Goal: Information Seeking & Learning: Learn about a topic

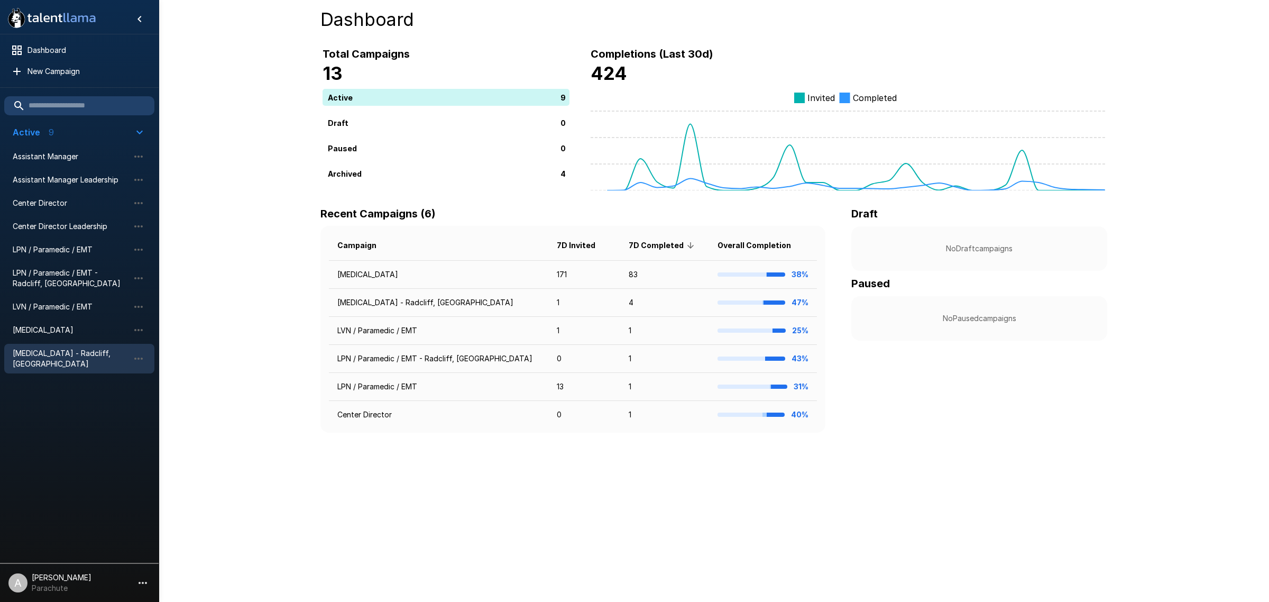
click at [84, 351] on span "[MEDICAL_DATA] - Radcliff, [GEOGRAPHIC_DATA]" at bounding box center [71, 358] width 116 height 21
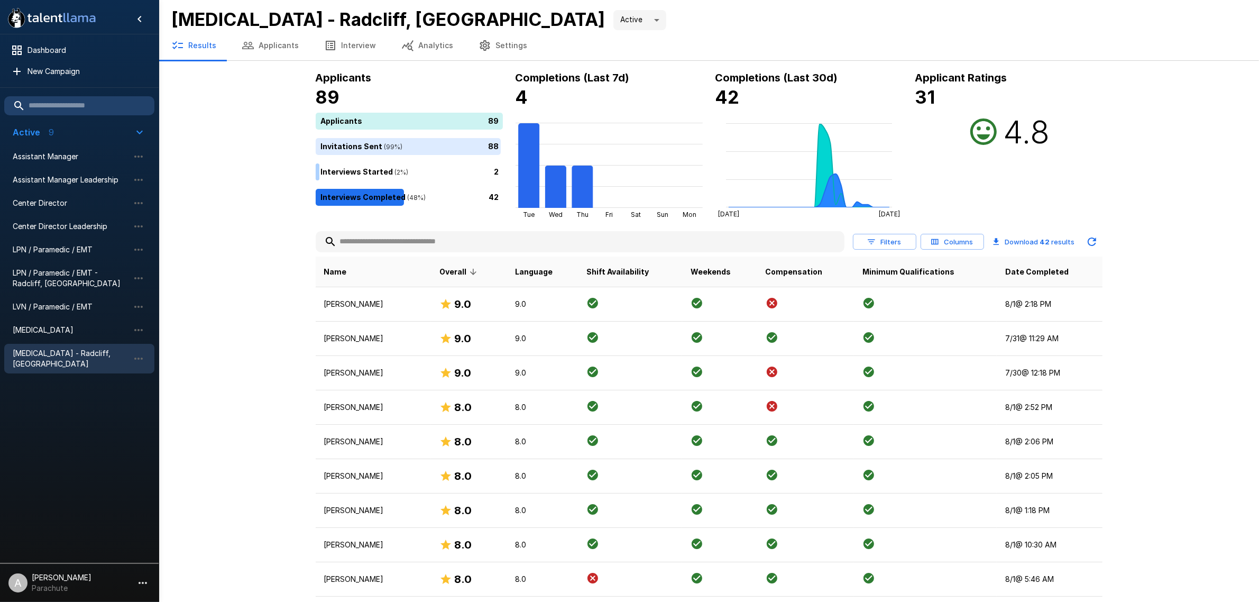
drag, startPoint x: 292, startPoint y: 130, endPoint x: 292, endPoint y: 85, distance: 45.0
click at [277, 35] on button "Applicants" at bounding box center [270, 46] width 83 height 30
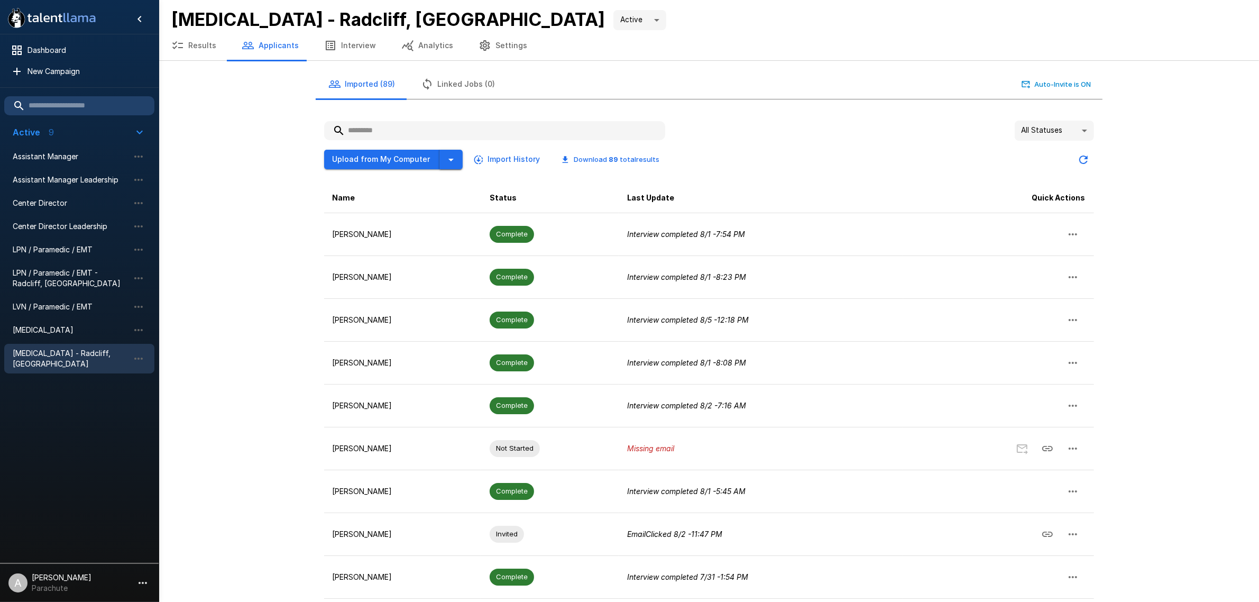
click at [445, 163] on icon "button" at bounding box center [451, 159] width 13 height 13
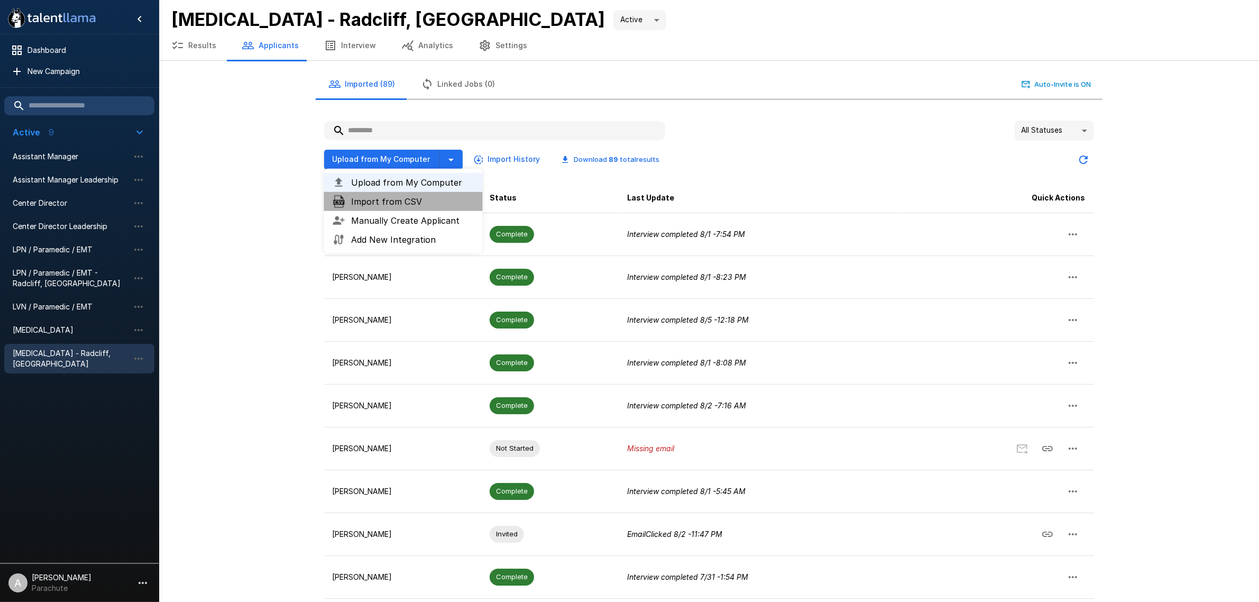
click at [417, 201] on span "Import from CSV" at bounding box center [413, 201] width 123 height 13
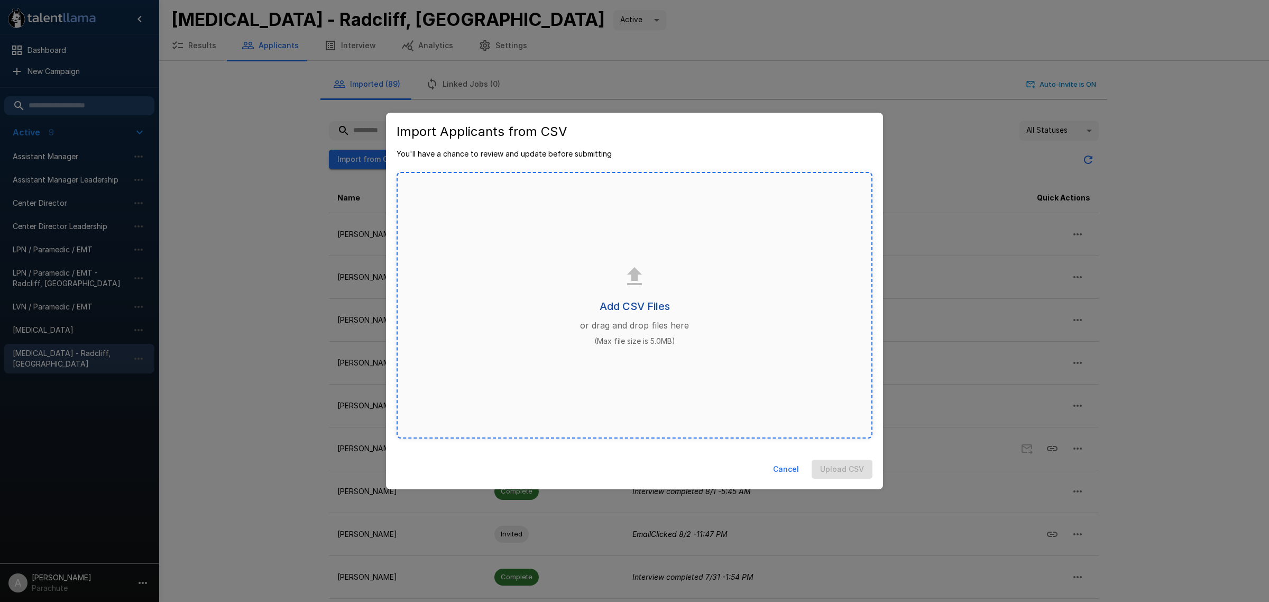
click at [656, 313] on h6 "Add CSV Files" at bounding box center [635, 306] width 70 height 17
click at [831, 469] on button "Upload CSV File" at bounding box center [836, 470] width 74 height 20
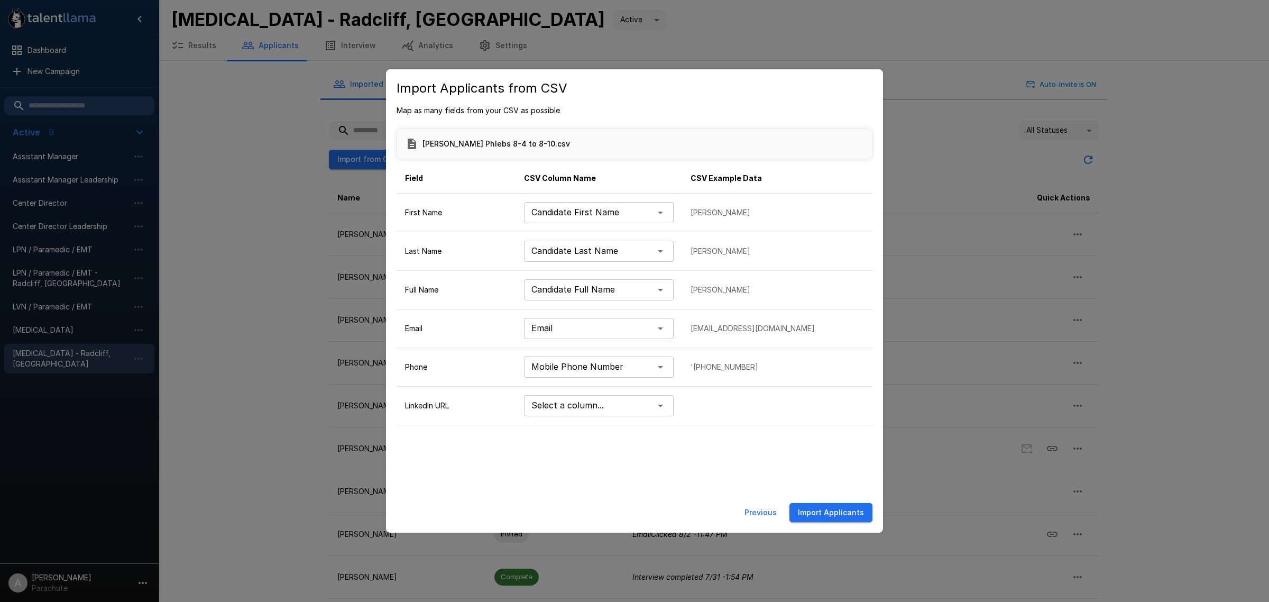
click at [655, 413] on body ".st0{fill:#FFFFFF;} .st1{fill:#76a4ed;} Dashboard New Campaign Active 9 Assista…" at bounding box center [639, 301] width 1279 height 602
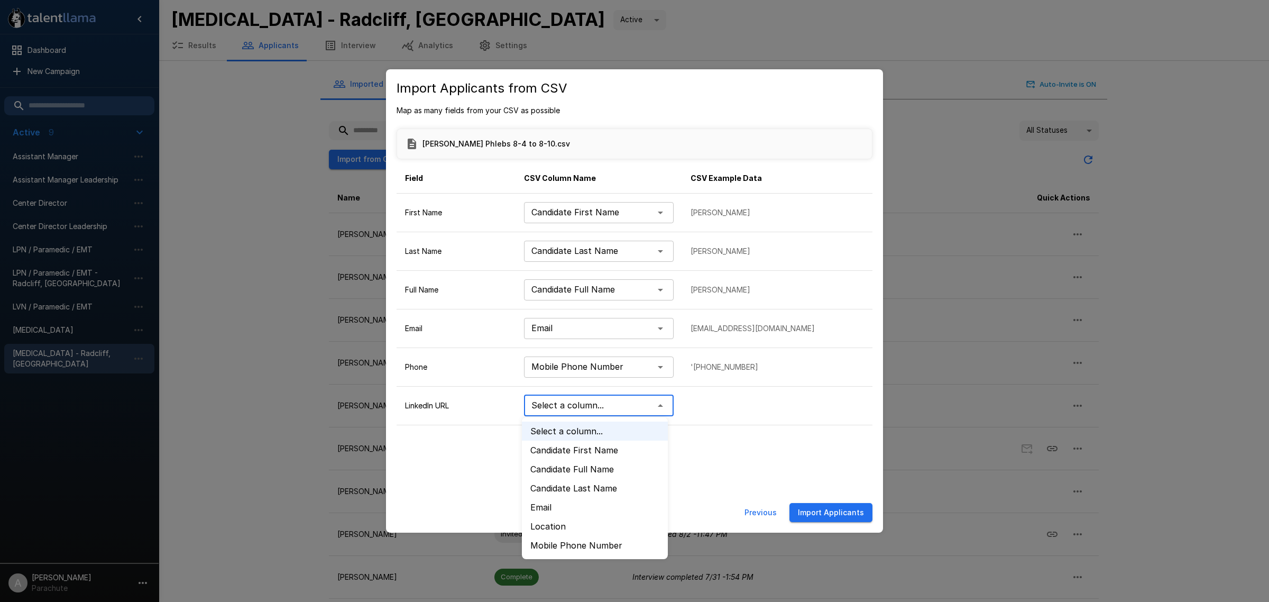
click at [715, 453] on div at bounding box center [634, 301] width 1269 height 602
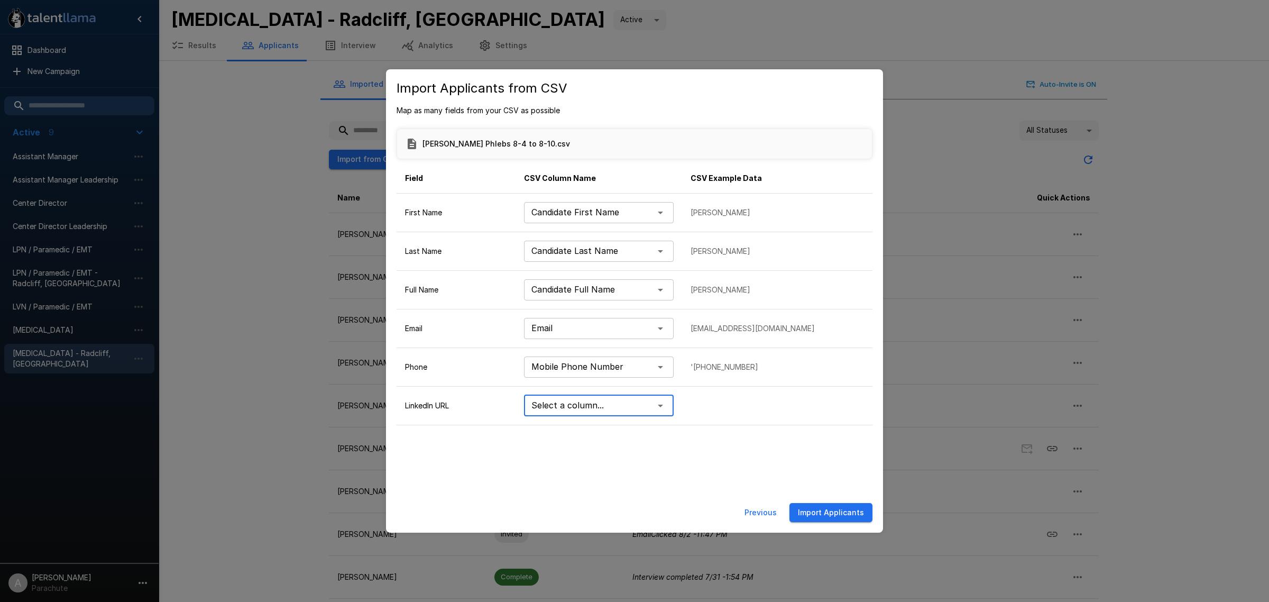
click at [832, 514] on button "Import Applicants" at bounding box center [831, 513] width 83 height 20
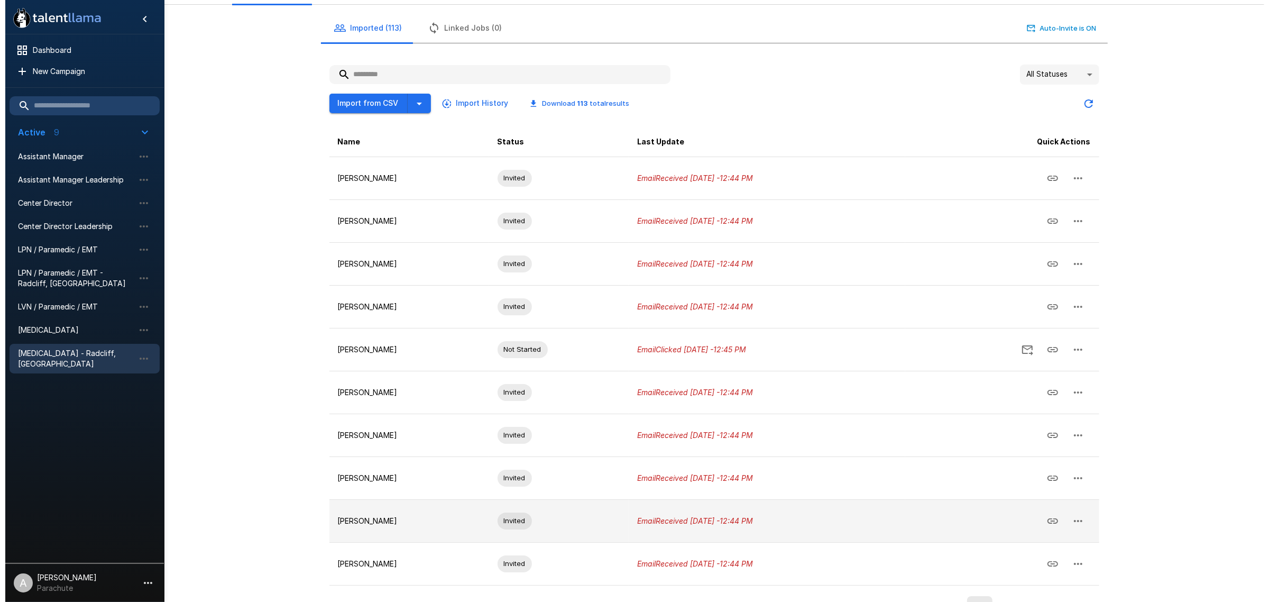
scroll to position [84, 0]
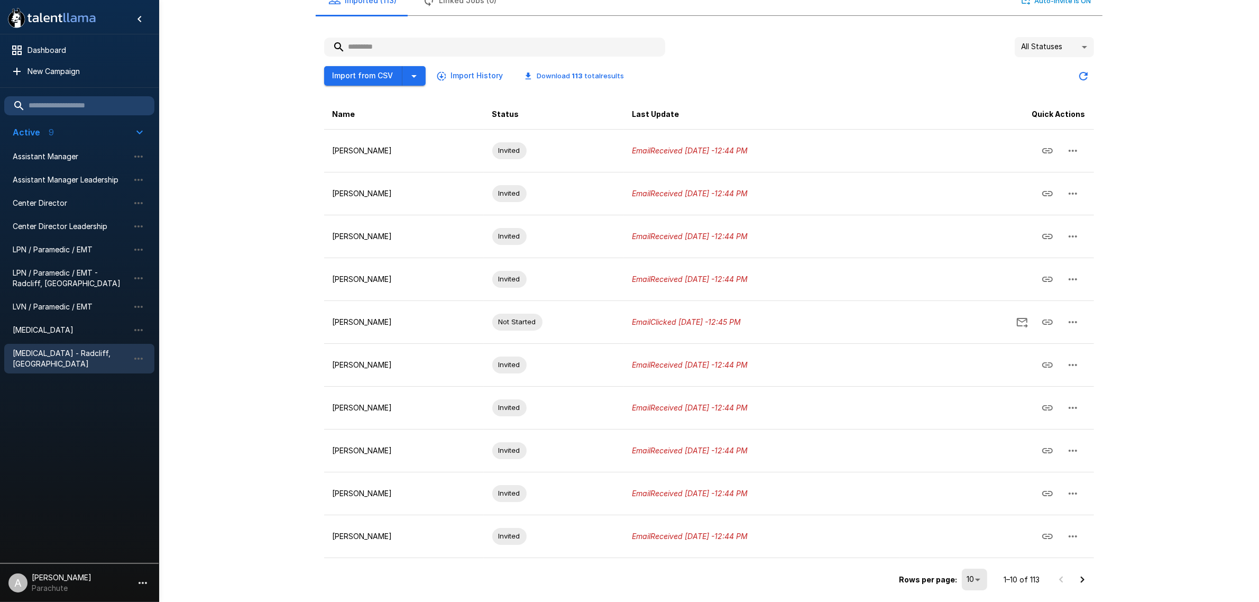
click at [966, 591] on div "Rows per page: 10 ** 1–10 of 113" at bounding box center [709, 575] width 770 height 35
click at [972, 518] on body ".st0{fill:#FFFFFF;} .st1{fill:#76a4ed;} Dashboard New Campaign Active 9 Assista…" at bounding box center [629, 217] width 1259 height 602
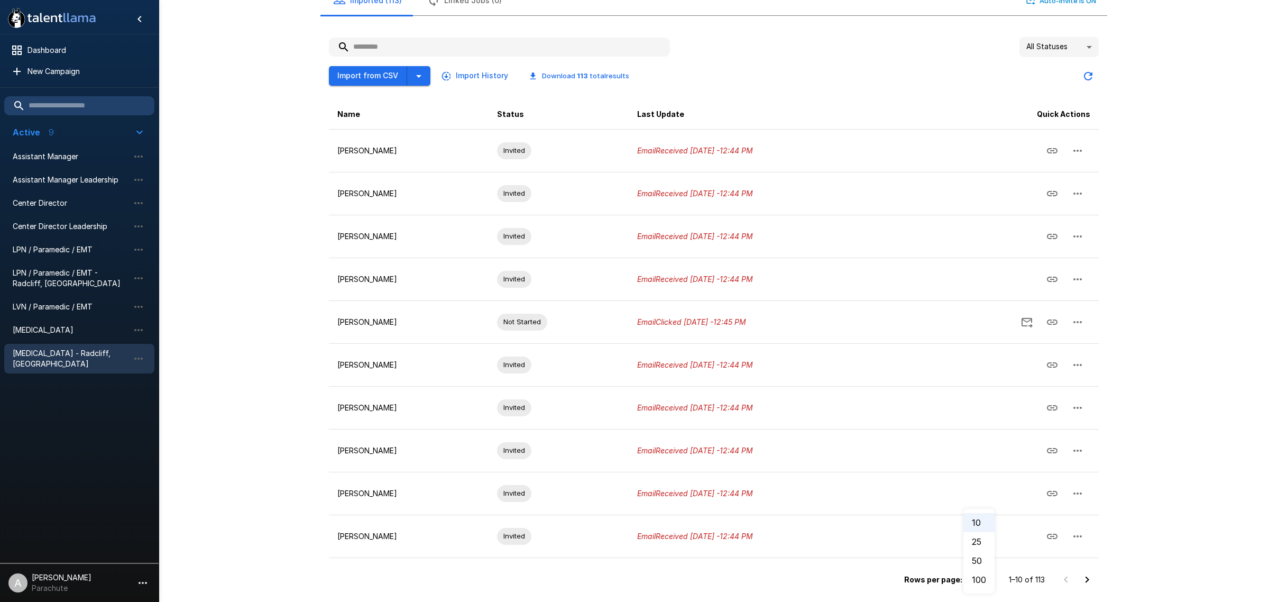
click at [986, 574] on li "100" at bounding box center [979, 579] width 31 height 19
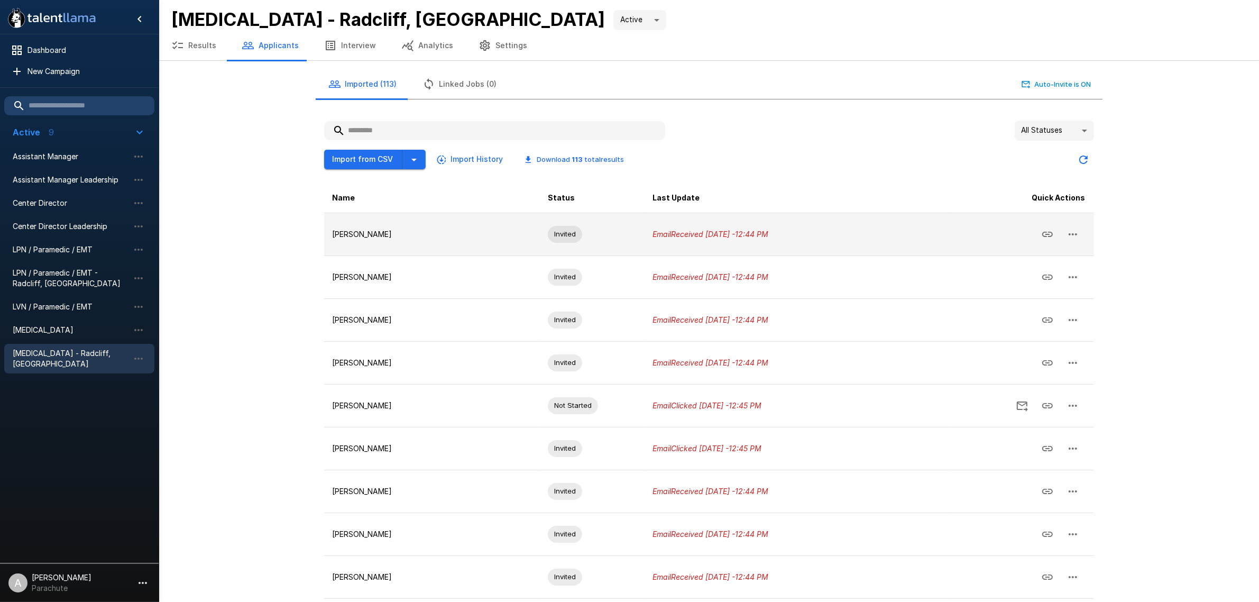
click at [1069, 238] on icon "button" at bounding box center [1073, 234] width 13 height 13
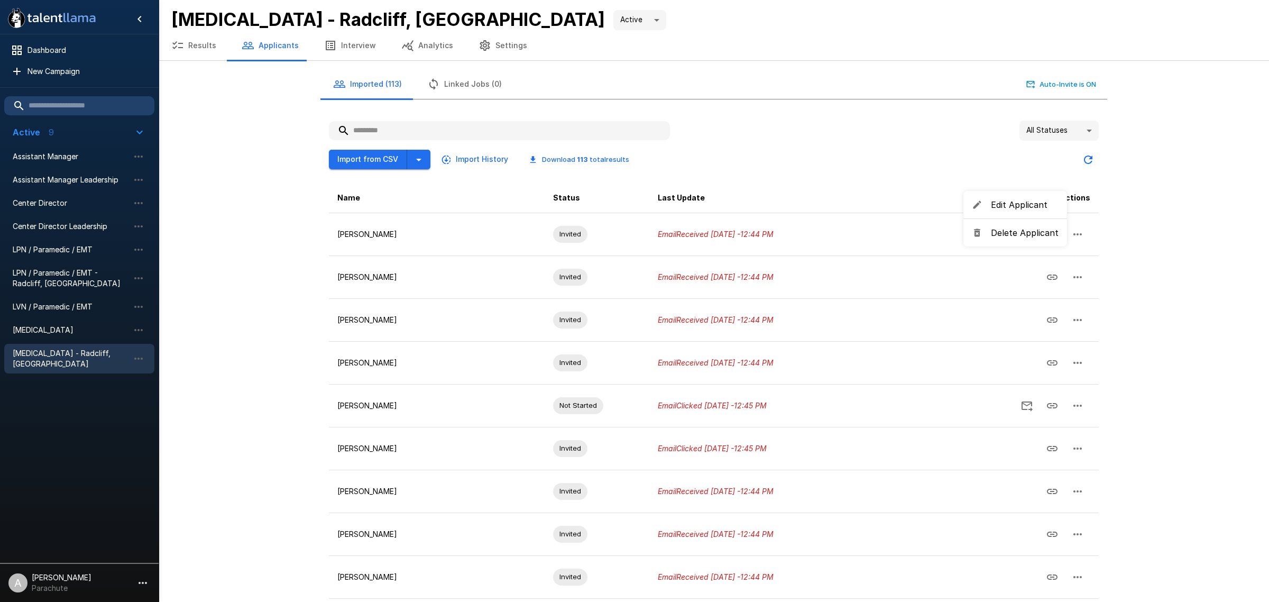
click at [1130, 271] on div at bounding box center [634, 301] width 1269 height 602
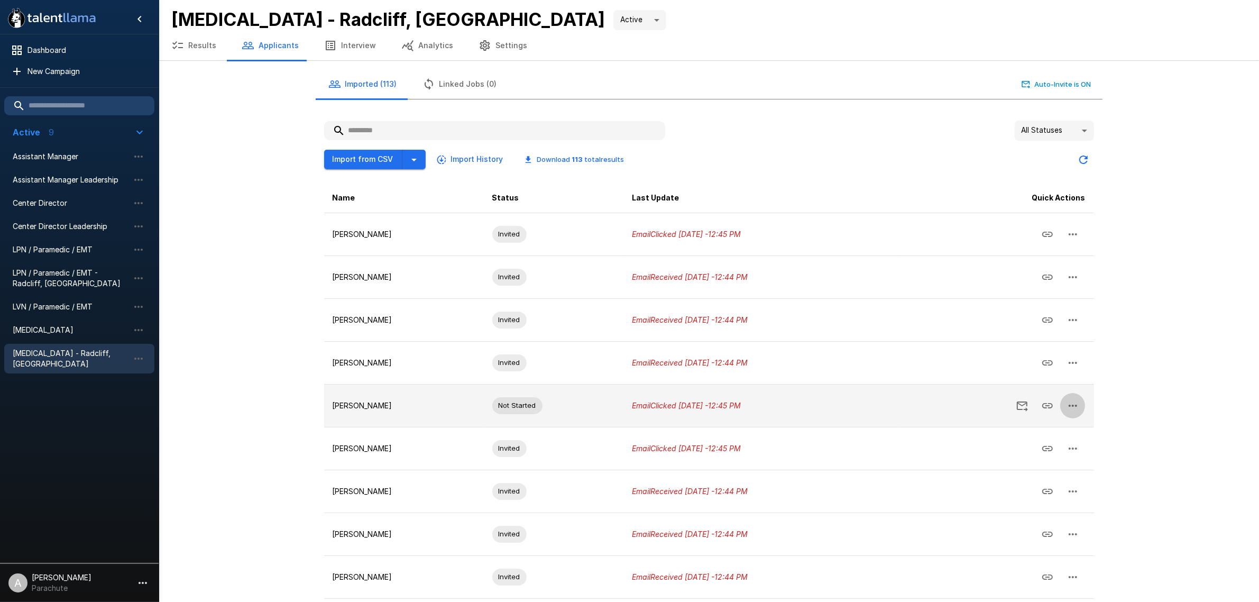
click at [1076, 406] on icon "button" at bounding box center [1073, 406] width 8 height 2
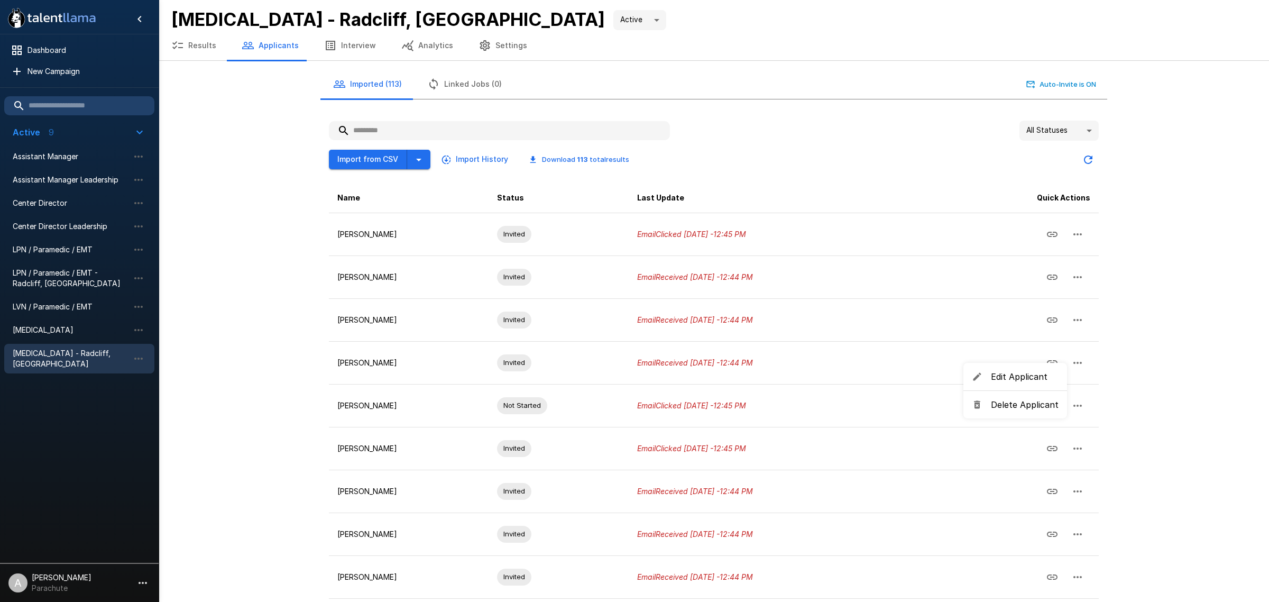
click at [1031, 379] on span "Edit Applicant" at bounding box center [1025, 376] width 68 height 13
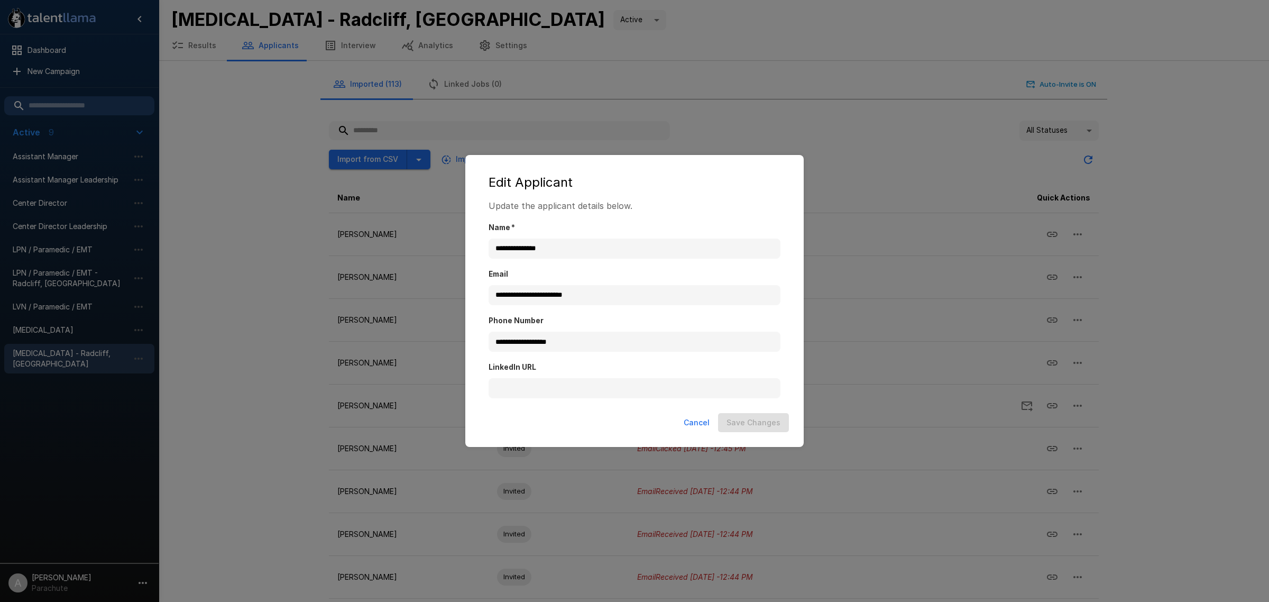
click at [701, 421] on button "Cancel" at bounding box center [697, 423] width 34 height 20
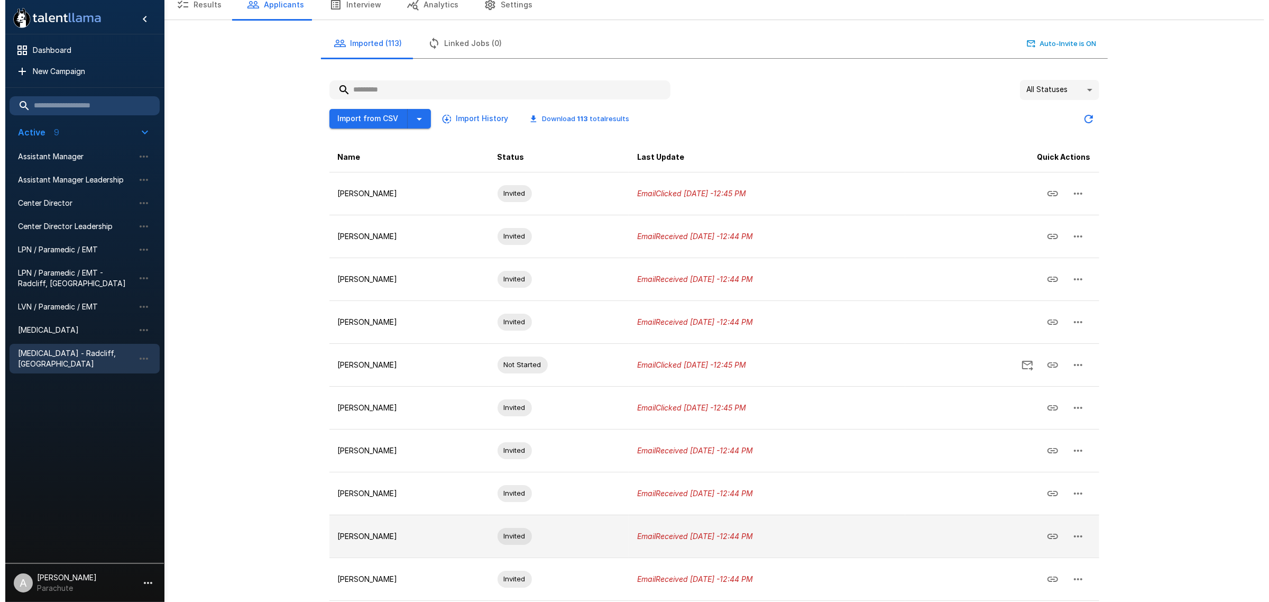
scroll to position [84, 0]
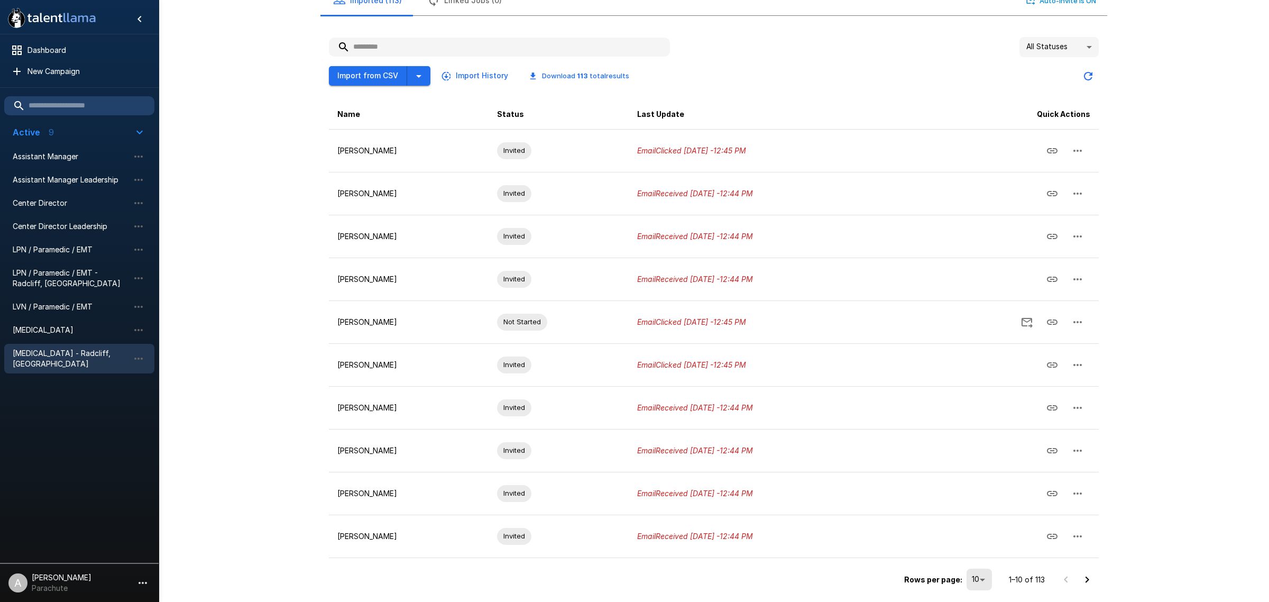
click at [976, 518] on body ".st0{fill:#FFFFFF;} .st1{fill:#76a4ed;} Dashboard New Campaign Active 9 Assista…" at bounding box center [634, 217] width 1269 height 602
click at [976, 567] on li "50" at bounding box center [979, 560] width 31 height 19
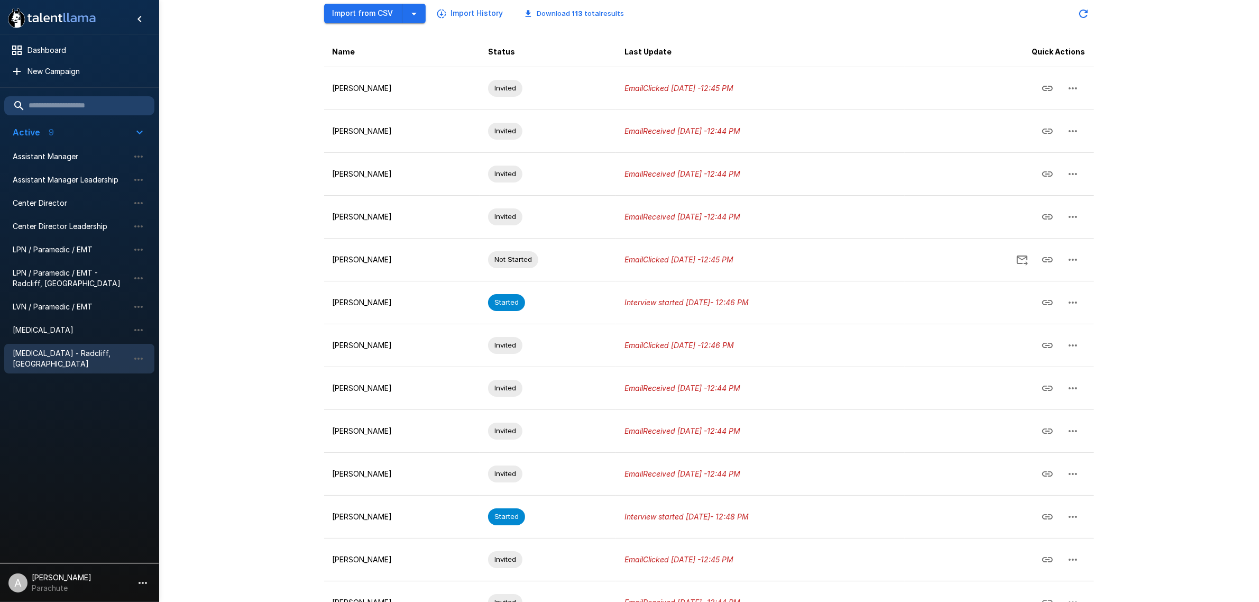
scroll to position [149, 0]
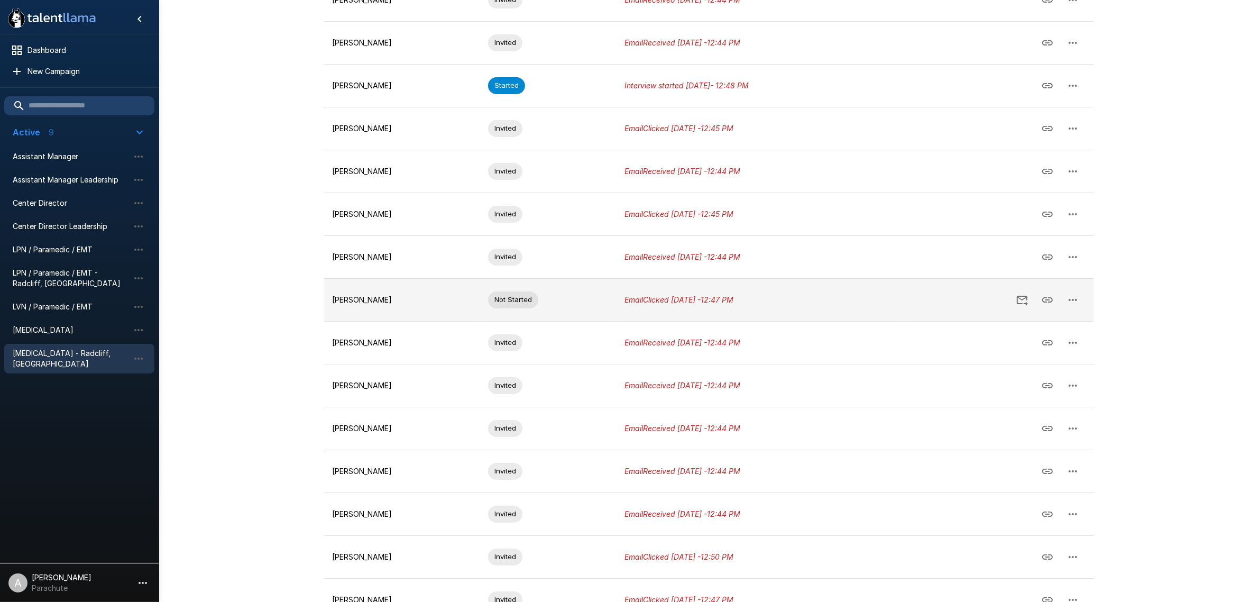
click at [1079, 295] on icon "button" at bounding box center [1073, 300] width 13 height 13
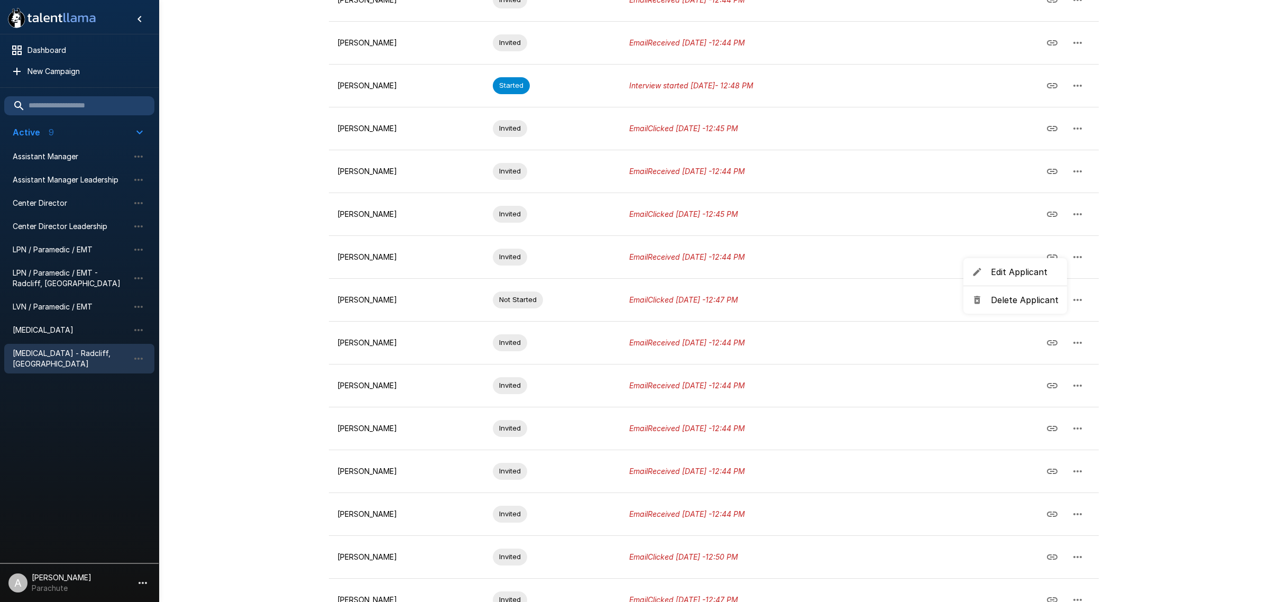
click at [1037, 276] on span "Edit Applicant" at bounding box center [1025, 271] width 68 height 13
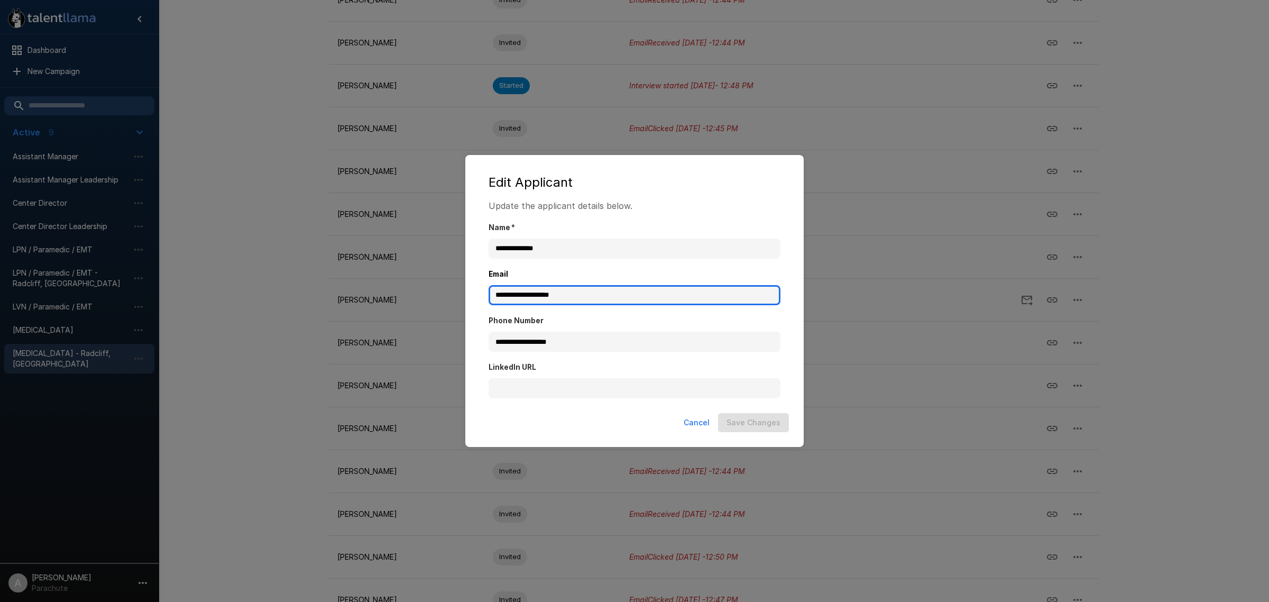
click at [584, 297] on input "**********" at bounding box center [635, 295] width 292 height 20
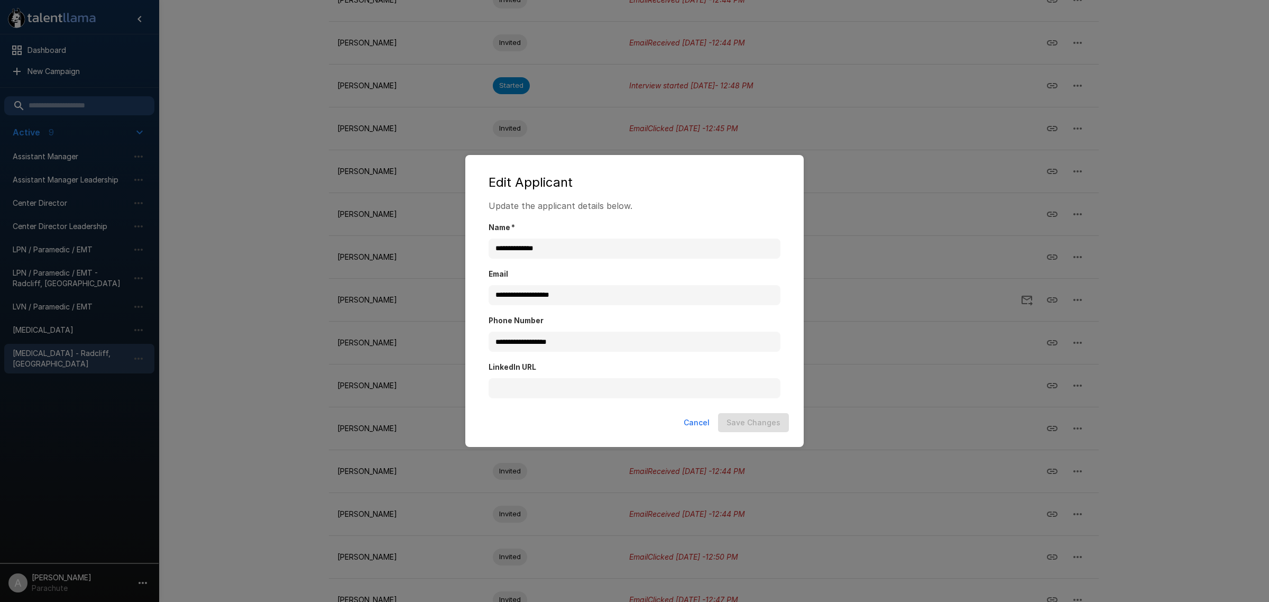
click at [684, 200] on p "Update the applicant details below." at bounding box center [635, 205] width 292 height 13
click at [701, 420] on button "Cancel" at bounding box center [697, 423] width 34 height 20
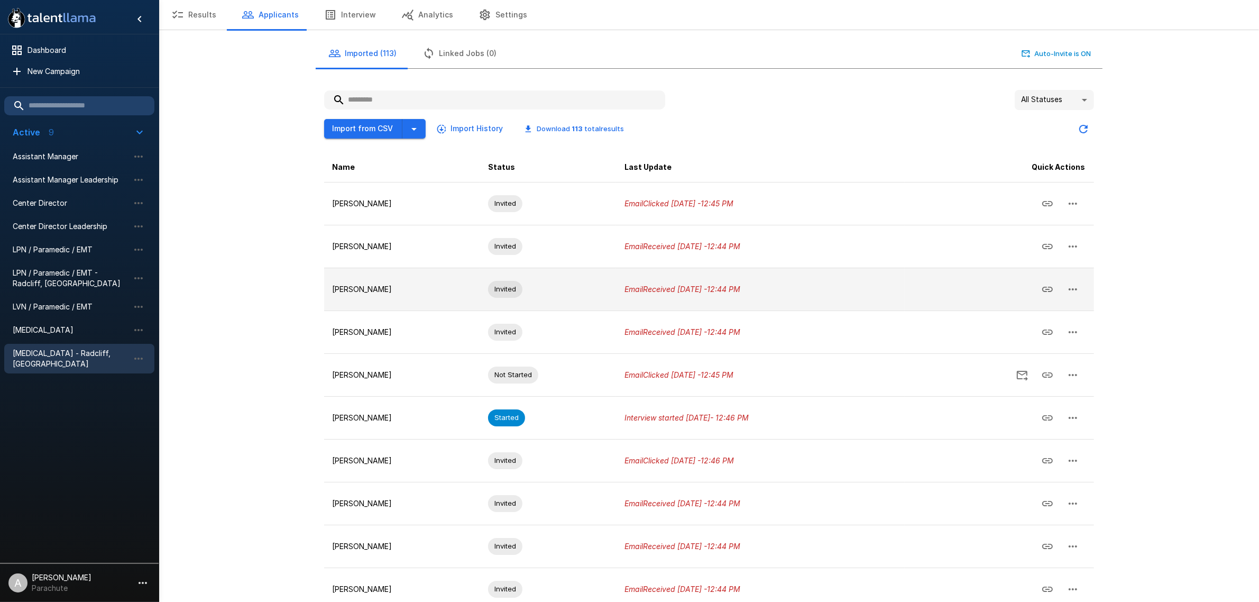
scroll to position [0, 0]
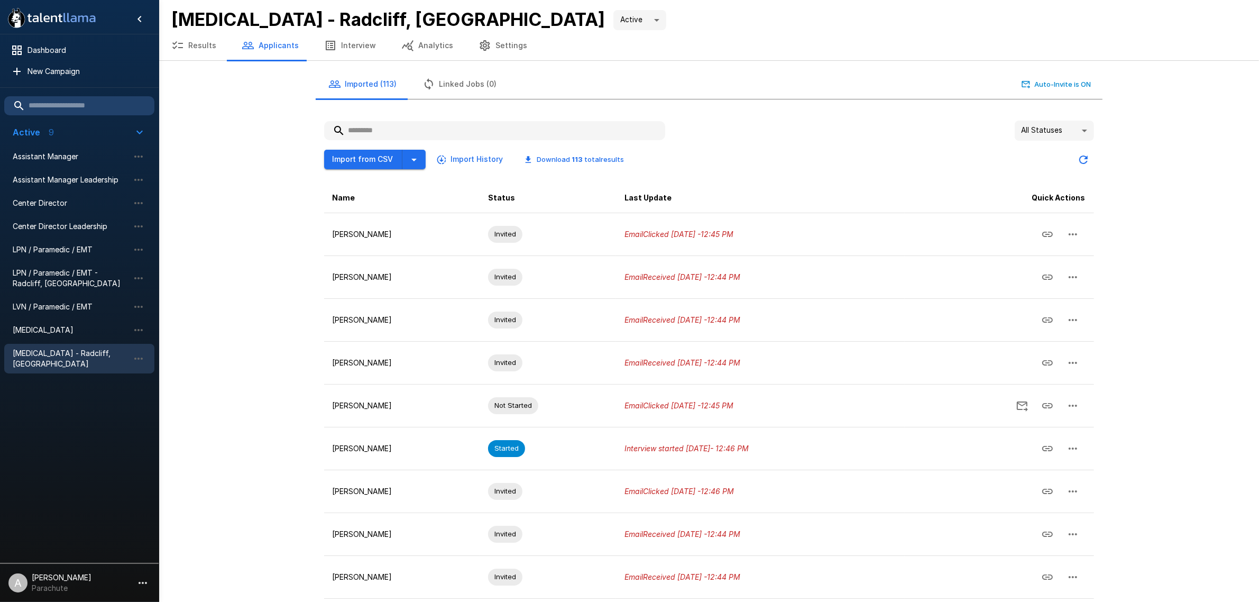
click at [1042, 138] on body ".st0{fill:#FFFFFF;} .st1{fill:#76a4ed;} Dashboard New Campaign Active 9 Assista…" at bounding box center [629, 301] width 1259 height 602
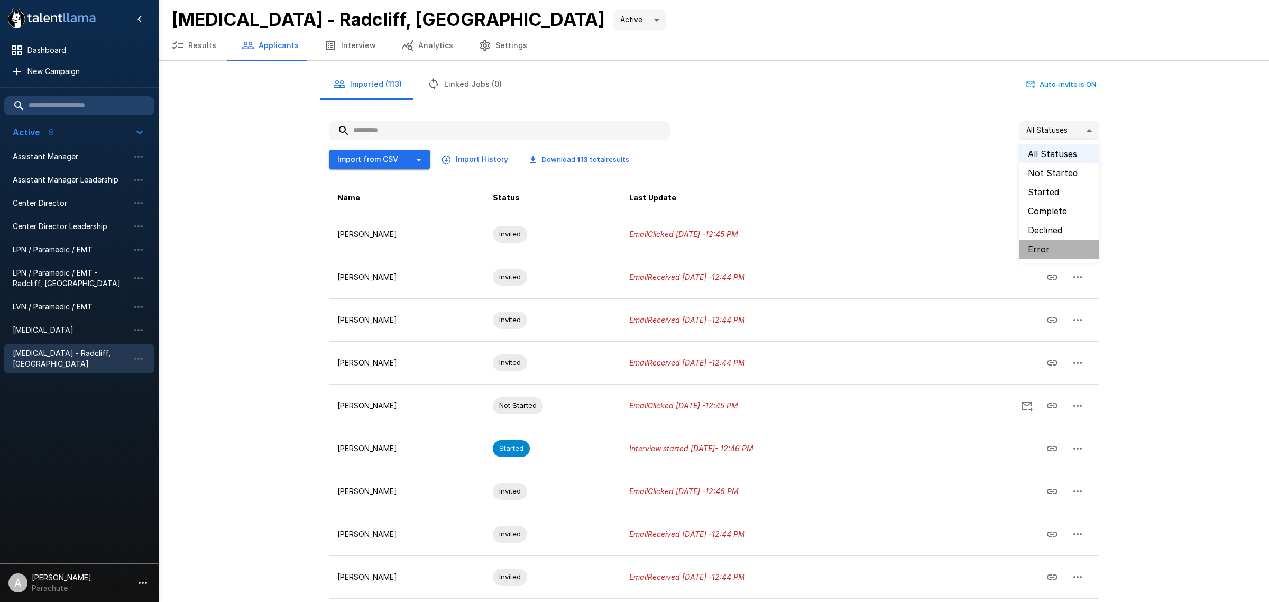
click at [1075, 243] on li "Error" at bounding box center [1059, 249] width 79 height 19
type input "*****"
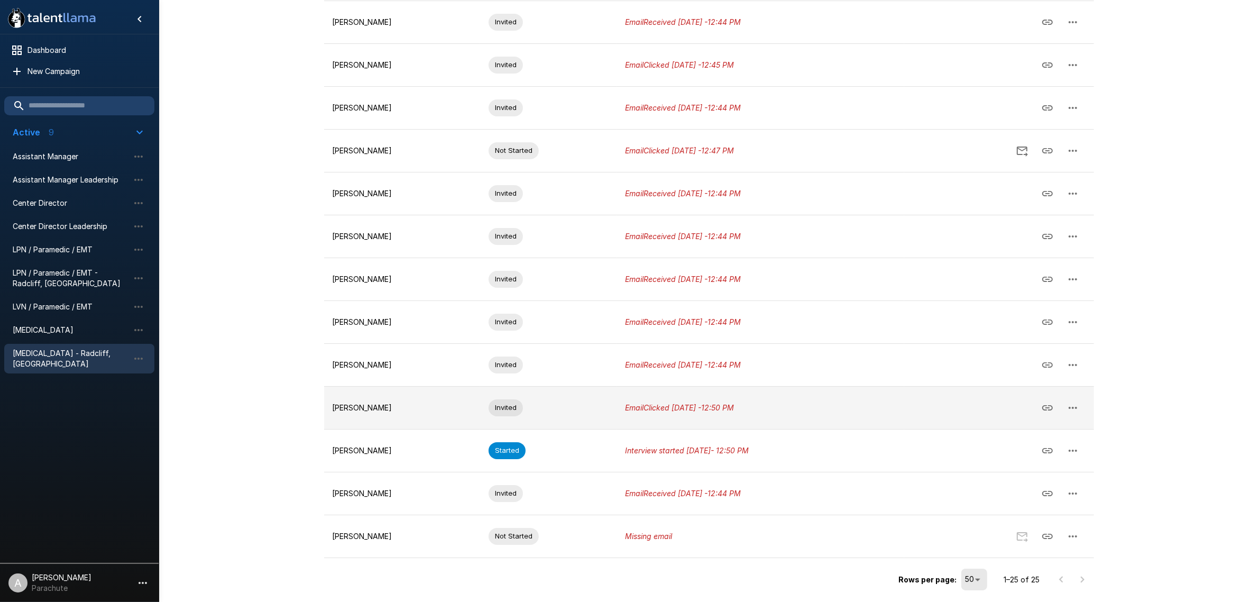
scroll to position [728, 0]
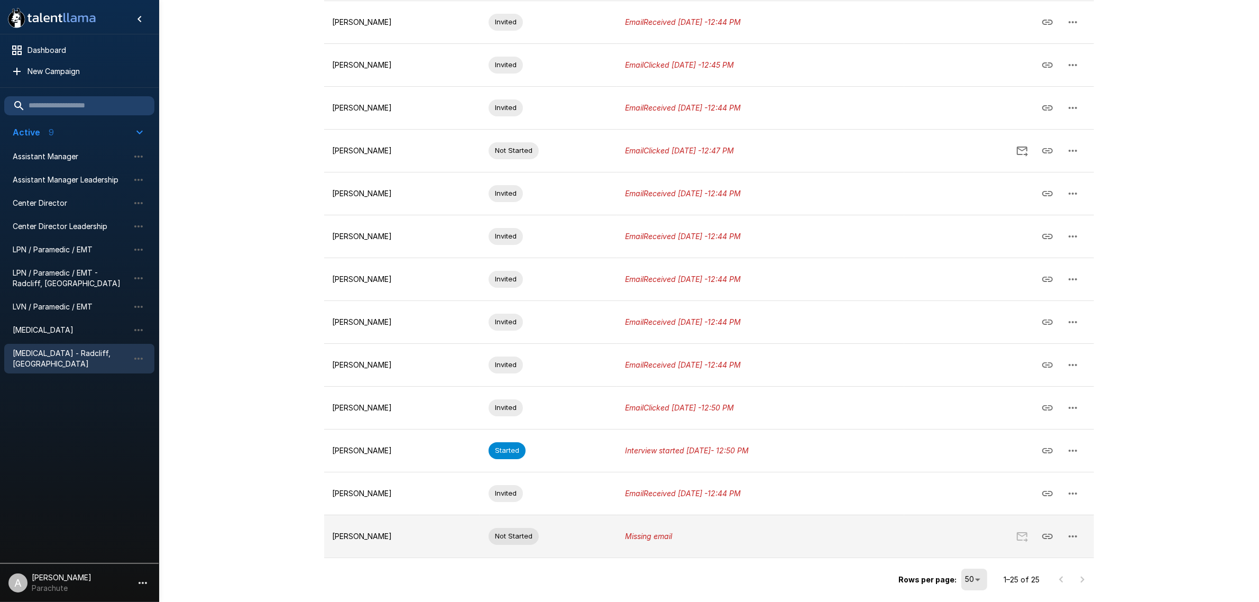
click at [1072, 538] on icon "button" at bounding box center [1073, 536] width 13 height 13
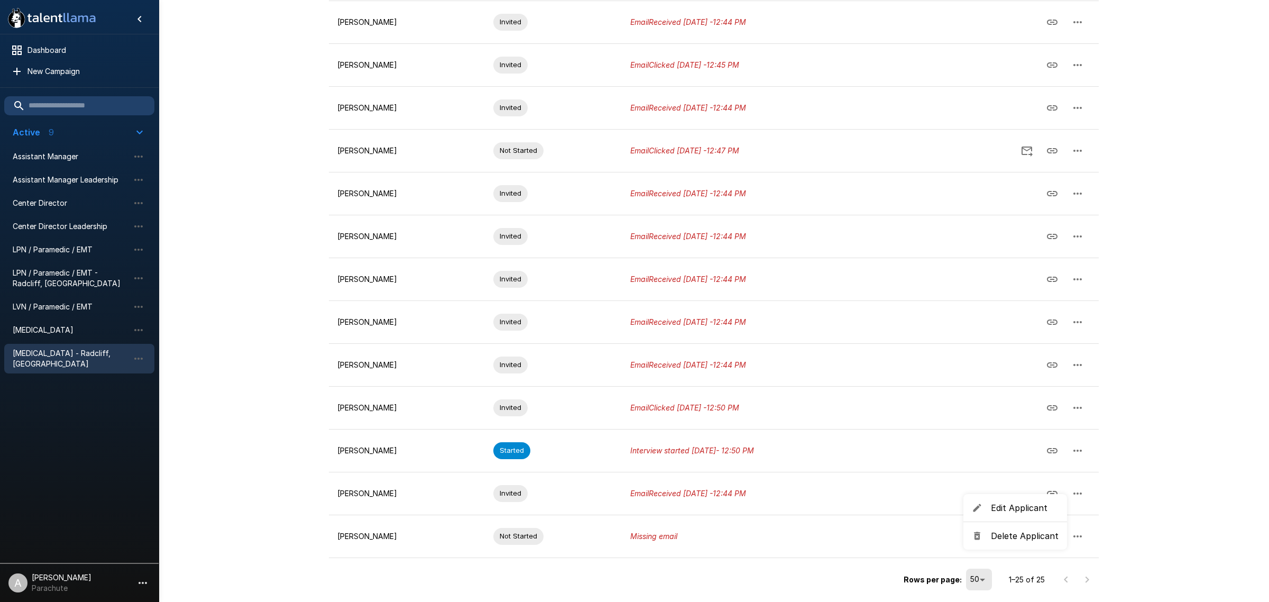
click at [1029, 509] on span "Edit Applicant" at bounding box center [1025, 507] width 68 height 13
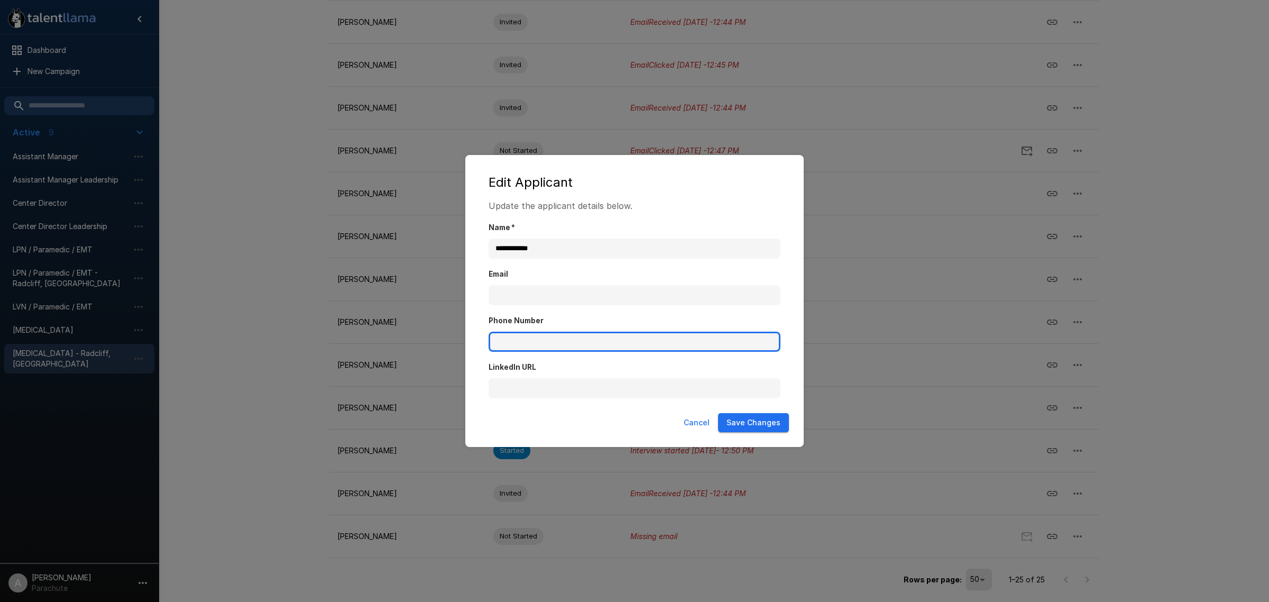
drag, startPoint x: 574, startPoint y: 340, endPoint x: 582, endPoint y: 340, distance: 8.5
click at [574, 340] on input "Phone Number" at bounding box center [635, 342] width 292 height 20
paste input "**********"
type input "**********"
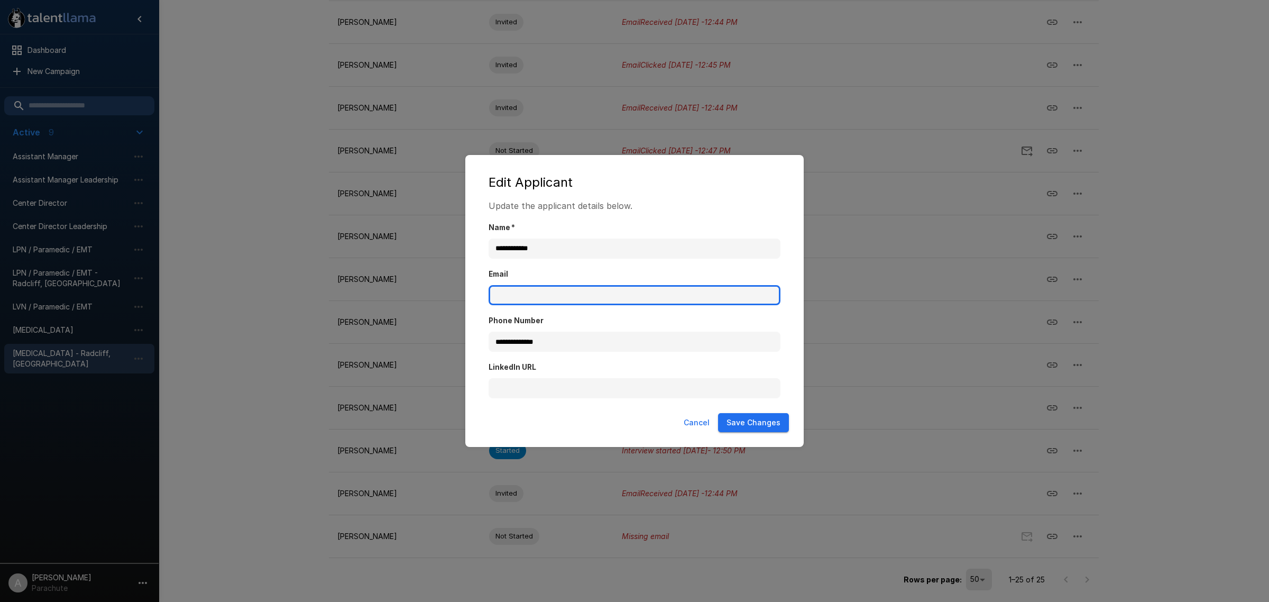
click at [694, 299] on input "Email" at bounding box center [635, 295] width 292 height 20
paste input "**********"
type input "**********"
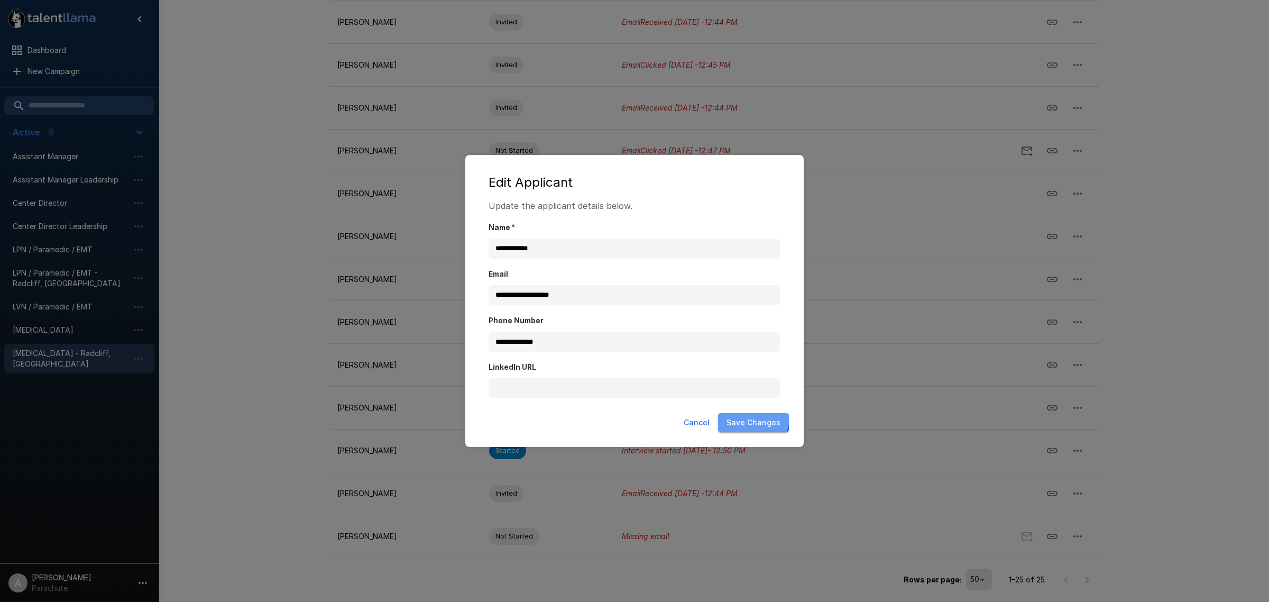
click at [753, 414] on button "Save Changes" at bounding box center [753, 423] width 71 height 20
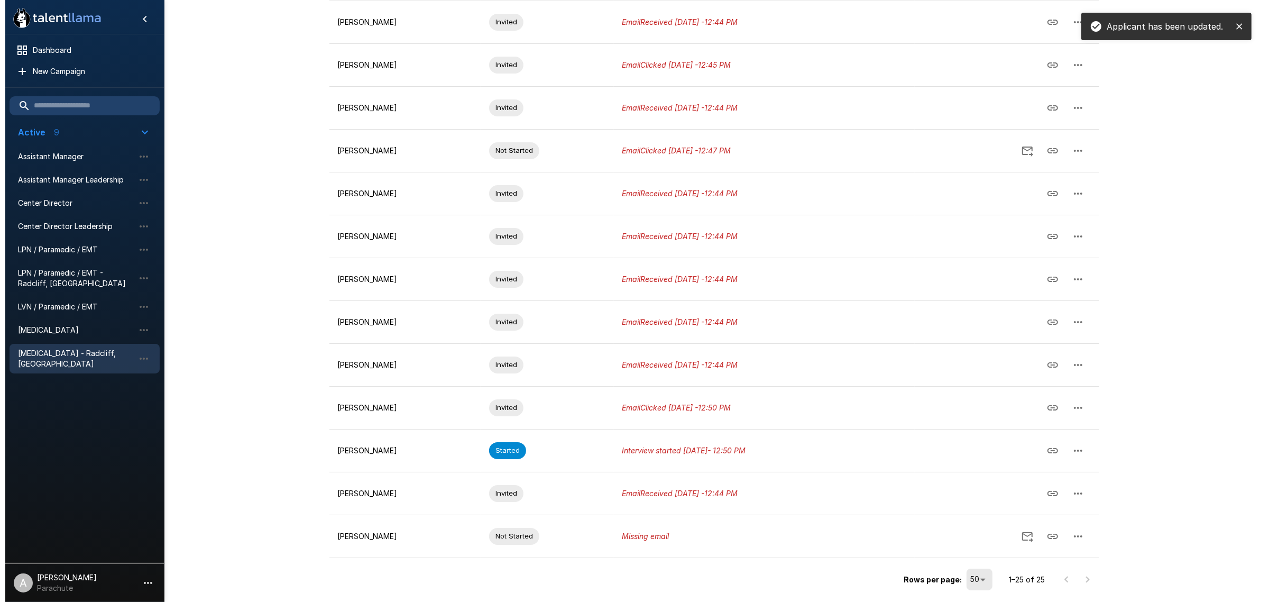
scroll to position [685, 0]
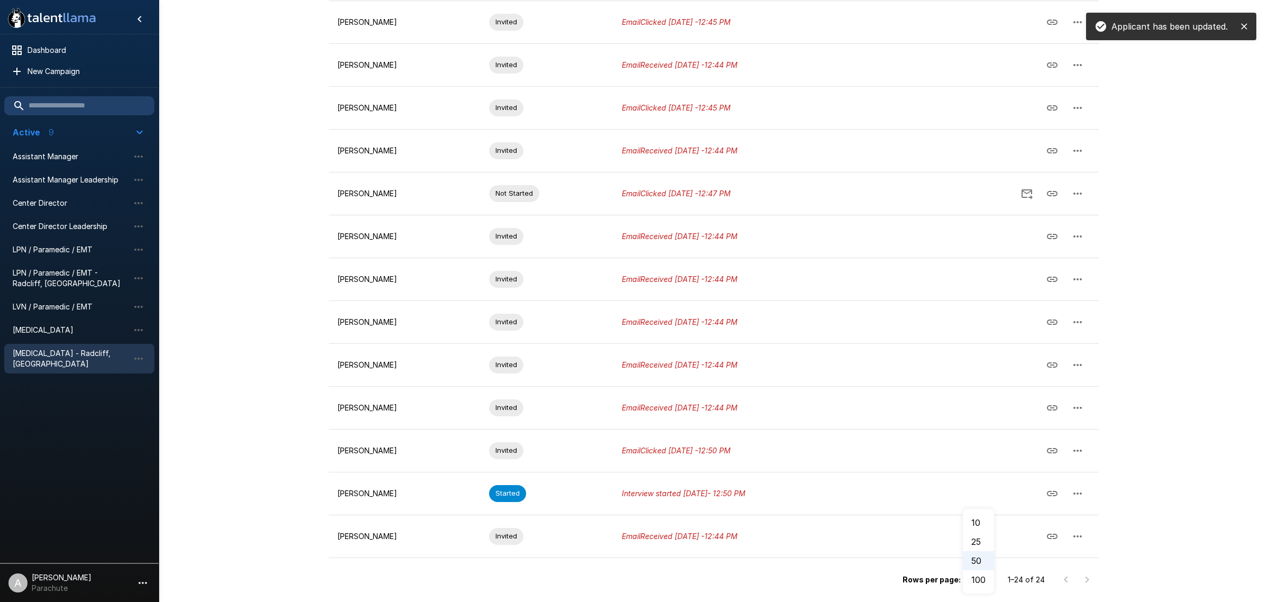
click at [985, 577] on li "100" at bounding box center [978, 579] width 31 height 19
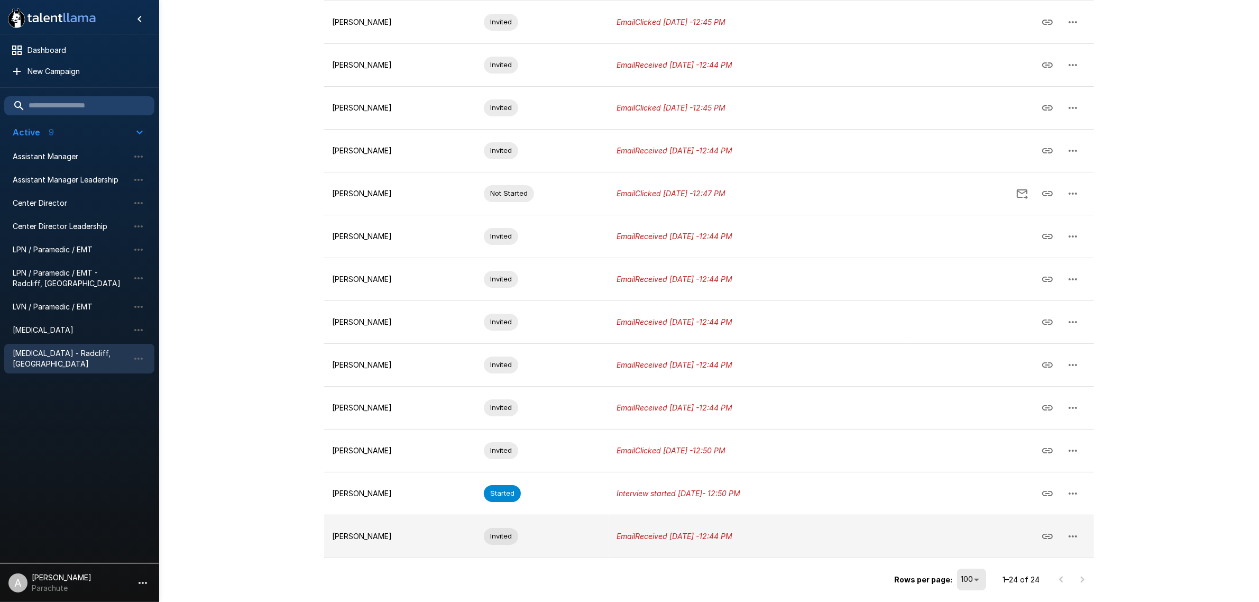
click at [1077, 535] on icon "button" at bounding box center [1073, 536] width 13 height 13
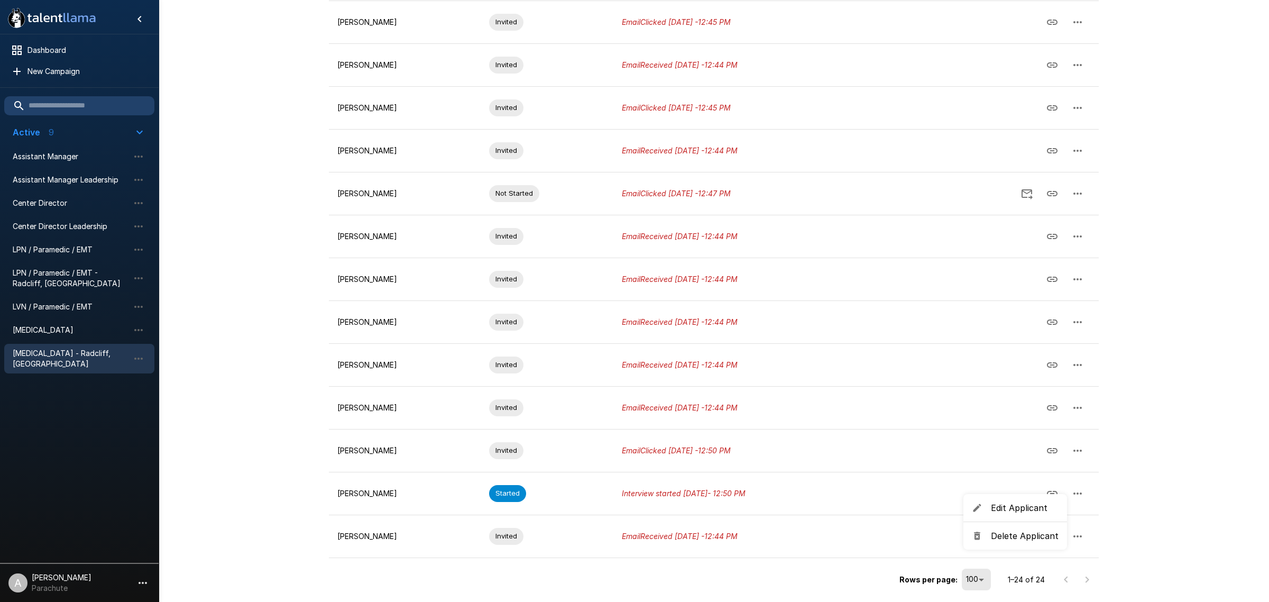
click at [1011, 507] on span "Edit Applicant" at bounding box center [1025, 507] width 68 height 13
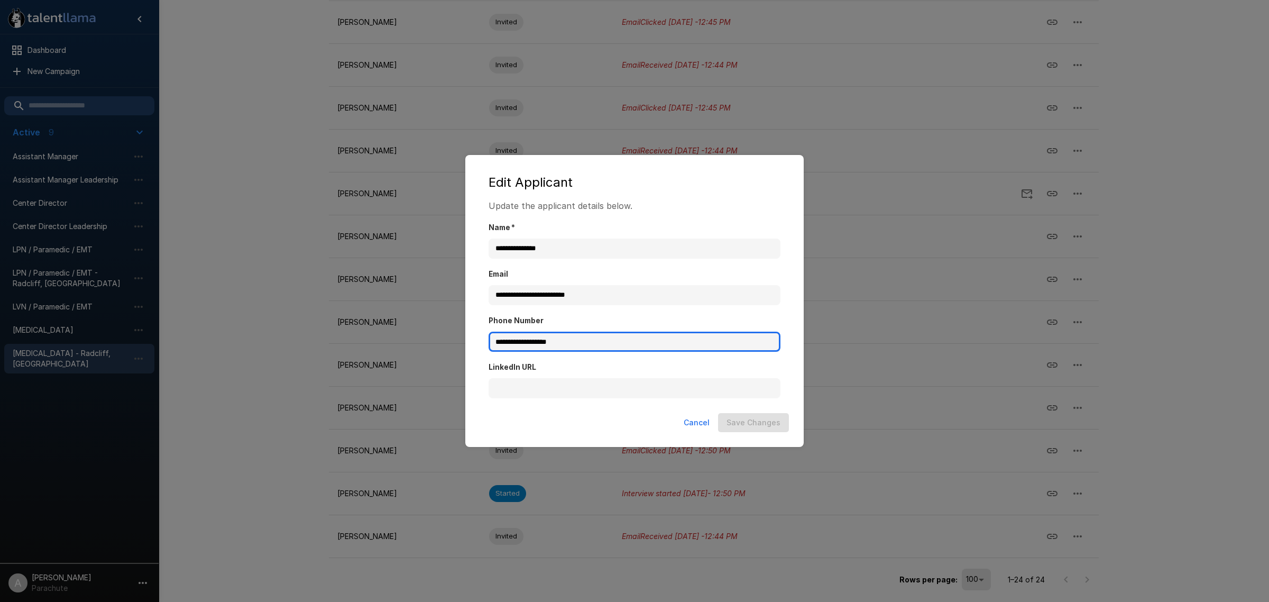
click at [500, 338] on input "**********" at bounding box center [635, 342] width 292 height 20
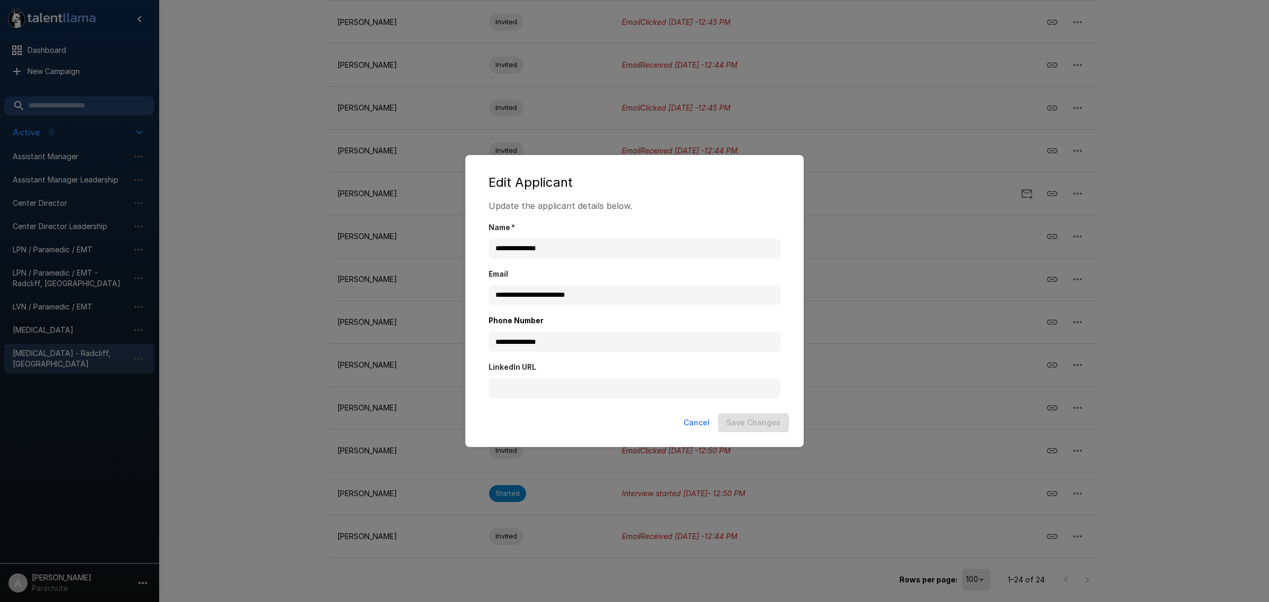
click at [607, 218] on div "**********" at bounding box center [635, 235] width 292 height 47
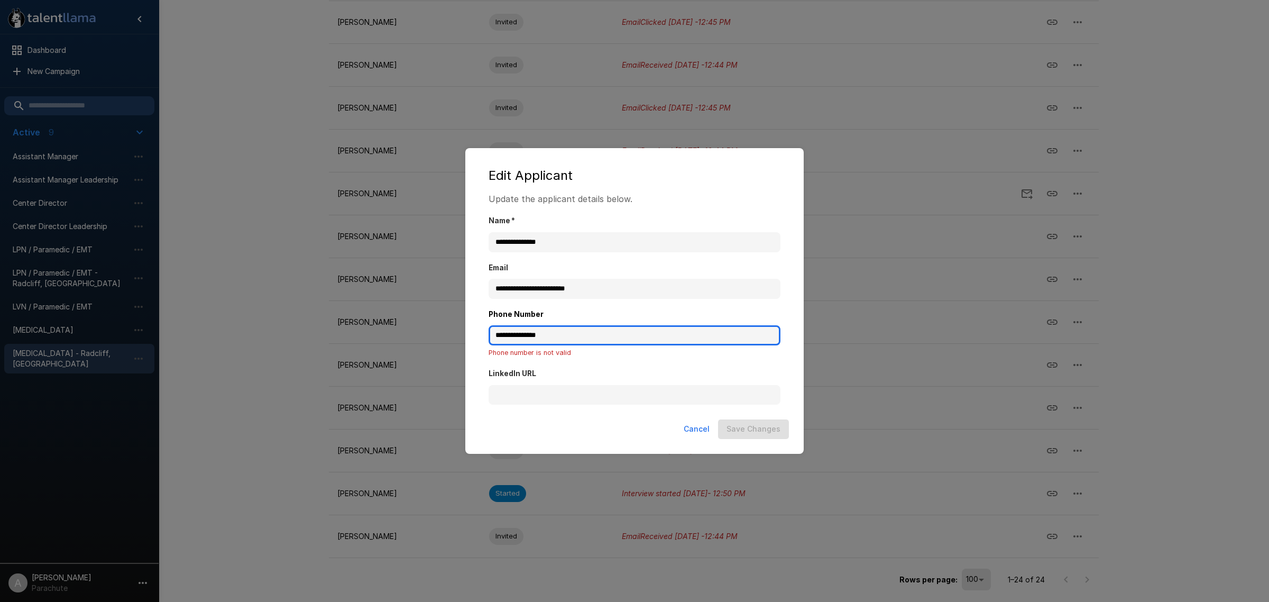
click at [577, 331] on input "**********" at bounding box center [635, 335] width 292 height 20
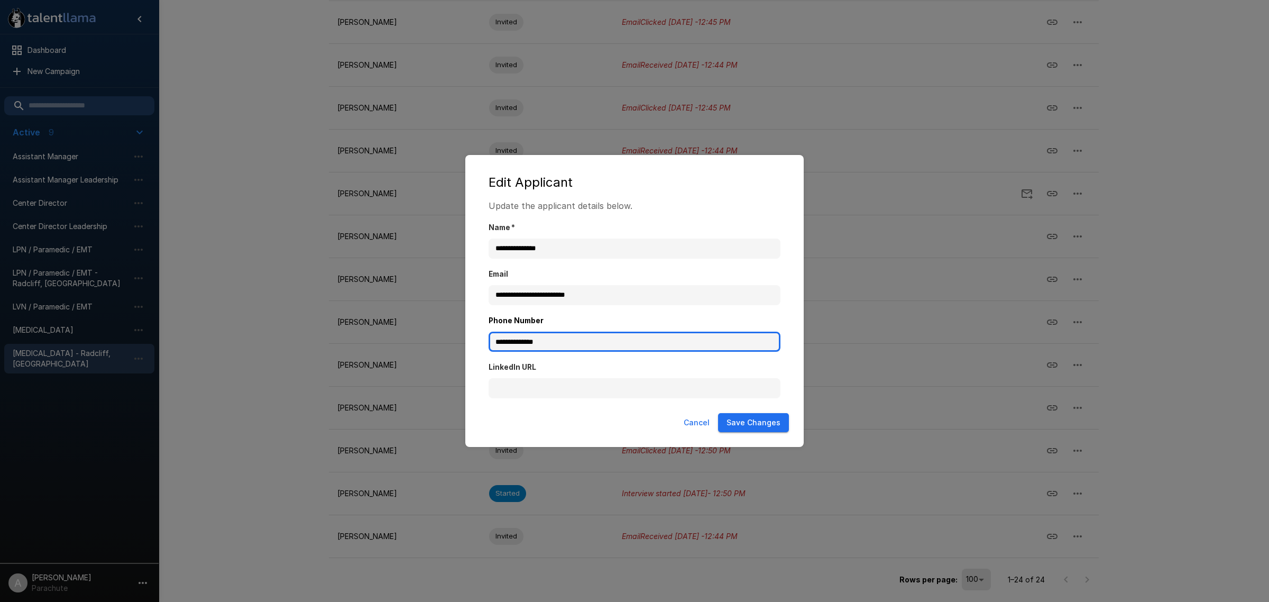
type input "**********"
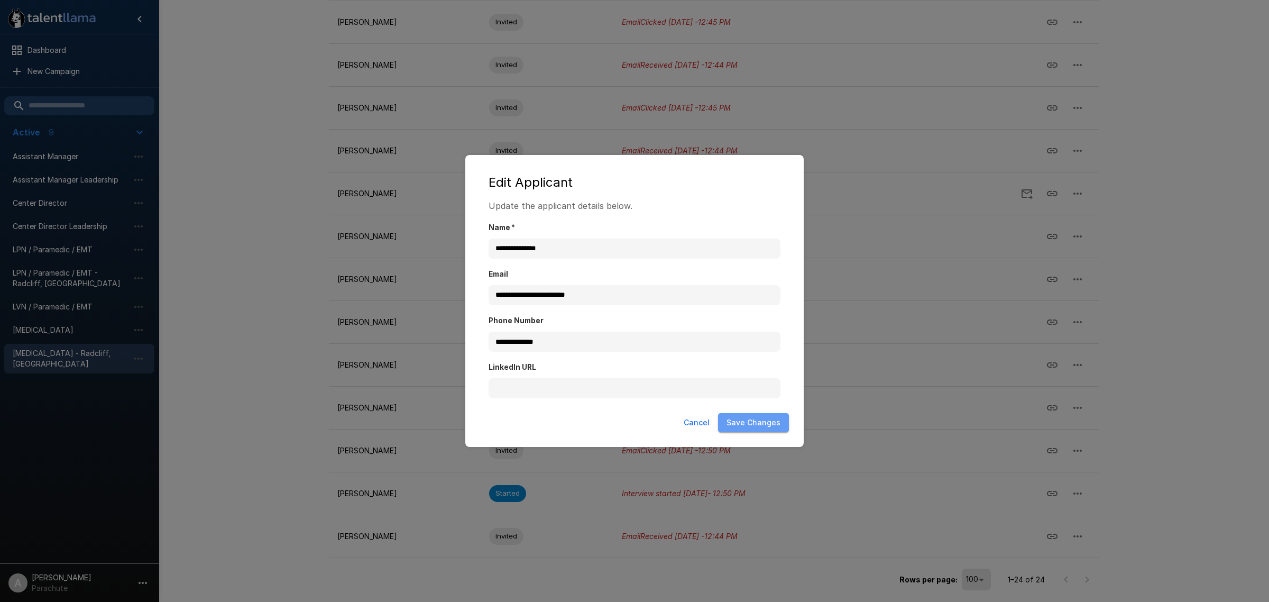
click at [786, 424] on button "Save Changes" at bounding box center [753, 423] width 71 height 20
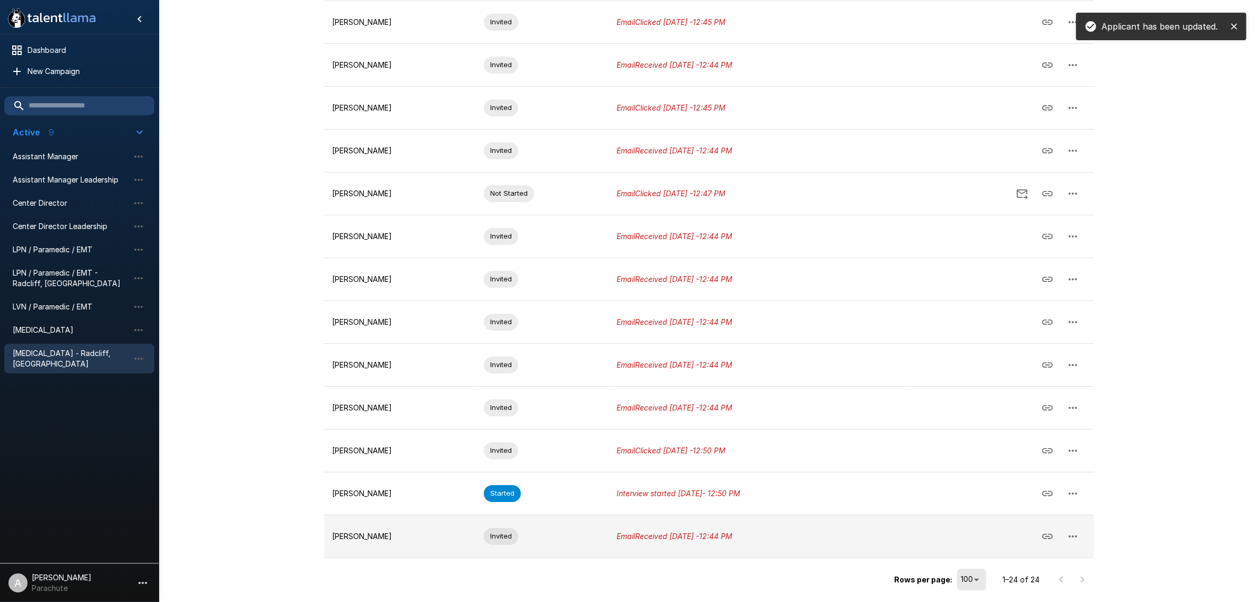
click at [1076, 535] on icon "button" at bounding box center [1073, 536] width 13 height 13
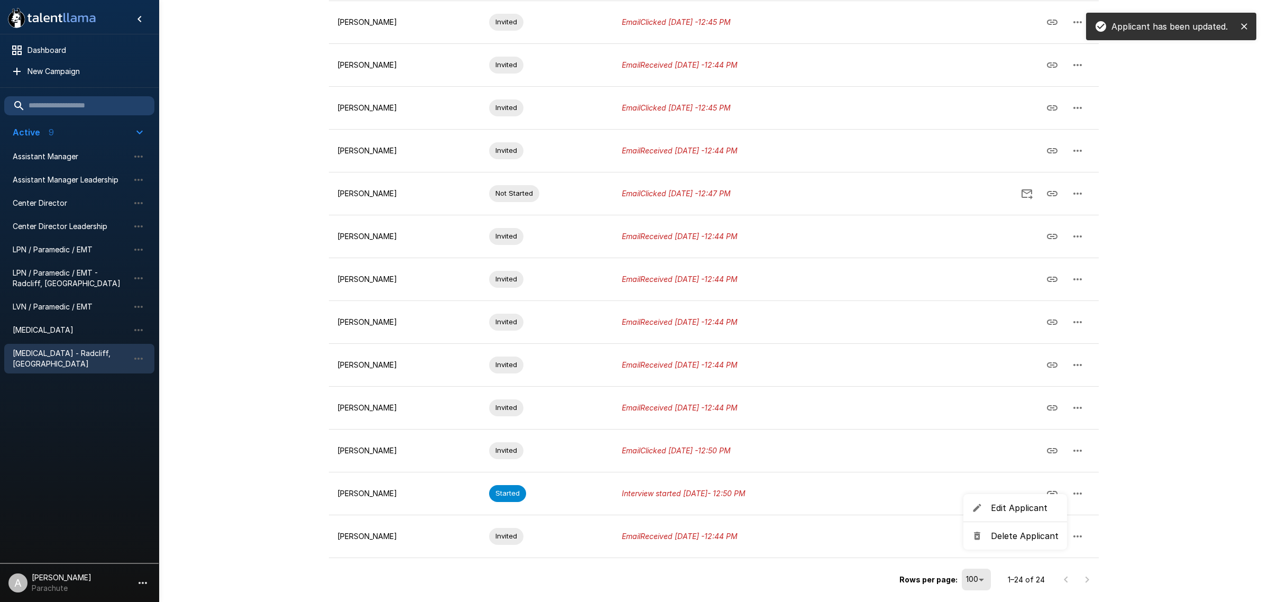
click at [1038, 508] on span "Edit Applicant" at bounding box center [1025, 507] width 68 height 13
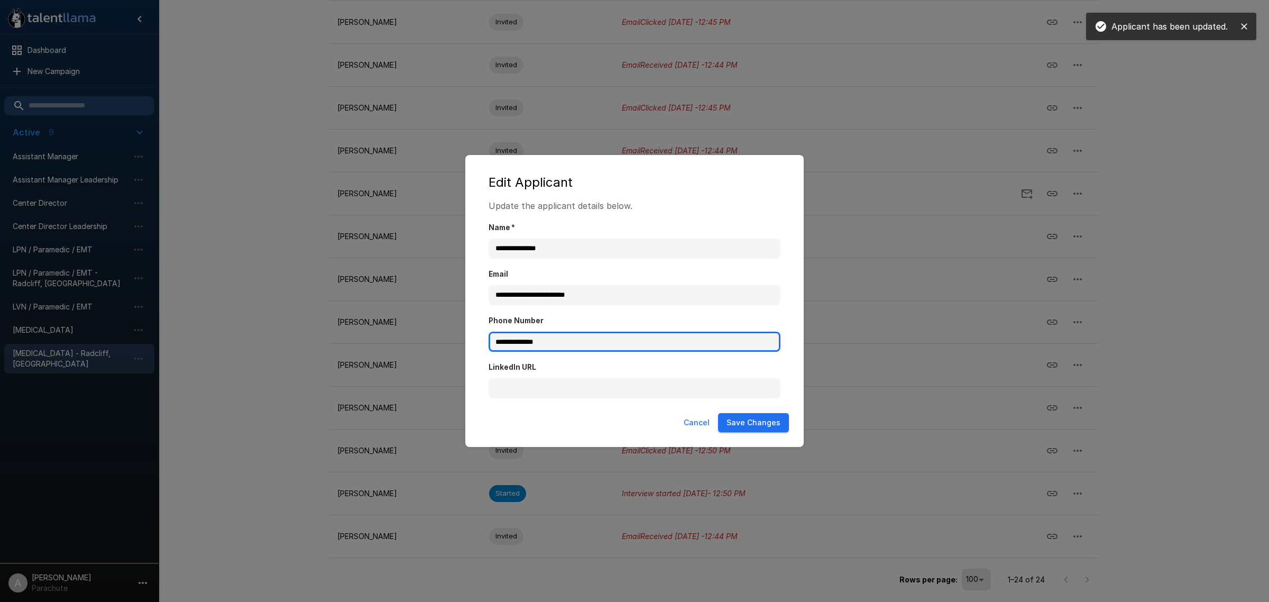
click at [573, 338] on input "**********" at bounding box center [635, 342] width 292 height 20
type input "**********"
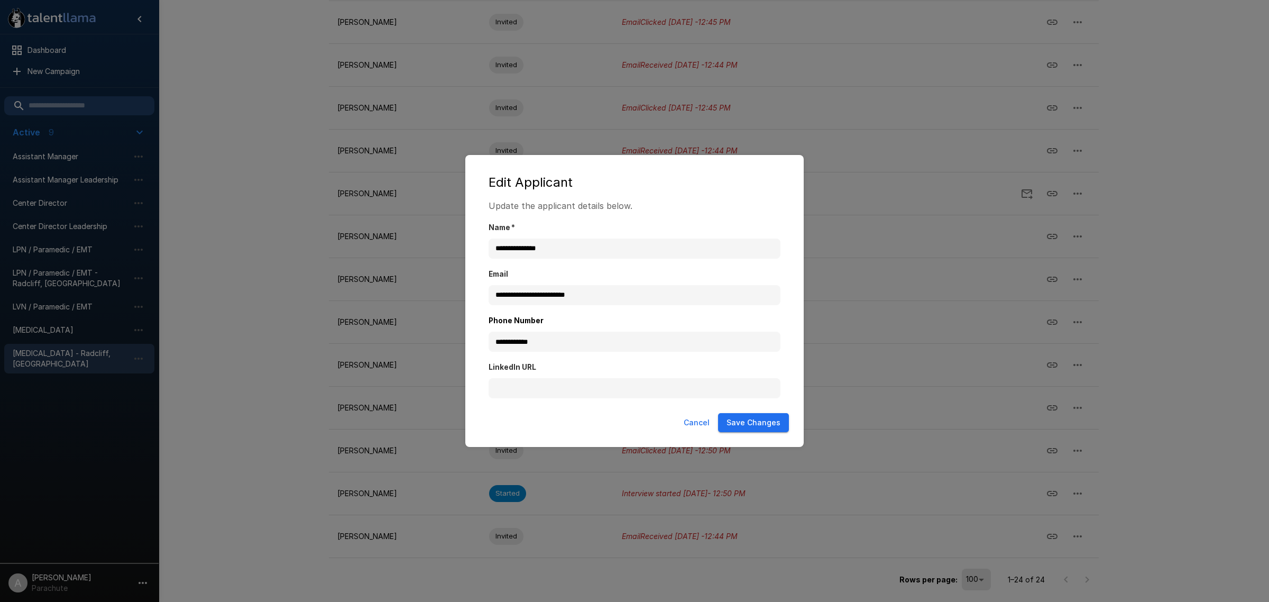
click at [755, 421] on button "Save Changes" at bounding box center [753, 423] width 71 height 20
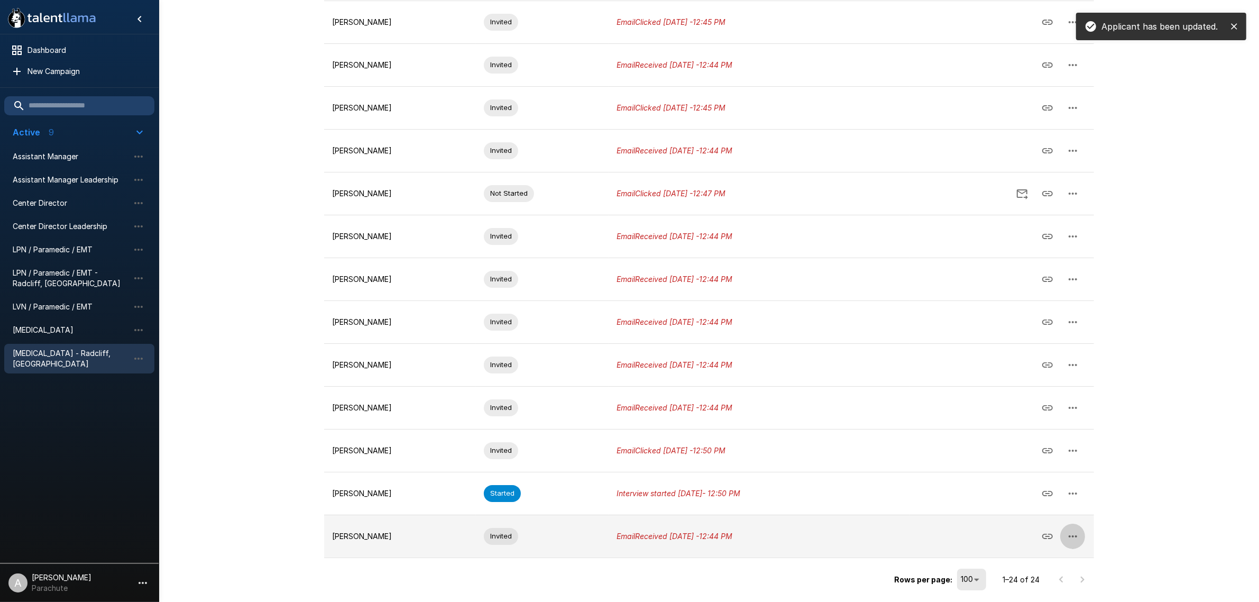
click at [1080, 533] on button "button" at bounding box center [1072, 536] width 25 height 25
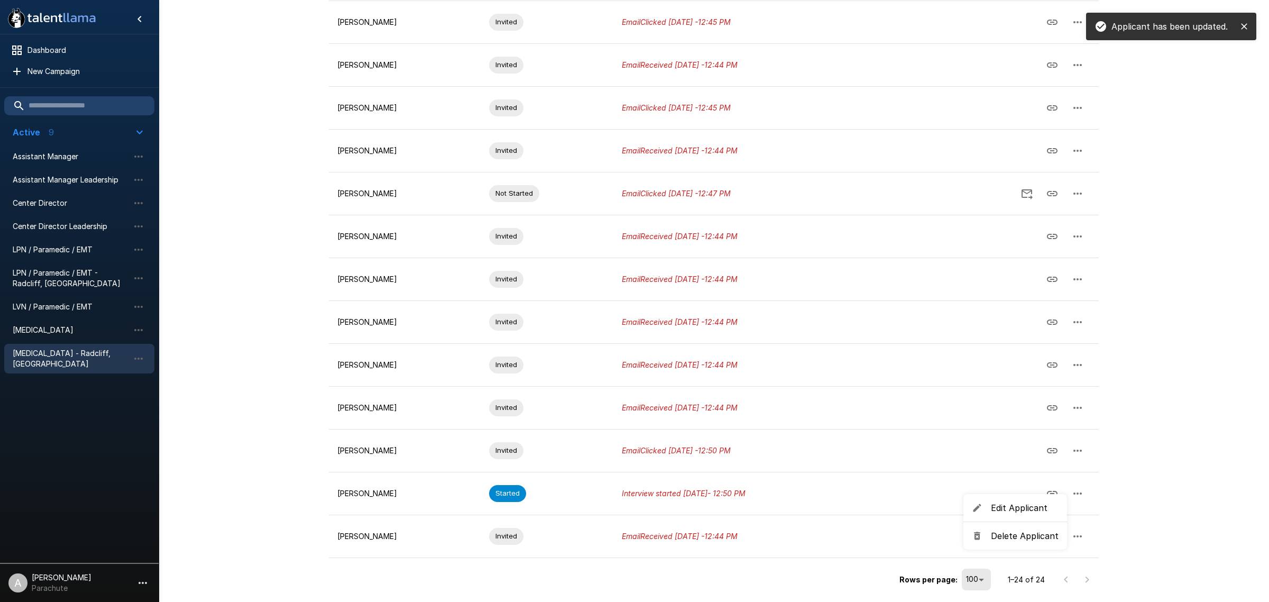
click at [1018, 516] on li "Edit Applicant" at bounding box center [1016, 507] width 104 height 19
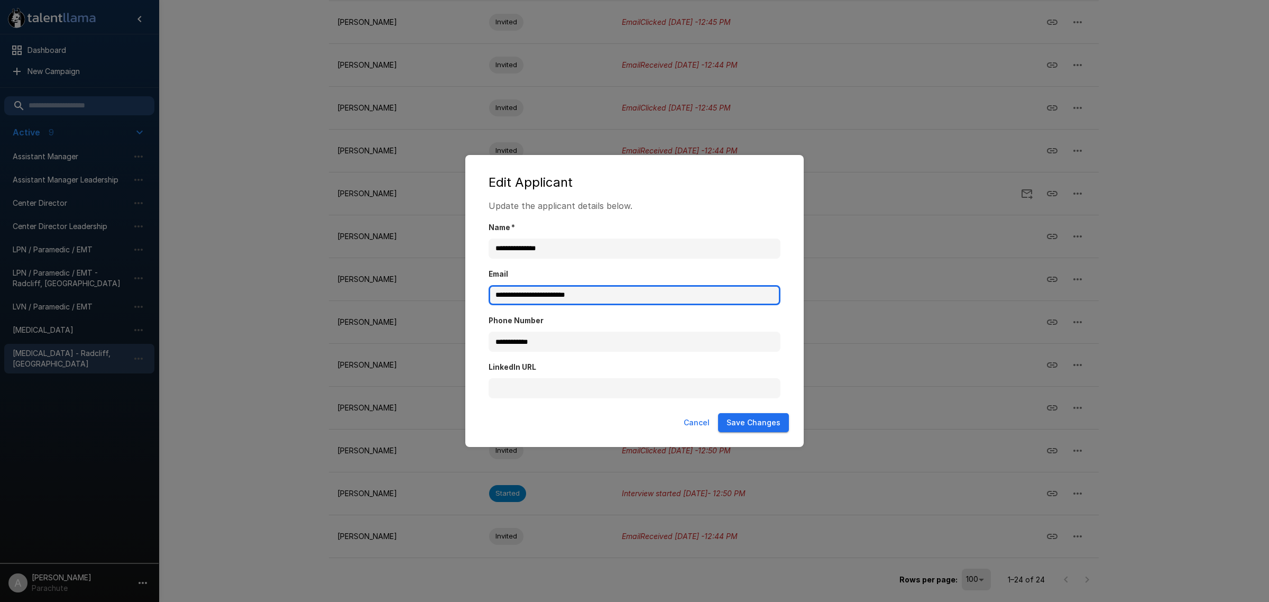
click at [627, 296] on input "**********" at bounding box center [635, 295] width 292 height 20
type input "**********"
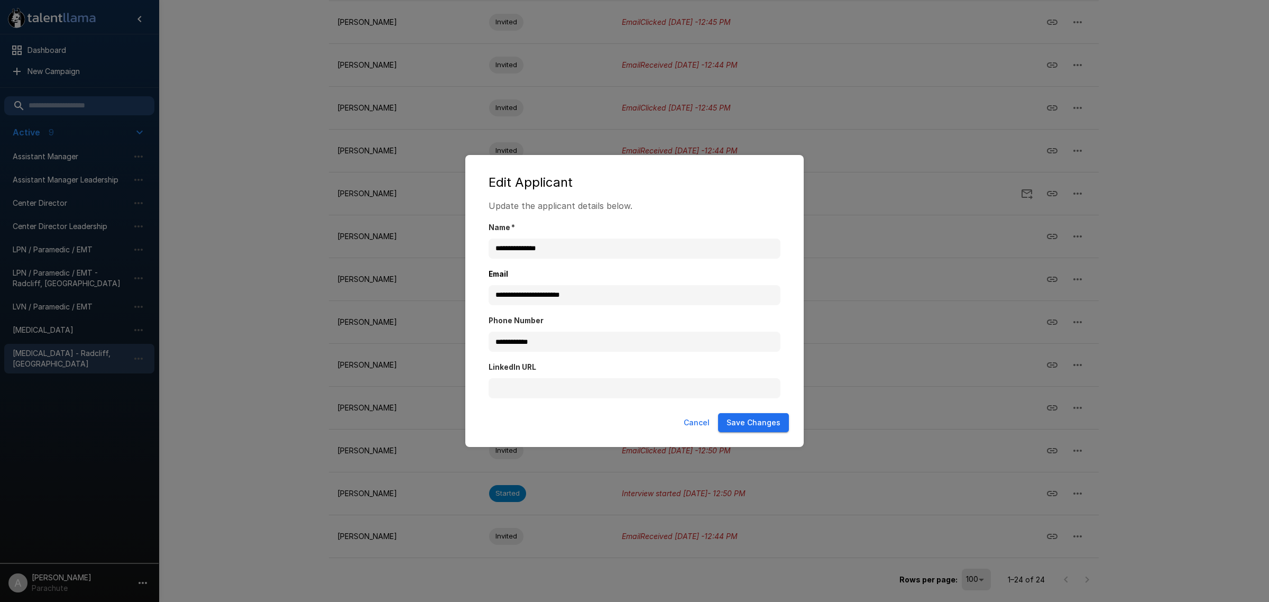
click at [705, 424] on button "Cancel" at bounding box center [697, 423] width 34 height 20
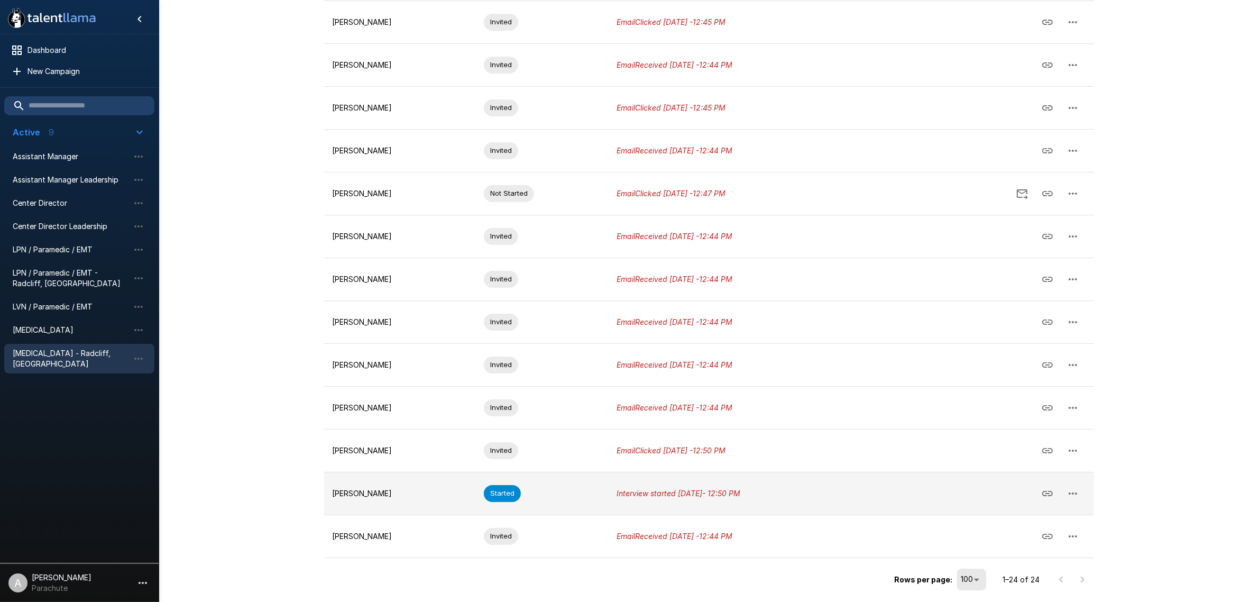
click at [1071, 490] on icon "button" at bounding box center [1073, 493] width 13 height 13
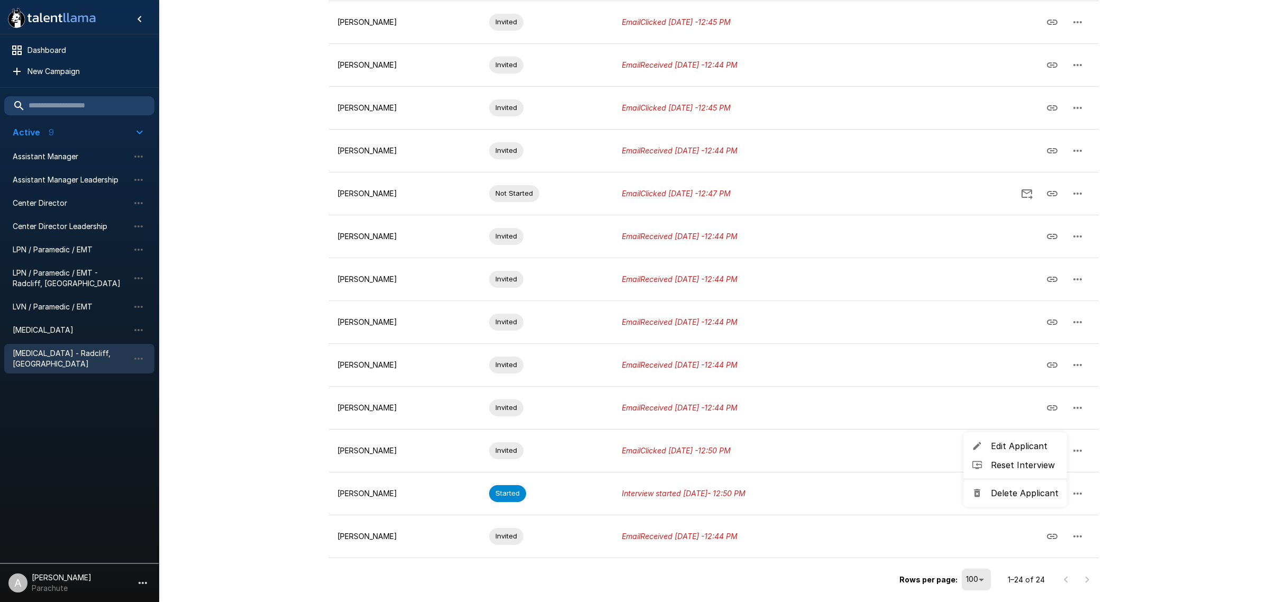
click at [1039, 444] on span "Edit Applicant" at bounding box center [1025, 445] width 68 height 13
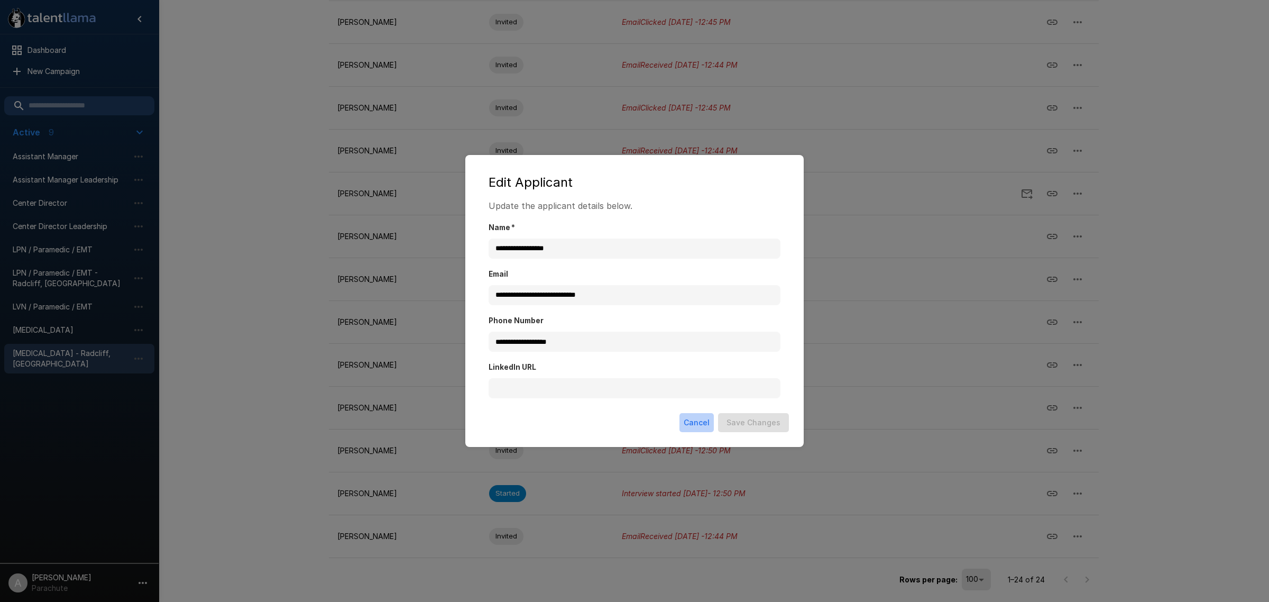
click at [697, 424] on button "Cancel" at bounding box center [697, 423] width 34 height 20
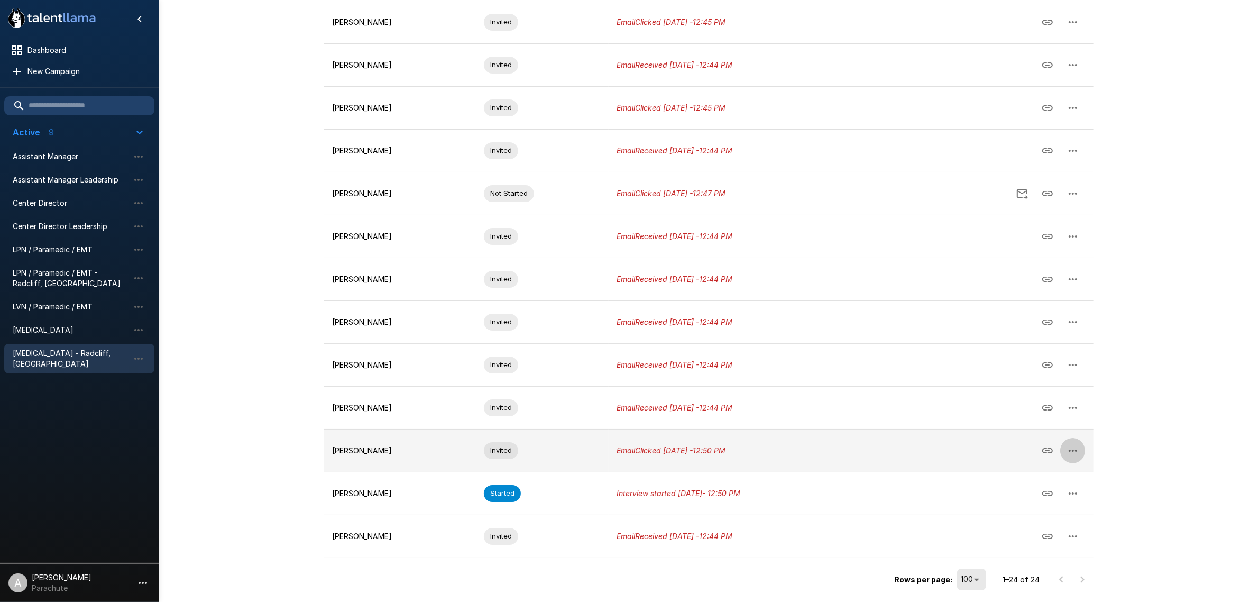
click at [1073, 455] on icon "button" at bounding box center [1073, 450] width 13 height 13
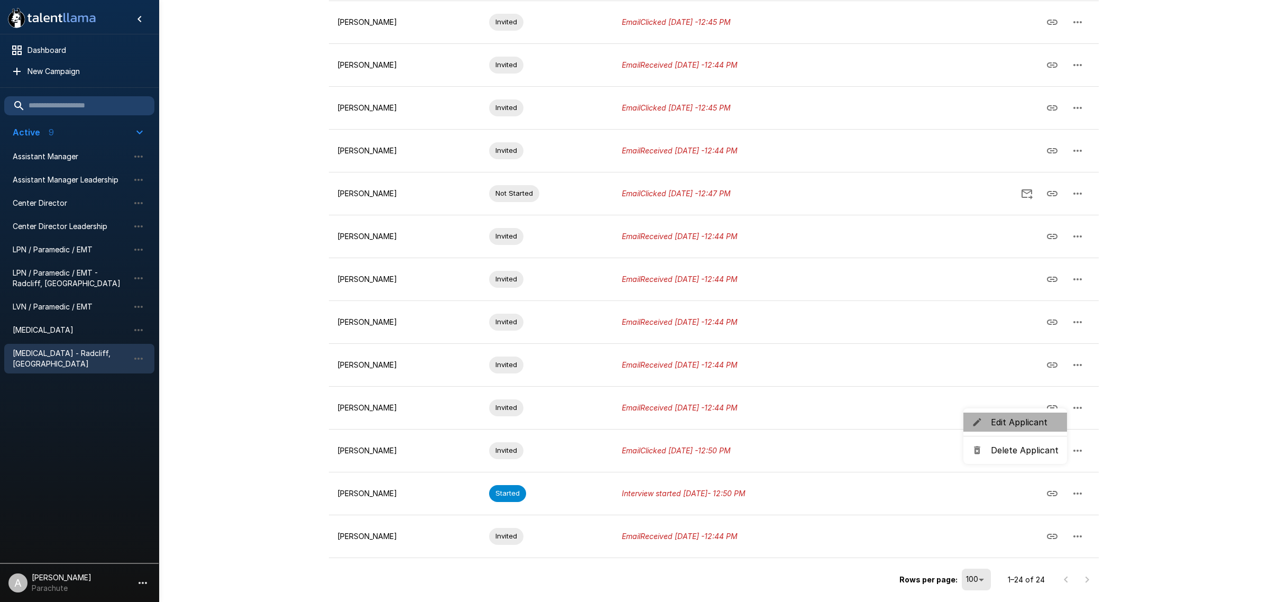
click at [1021, 422] on span "Edit Applicant" at bounding box center [1025, 422] width 68 height 13
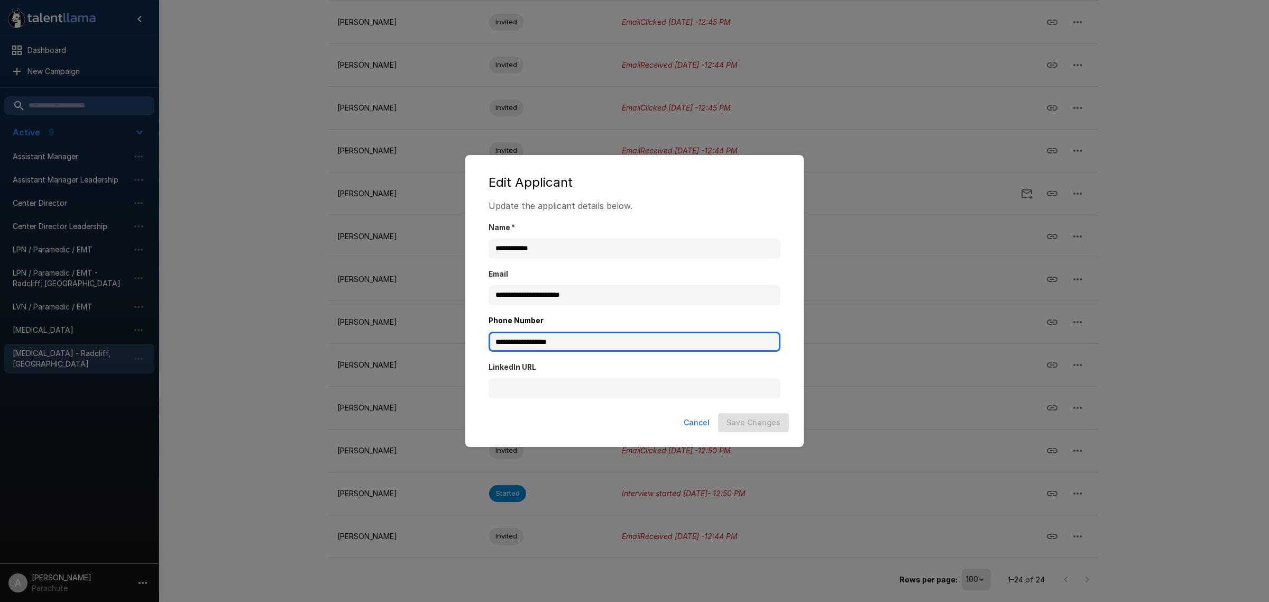
click at [585, 347] on input "**********" at bounding box center [635, 342] width 292 height 20
type input "**********"
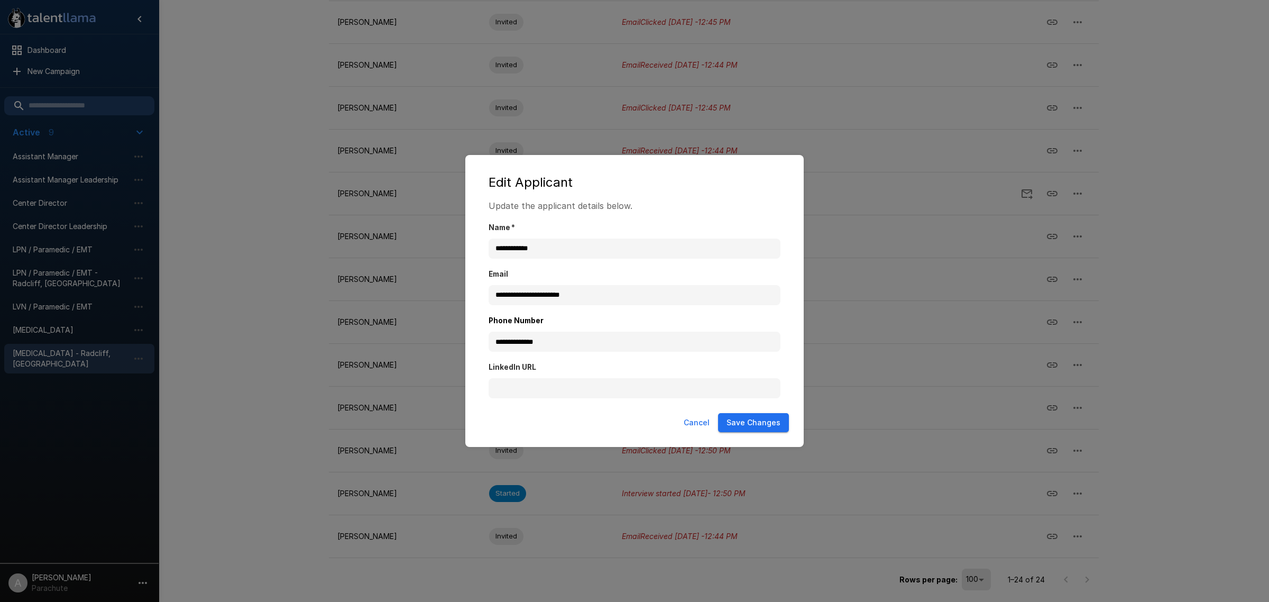
click at [781, 424] on button "Save Changes" at bounding box center [753, 423] width 71 height 20
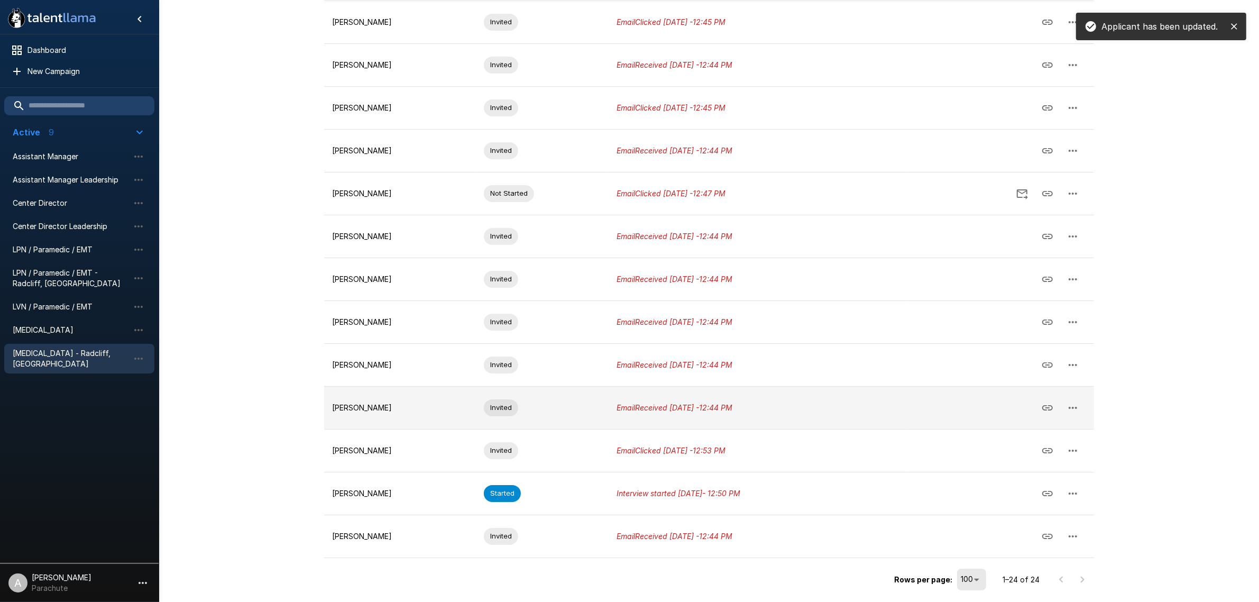
click at [1069, 406] on icon "button" at bounding box center [1073, 407] width 13 height 13
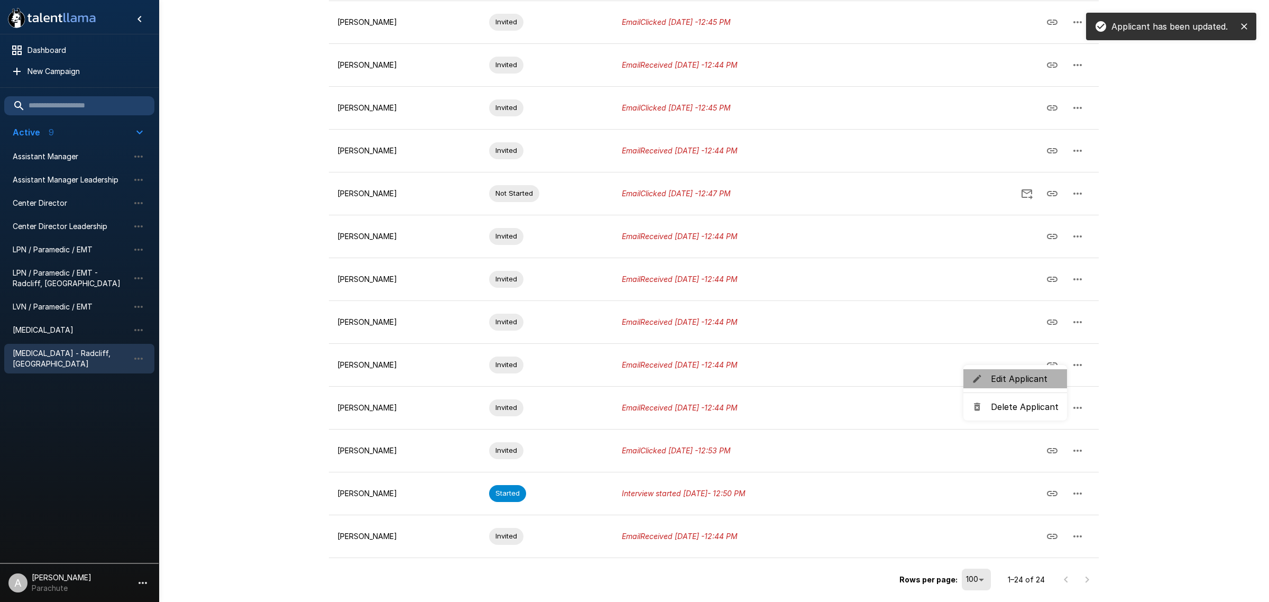
click at [1029, 384] on span "Edit Applicant" at bounding box center [1025, 378] width 68 height 13
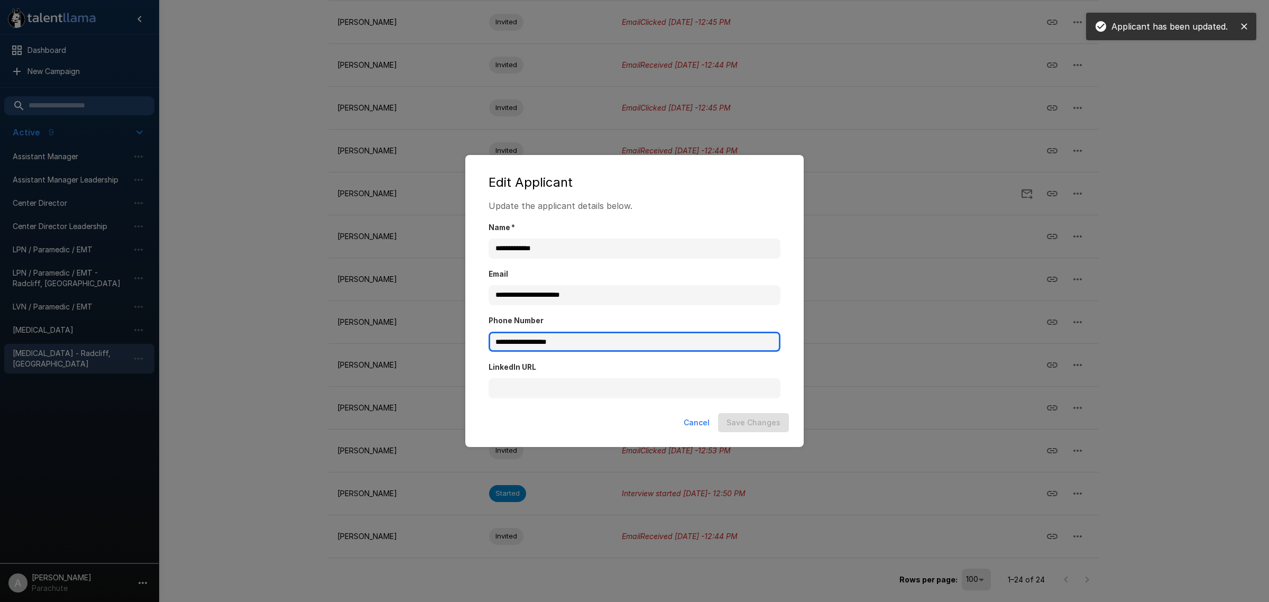
click at [587, 347] on input "**********" at bounding box center [635, 342] width 292 height 20
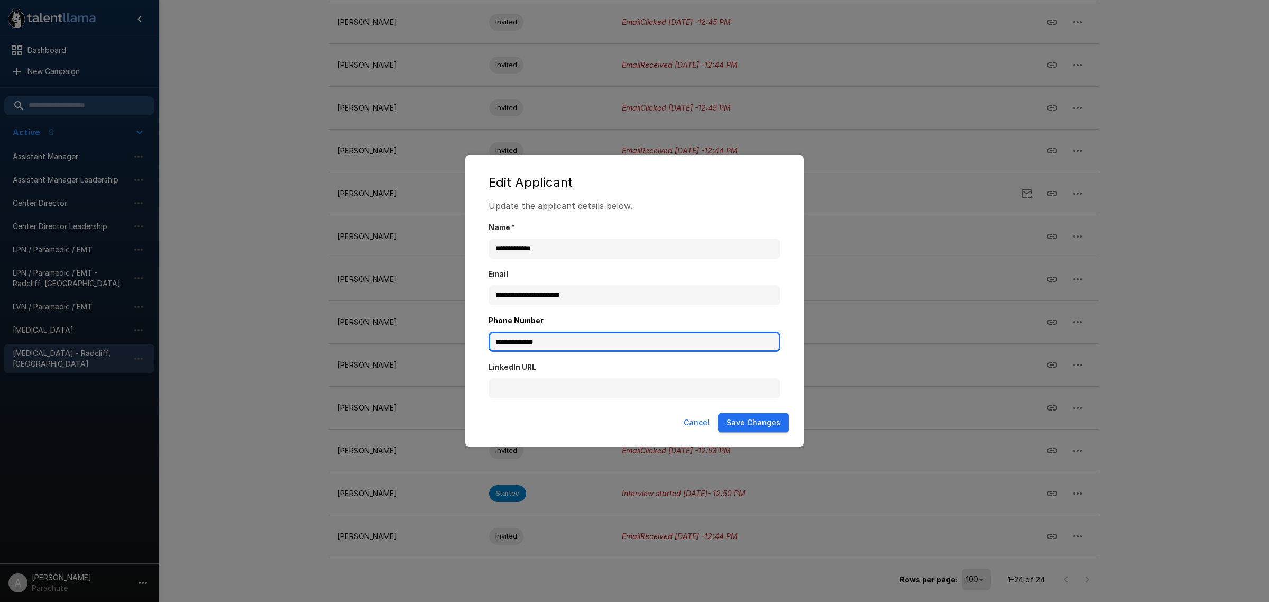
type input "**********"
click at [783, 426] on button "Save Changes" at bounding box center [753, 423] width 71 height 20
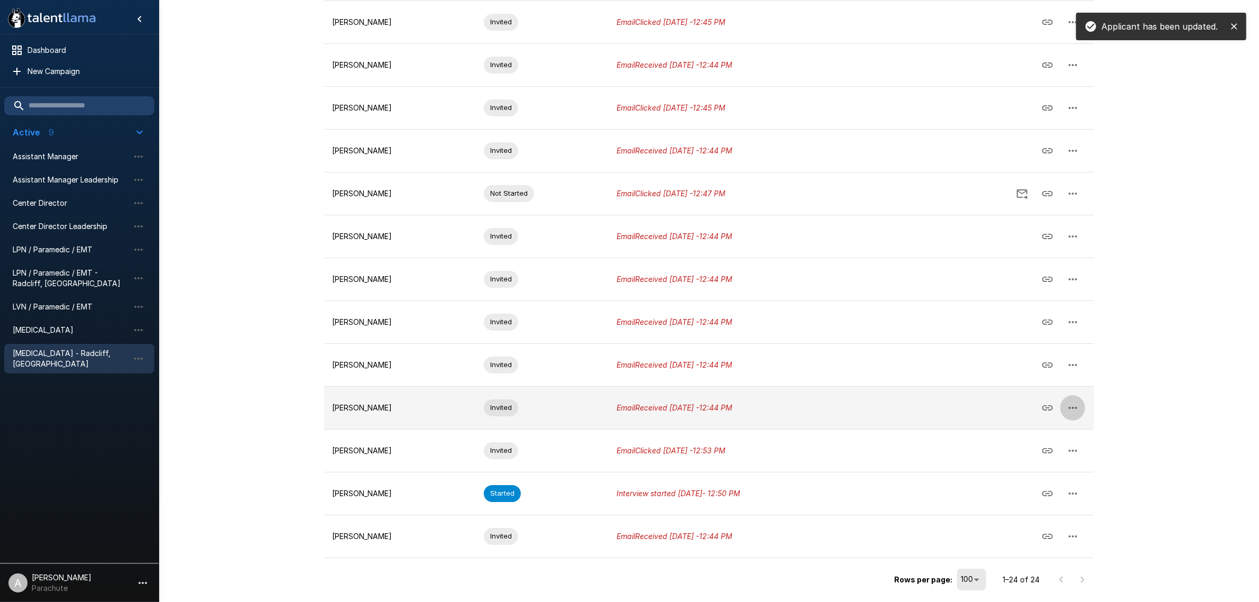
click at [1075, 408] on icon "button" at bounding box center [1073, 407] width 13 height 13
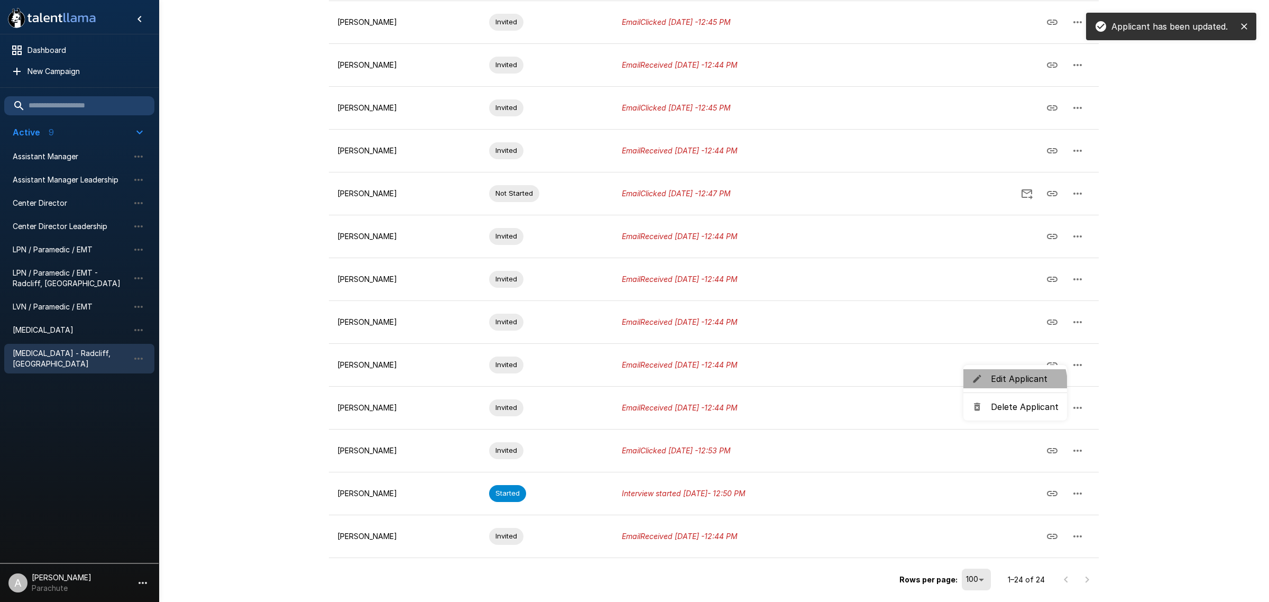
click at [1009, 384] on span "Edit Applicant" at bounding box center [1025, 378] width 68 height 13
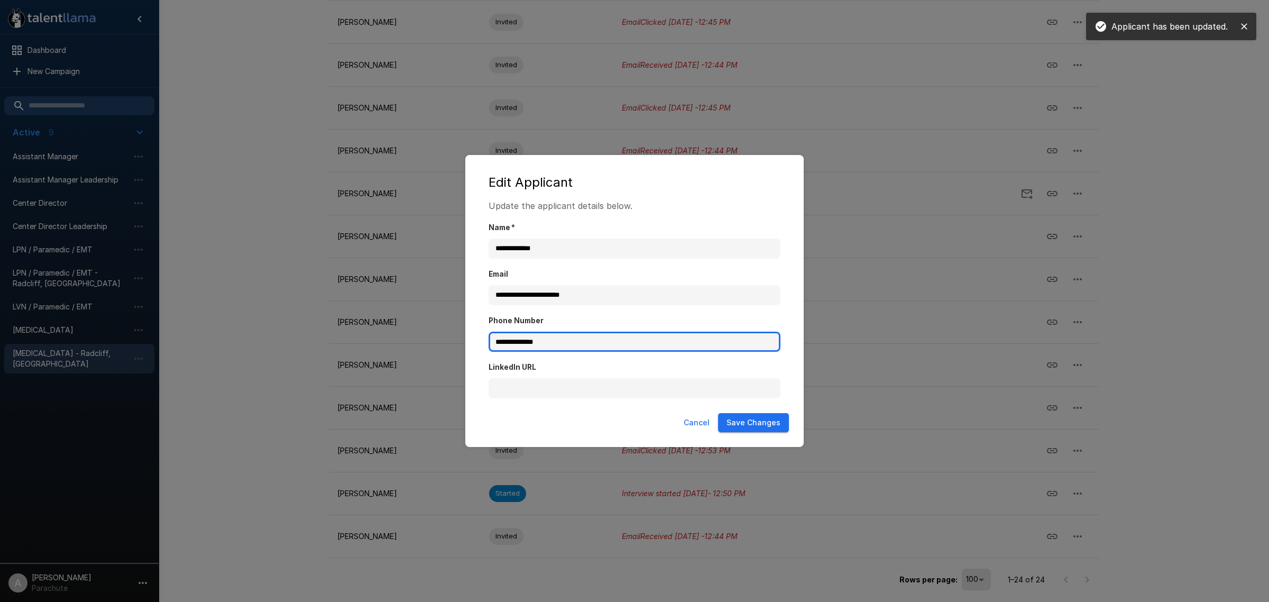
click at [643, 336] on input "**********" at bounding box center [635, 342] width 292 height 20
type input "**********"
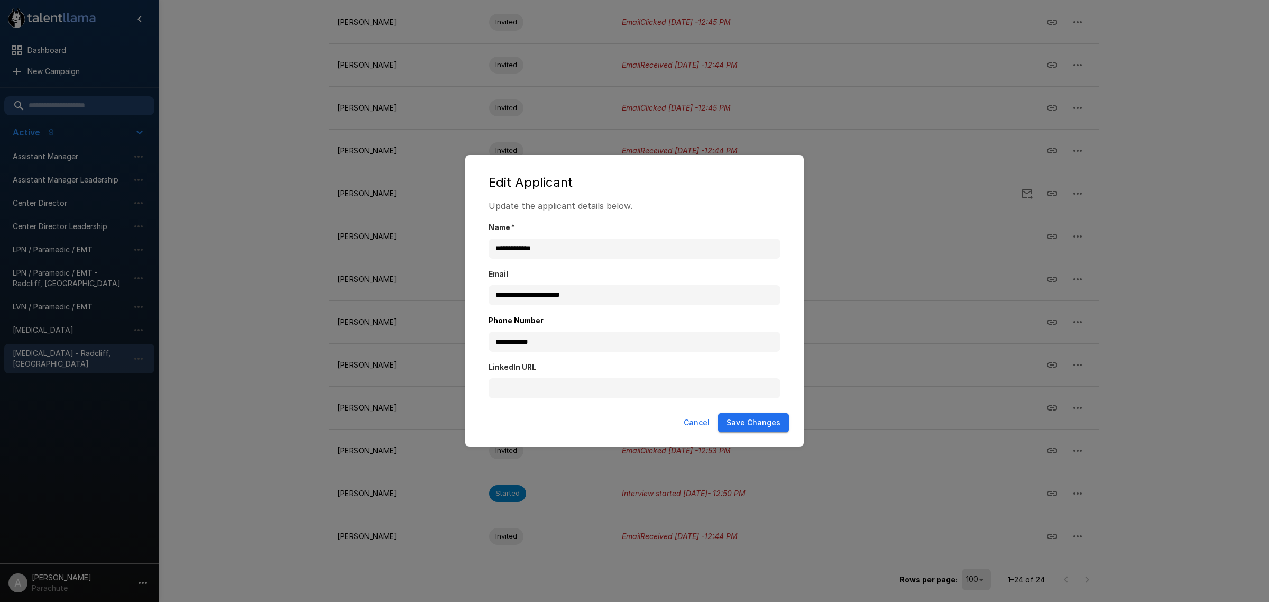
click at [701, 415] on button "Cancel" at bounding box center [697, 423] width 34 height 20
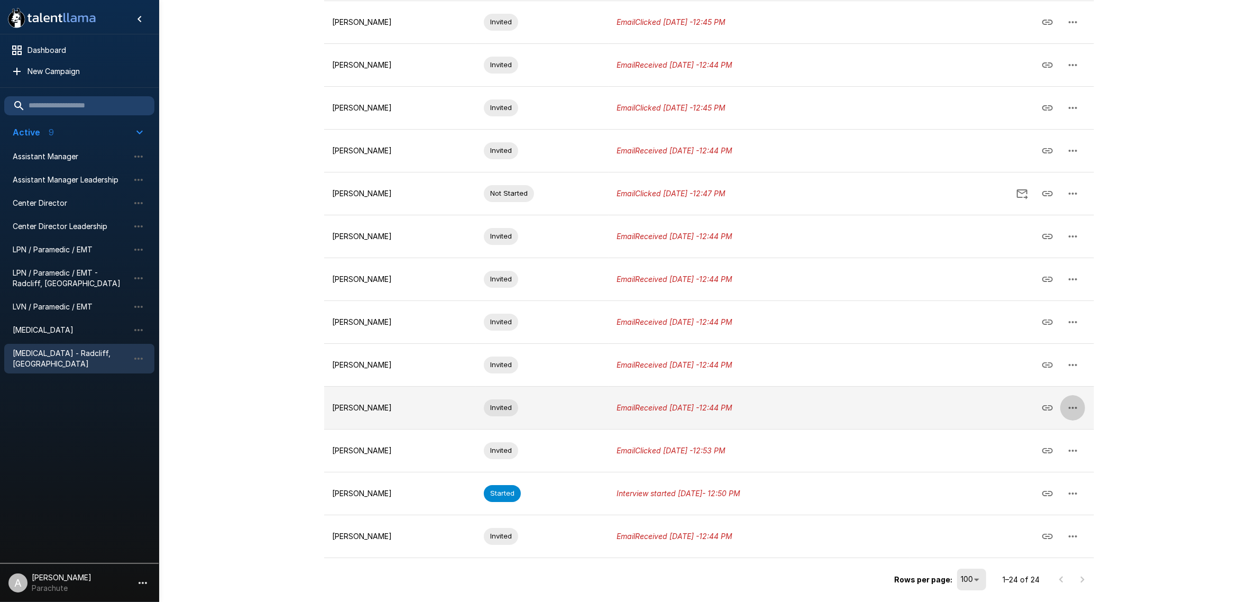
click at [1076, 411] on icon "button" at bounding box center [1073, 407] width 13 height 13
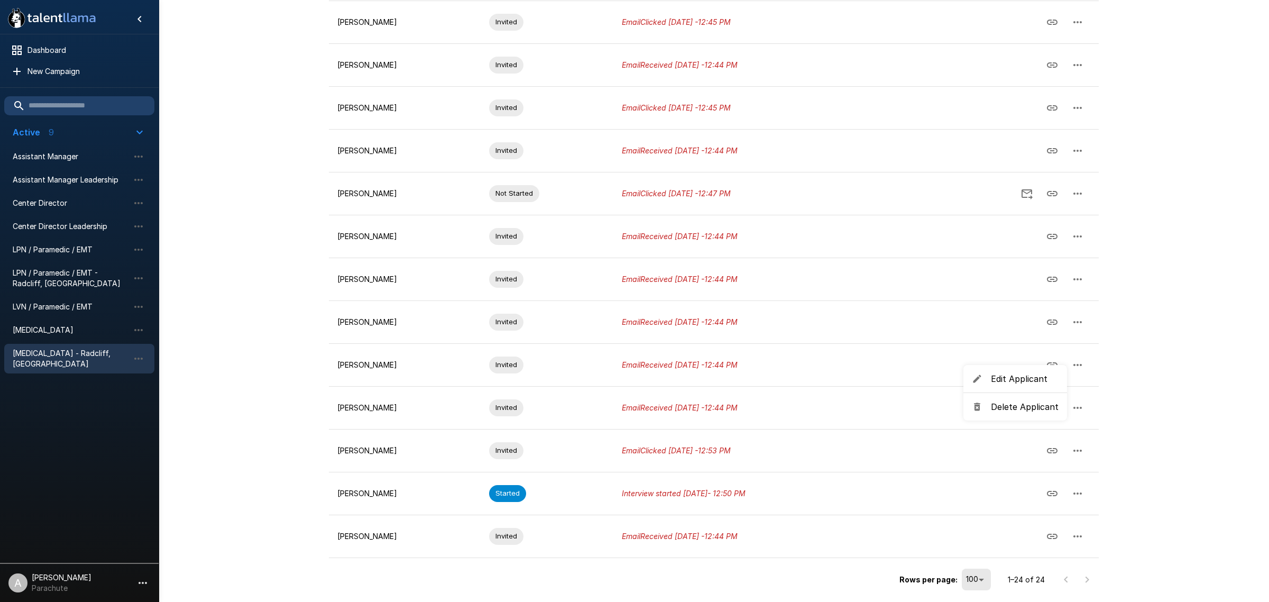
click at [992, 374] on span "Edit Applicant" at bounding box center [1025, 378] width 68 height 13
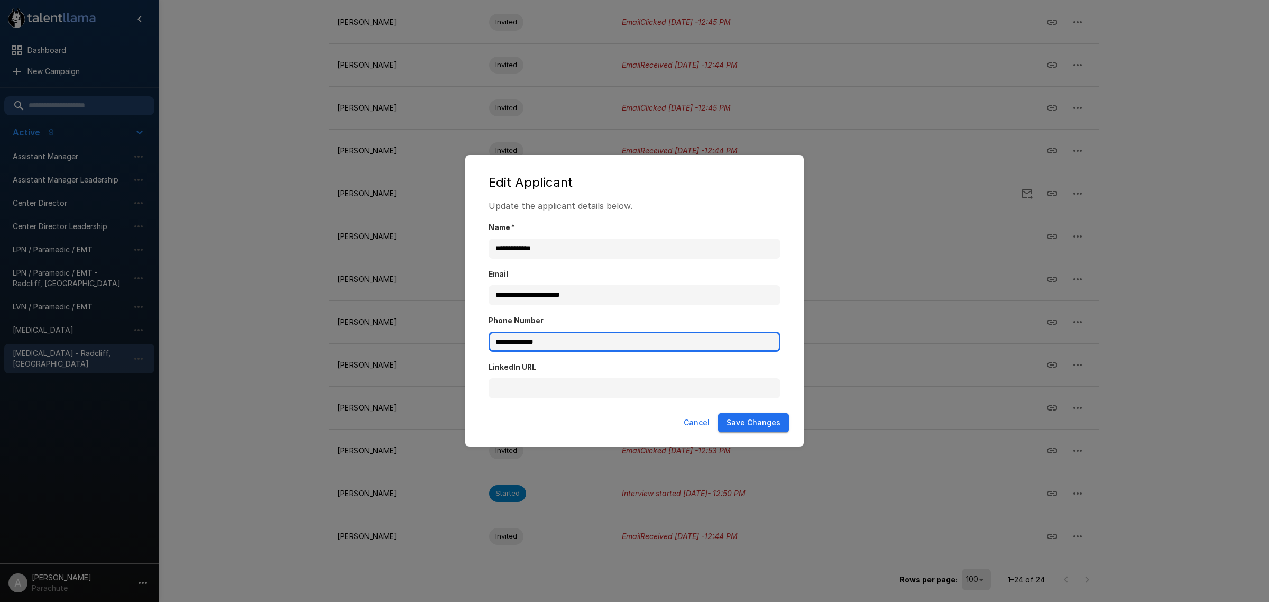
click at [585, 342] on input "**********" at bounding box center [635, 342] width 292 height 20
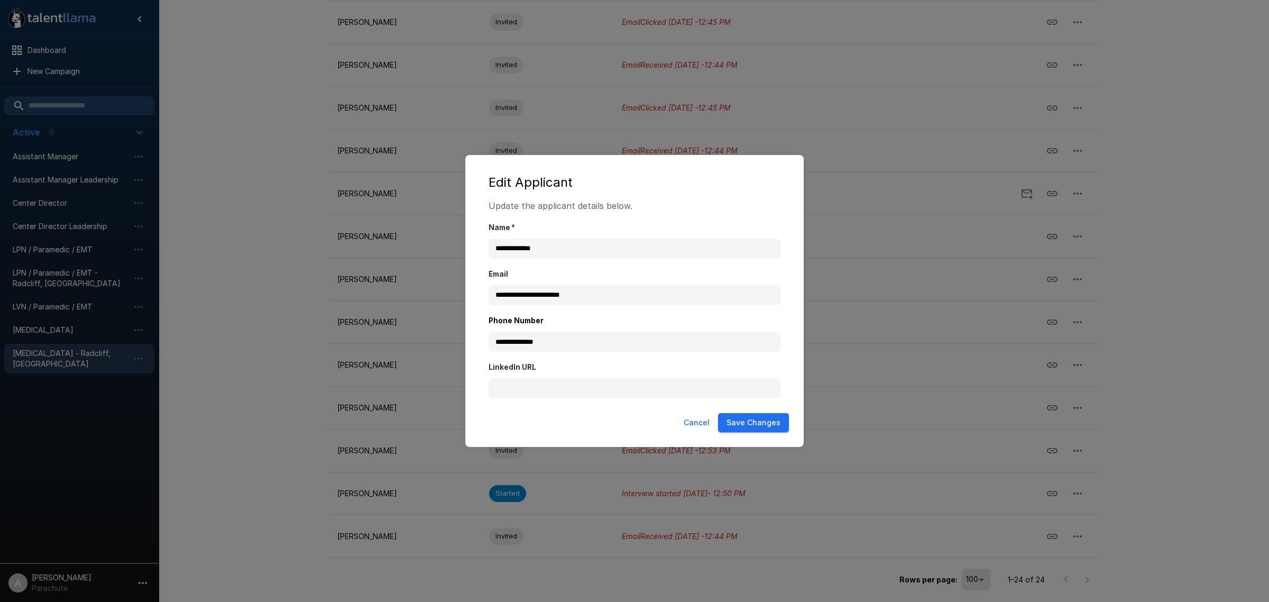
click at [698, 420] on button "Cancel" at bounding box center [697, 423] width 34 height 20
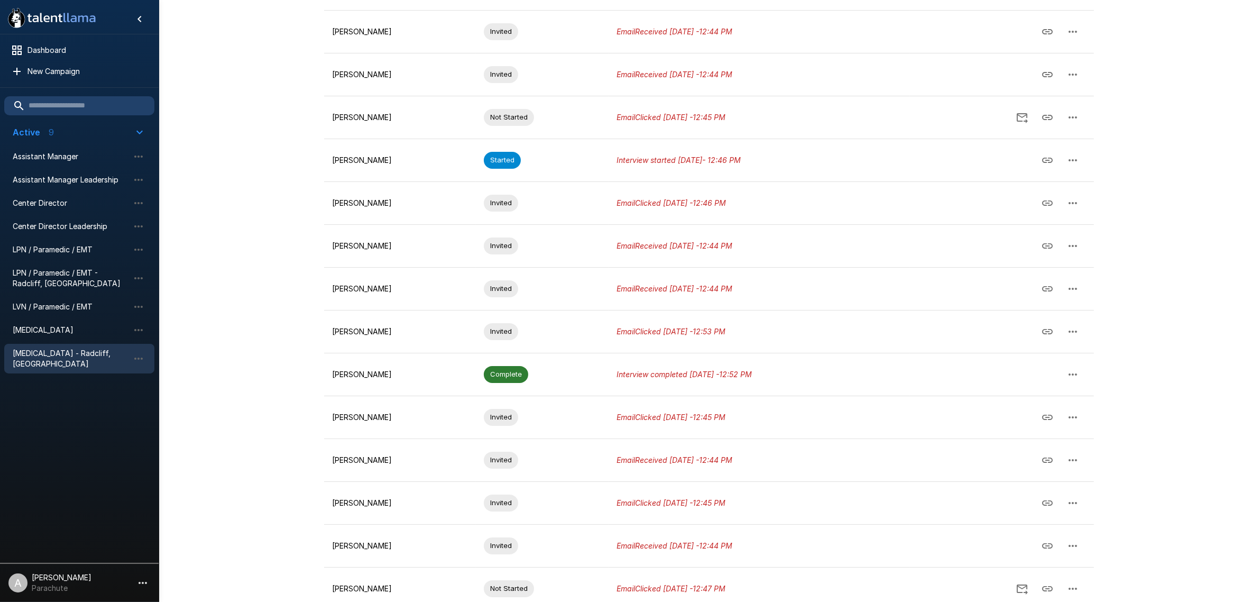
scroll to position [0, 0]
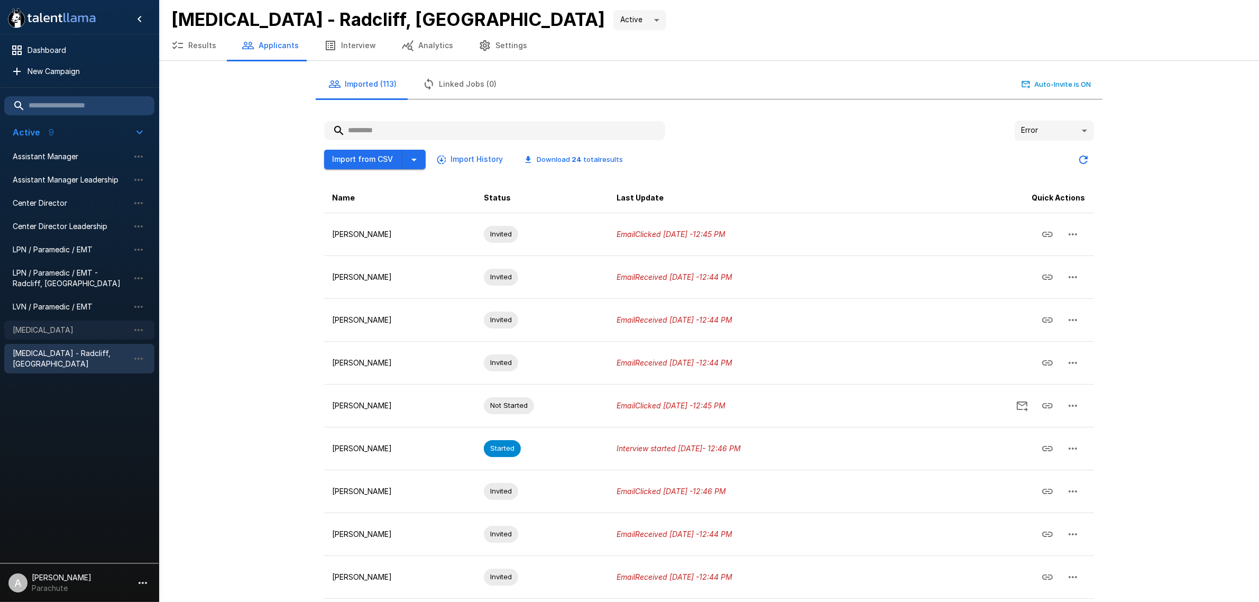
click at [75, 322] on div "[MEDICAL_DATA]" at bounding box center [79, 330] width 150 height 19
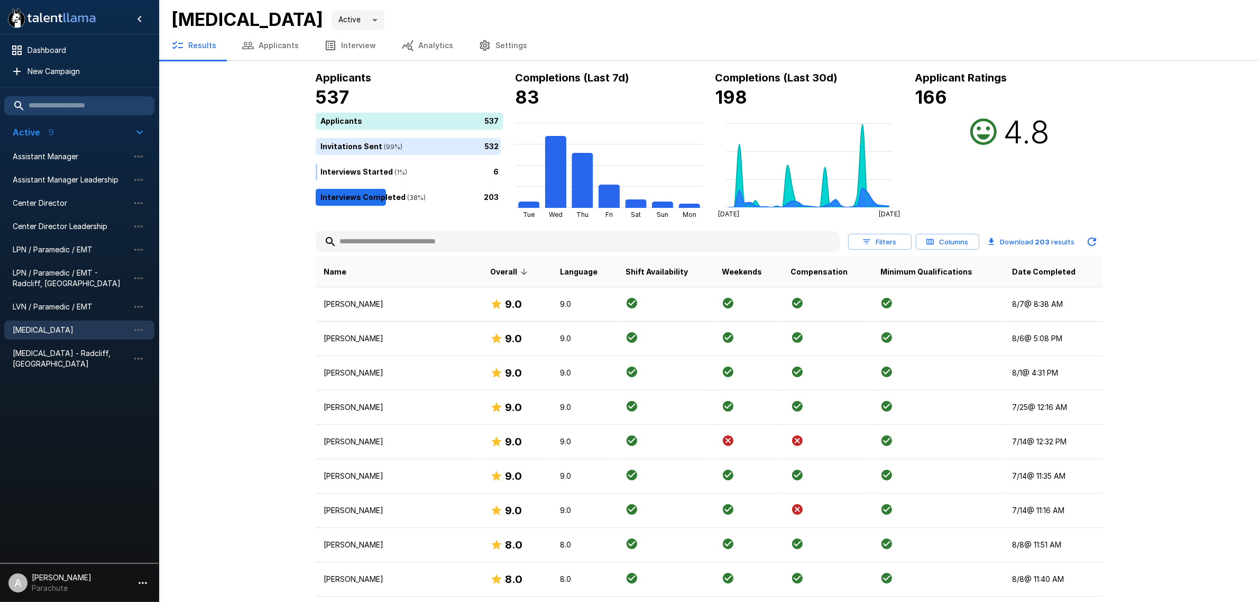
click at [271, 35] on button "Applicants" at bounding box center [270, 46] width 83 height 30
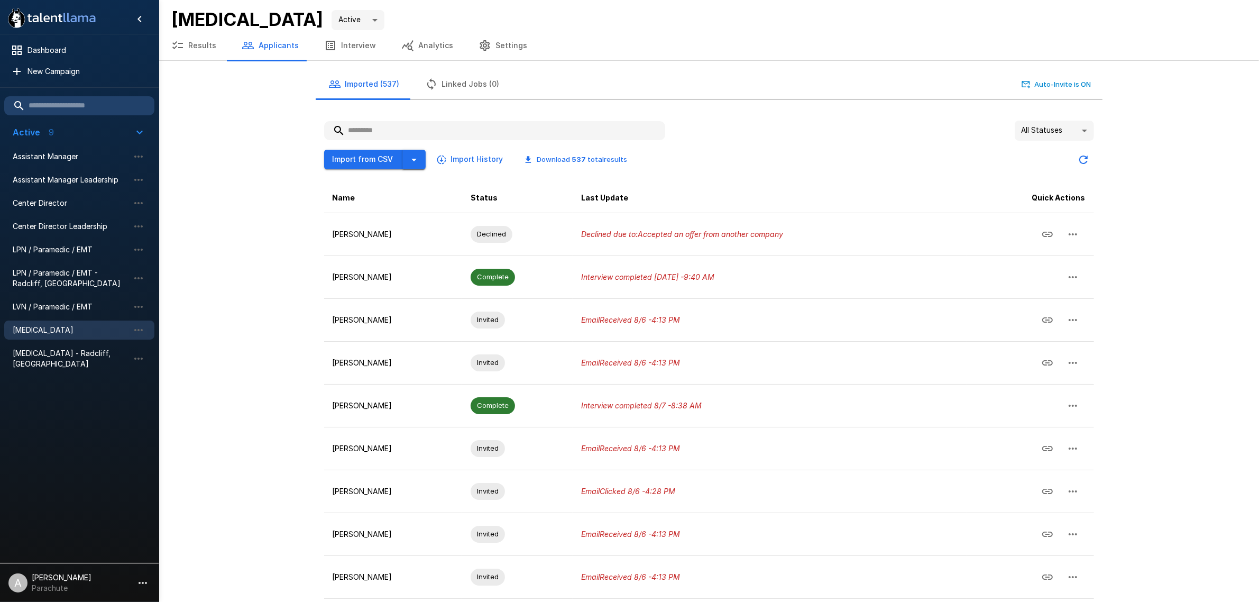
click at [411, 164] on icon "button" at bounding box center [414, 159] width 13 height 13
click at [391, 185] on span "Upload from My Computer" at bounding box center [413, 182] width 123 height 13
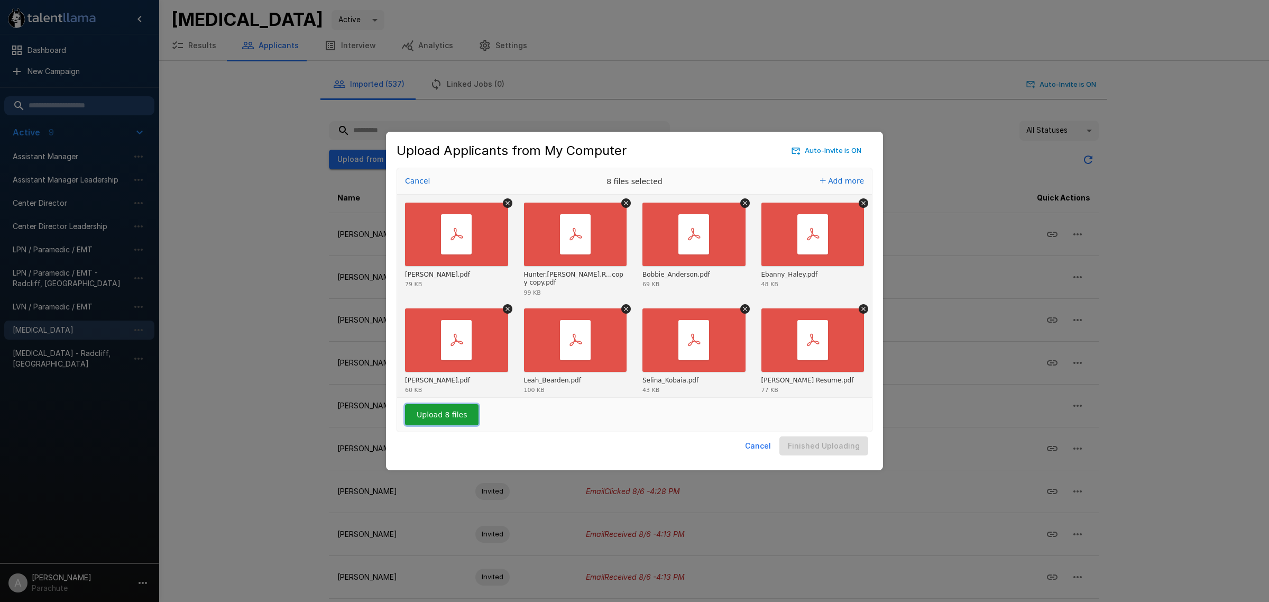
click at [448, 417] on button "Upload 8 files" at bounding box center [442, 414] width 74 height 21
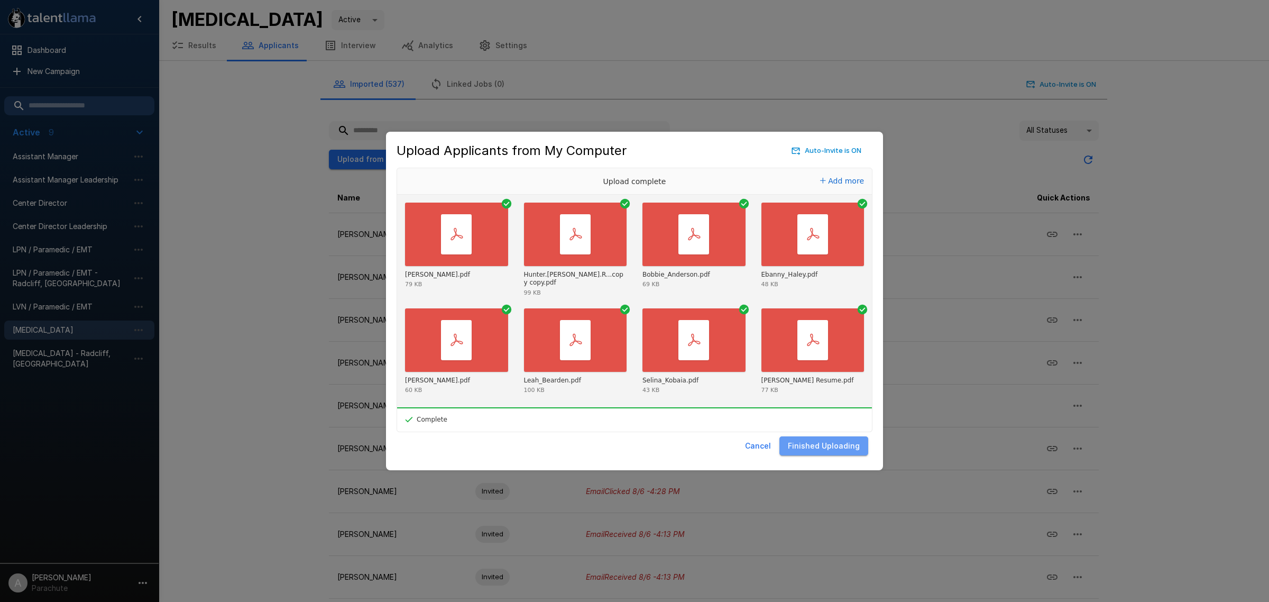
click at [829, 439] on button "Finished Uploading" at bounding box center [824, 446] width 89 height 20
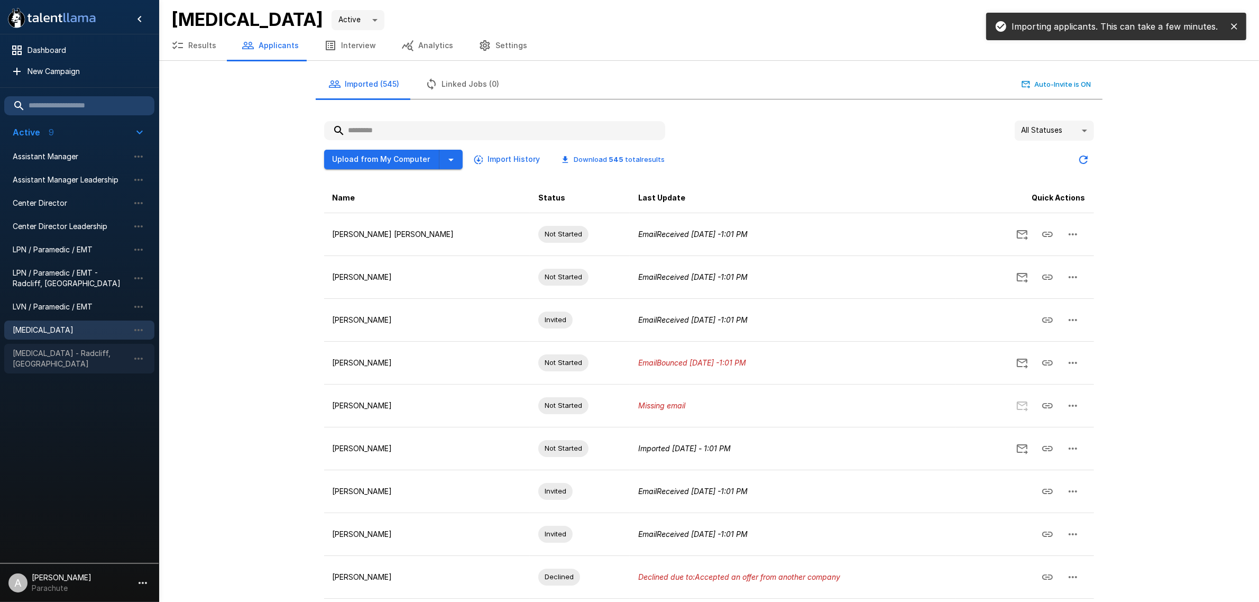
click at [79, 359] on div "[MEDICAL_DATA] - Radcliff, [GEOGRAPHIC_DATA]" at bounding box center [79, 359] width 150 height 30
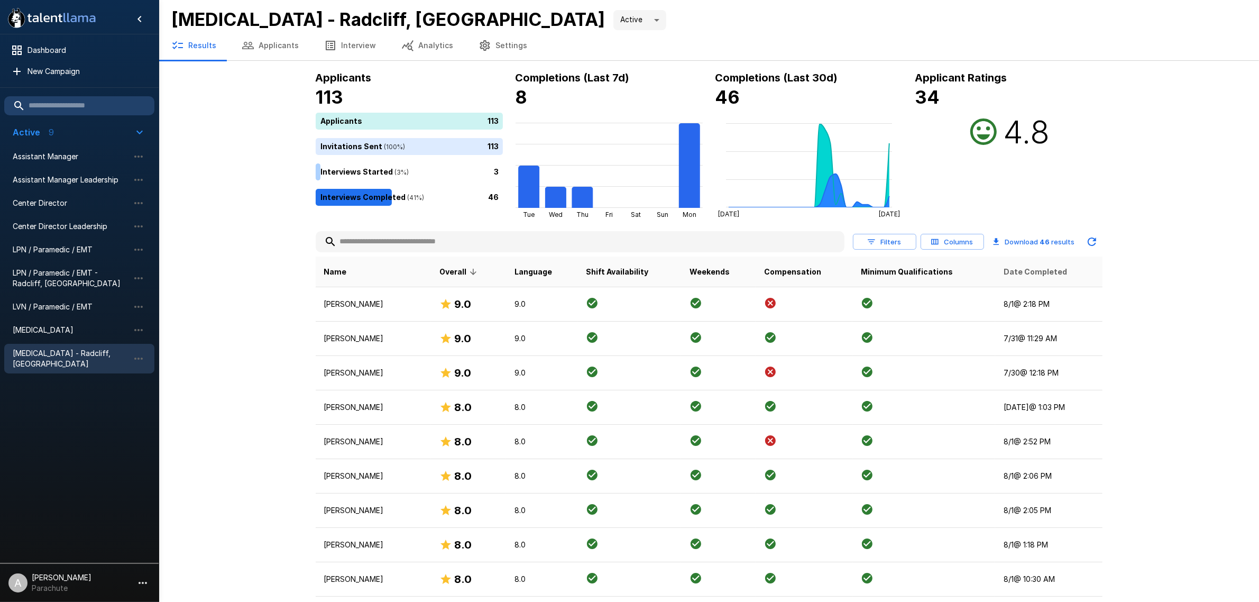
click at [1023, 268] on span "Date Completed" at bounding box center [1035, 271] width 63 height 13
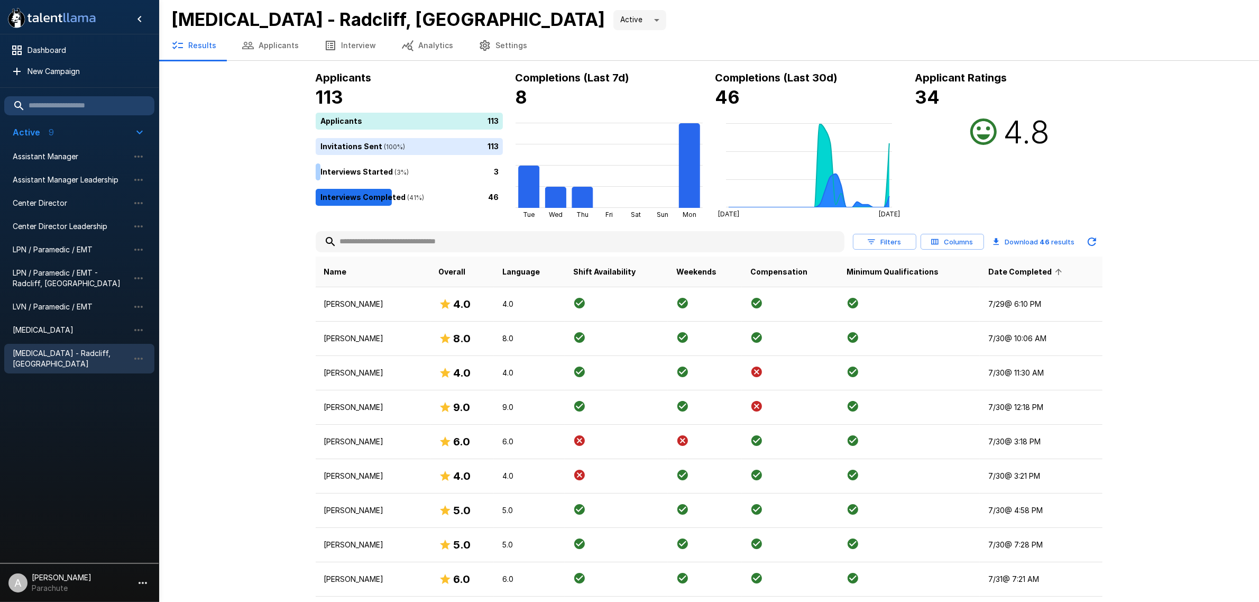
click at [1024, 270] on span "Date Completed" at bounding box center [1026, 271] width 77 height 13
click at [397, 242] on input "text" at bounding box center [580, 241] width 529 height 19
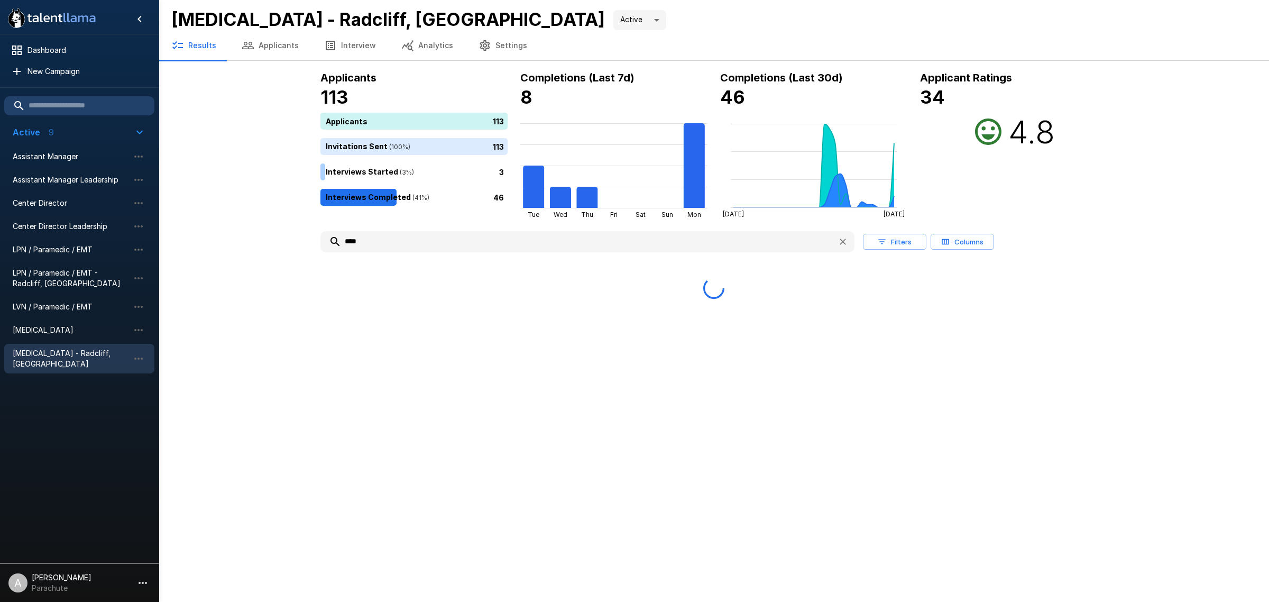
type input "*****"
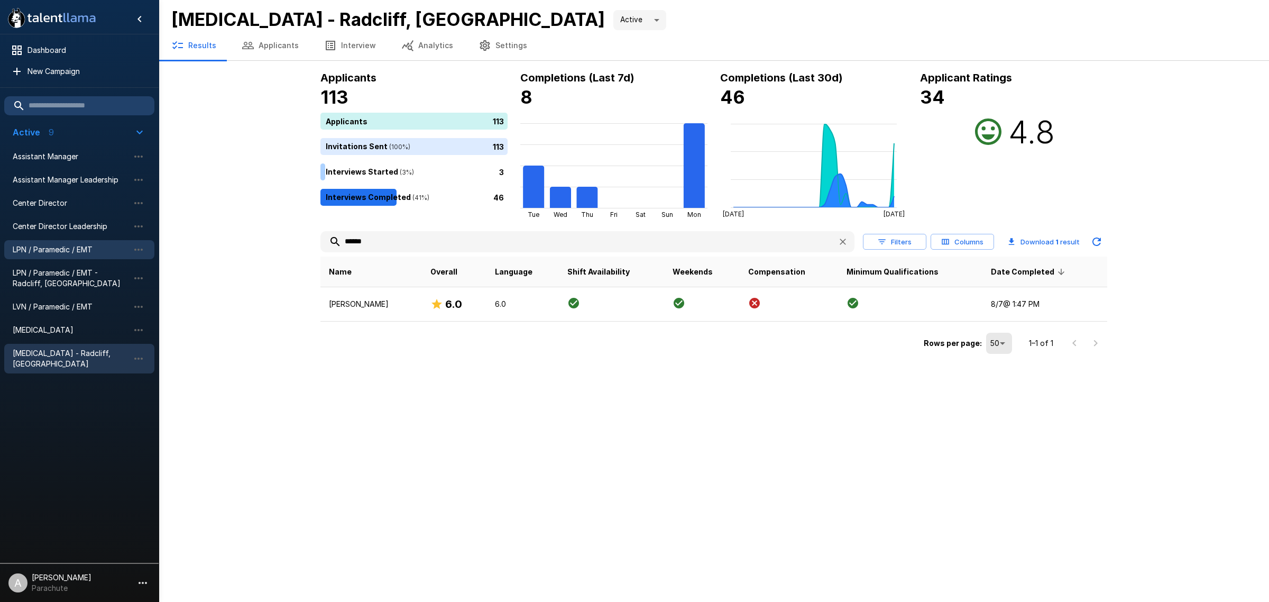
type input "******"
click at [843, 246] on icon "button" at bounding box center [843, 241] width 11 height 11
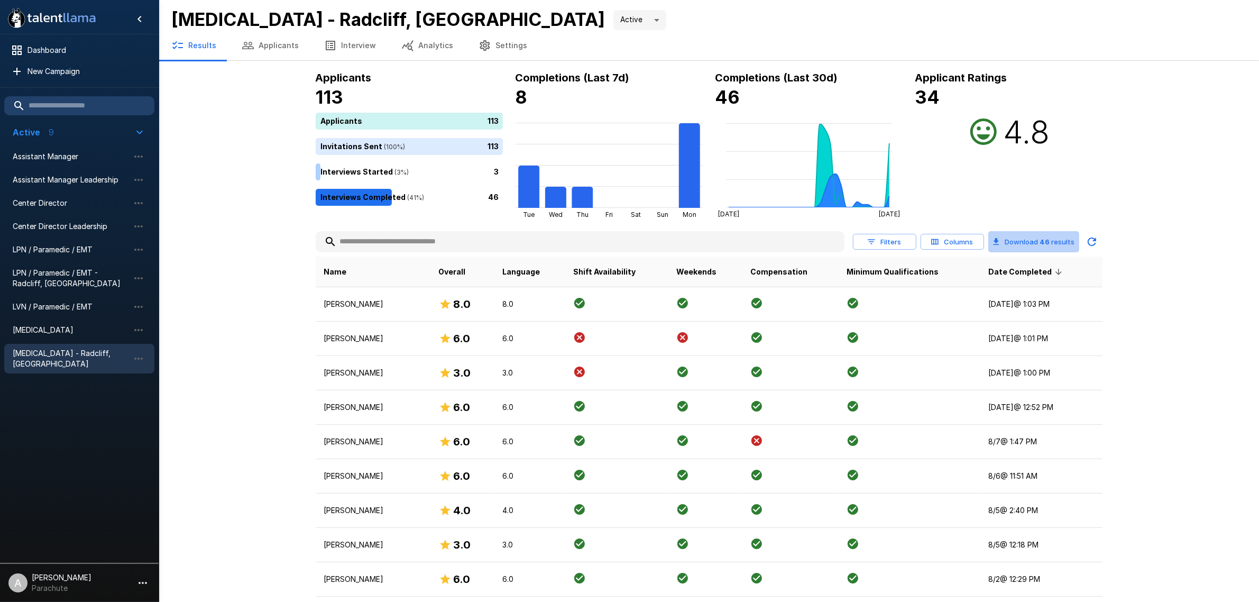
click at [1046, 245] on b "46" at bounding box center [1045, 241] width 10 height 8
click at [975, 242] on button "Columns" at bounding box center [952, 242] width 63 height 16
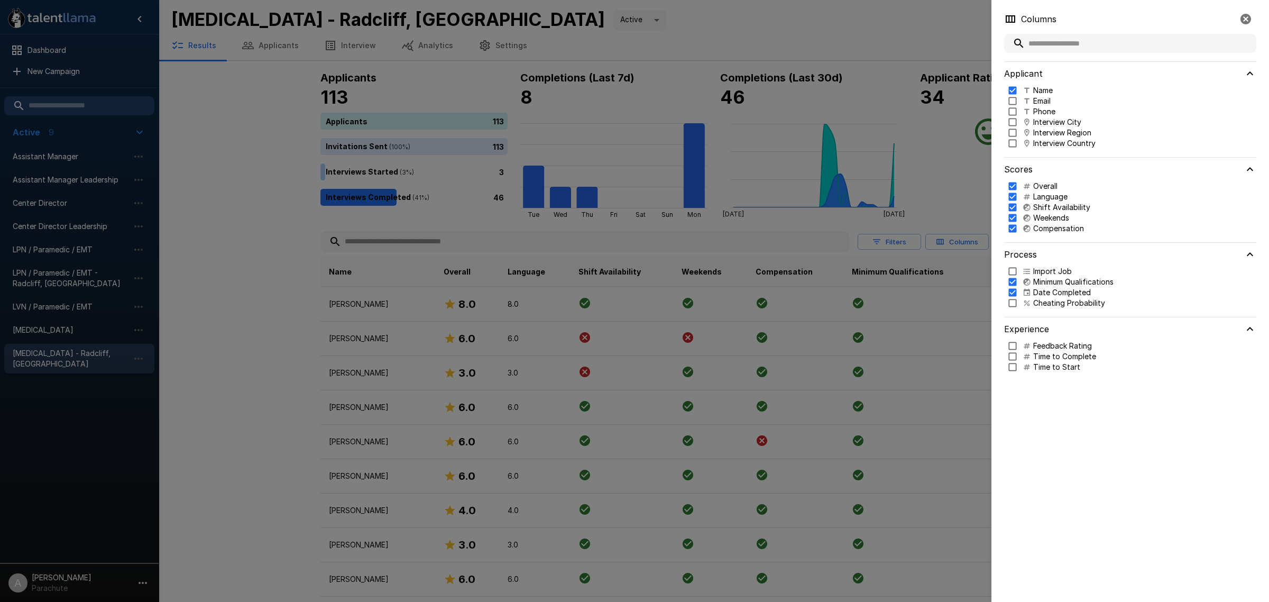
click at [249, 309] on div at bounding box center [634, 301] width 1269 height 602
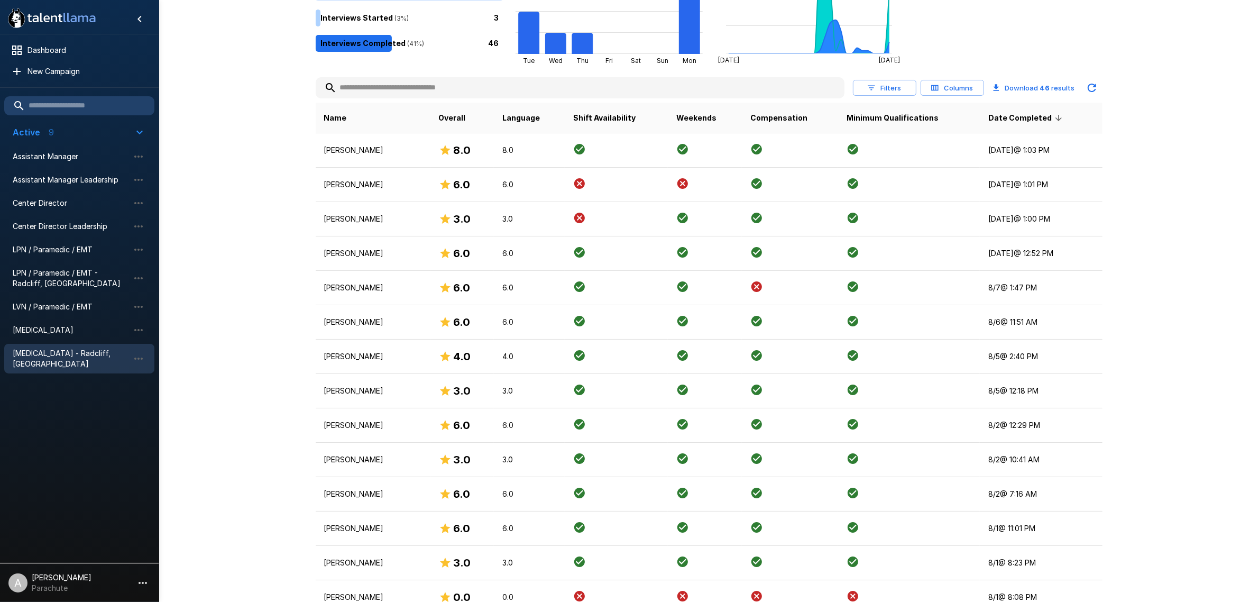
scroll to position [132, 0]
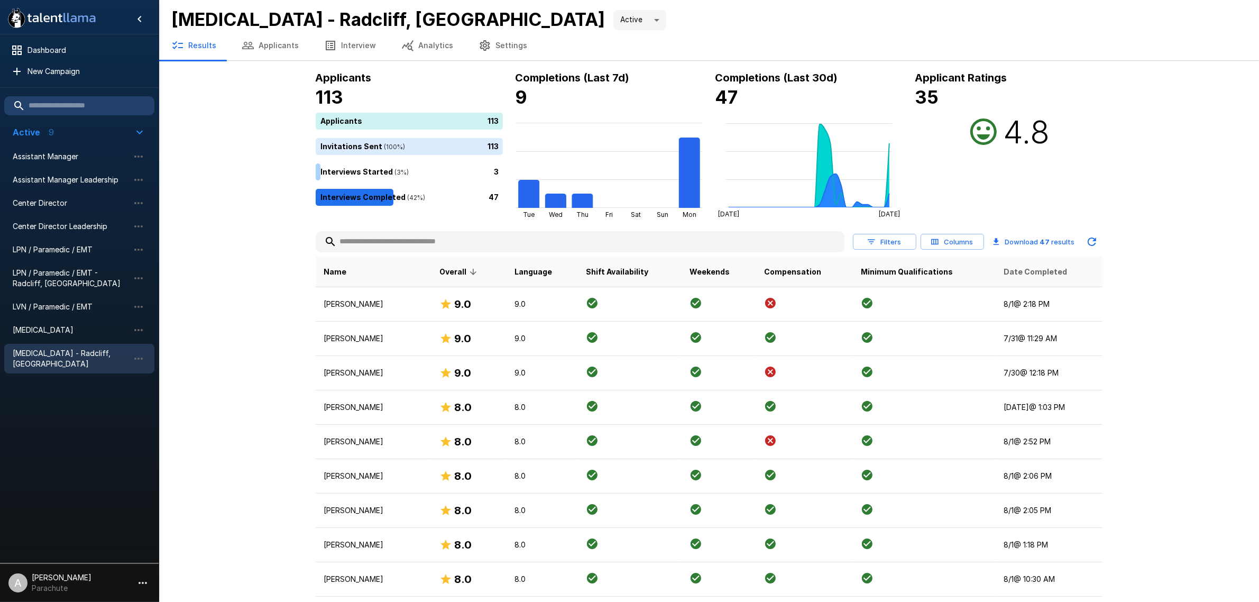
click at [1043, 268] on span "Date Completed" at bounding box center [1035, 271] width 63 height 13
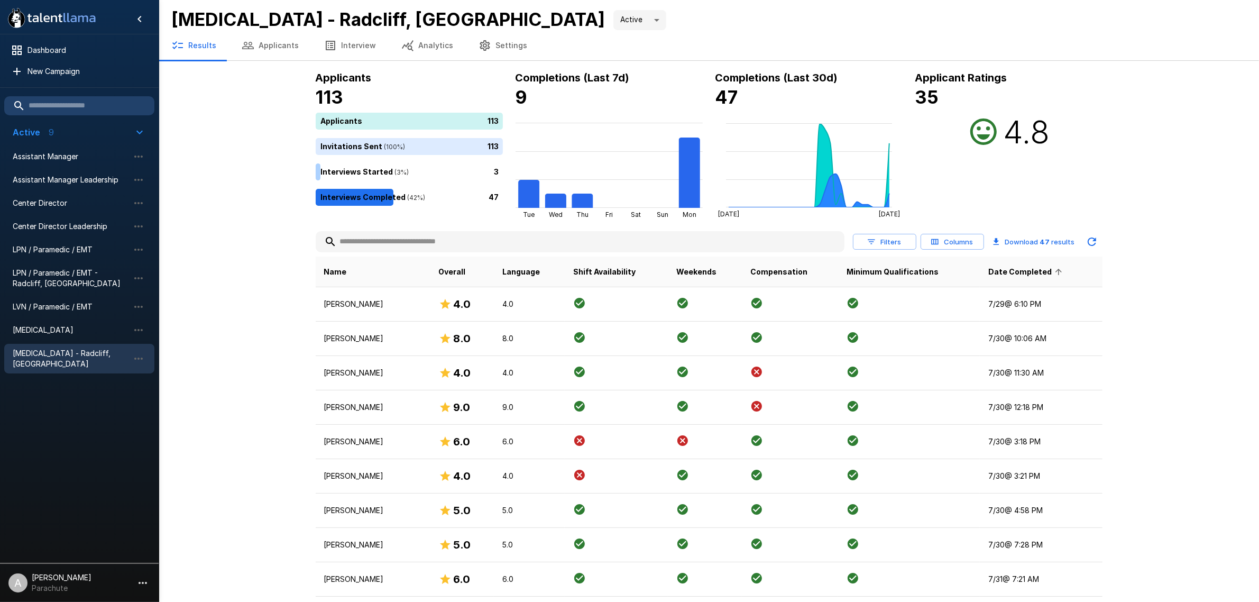
click at [1043, 269] on span "Date Completed" at bounding box center [1026, 271] width 77 height 13
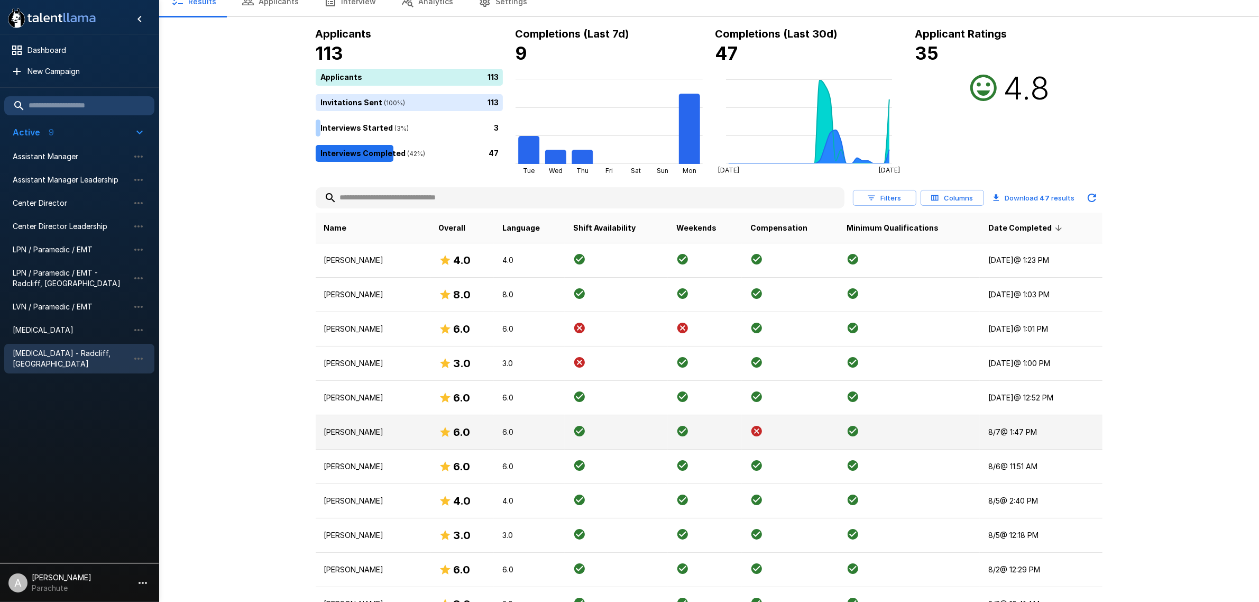
scroll to position [66, 0]
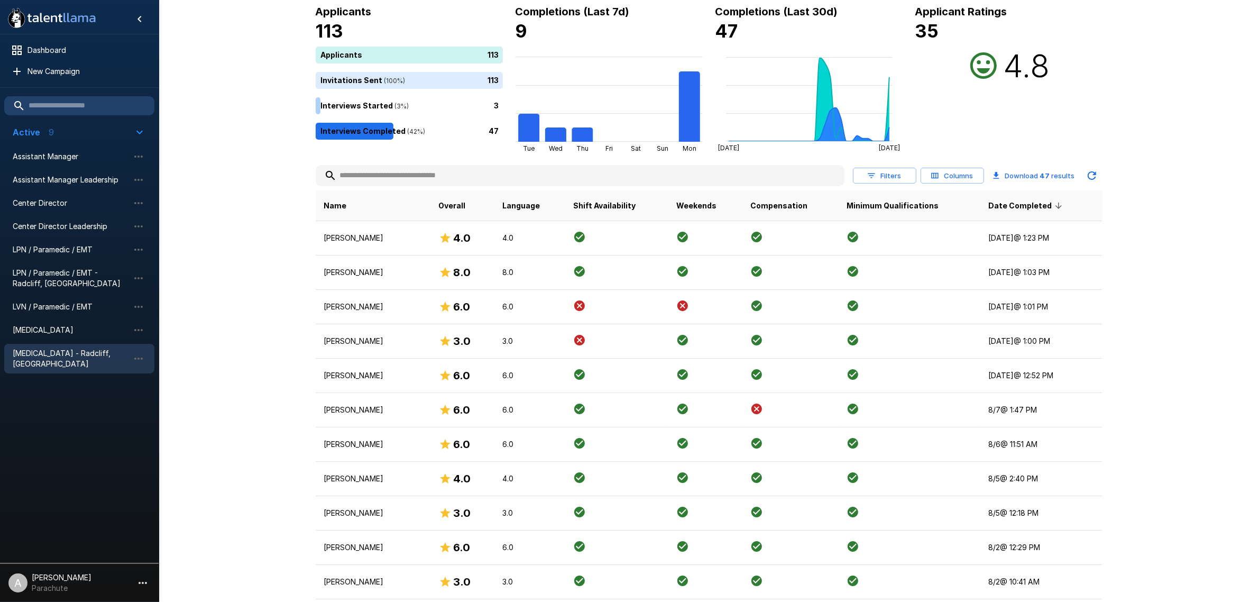
click at [392, 514] on p "[PERSON_NAME]" at bounding box center [373, 513] width 98 height 11
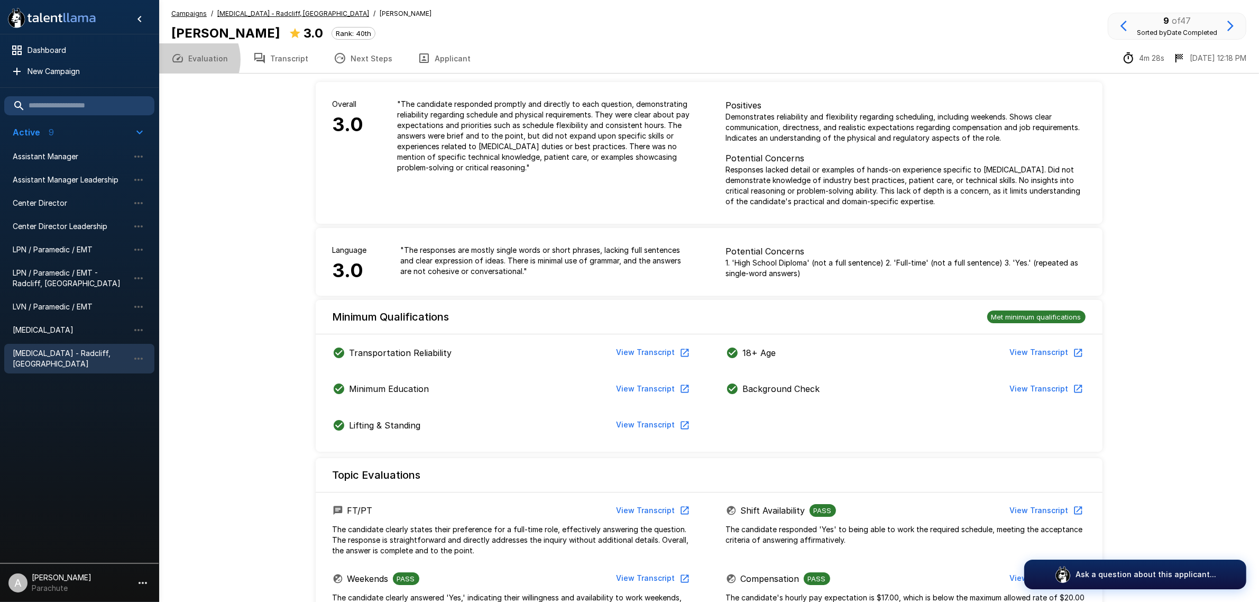
click at [185, 59] on button "Evaluation" at bounding box center [200, 58] width 82 height 30
click at [297, 60] on button "Transcript" at bounding box center [281, 58] width 80 height 30
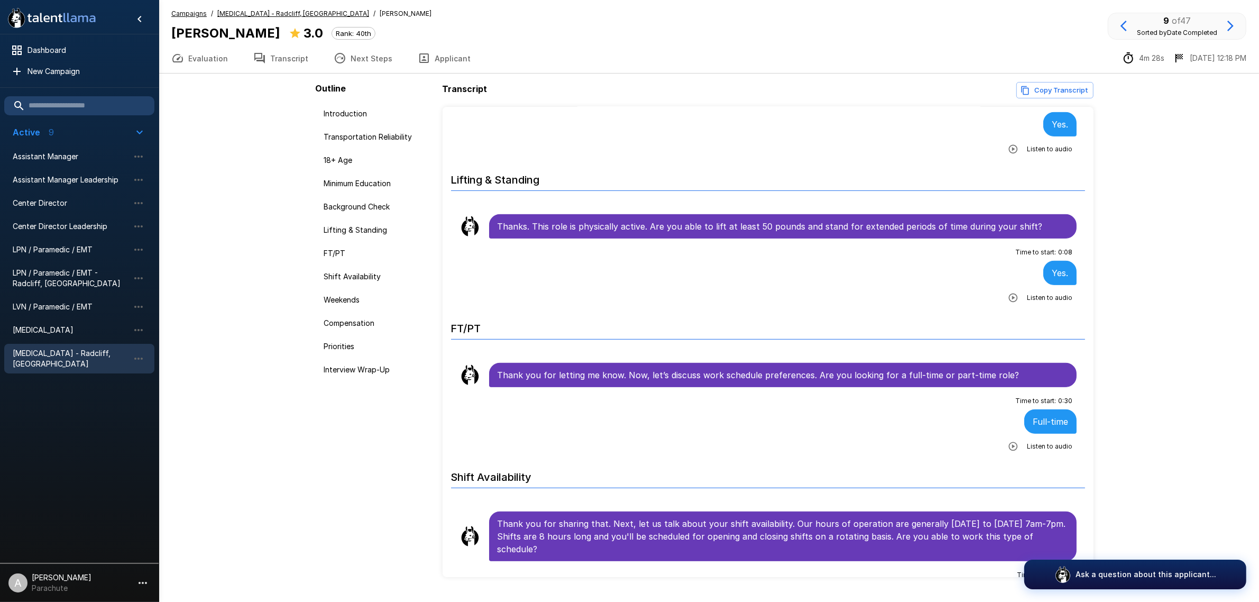
scroll to position [926, 0]
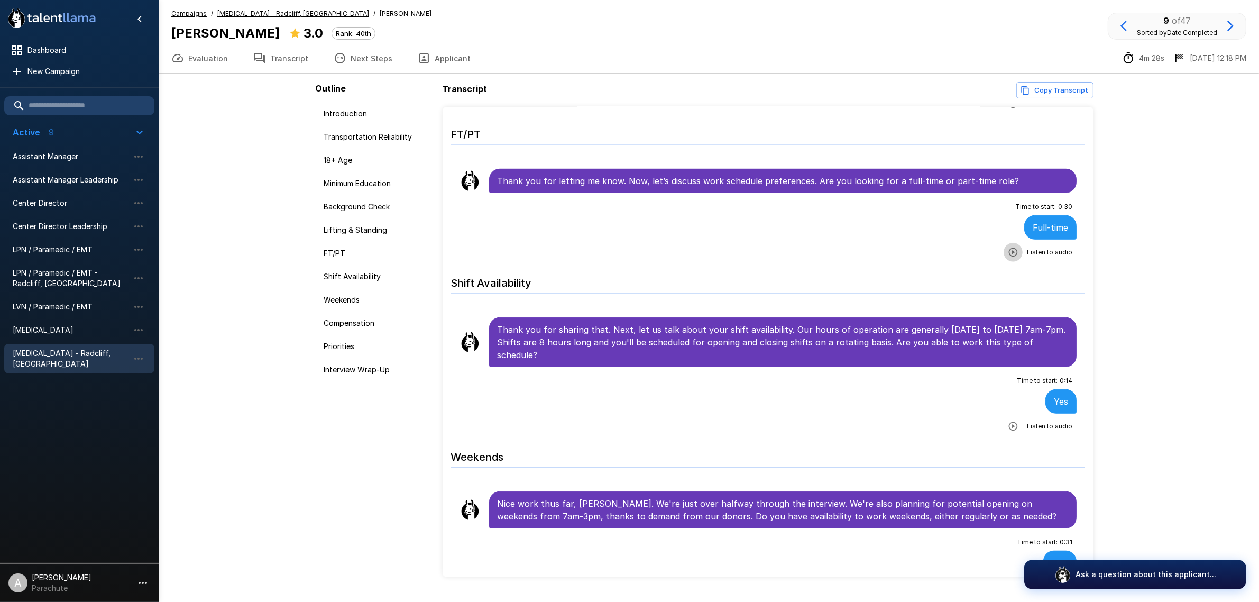
click at [1004, 250] on button "button" at bounding box center [1013, 252] width 19 height 19
click at [1009, 431] on icon "button" at bounding box center [1013, 426] width 9 height 9
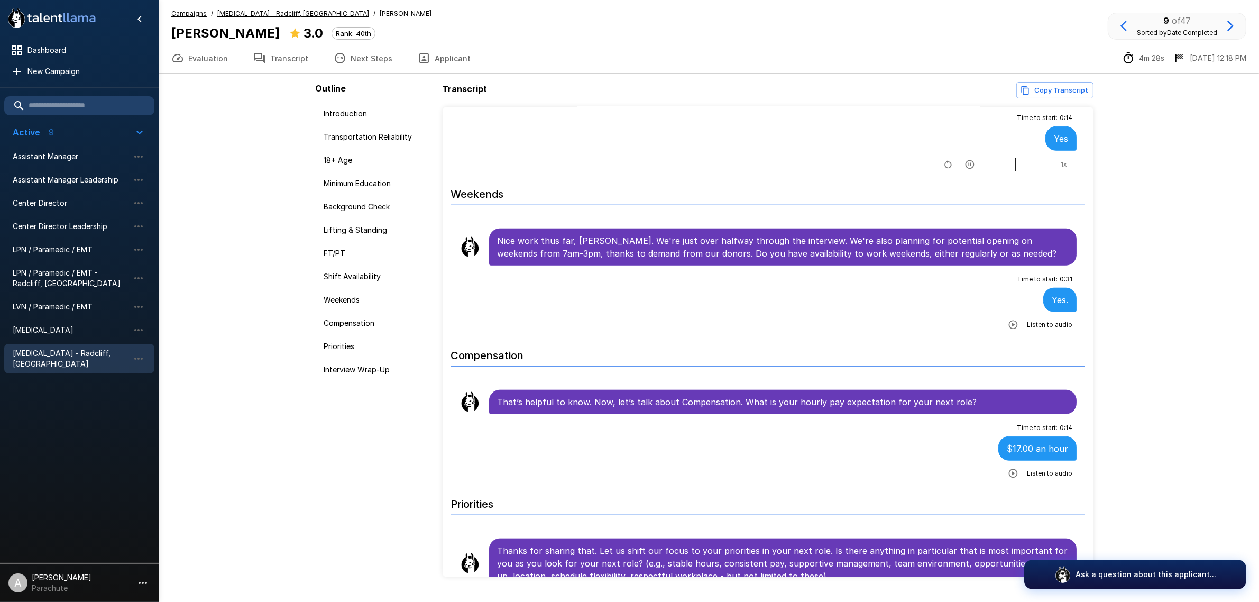
scroll to position [1190, 0]
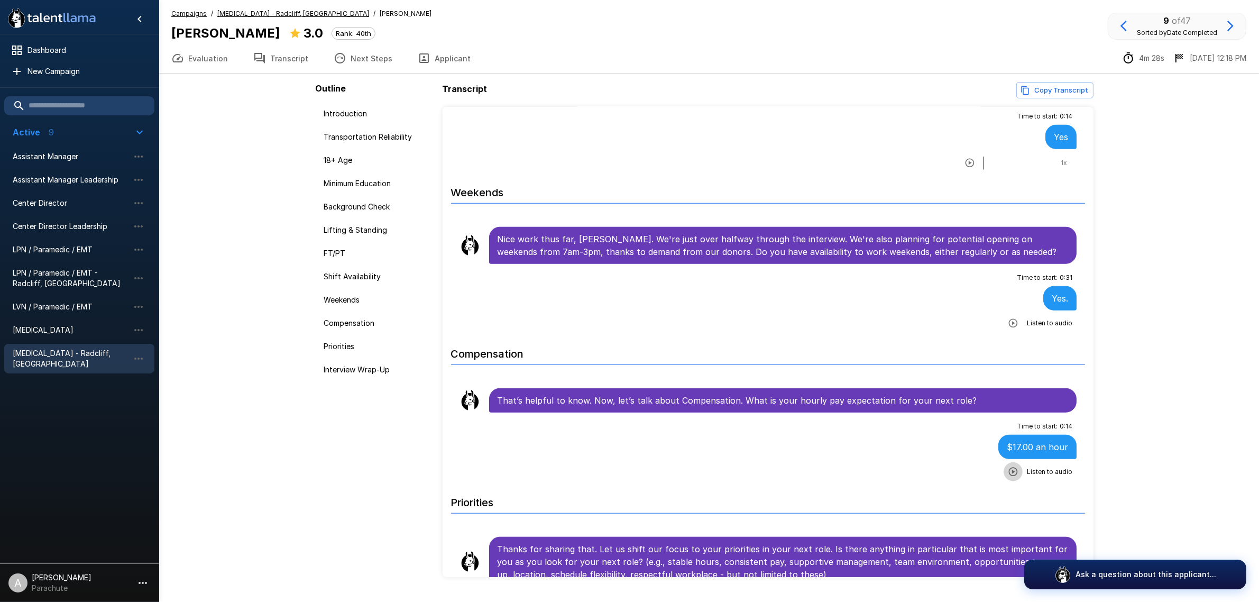
click at [1004, 478] on button "button" at bounding box center [1013, 471] width 19 height 19
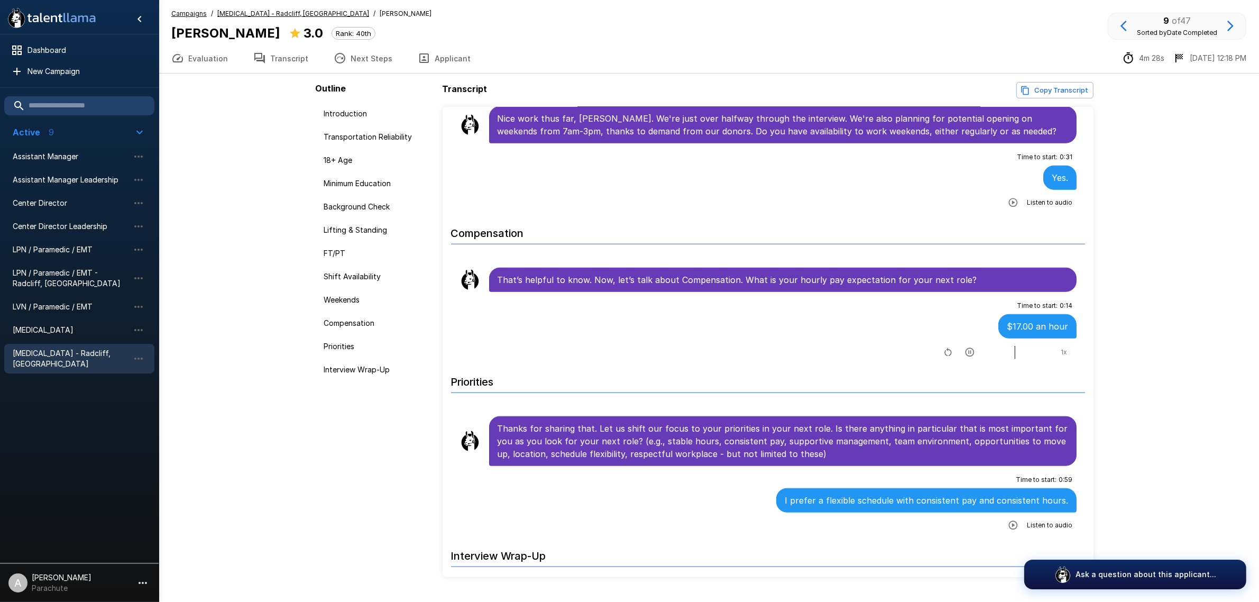
scroll to position [1388, 0]
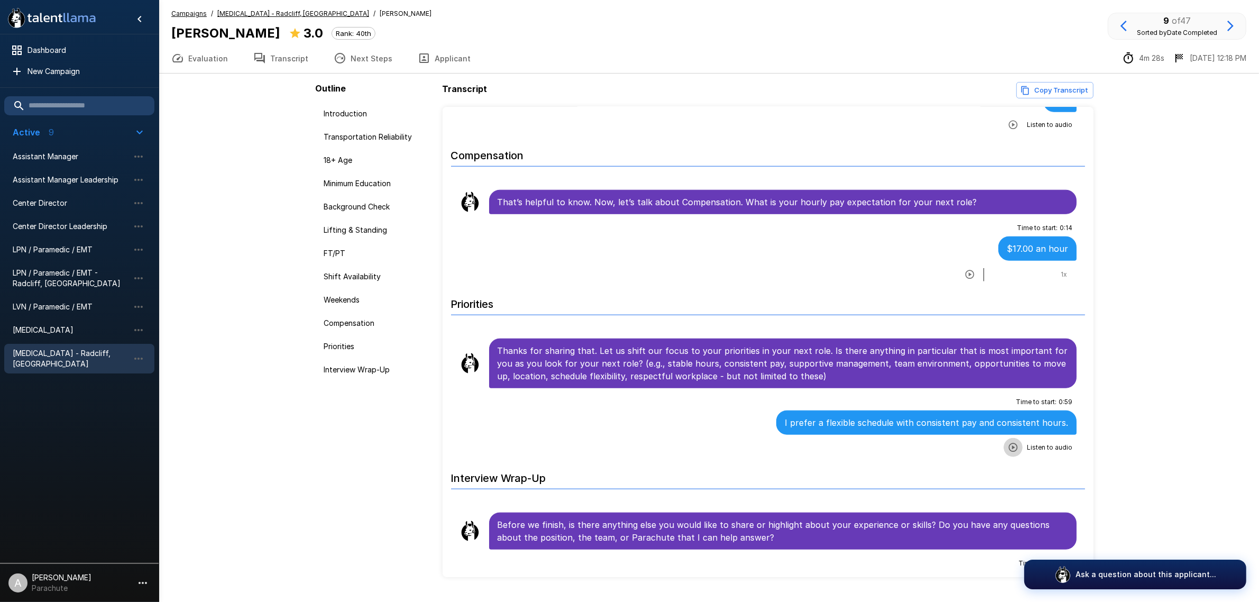
click at [1008, 453] on icon "button" at bounding box center [1013, 447] width 11 height 11
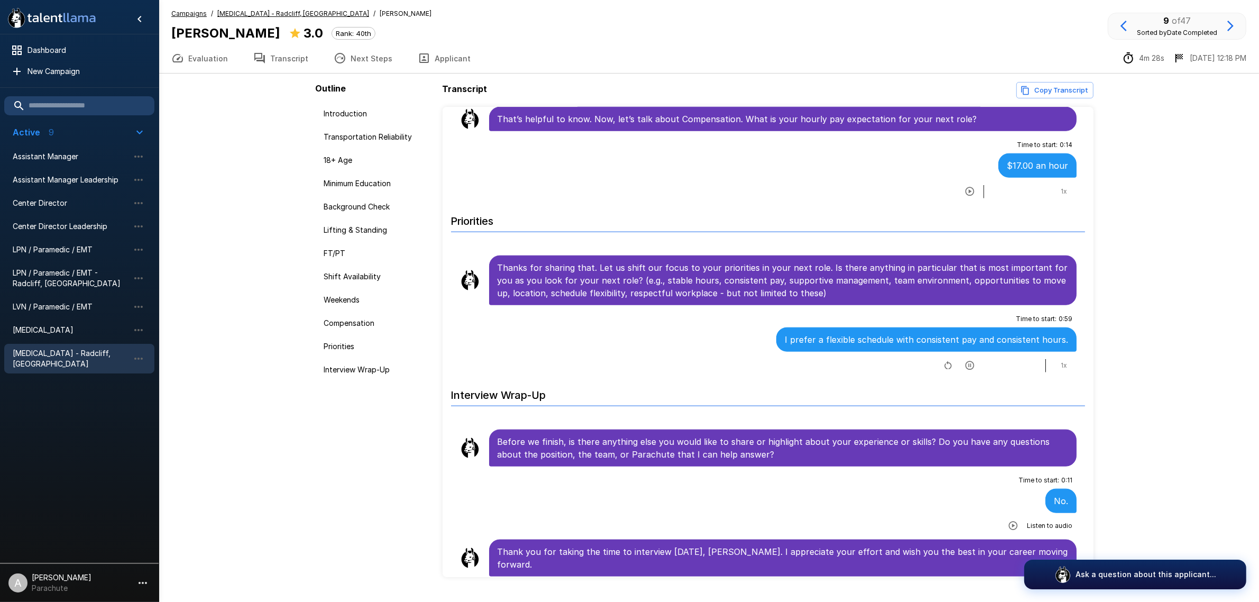
scroll to position [25, 0]
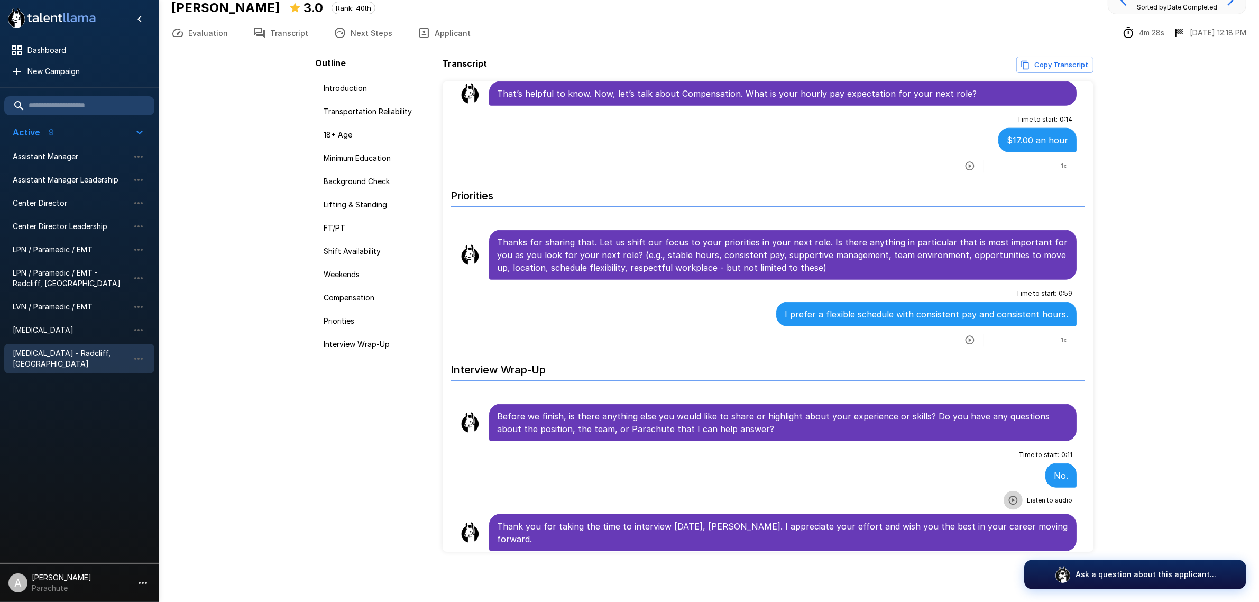
click at [1011, 506] on button "button" at bounding box center [1013, 500] width 19 height 19
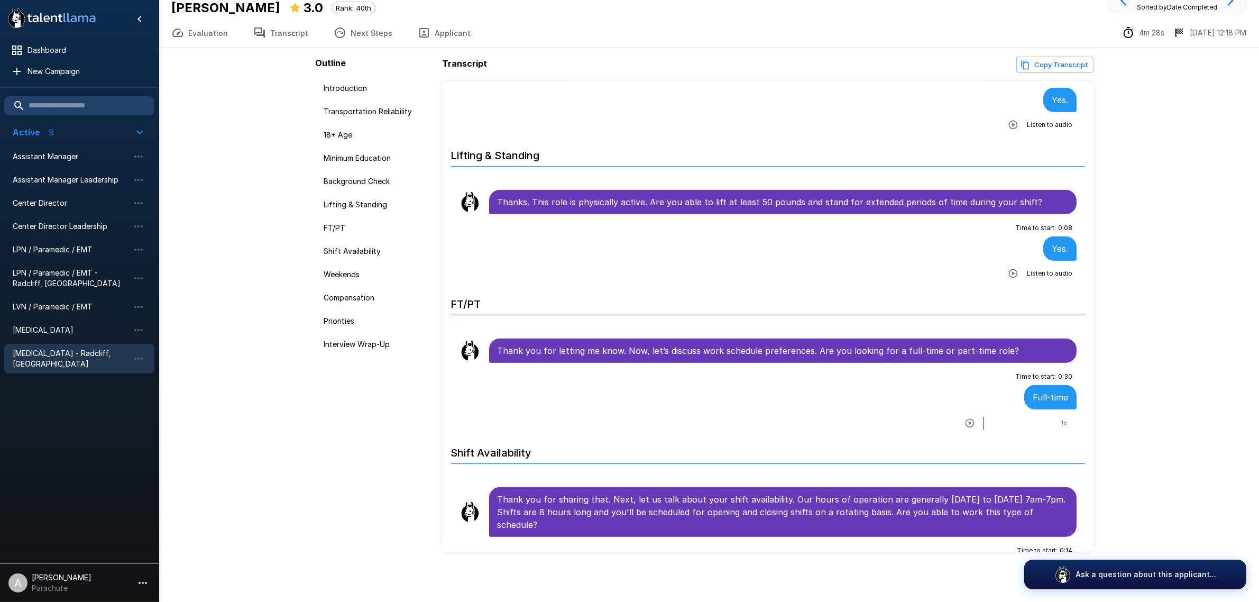
scroll to position [546, 0]
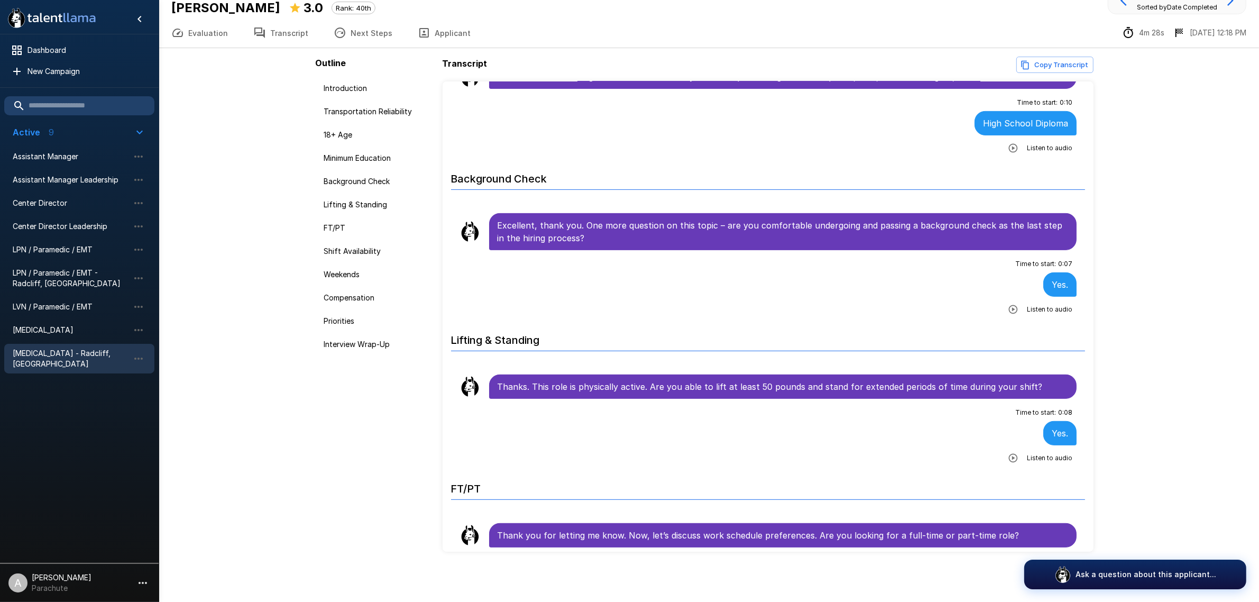
click at [1009, 314] on icon "button" at bounding box center [1013, 309] width 9 height 9
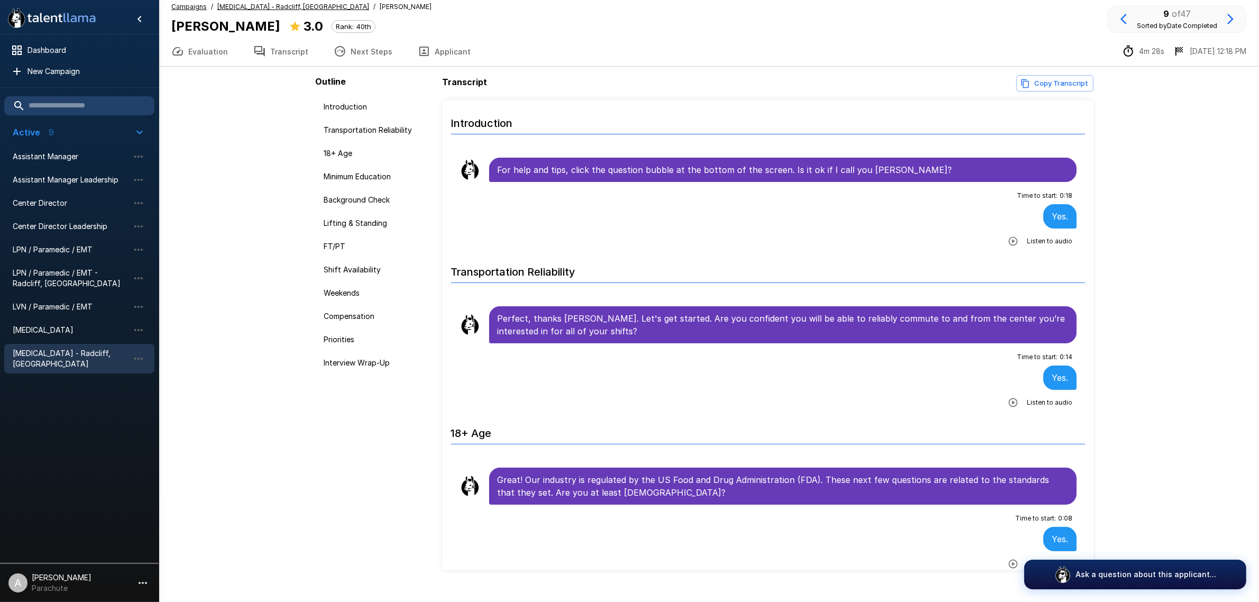
scroll to position [0, 0]
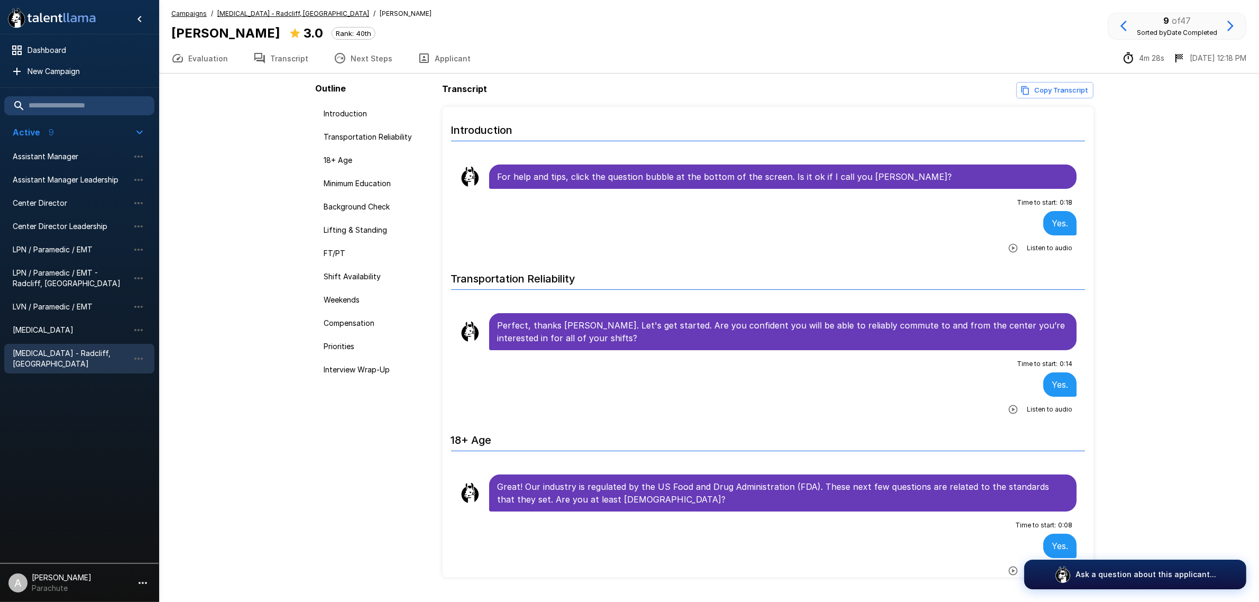
click at [1124, 20] on icon "button" at bounding box center [1124, 26] width 13 height 13
click at [1008, 408] on icon "button" at bounding box center [1013, 409] width 11 height 11
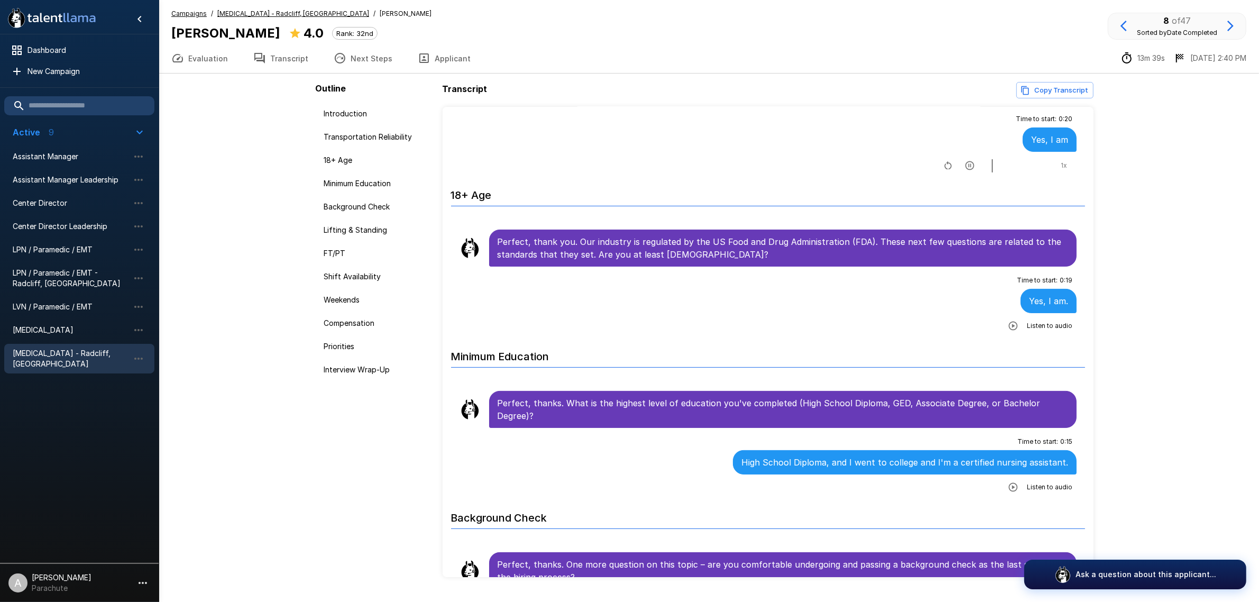
scroll to position [264, 0]
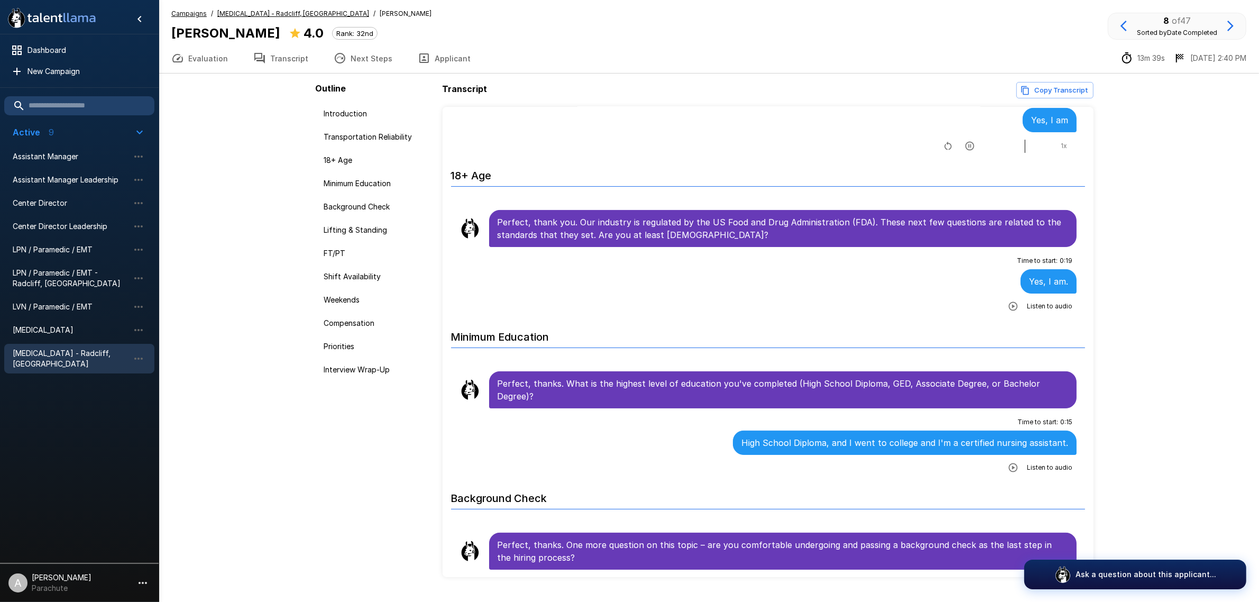
click at [1008, 305] on icon "button" at bounding box center [1013, 306] width 11 height 11
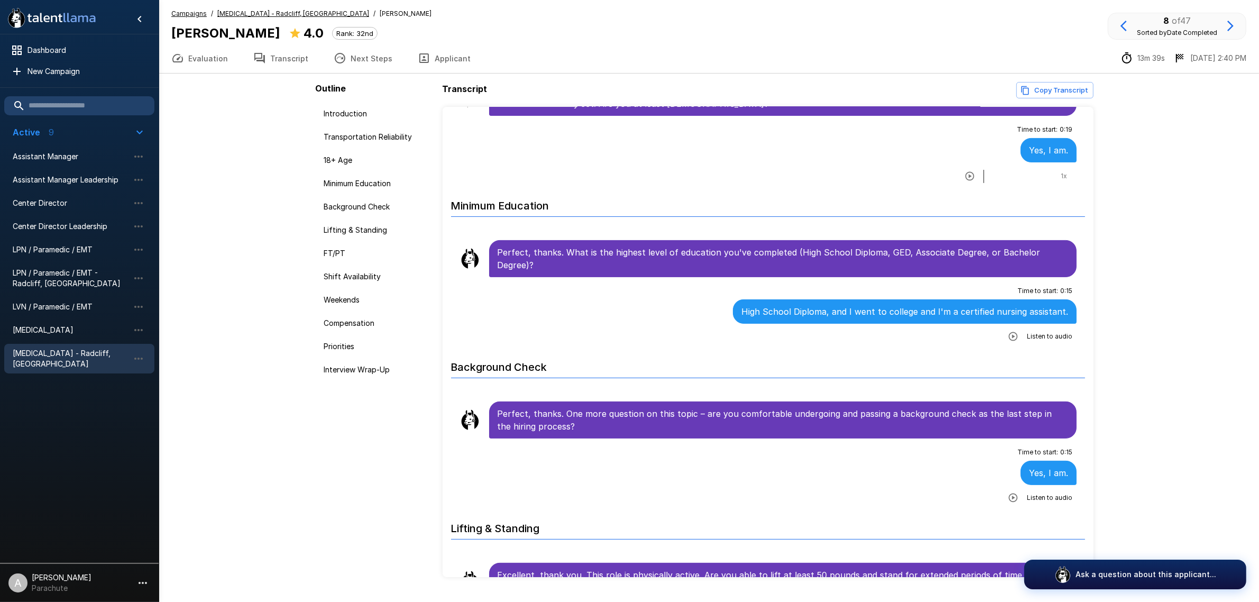
scroll to position [397, 0]
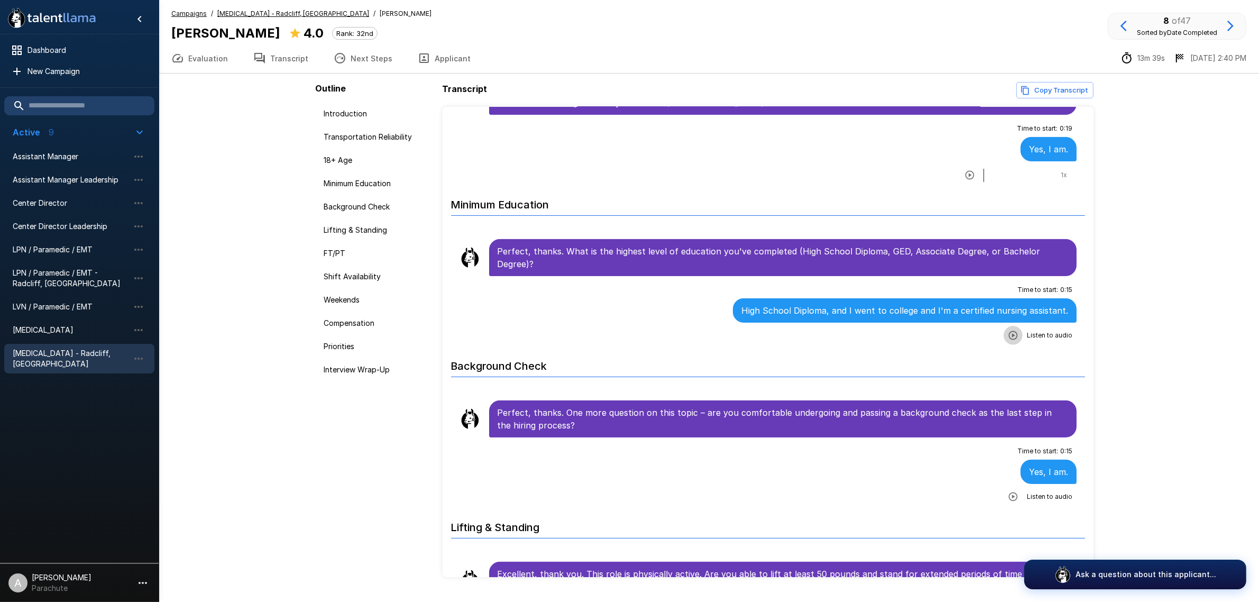
click at [1004, 336] on button "button" at bounding box center [1013, 335] width 19 height 19
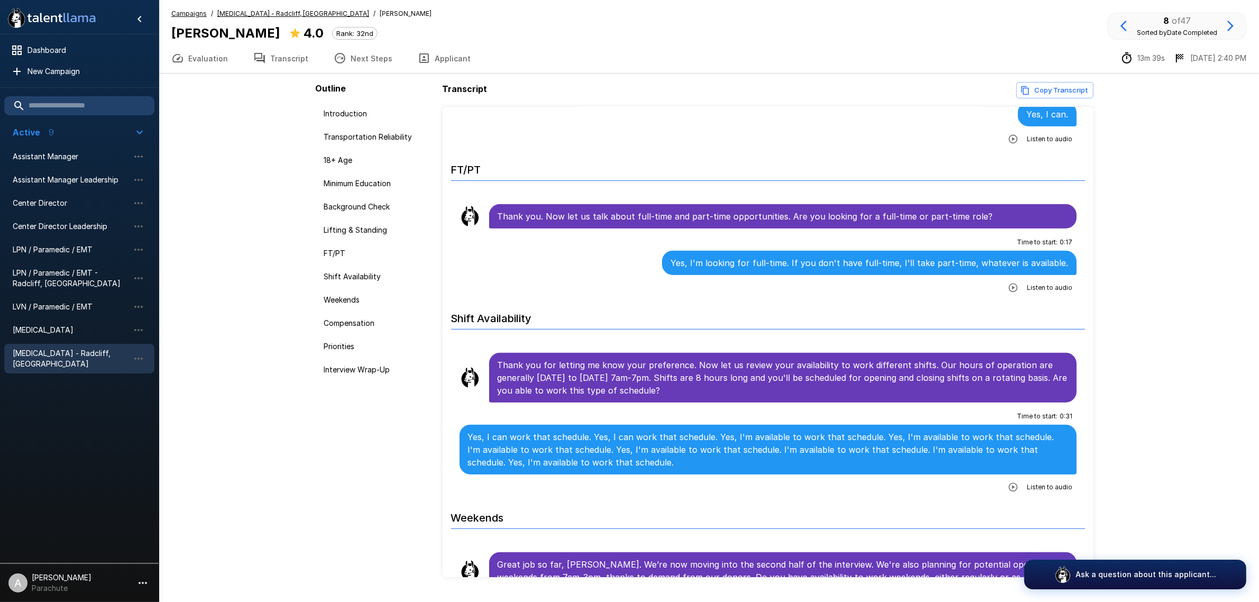
scroll to position [926, 0]
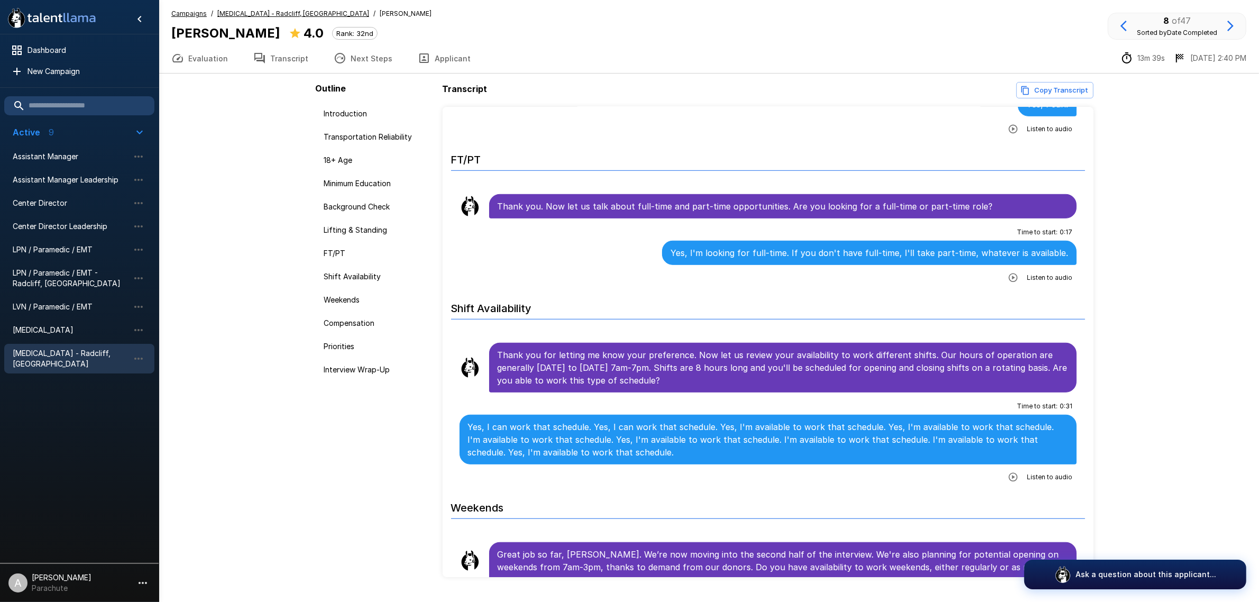
click at [1008, 283] on icon "button" at bounding box center [1013, 277] width 11 height 11
click at [1009, 481] on icon "button" at bounding box center [1013, 477] width 9 height 9
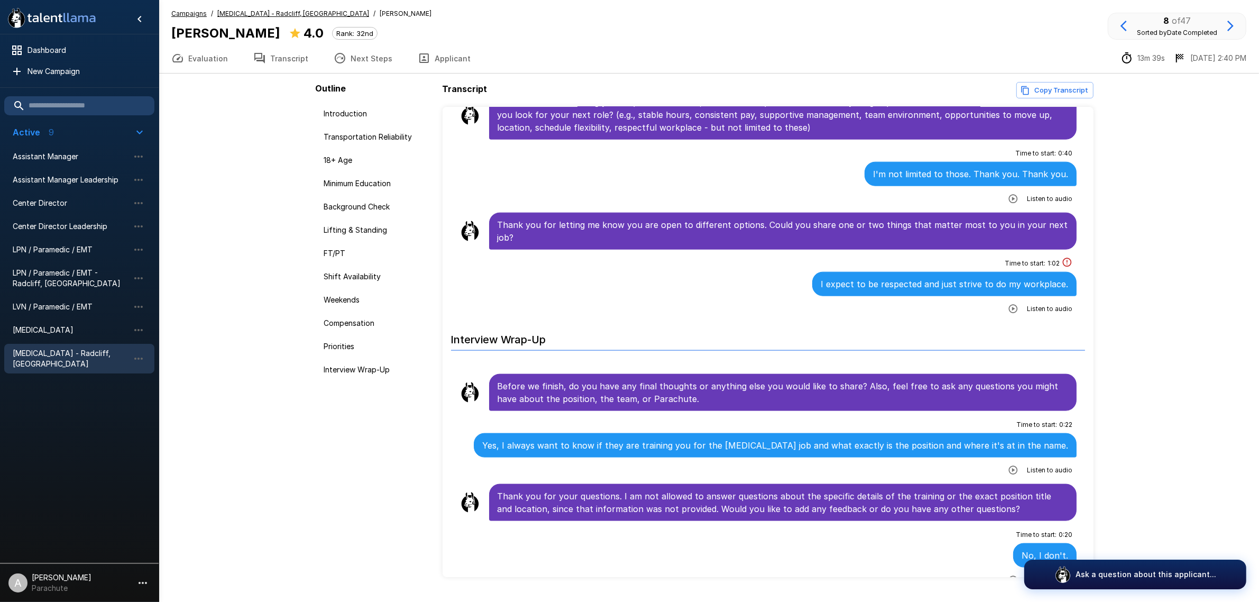
scroll to position [1664, 0]
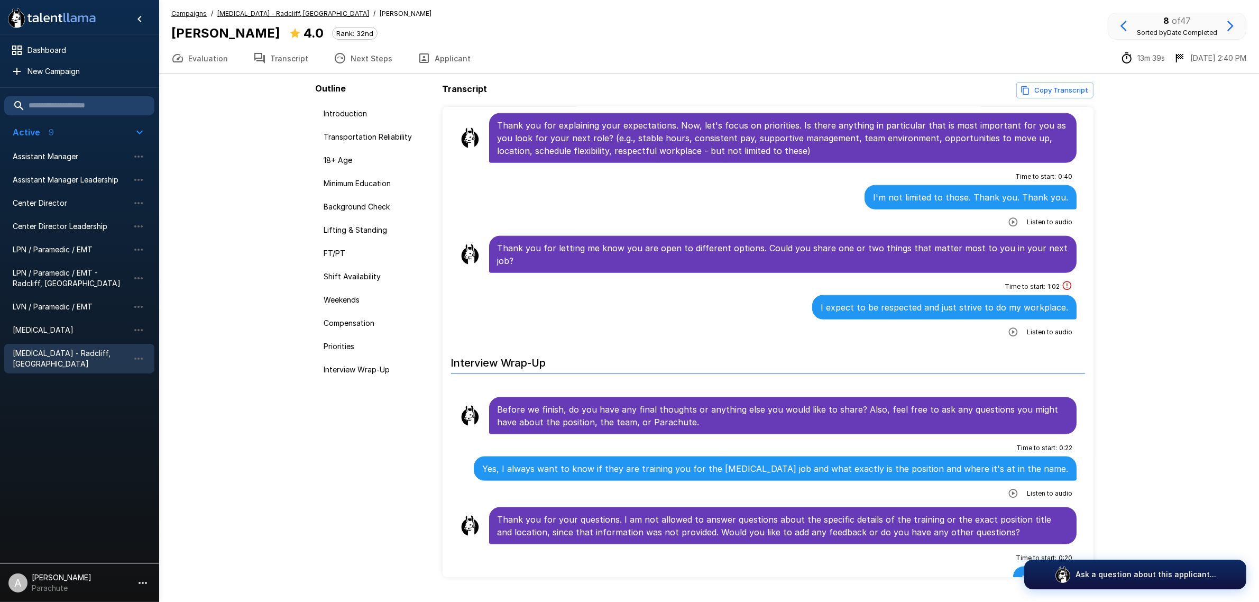
click at [1009, 227] on icon "button" at bounding box center [1013, 222] width 9 height 9
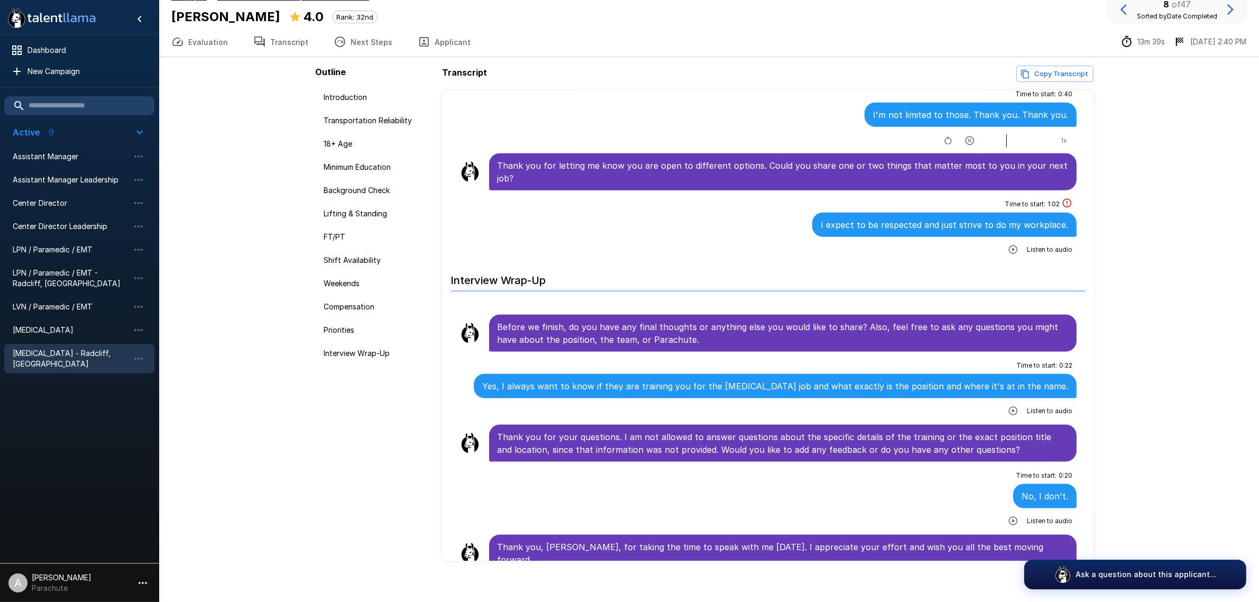
scroll to position [25, 0]
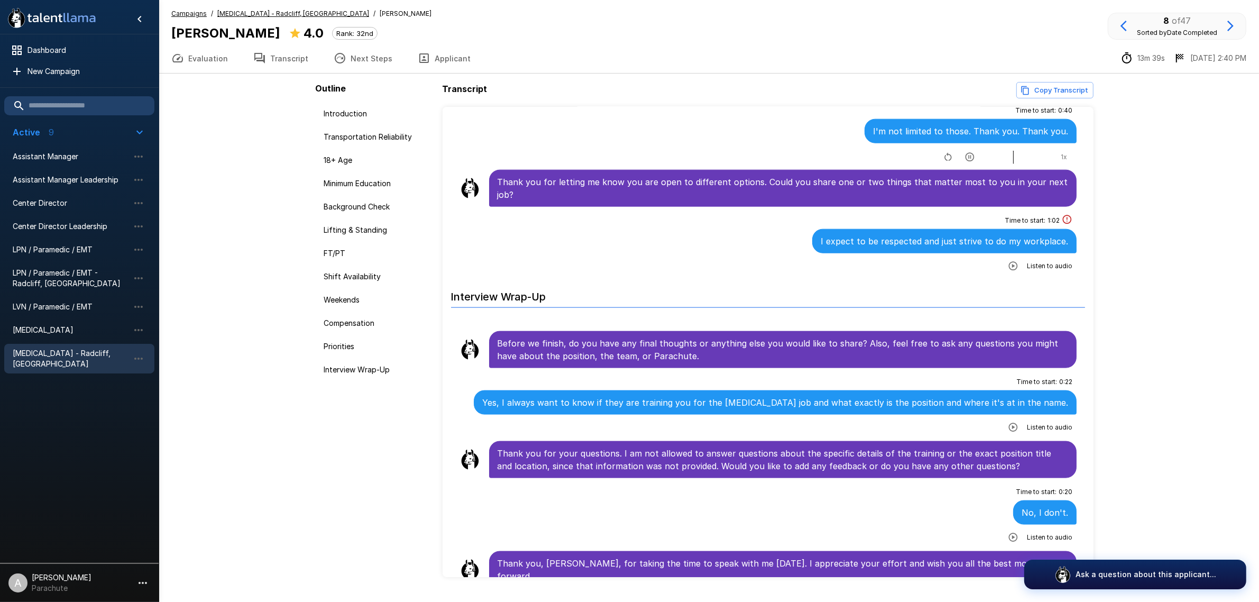
click at [1122, 23] on icon "button" at bounding box center [1124, 26] width 13 height 13
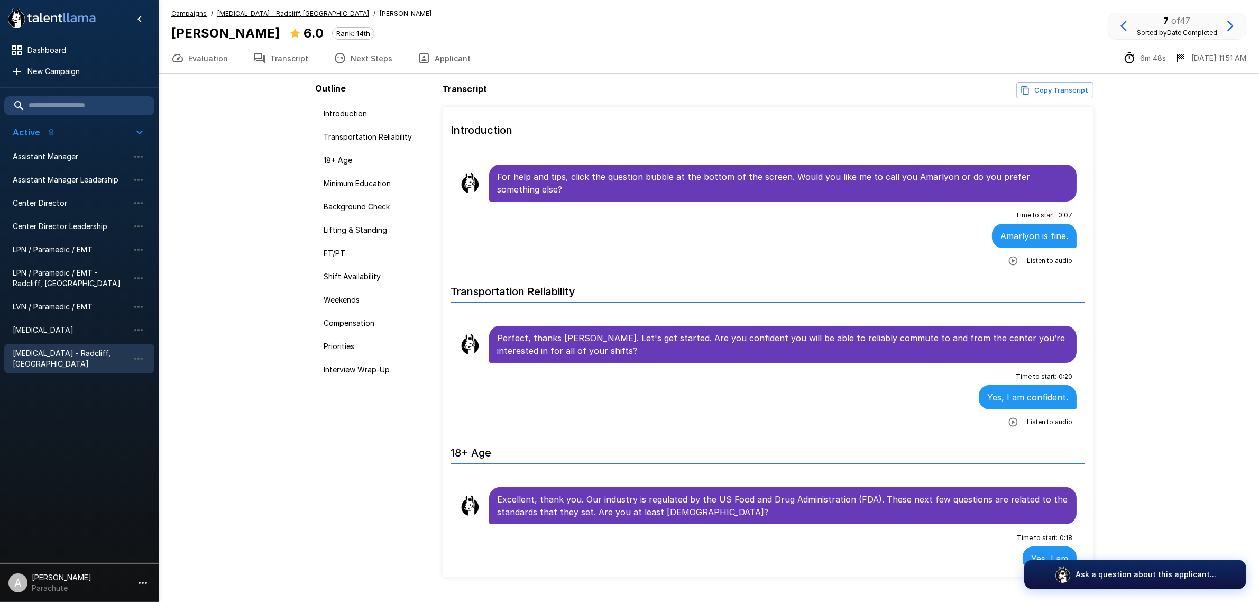
click at [209, 30] on b "[PERSON_NAME]" at bounding box center [225, 32] width 109 height 15
copy div "[PERSON_NAME]"
click at [197, 72] on div "Evaluation Transcript Next Steps Applicant 6m 48s 8/6 11:51 AM" at bounding box center [709, 58] width 1101 height 30
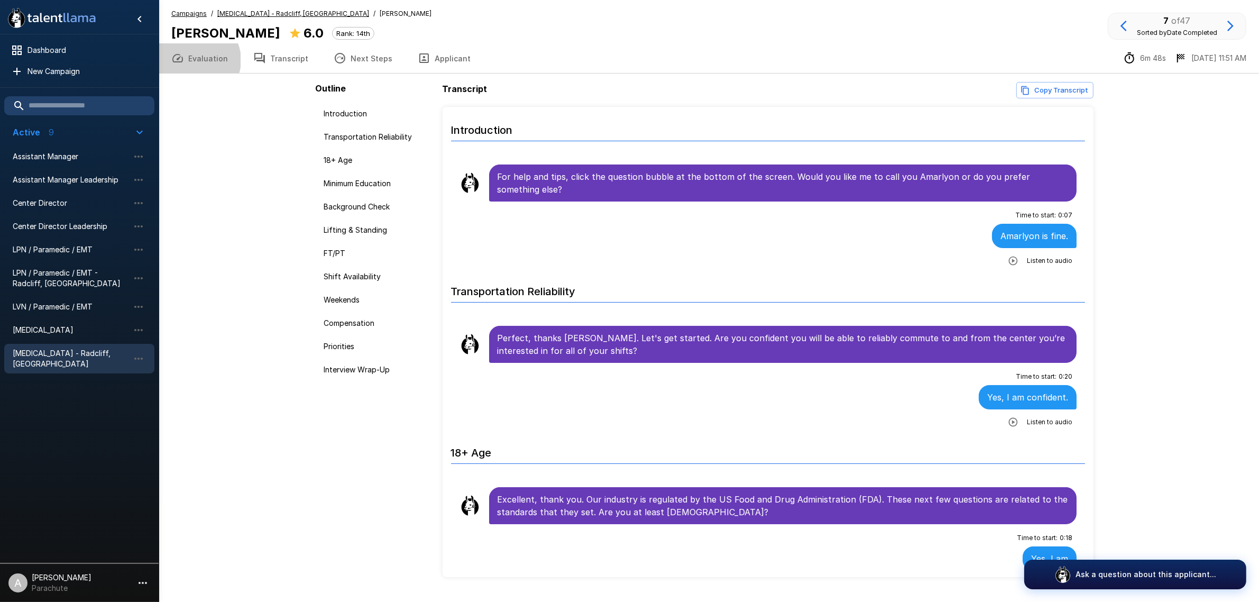
click at [196, 60] on button "Evaluation" at bounding box center [200, 58] width 82 height 30
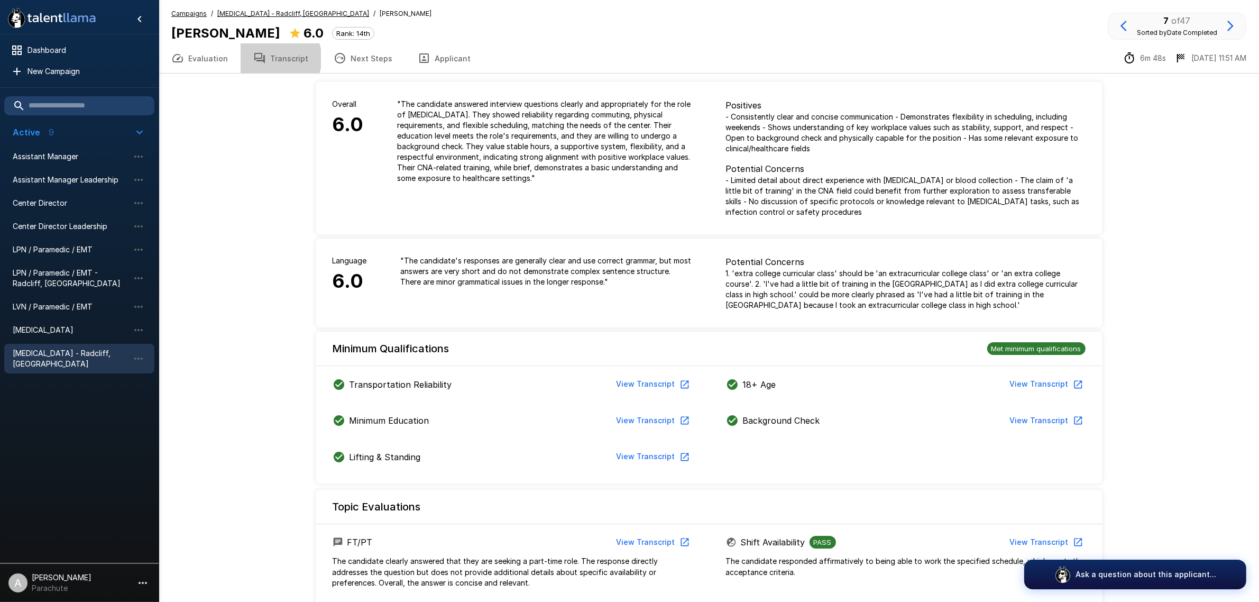
click at [277, 58] on button "Transcript" at bounding box center [281, 58] width 80 height 30
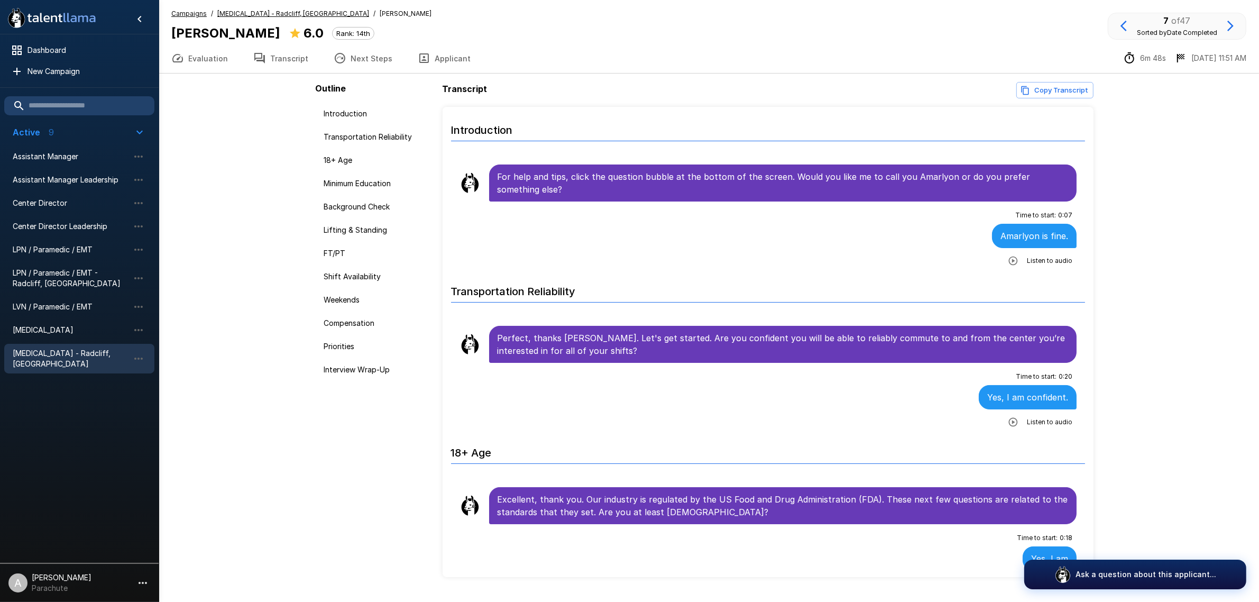
click at [1004, 263] on button "button" at bounding box center [1013, 260] width 19 height 19
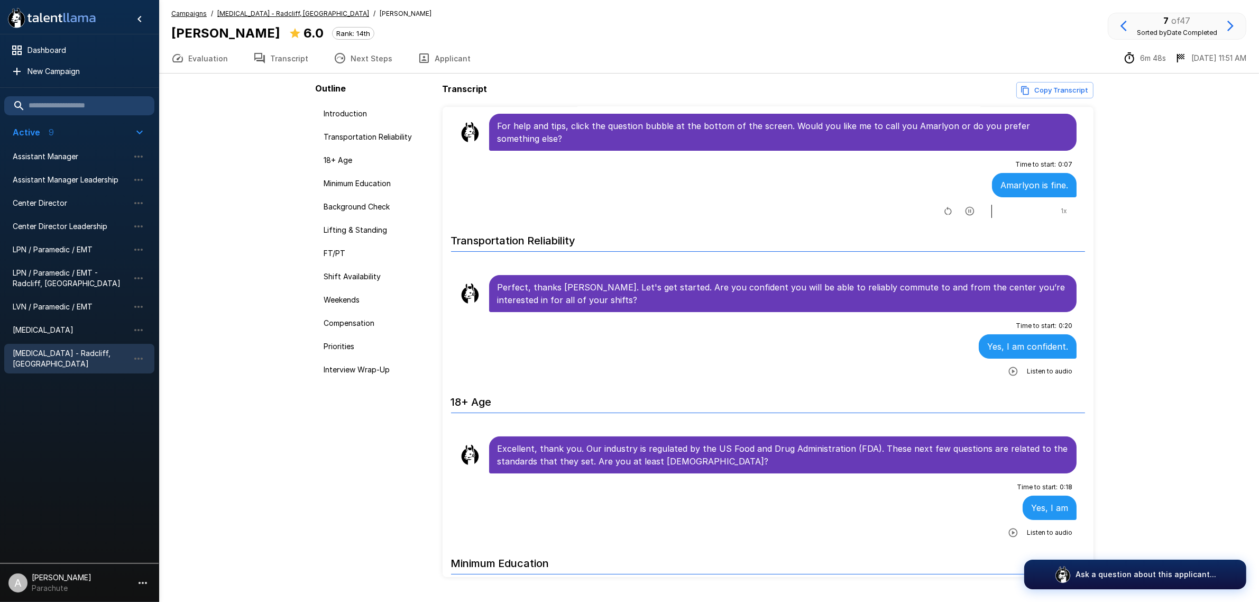
scroll to position [198, 0]
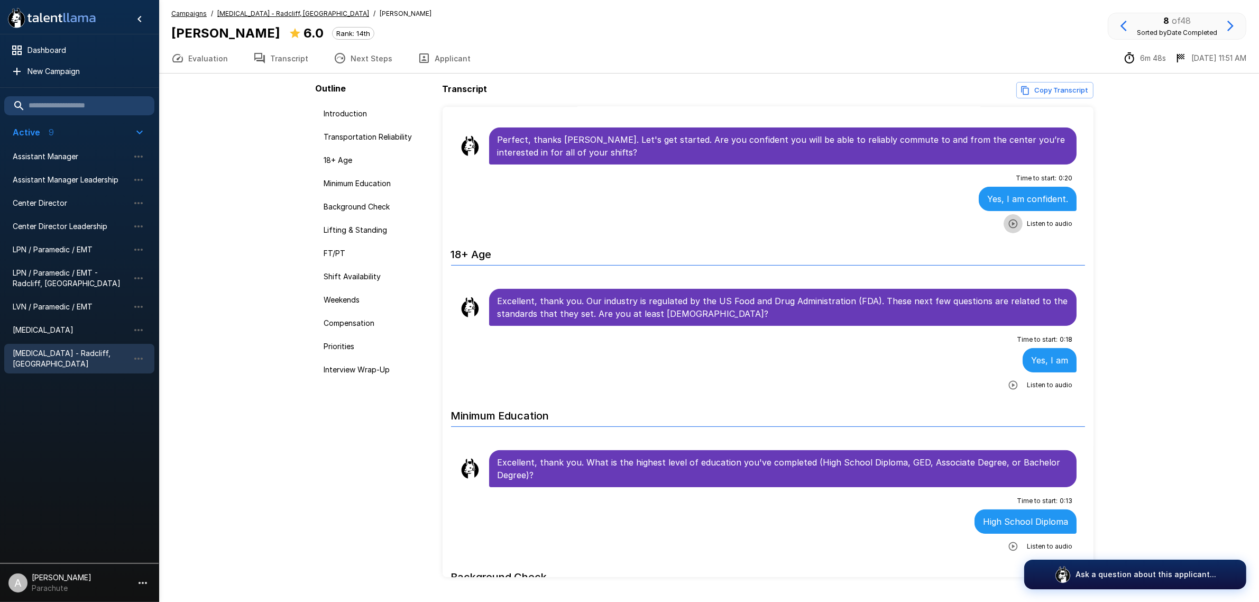
click at [1013, 223] on button "button" at bounding box center [1013, 223] width 19 height 19
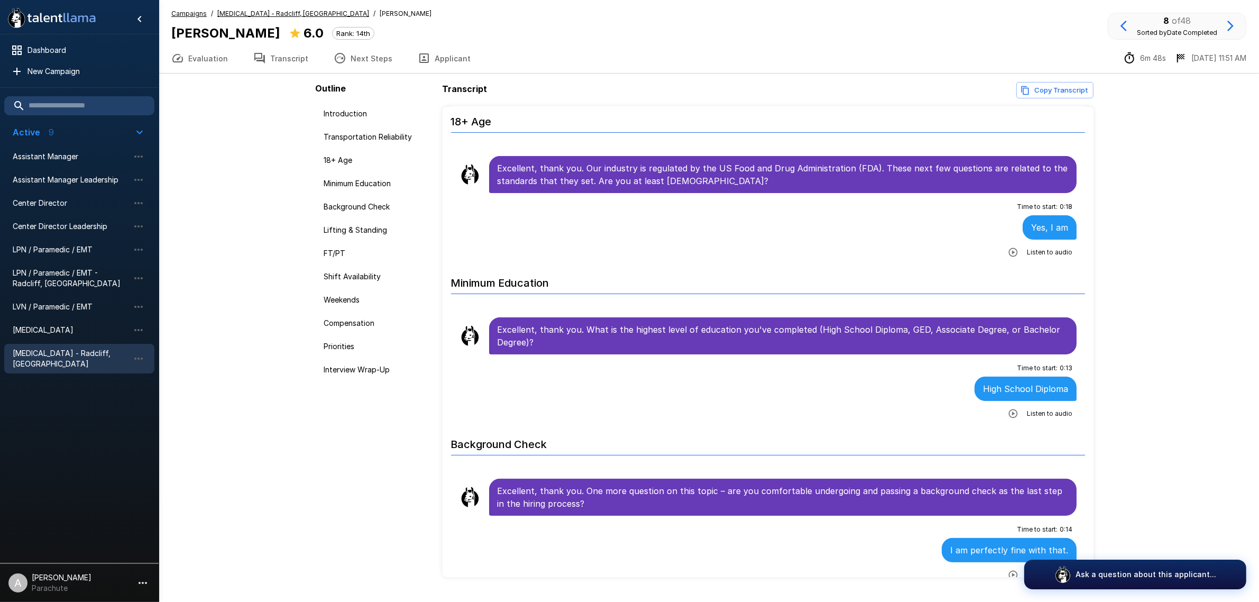
scroll to position [397, 0]
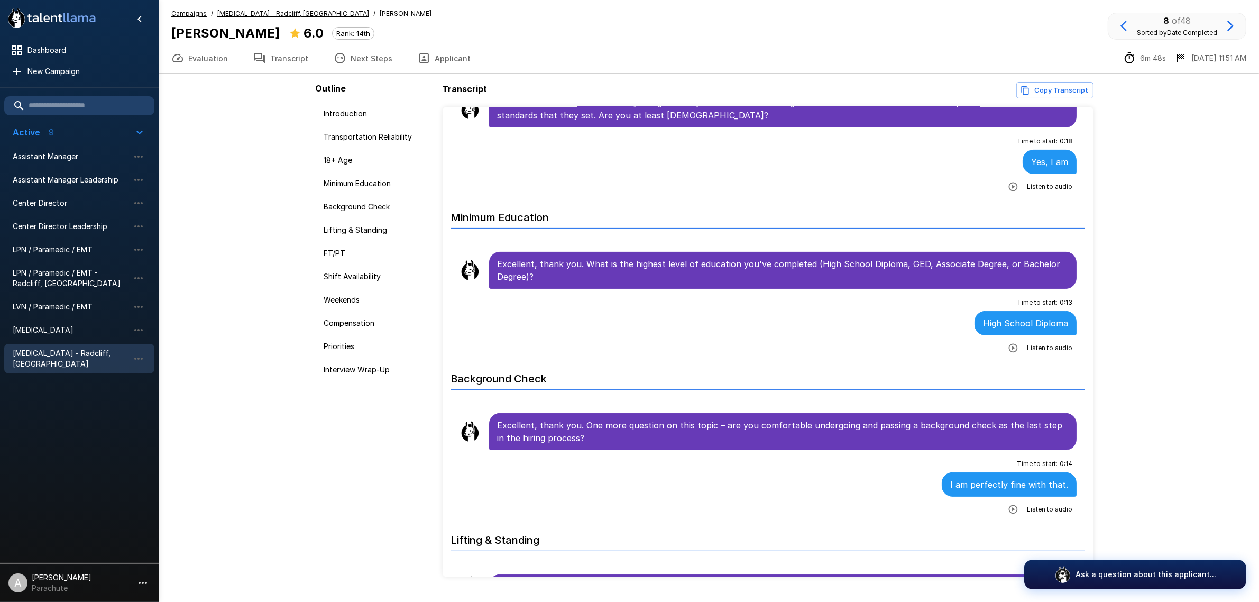
click at [1009, 350] on icon "button" at bounding box center [1013, 348] width 9 height 9
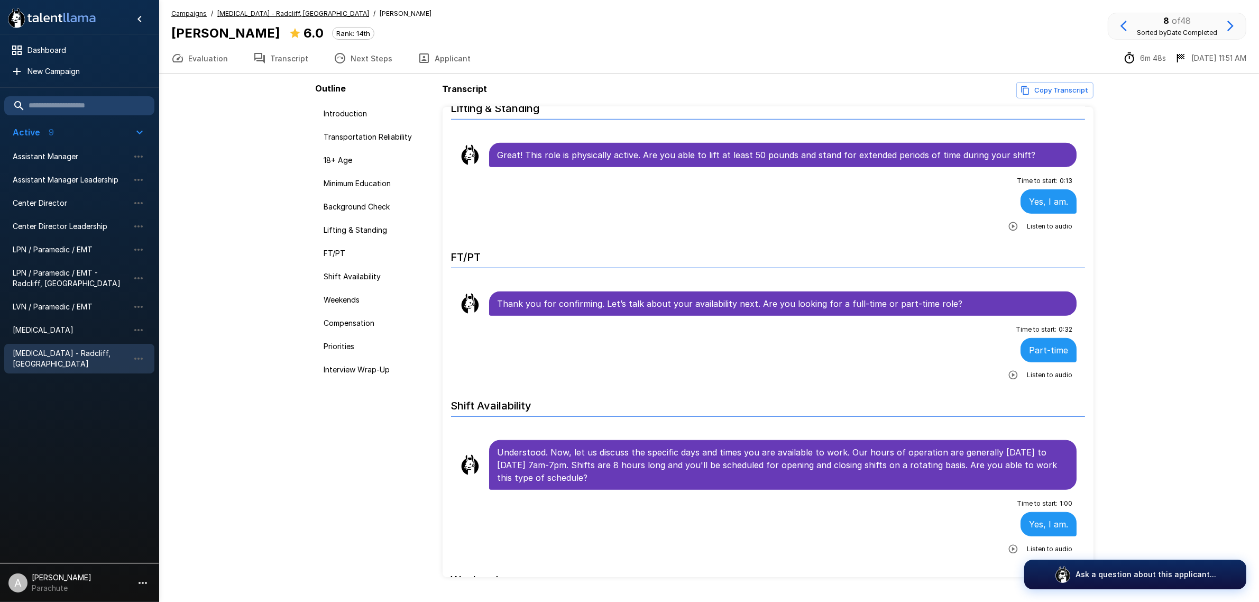
scroll to position [926, 0]
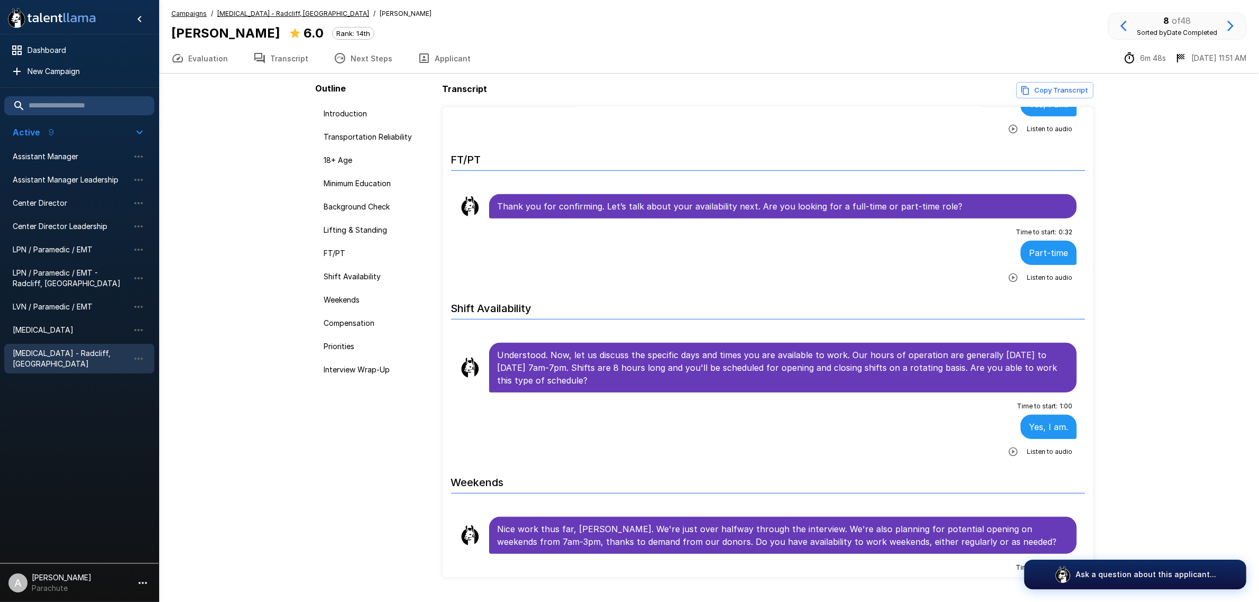
click at [1009, 279] on icon "button" at bounding box center [1013, 277] width 9 height 9
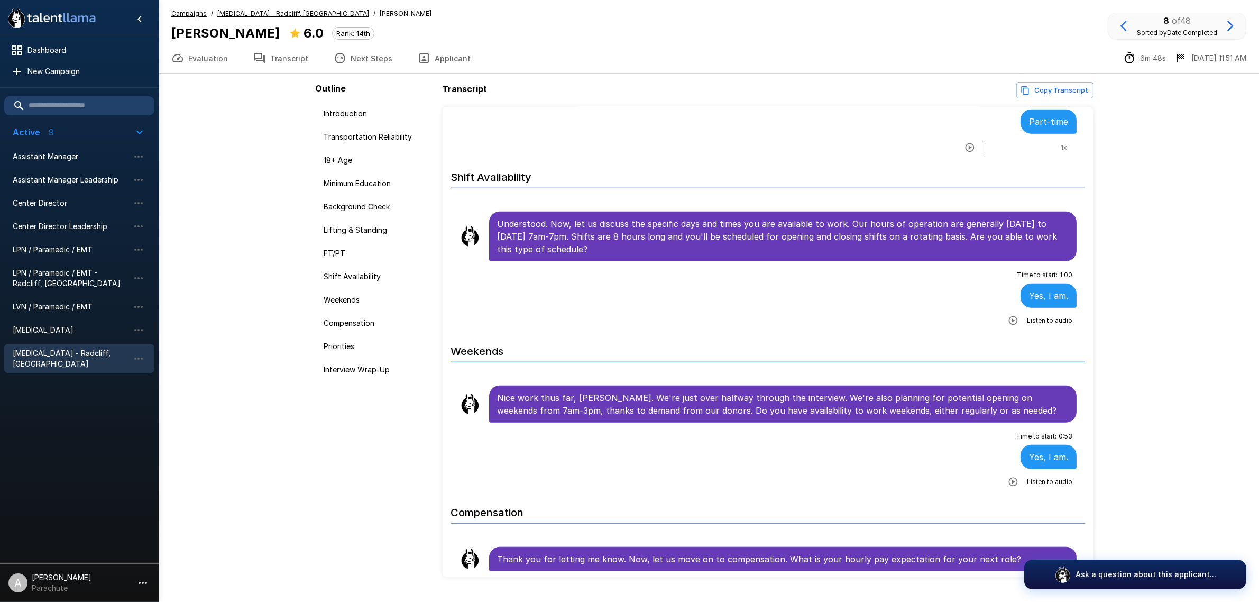
scroll to position [1058, 0]
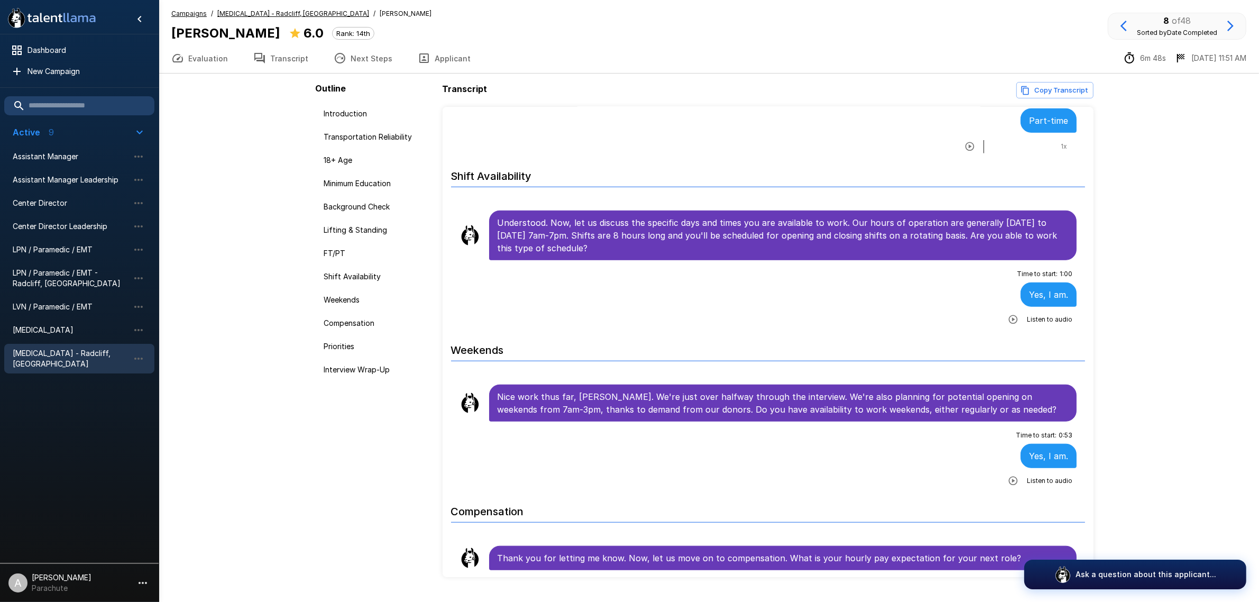
click at [1008, 319] on icon "button" at bounding box center [1013, 319] width 11 height 11
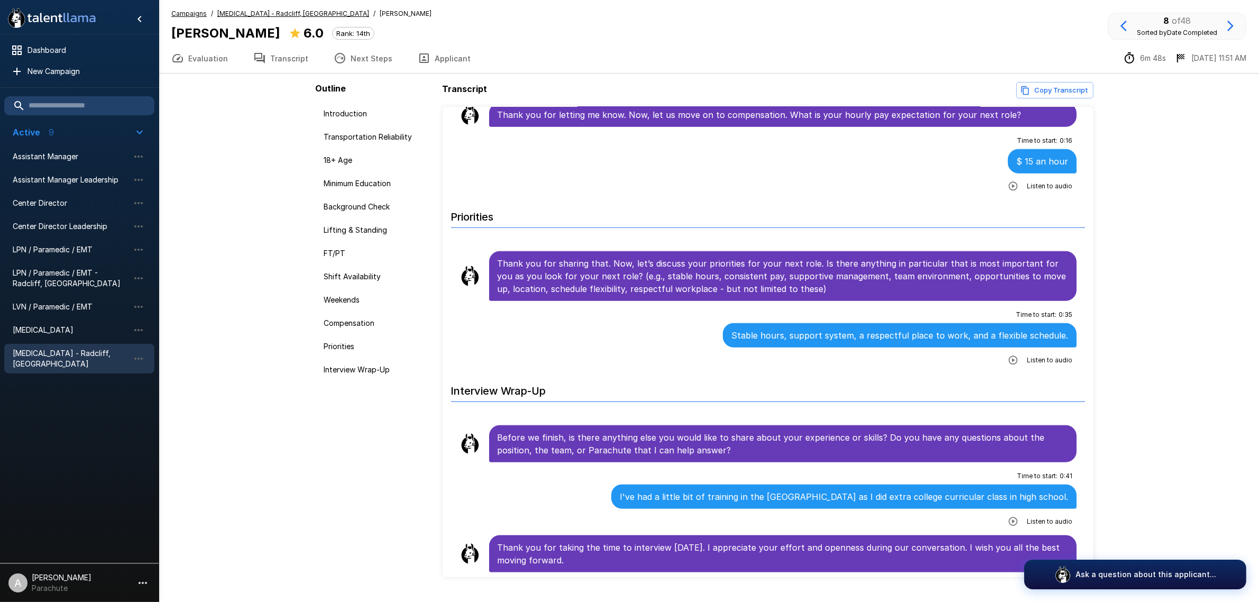
scroll to position [1509, 0]
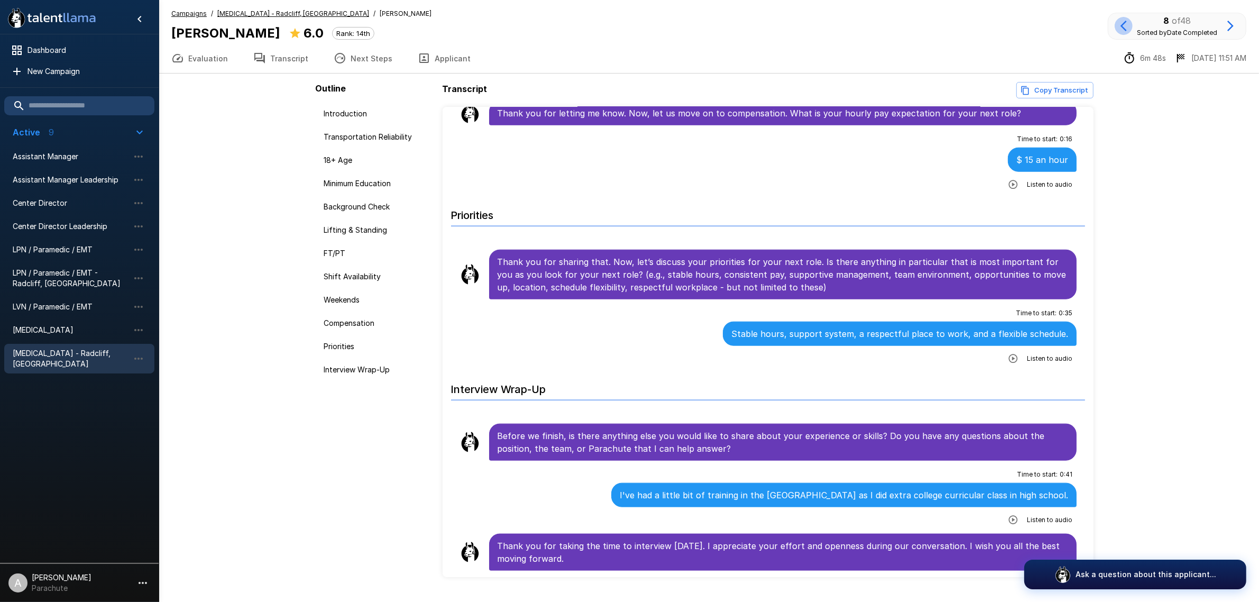
click at [1121, 19] on button "button" at bounding box center [1124, 26] width 18 height 18
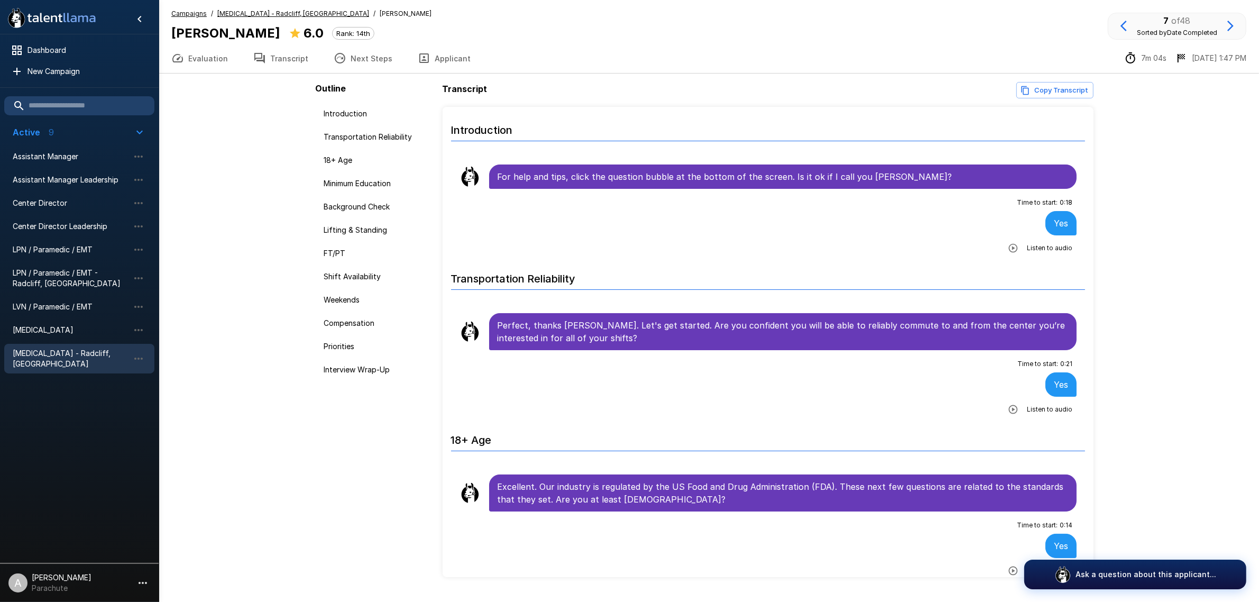
click at [1008, 253] on icon "button" at bounding box center [1013, 248] width 11 height 11
click at [198, 33] on b "[PERSON_NAME]" at bounding box center [225, 32] width 109 height 15
copy div "[PERSON_NAME]"
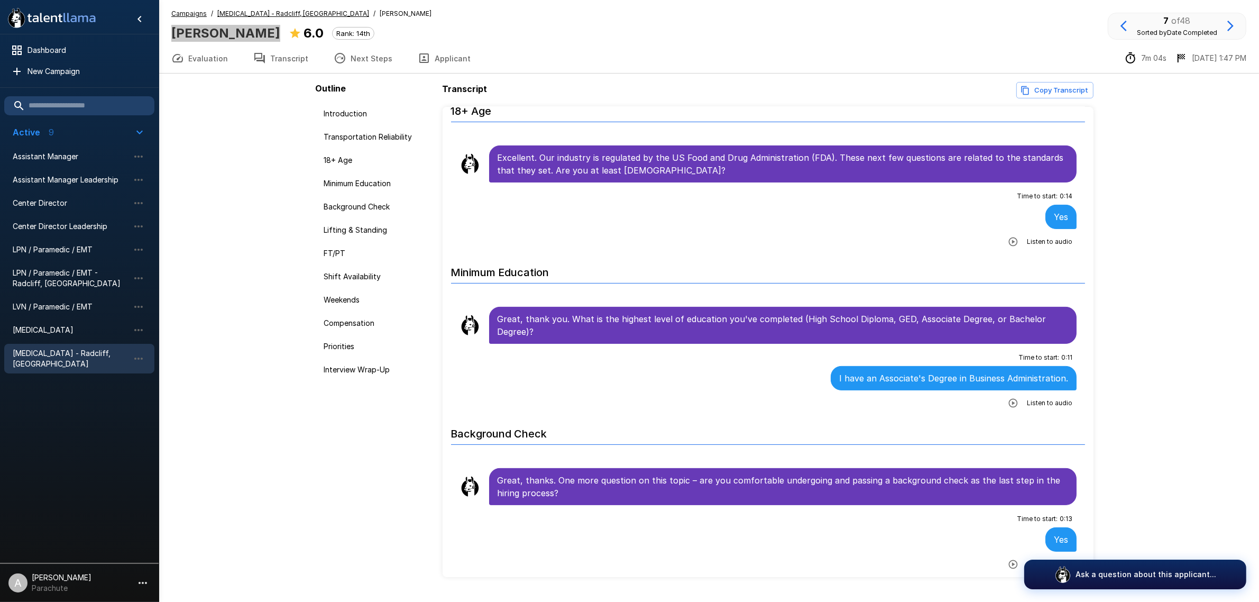
scroll to position [331, 0]
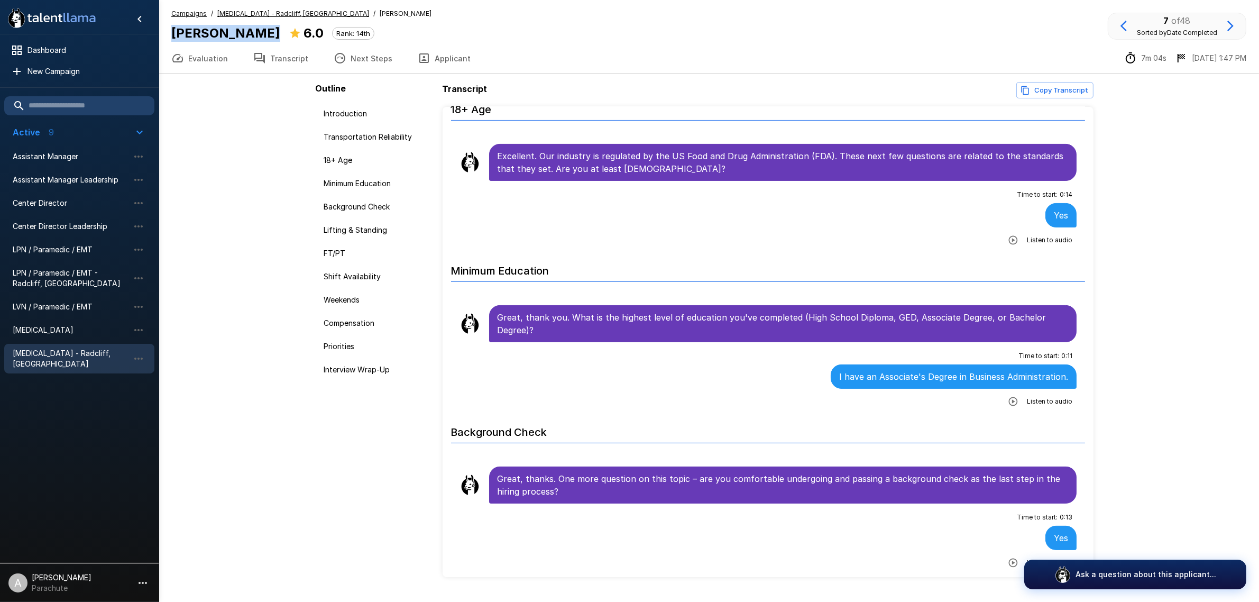
click at [1011, 401] on button "button" at bounding box center [1013, 401] width 19 height 19
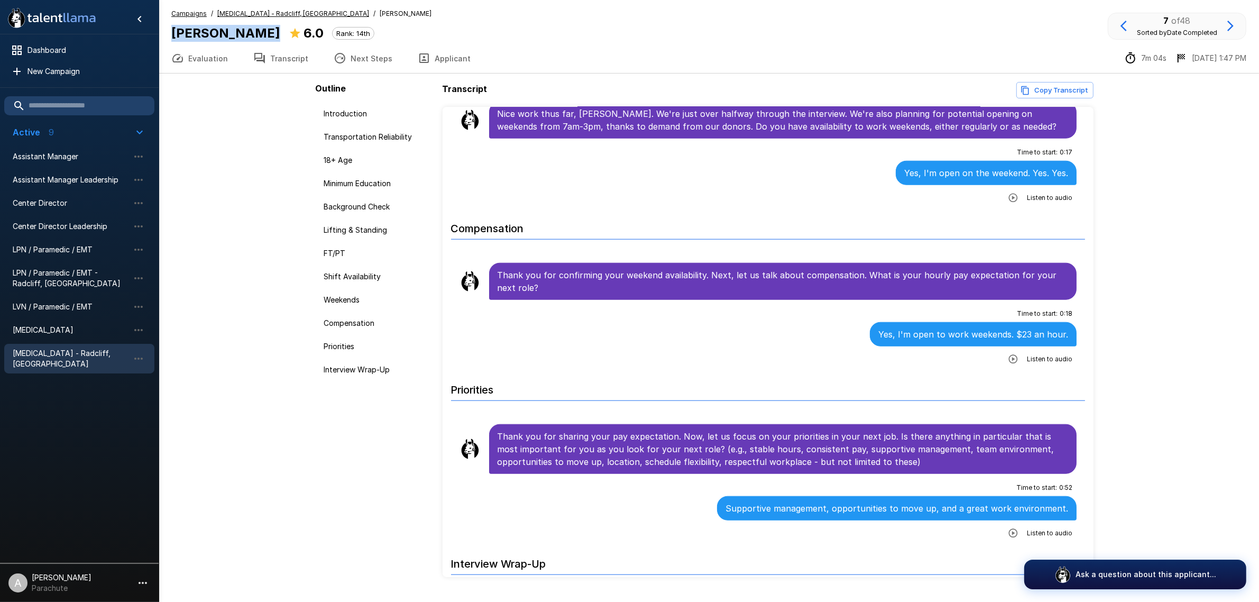
scroll to position [1388, 0]
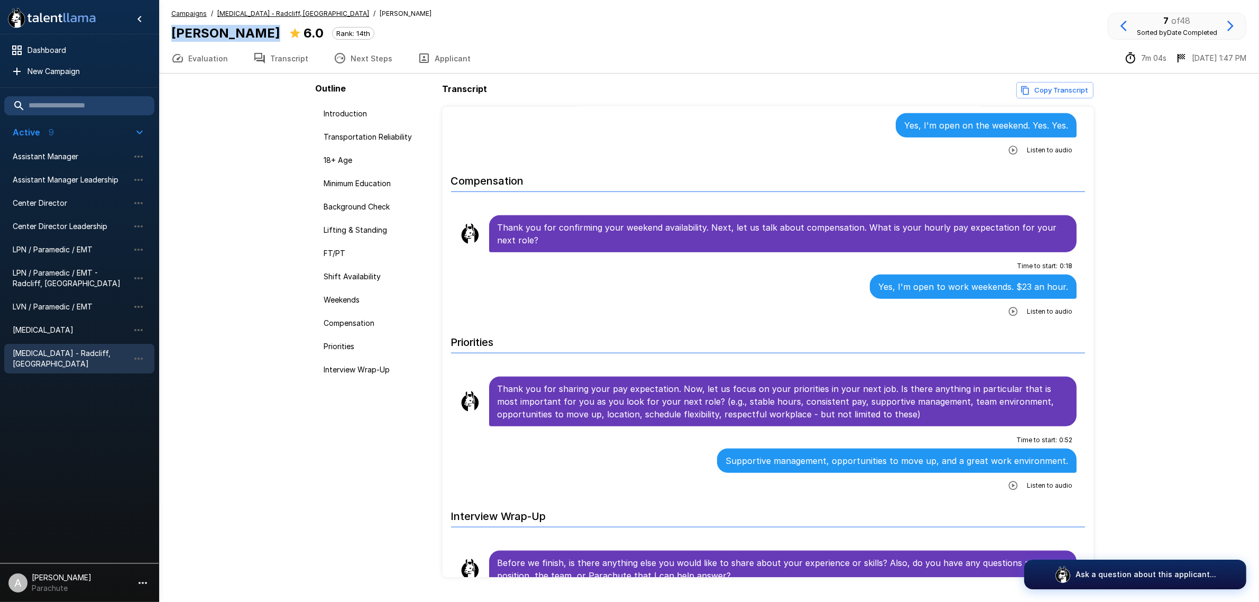
click at [1125, 23] on icon "button" at bounding box center [1124, 26] width 6 height 11
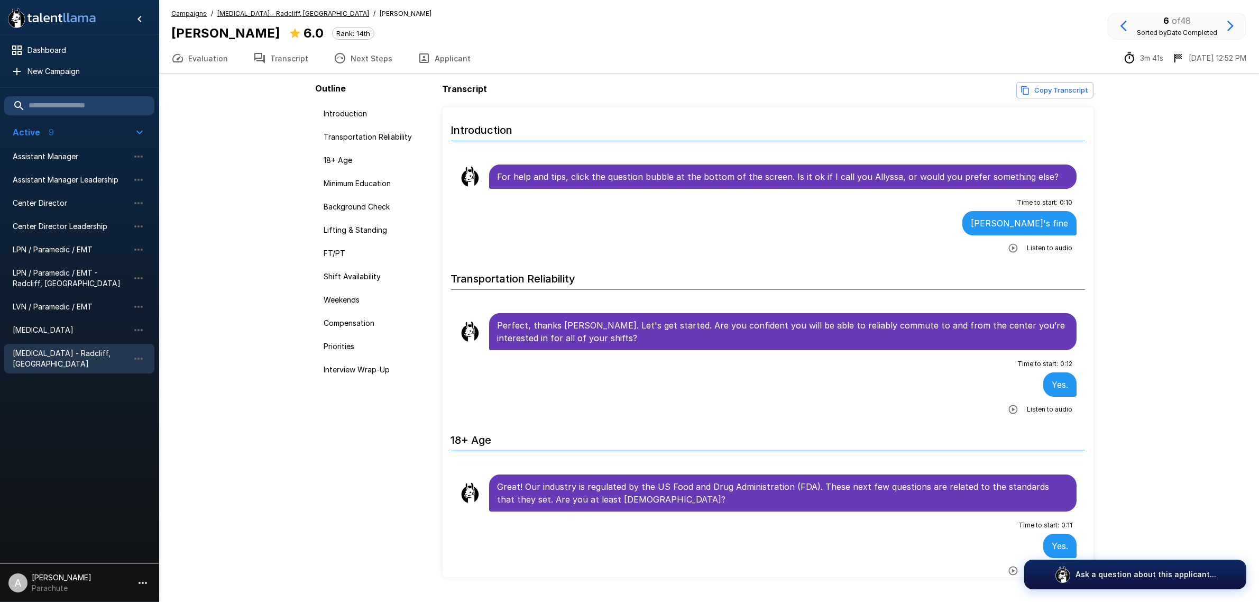
click at [1008, 243] on icon "button" at bounding box center [1013, 248] width 11 height 11
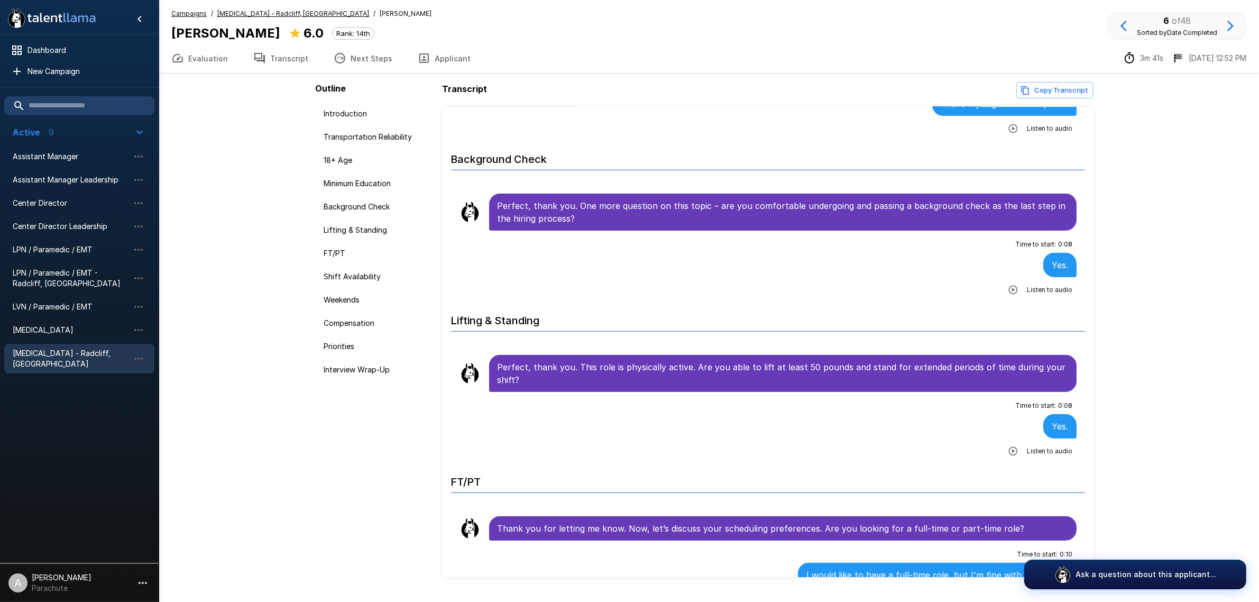
scroll to position [595, 0]
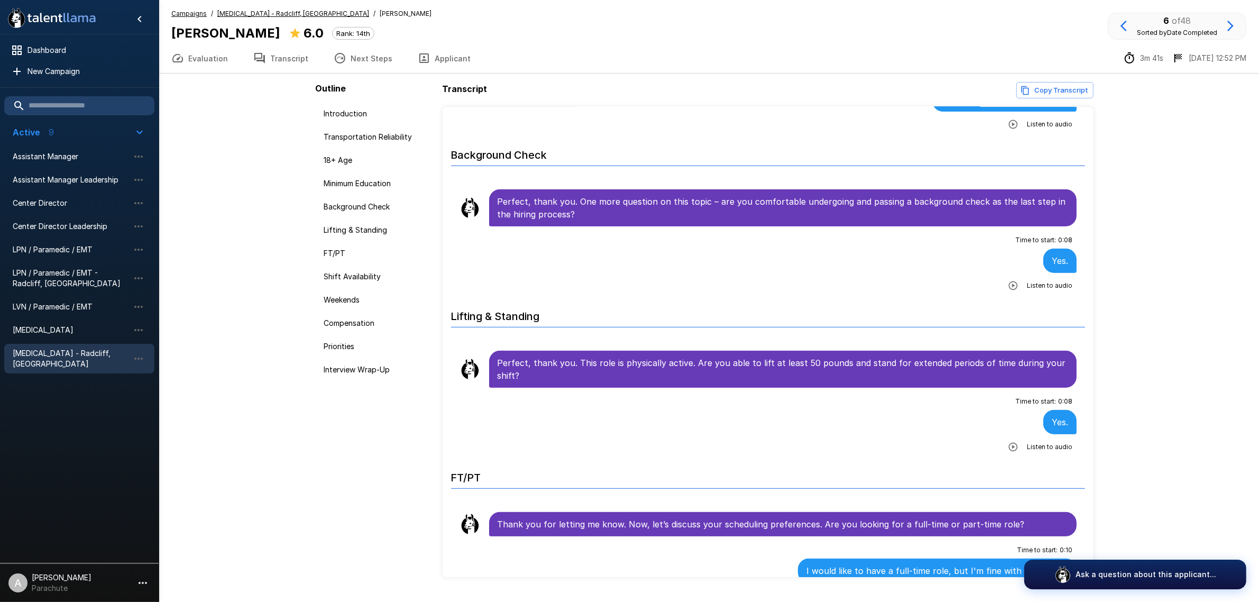
click at [196, 37] on b "[PERSON_NAME]" at bounding box center [225, 32] width 109 height 15
copy div "[PERSON_NAME]"
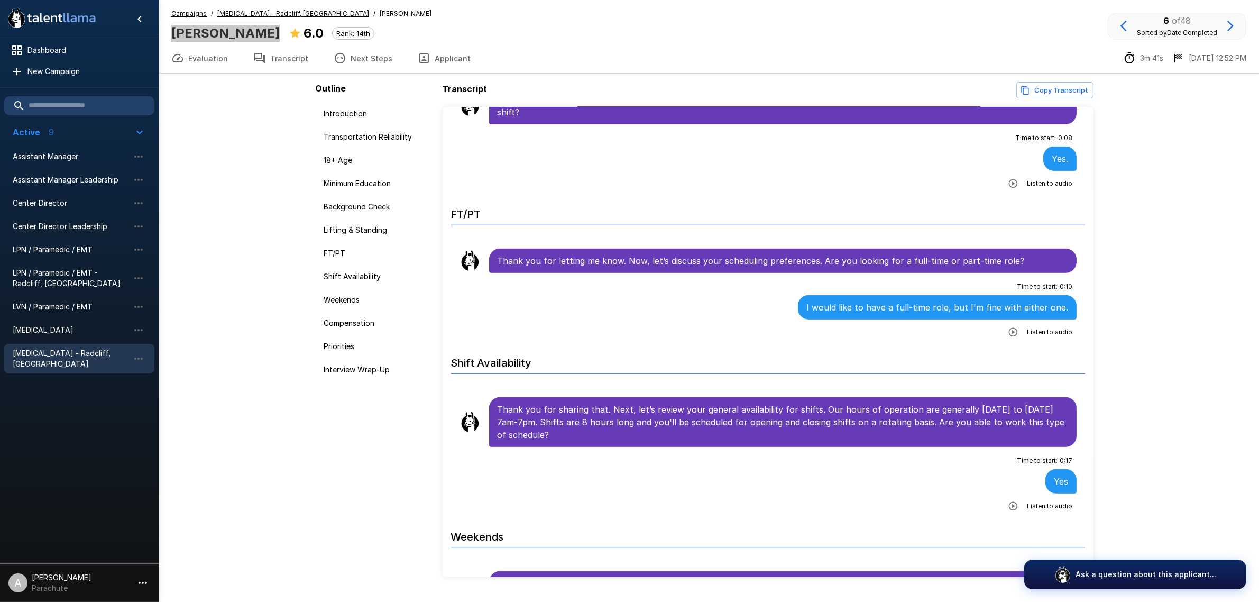
scroll to position [859, 0]
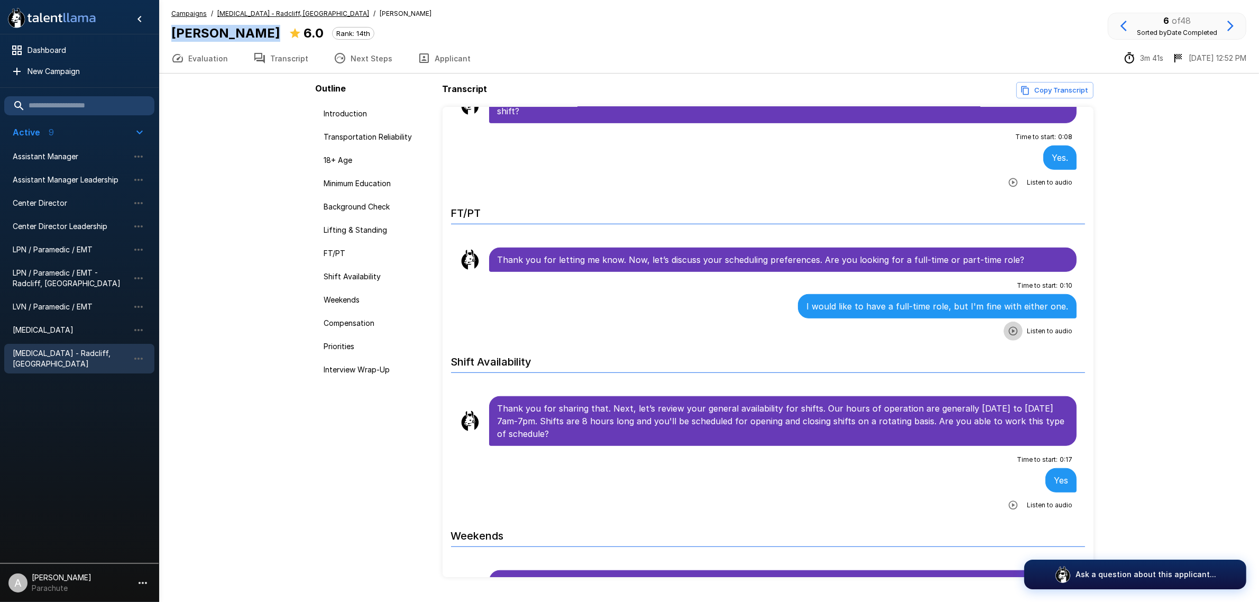
click at [1004, 337] on button "button" at bounding box center [1013, 331] width 19 height 19
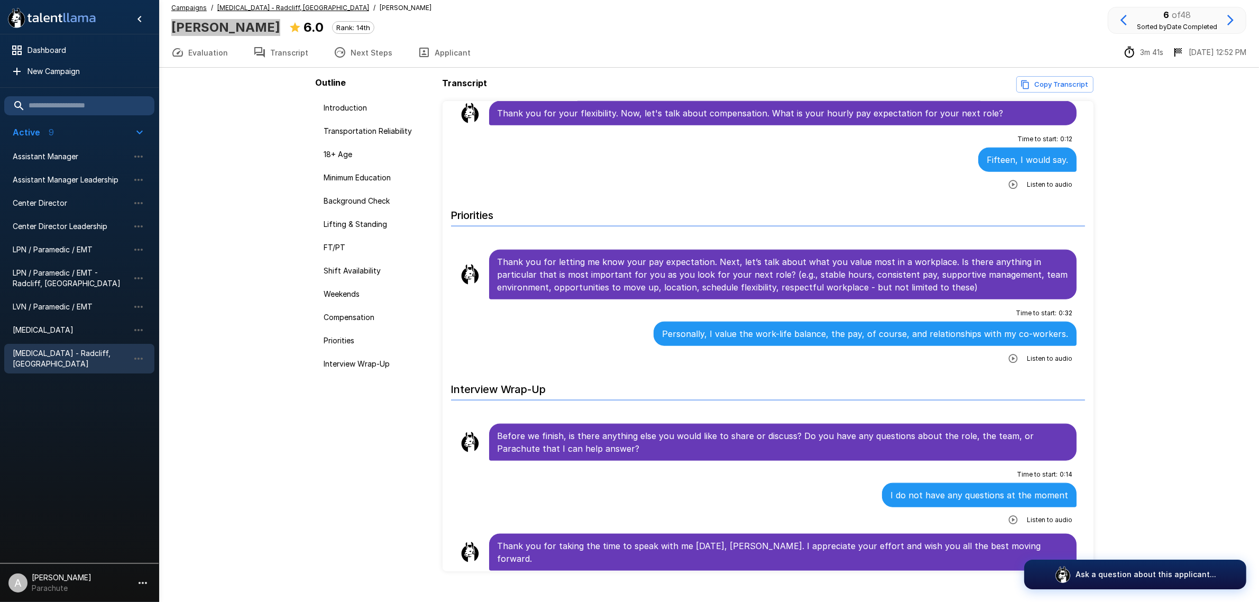
scroll to position [25, 0]
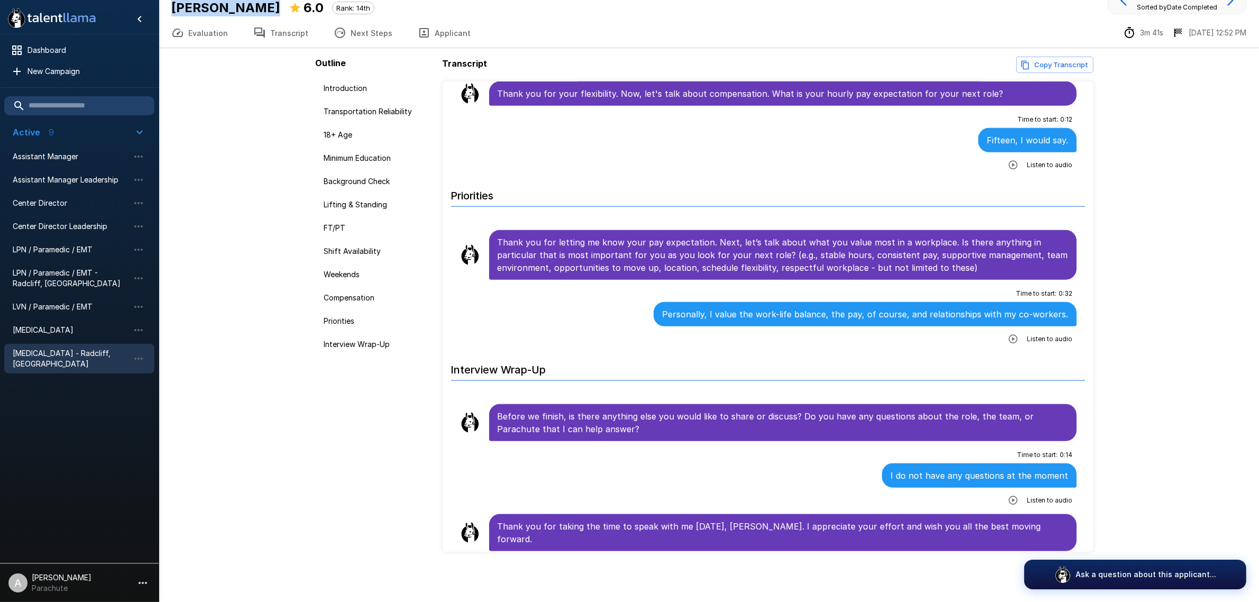
click at [430, 33] on button "Applicant" at bounding box center [444, 33] width 78 height 30
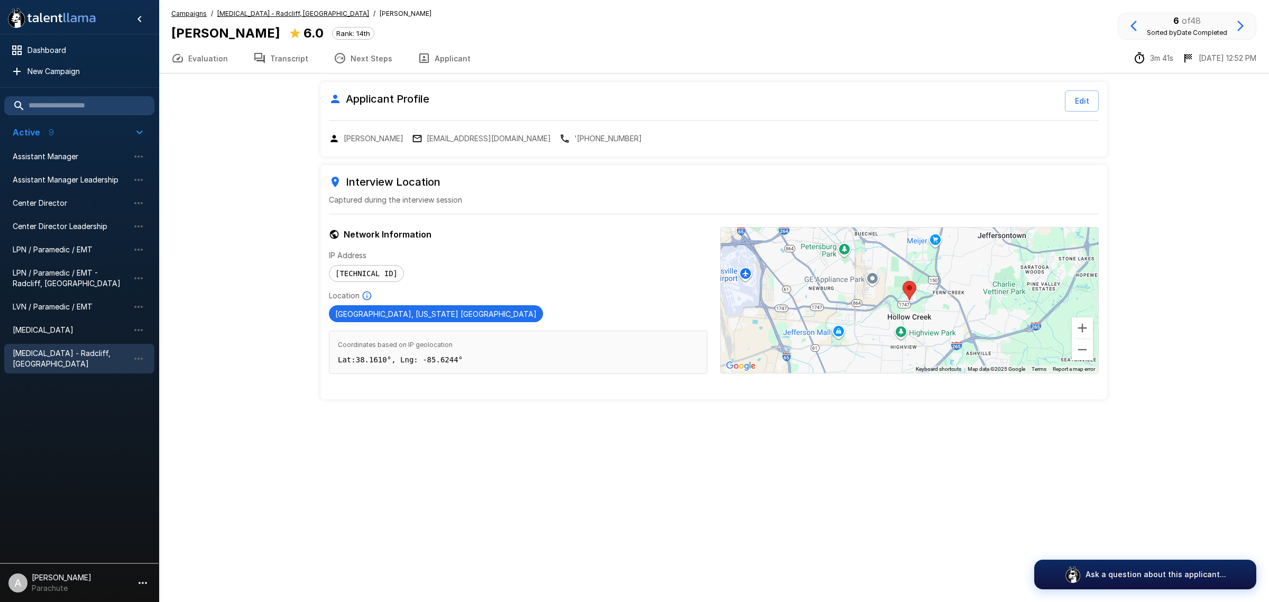
drag, startPoint x: 245, startPoint y: 197, endPoint x: 249, endPoint y: 188, distance: 9.9
click at [247, 199] on div ".st0{fill:#FFFFFF;} .st1{fill:#76a4ed;} Dashboard New Campaign Active 9 Assista…" at bounding box center [714, 225] width 1111 height 450
drag, startPoint x: 220, startPoint y: 61, endPoint x: 276, endPoint y: 61, distance: 55.5
click at [219, 61] on button "Evaluation" at bounding box center [200, 58] width 82 height 30
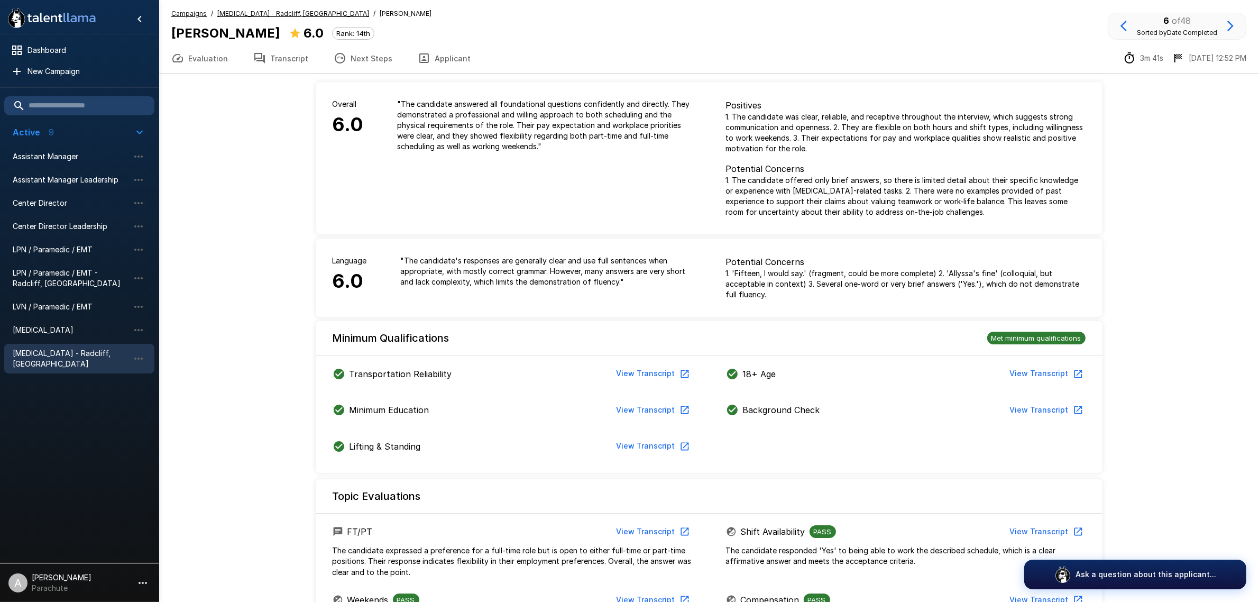
click at [282, 51] on button "Transcript" at bounding box center [281, 58] width 80 height 30
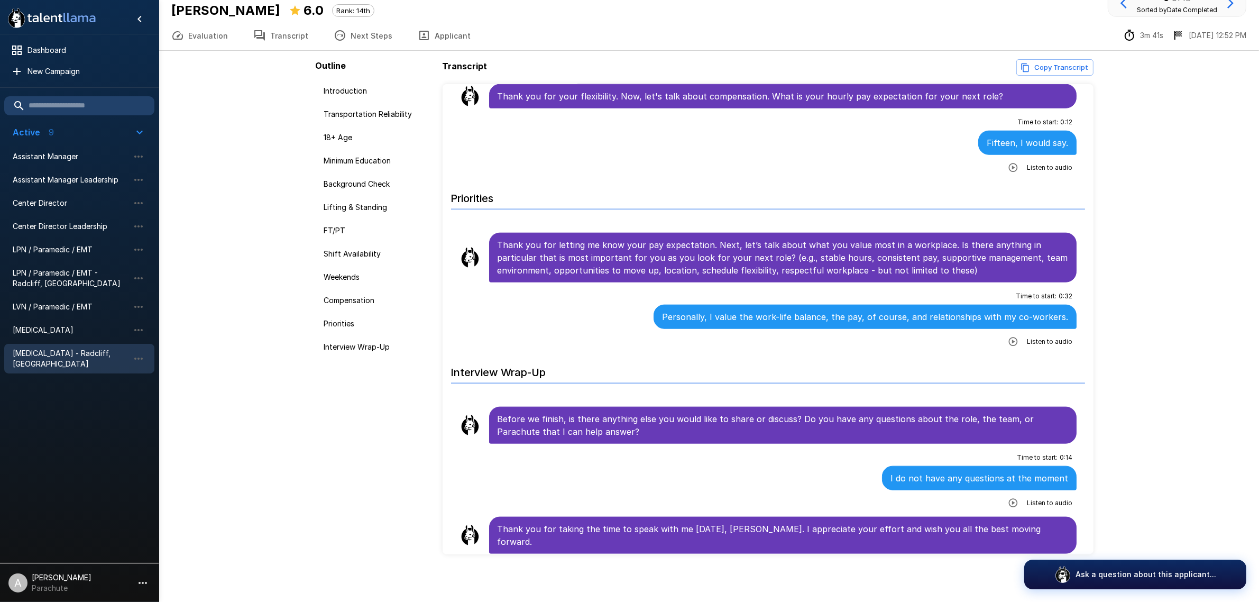
scroll to position [25, 0]
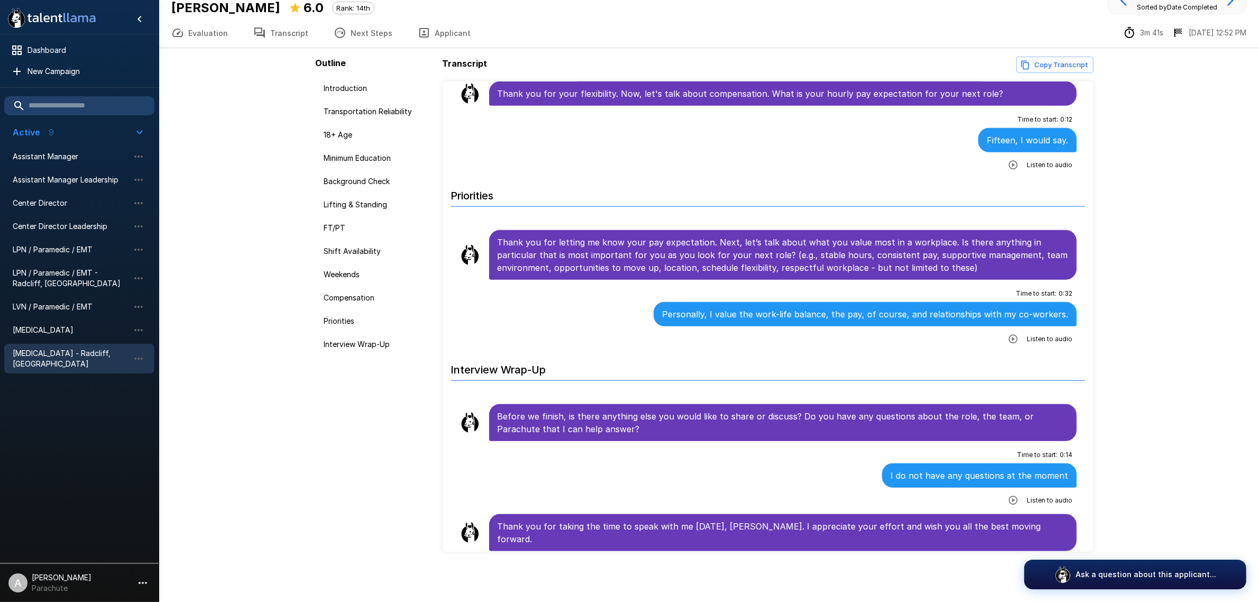
click at [1124, 4] on icon "button" at bounding box center [1124, 0] width 13 height 13
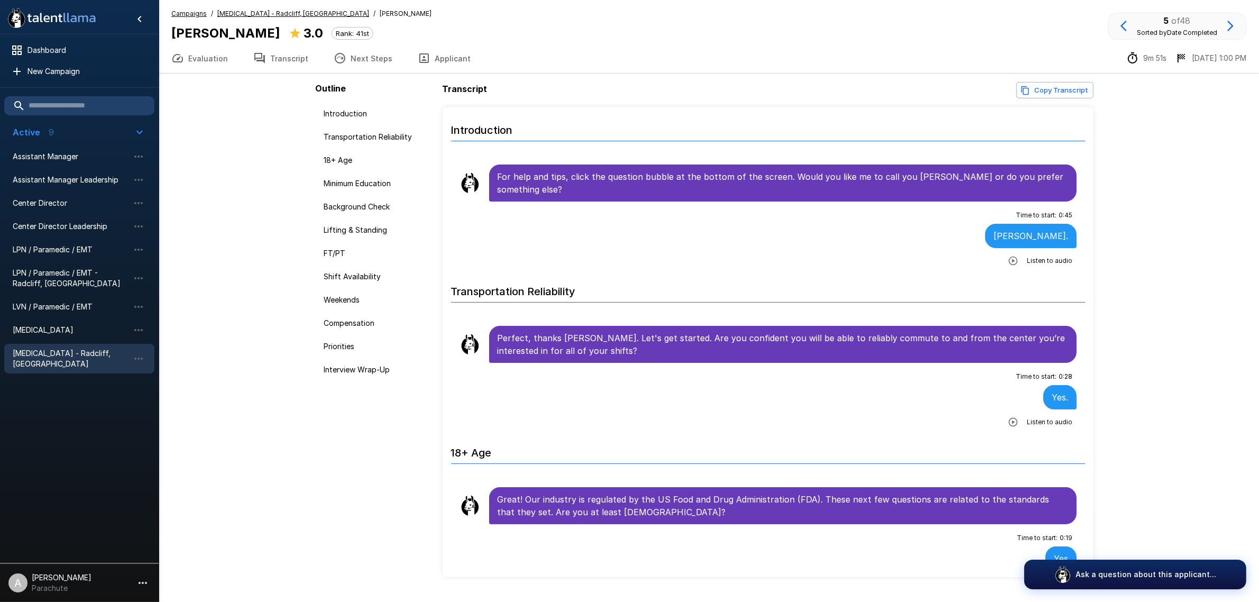
click at [219, 31] on b "[PERSON_NAME]" at bounding box center [225, 32] width 109 height 15
copy div "[PERSON_NAME]"
click at [1008, 260] on icon "button" at bounding box center [1013, 260] width 11 height 11
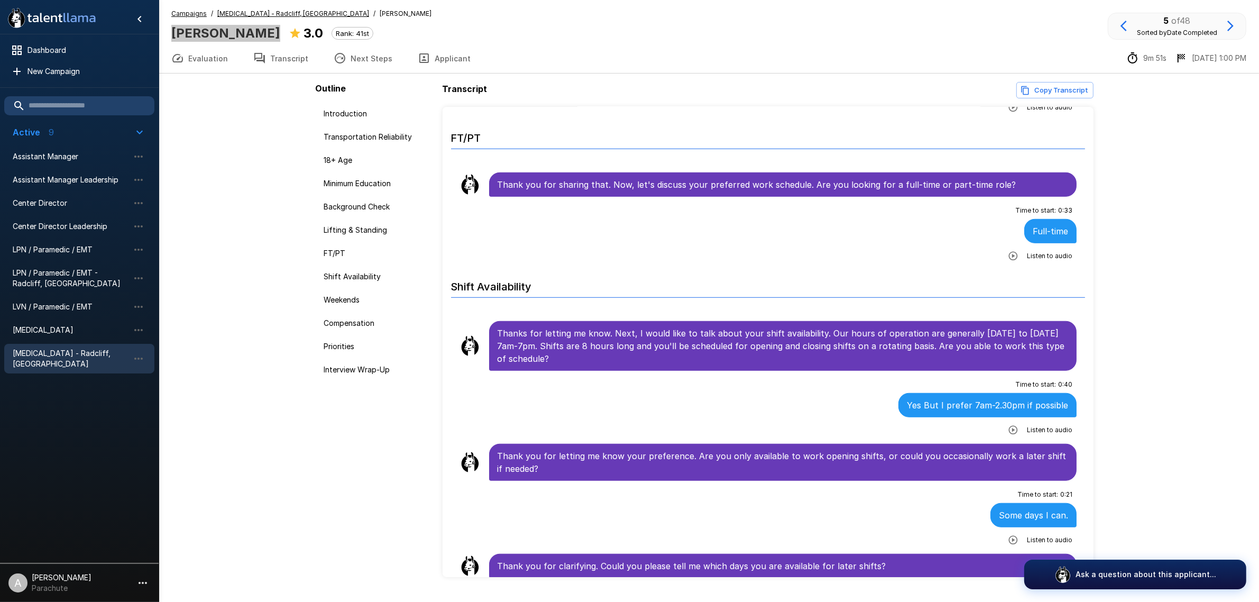
scroll to position [926, 0]
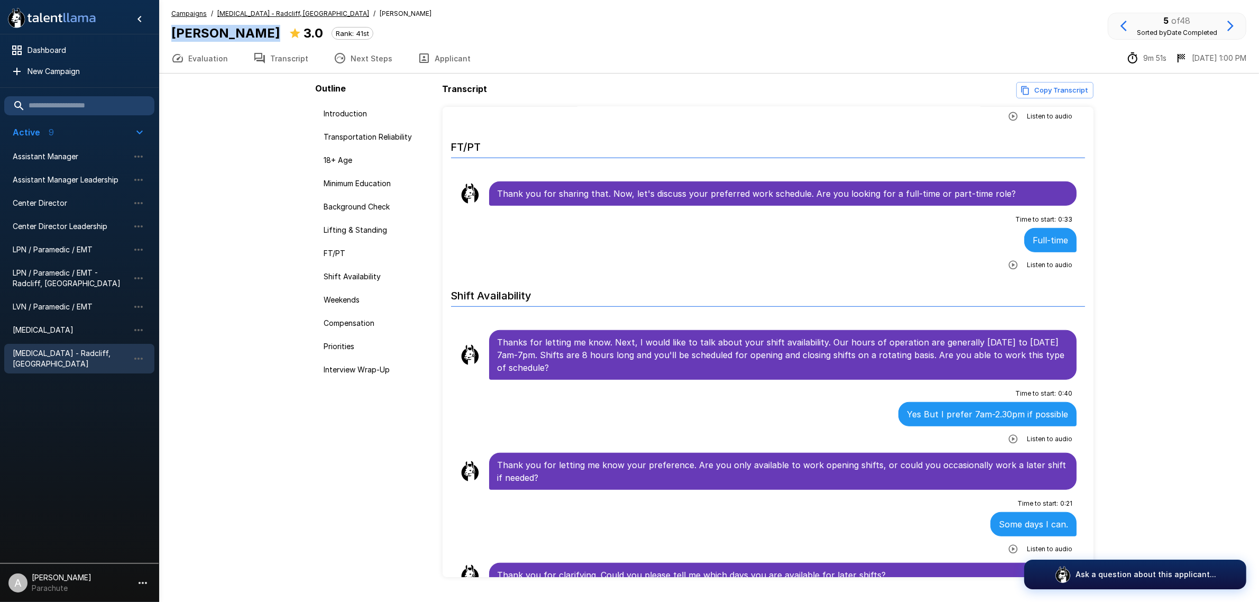
click at [1004, 274] on div "Listen to audio" at bounding box center [1038, 264] width 69 height 19
click at [1008, 270] on icon "button" at bounding box center [1013, 265] width 11 height 11
click at [927, 273] on div "Time to start : 0 : 33 Full-time" at bounding box center [769, 242] width 618 height 62
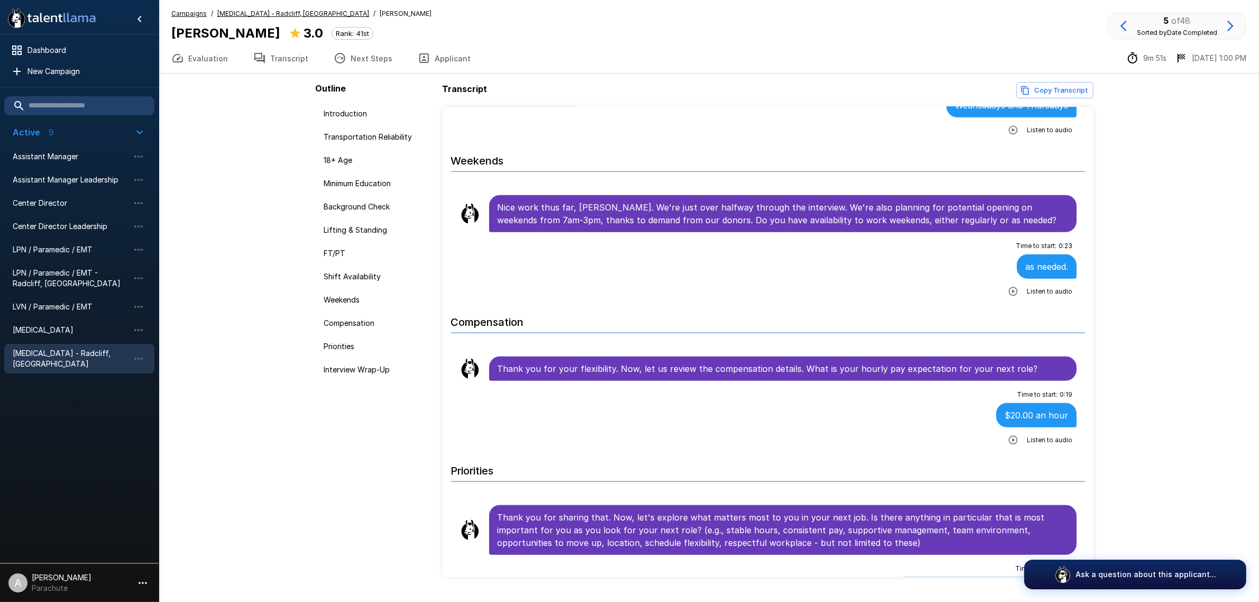
scroll to position [1587, 0]
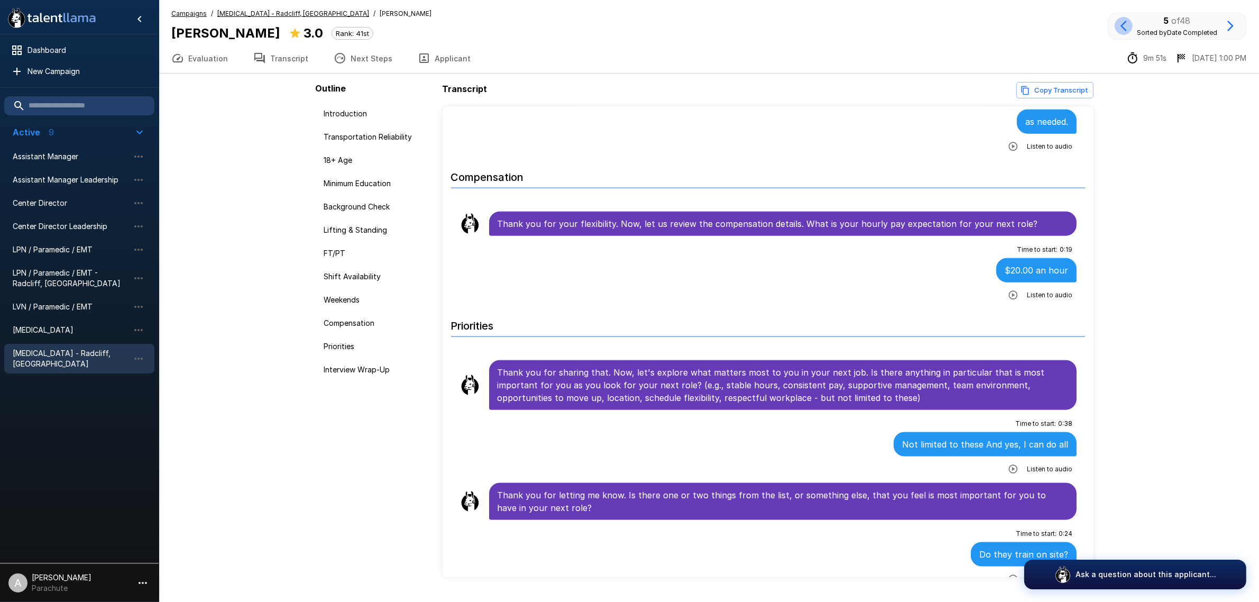
click at [1124, 24] on icon "button" at bounding box center [1124, 26] width 6 height 11
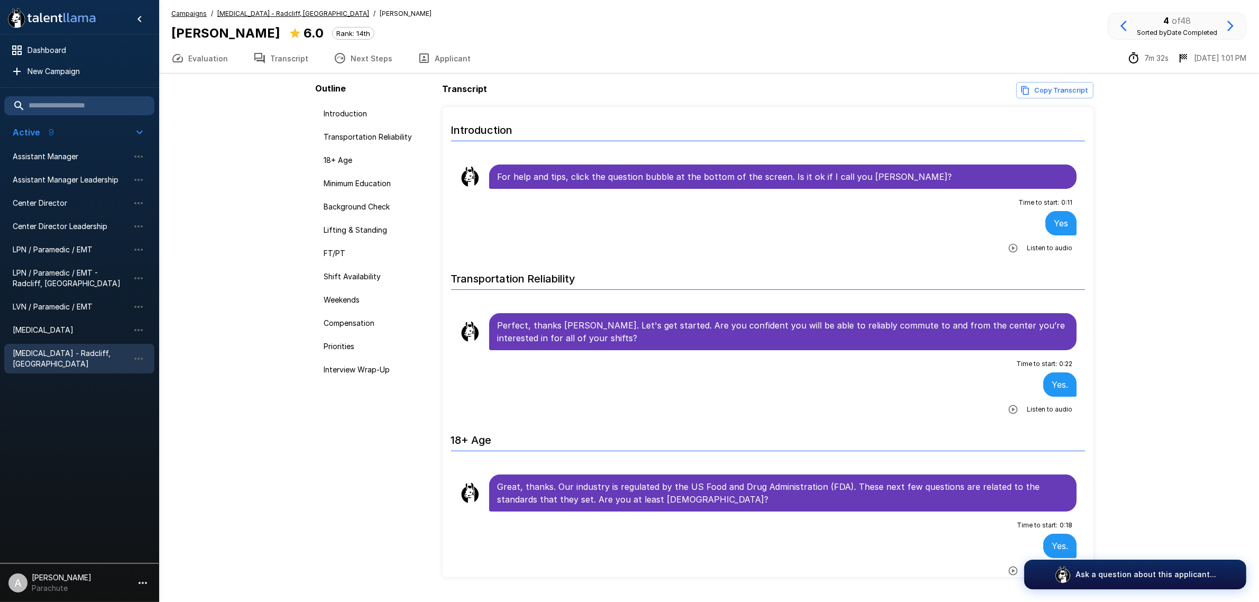
click at [1008, 407] on icon "button" at bounding box center [1013, 409] width 11 height 11
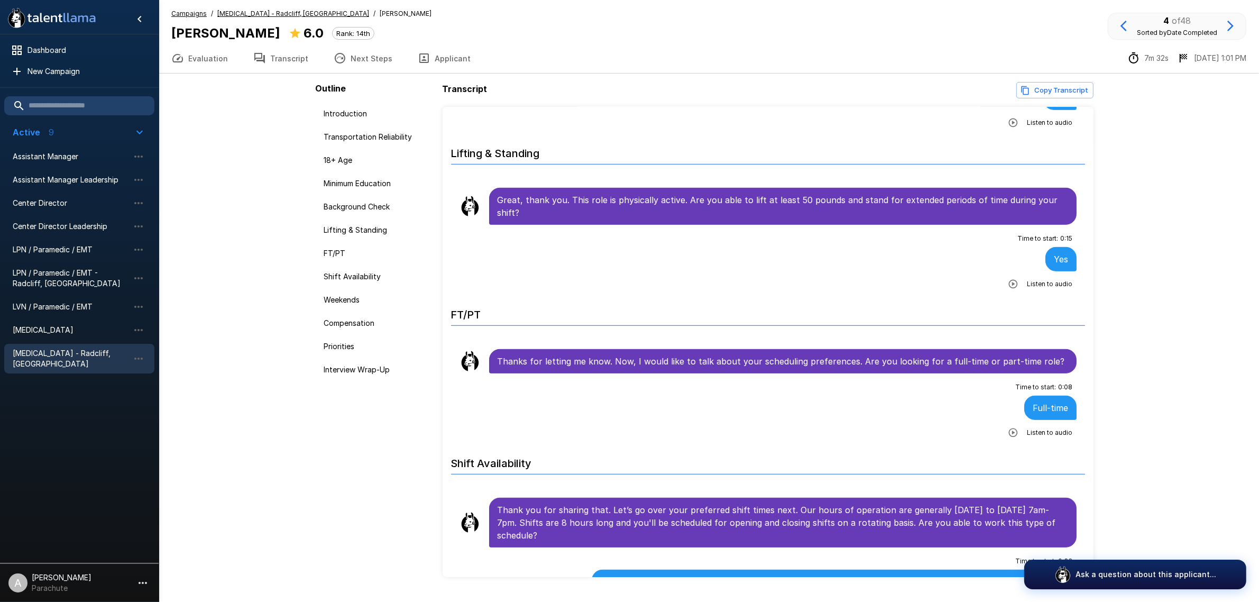
scroll to position [859, 0]
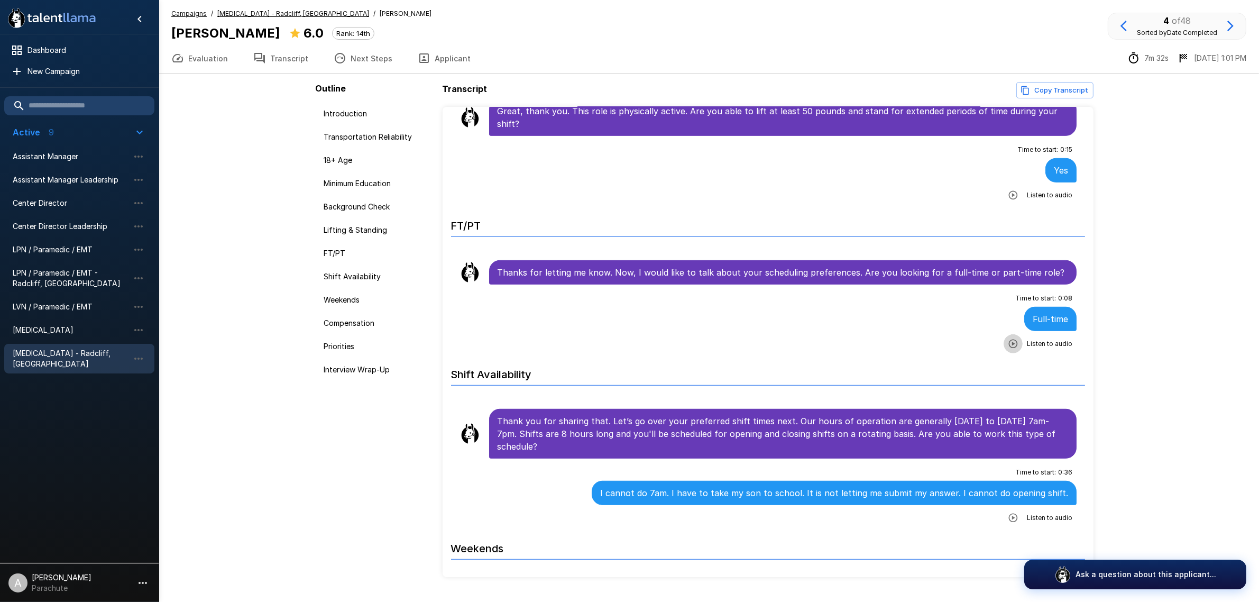
click at [1004, 352] on button "button" at bounding box center [1013, 343] width 19 height 19
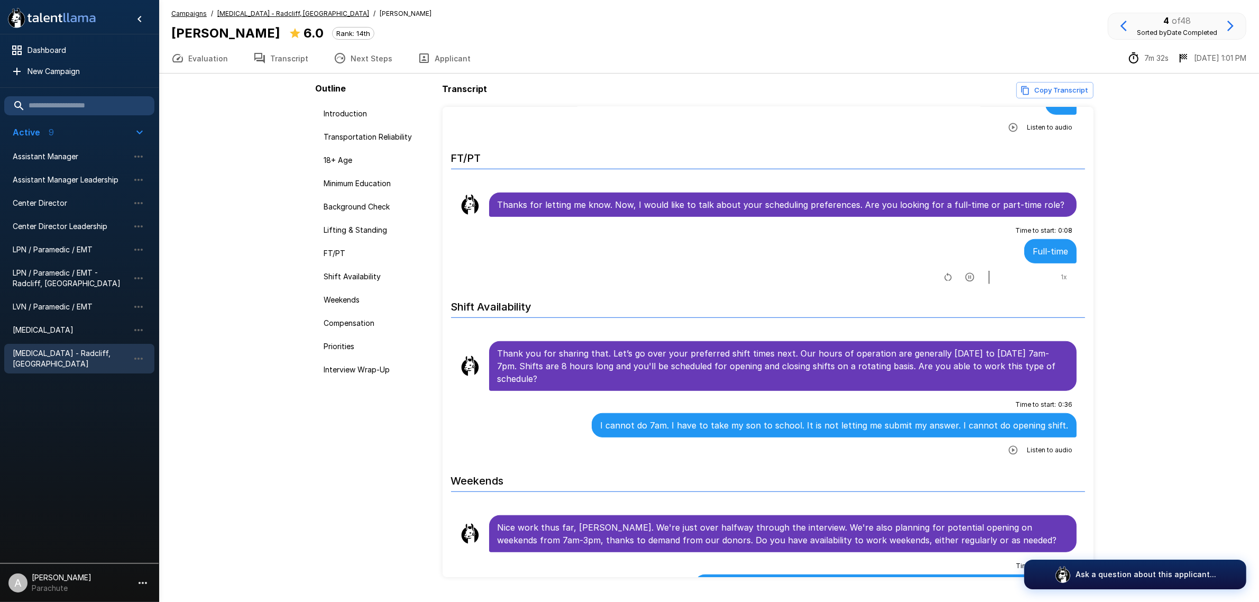
scroll to position [1058, 0]
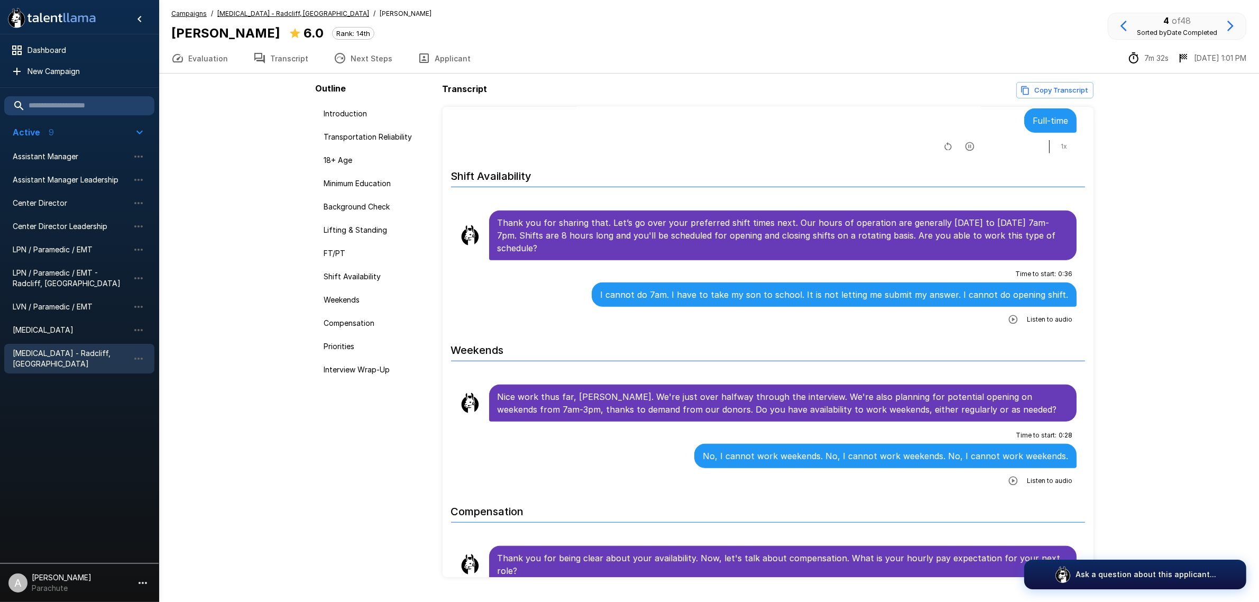
click at [1008, 322] on icon "button" at bounding box center [1013, 319] width 11 height 11
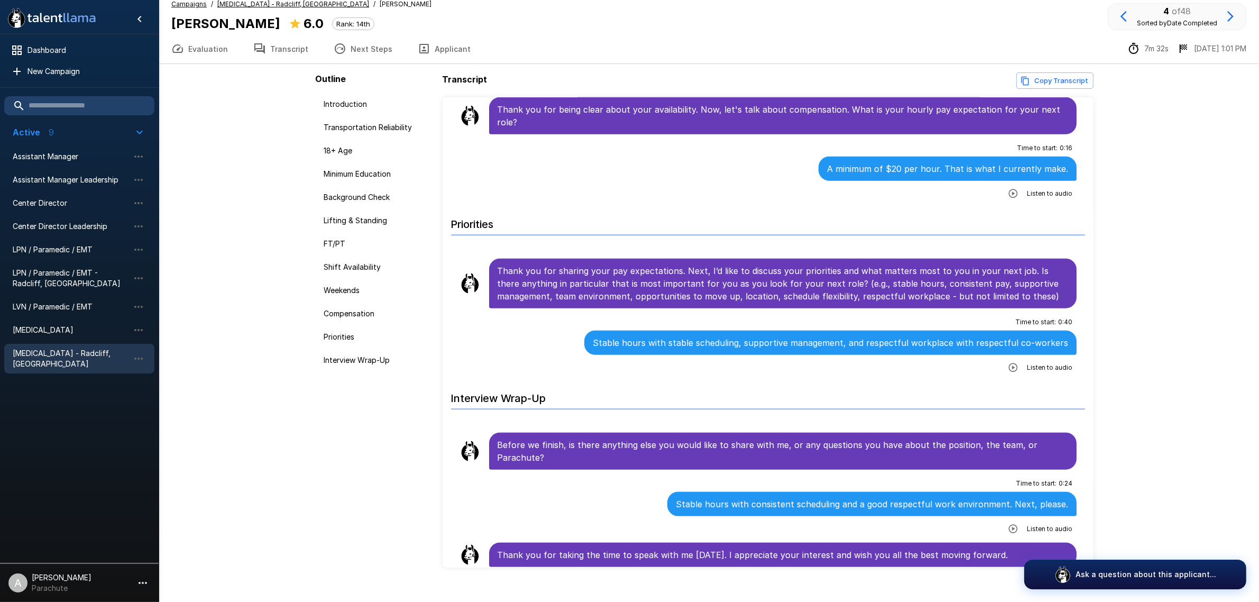
scroll to position [25, 0]
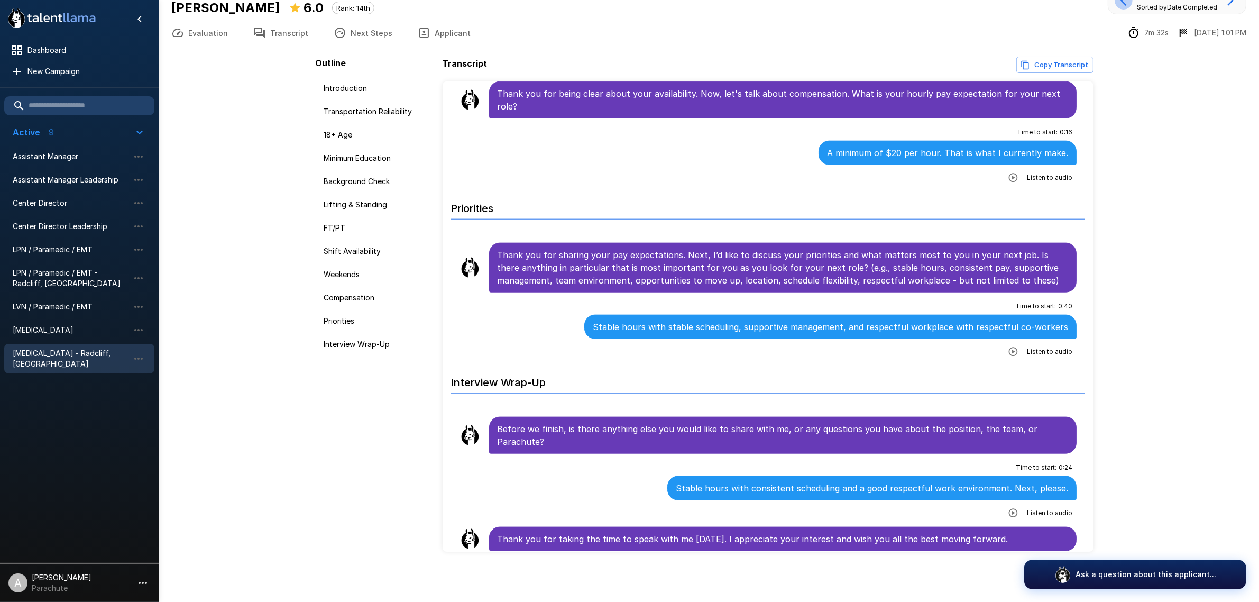
click at [1119, 3] on icon "button" at bounding box center [1124, 0] width 13 height 13
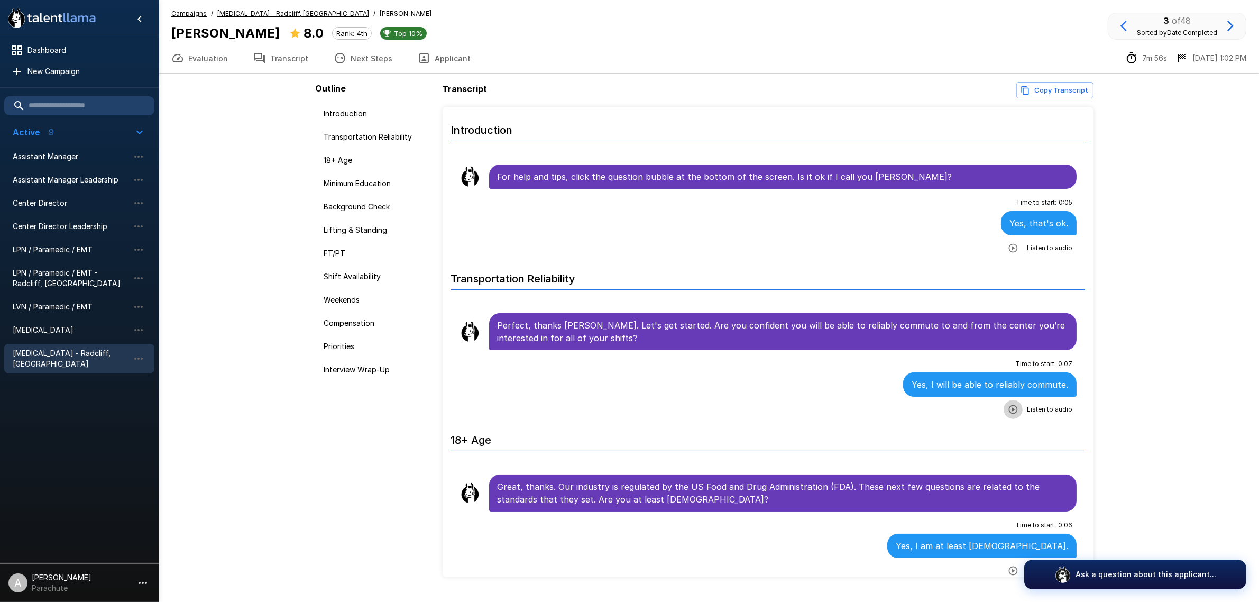
click at [1008, 408] on icon "button" at bounding box center [1013, 409] width 11 height 11
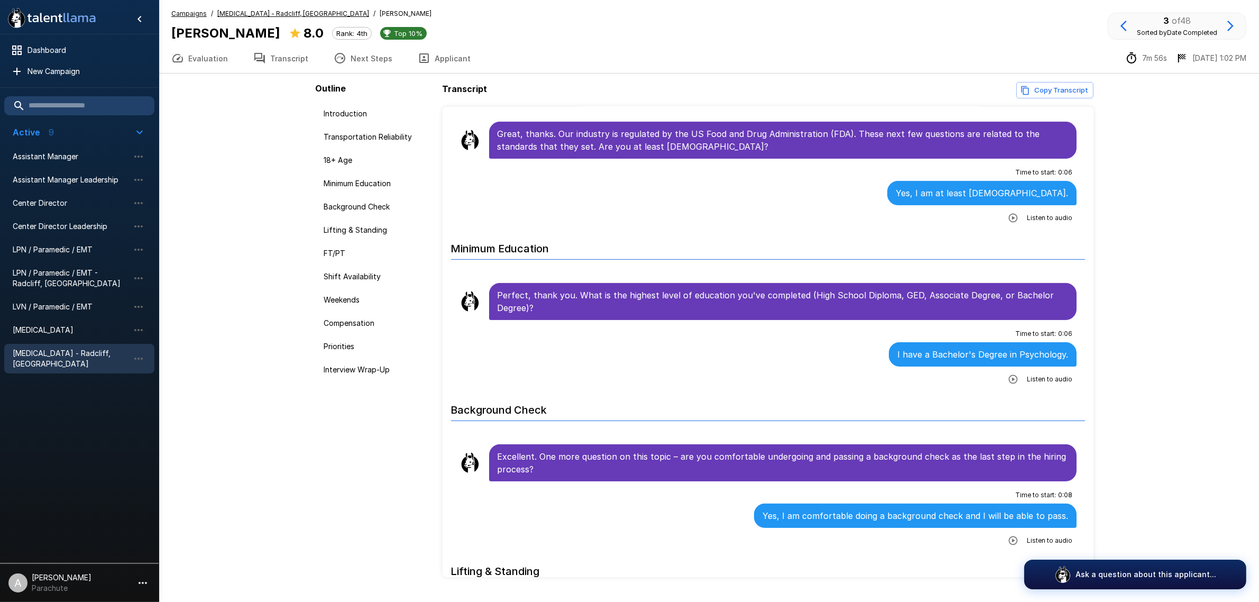
scroll to position [397, 0]
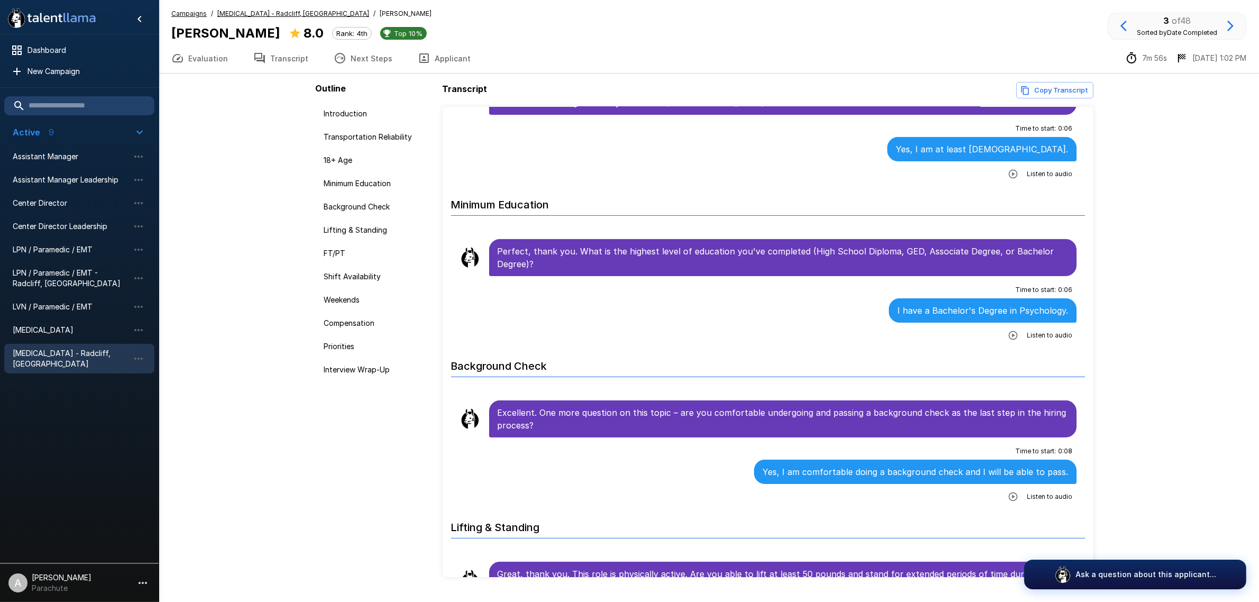
click at [1009, 340] on icon "button" at bounding box center [1013, 335] width 9 height 9
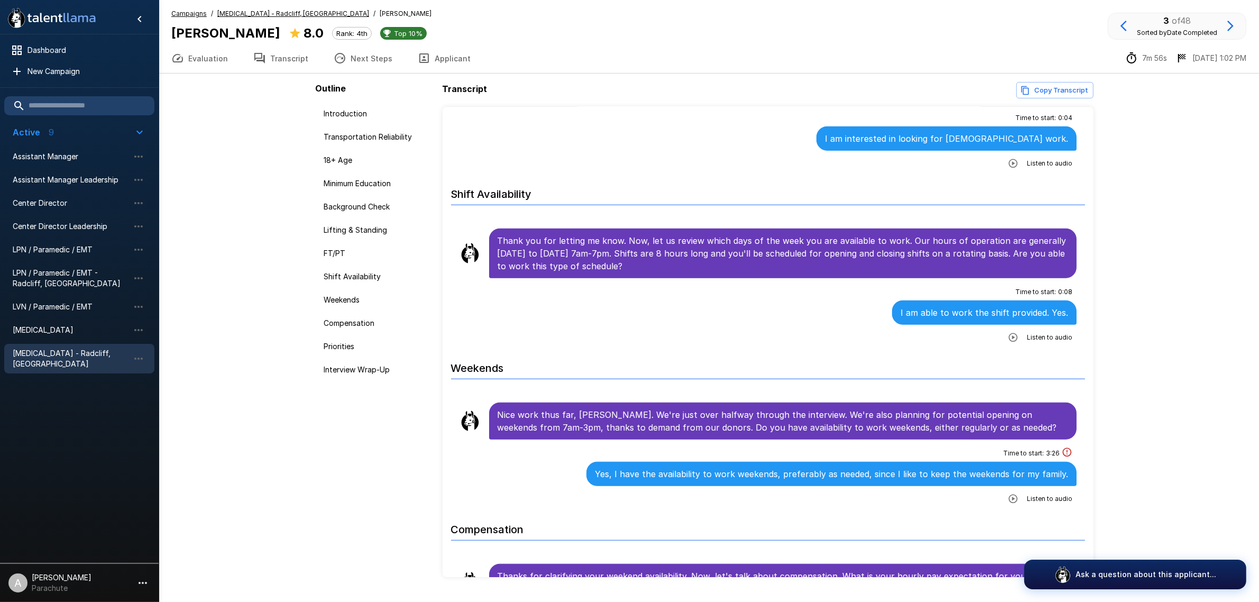
scroll to position [1058, 0]
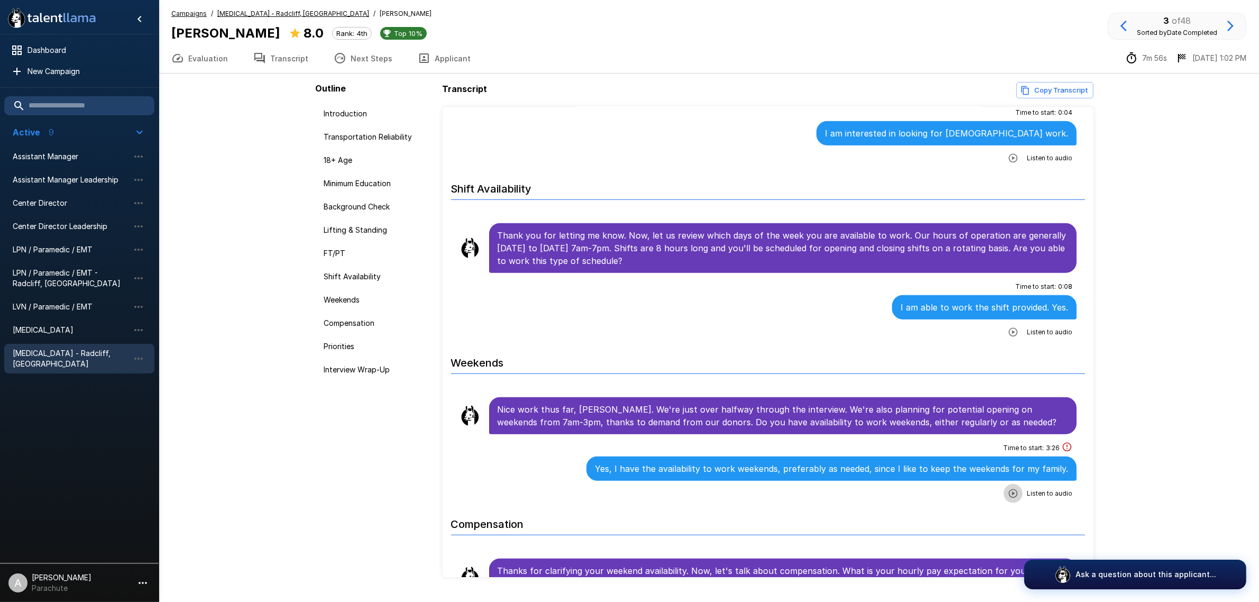
click at [1005, 492] on button "button" at bounding box center [1013, 493] width 19 height 19
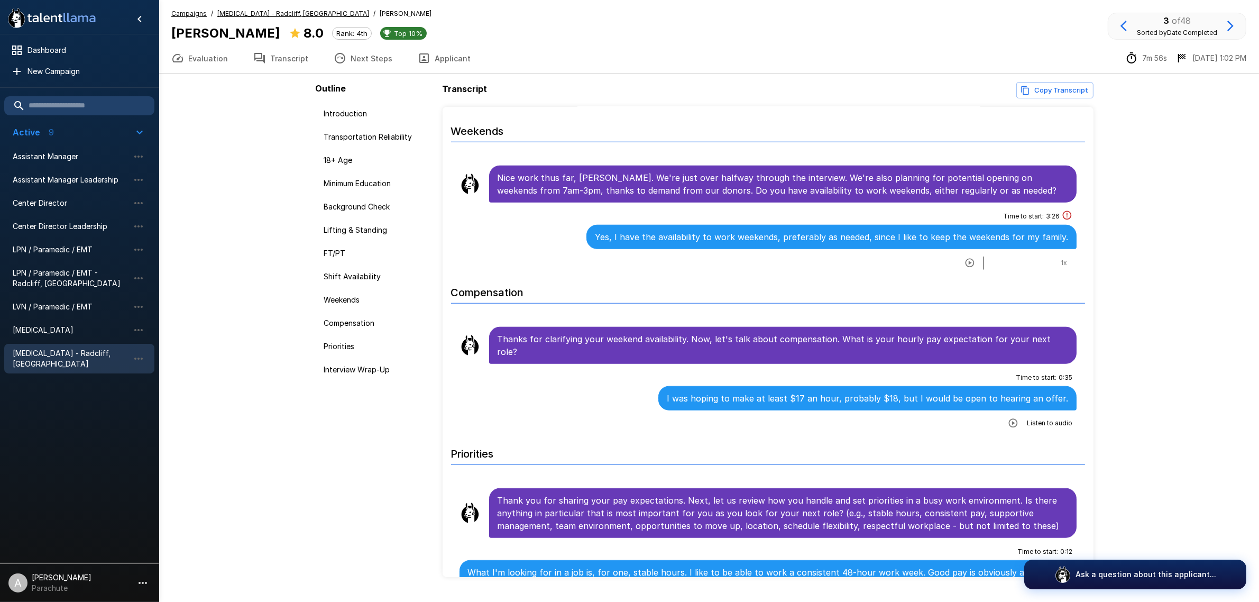
scroll to position [1322, 0]
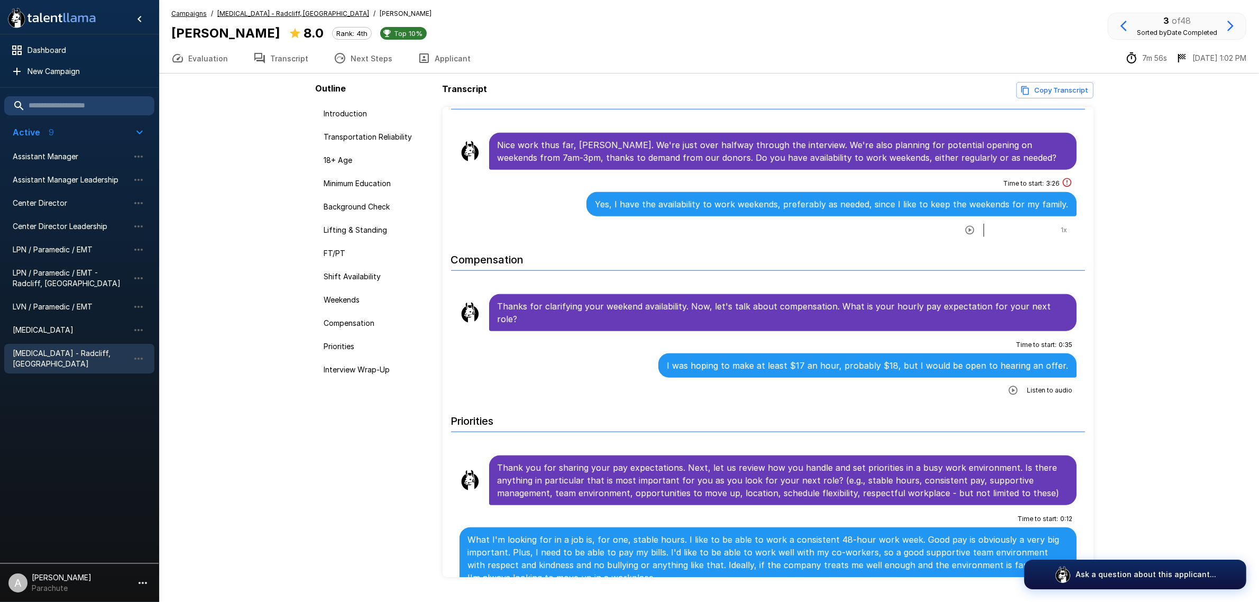
click at [1009, 381] on button "button" at bounding box center [1013, 390] width 19 height 19
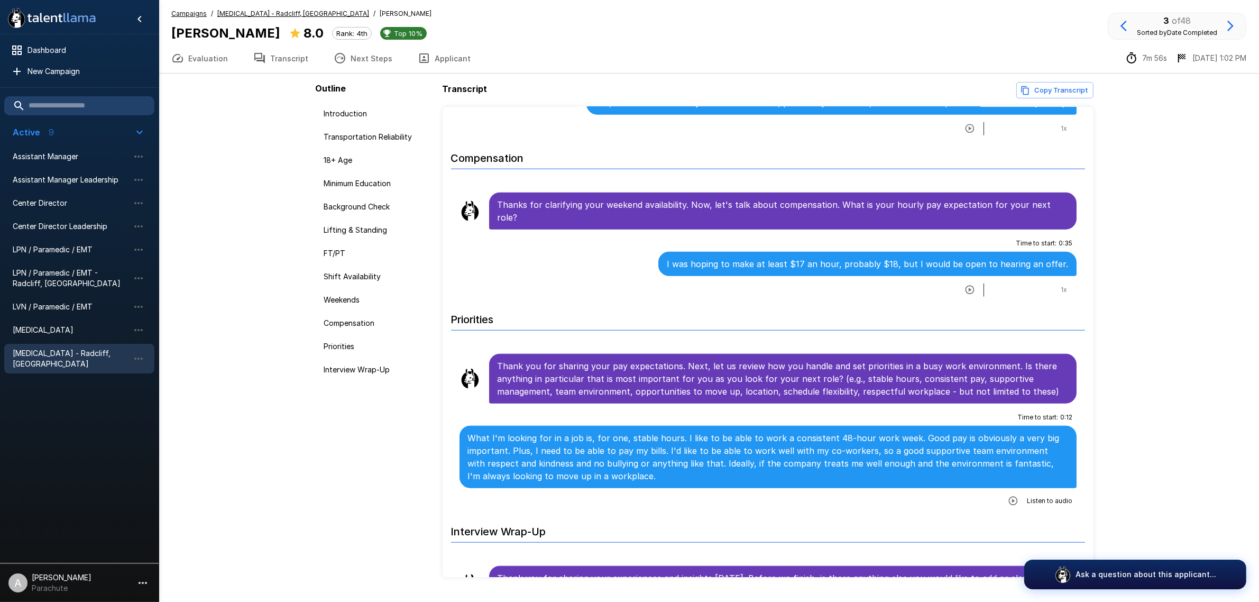
scroll to position [1454, 0]
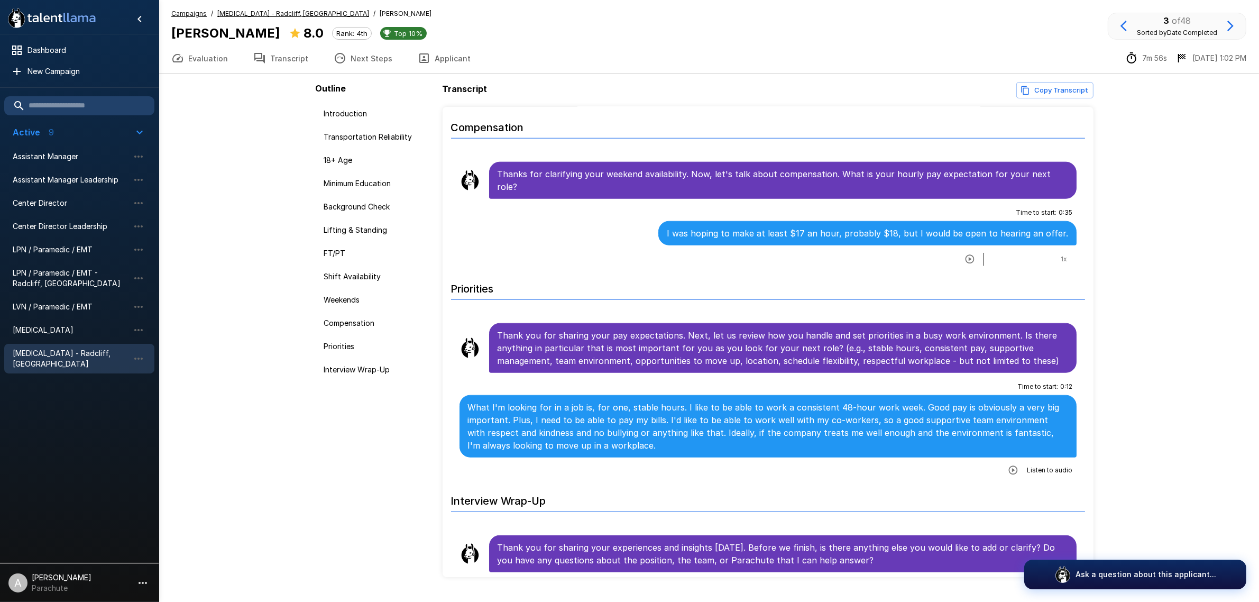
click at [1009, 466] on icon "button" at bounding box center [1013, 470] width 9 height 9
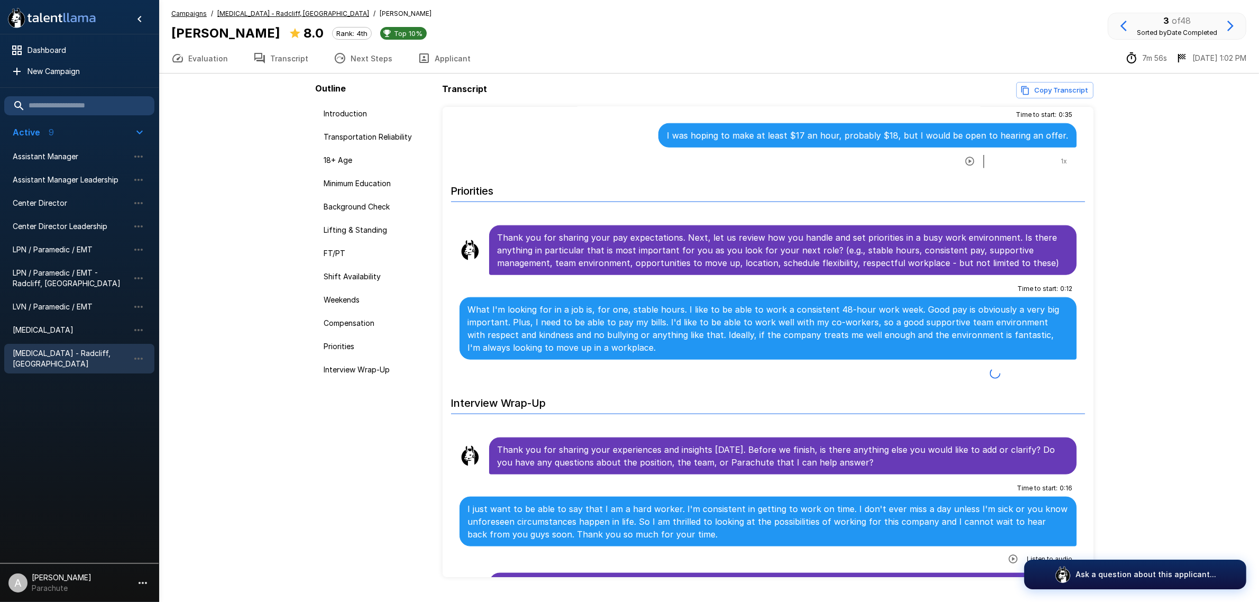
scroll to position [1586, 0]
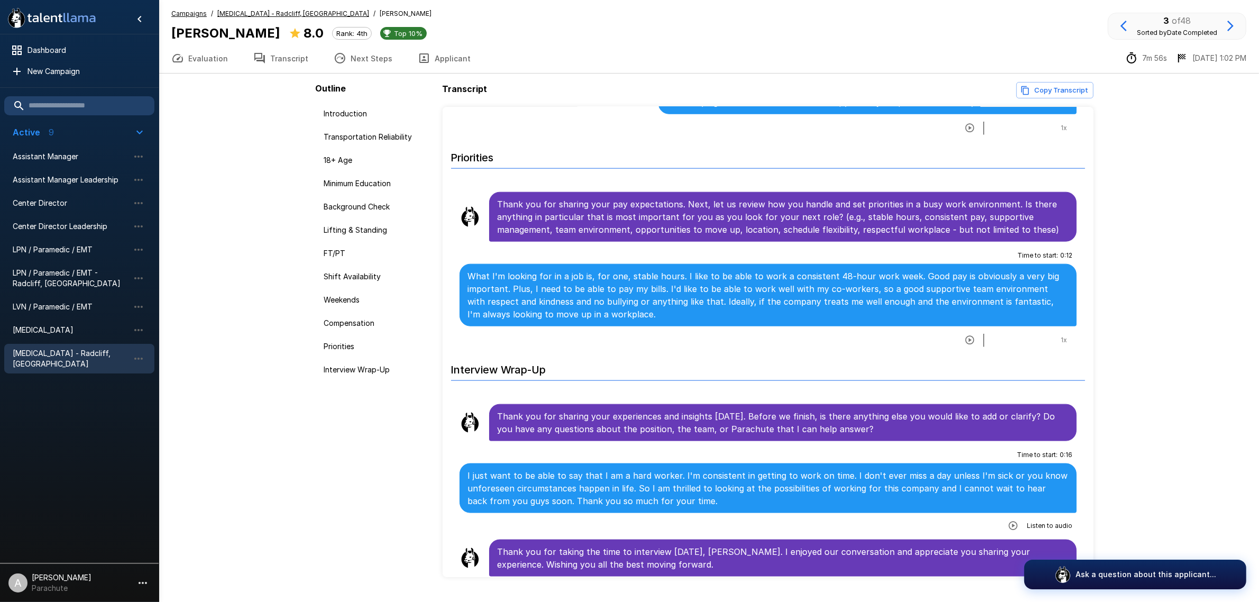
click at [1124, 28] on icon "button" at bounding box center [1124, 26] width 13 height 13
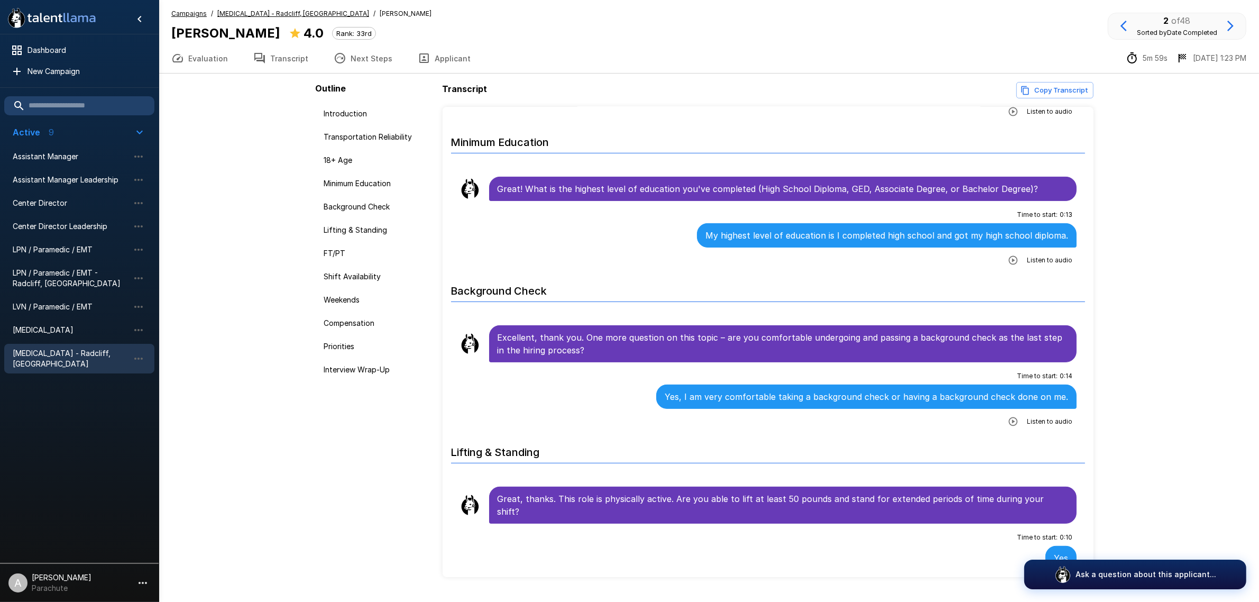
scroll to position [463, 0]
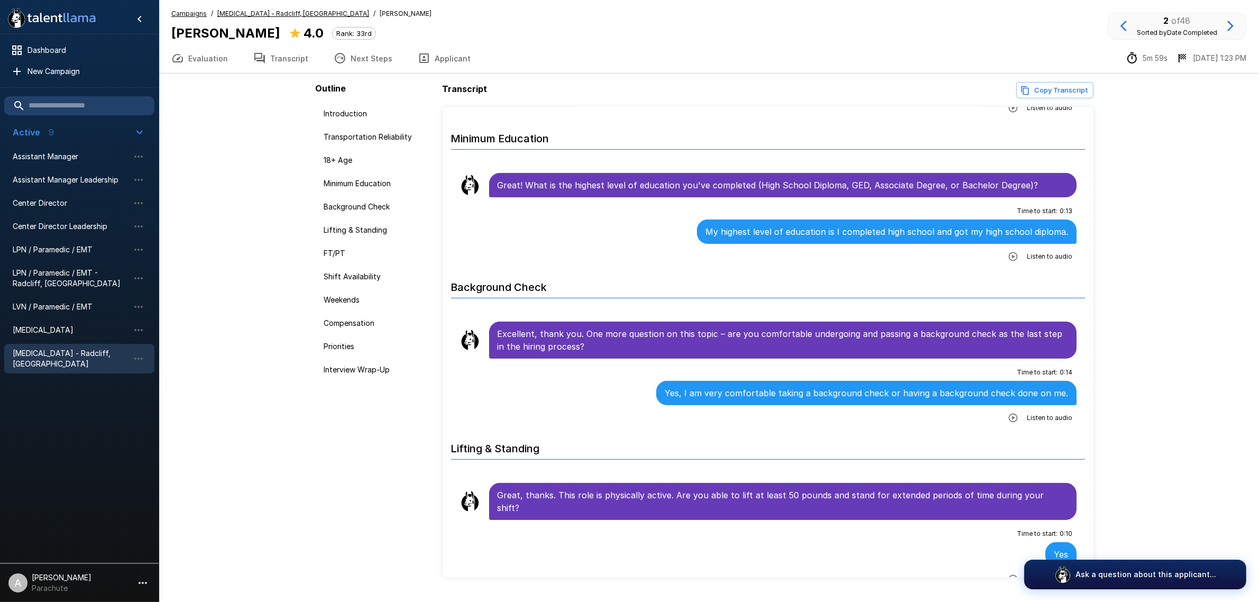
drag, startPoint x: 1008, startPoint y: 255, endPoint x: 974, endPoint y: 271, distance: 36.9
click at [1008, 255] on icon "button" at bounding box center [1013, 256] width 11 height 11
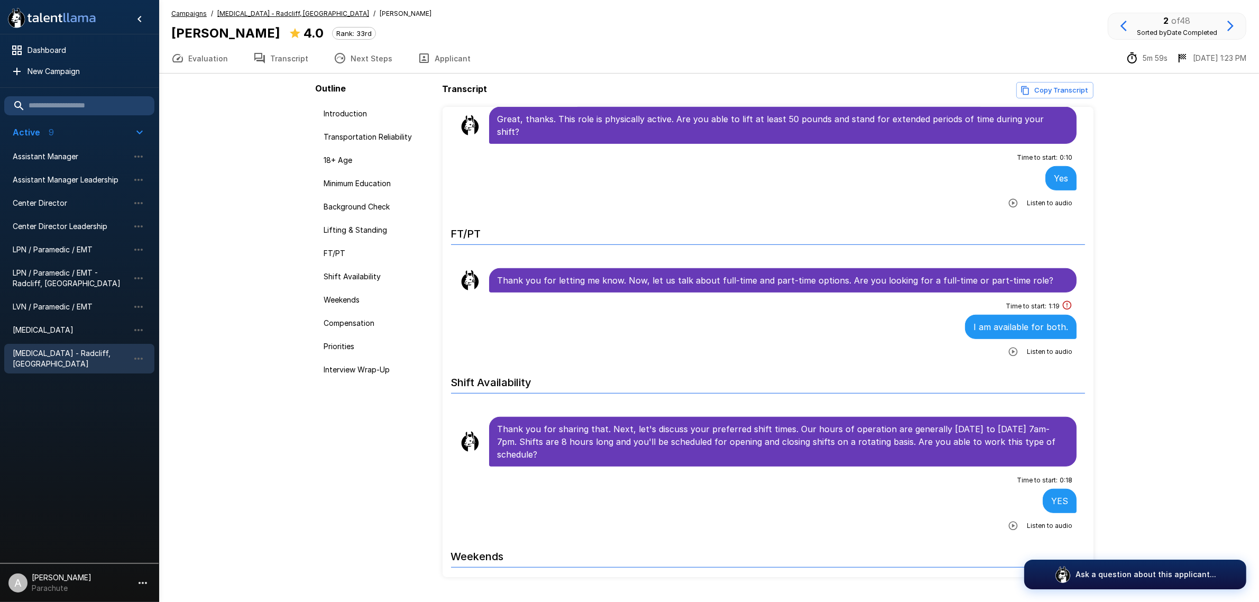
scroll to position [859, 0]
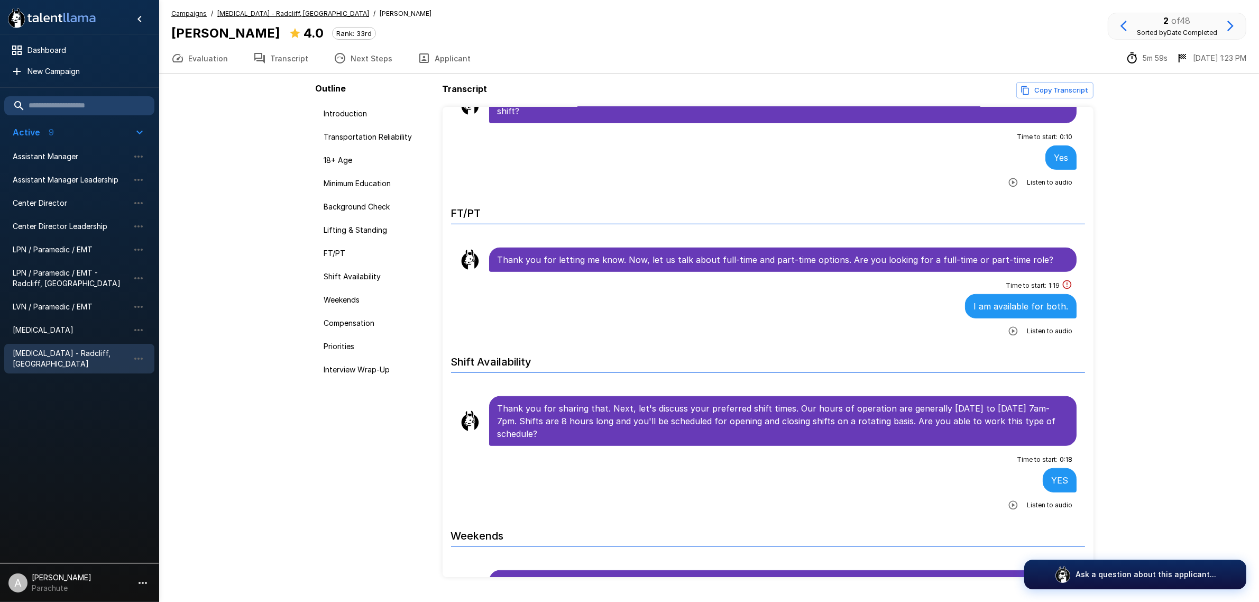
click at [1009, 322] on button "button" at bounding box center [1013, 331] width 19 height 19
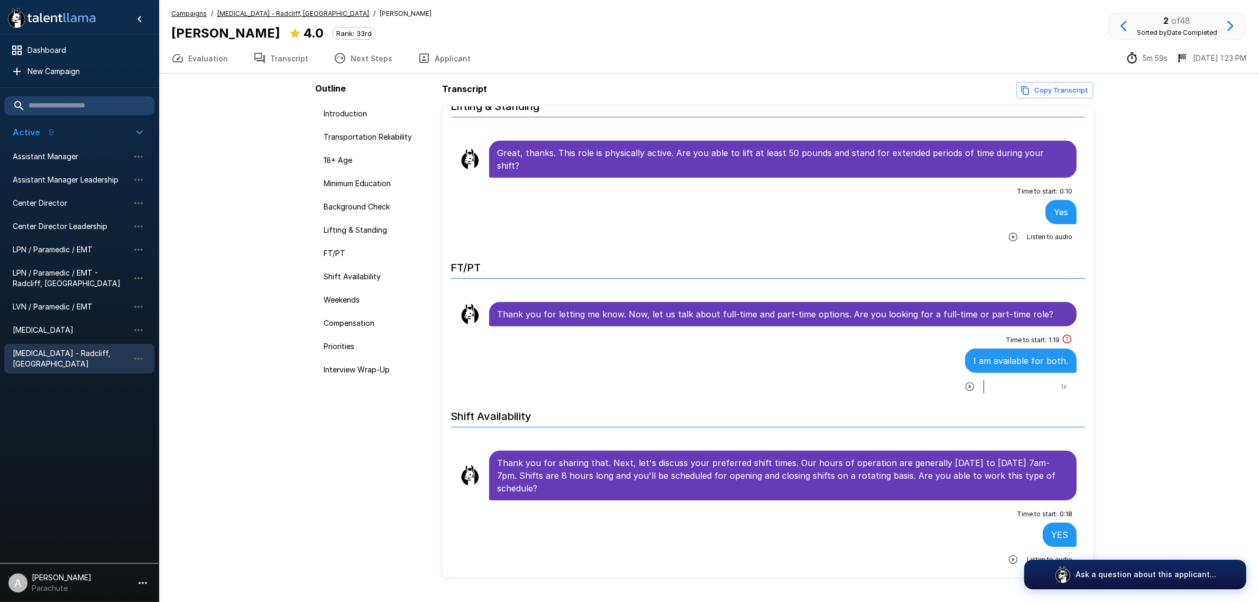
scroll to position [992, 0]
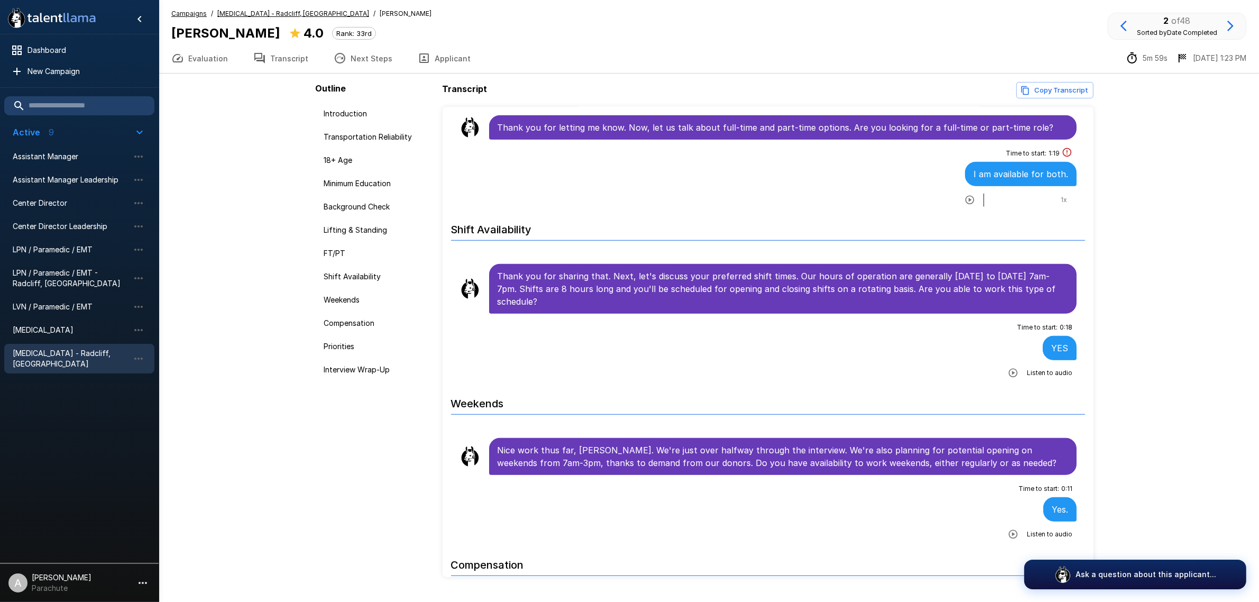
click at [1008, 368] on icon "button" at bounding box center [1013, 373] width 11 height 11
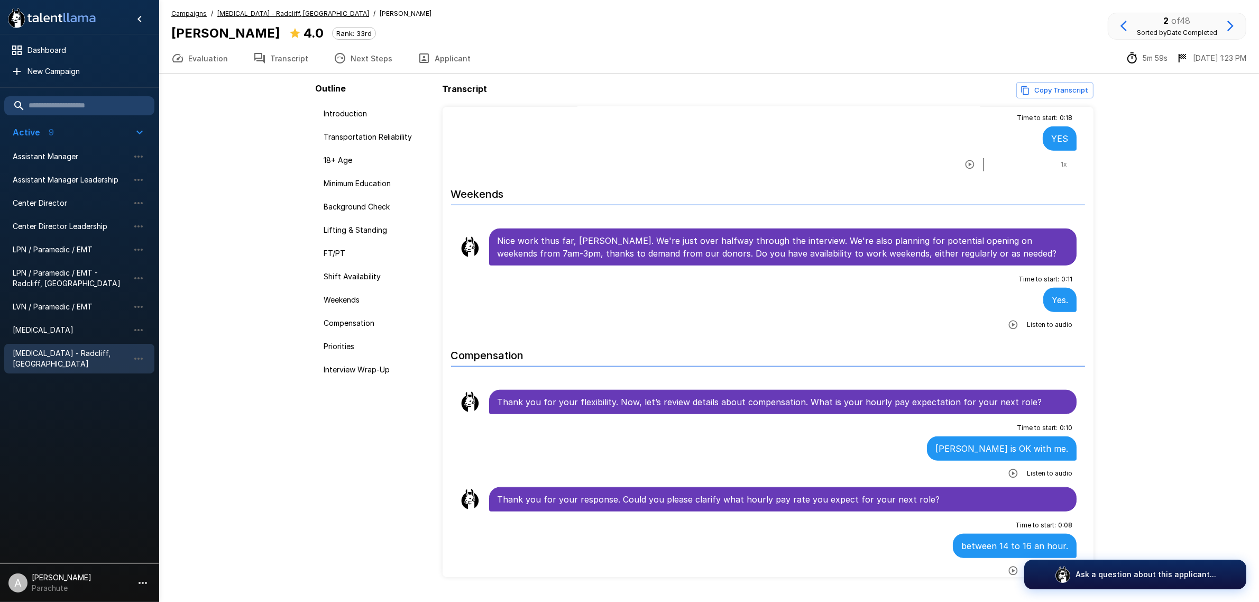
scroll to position [1256, 0]
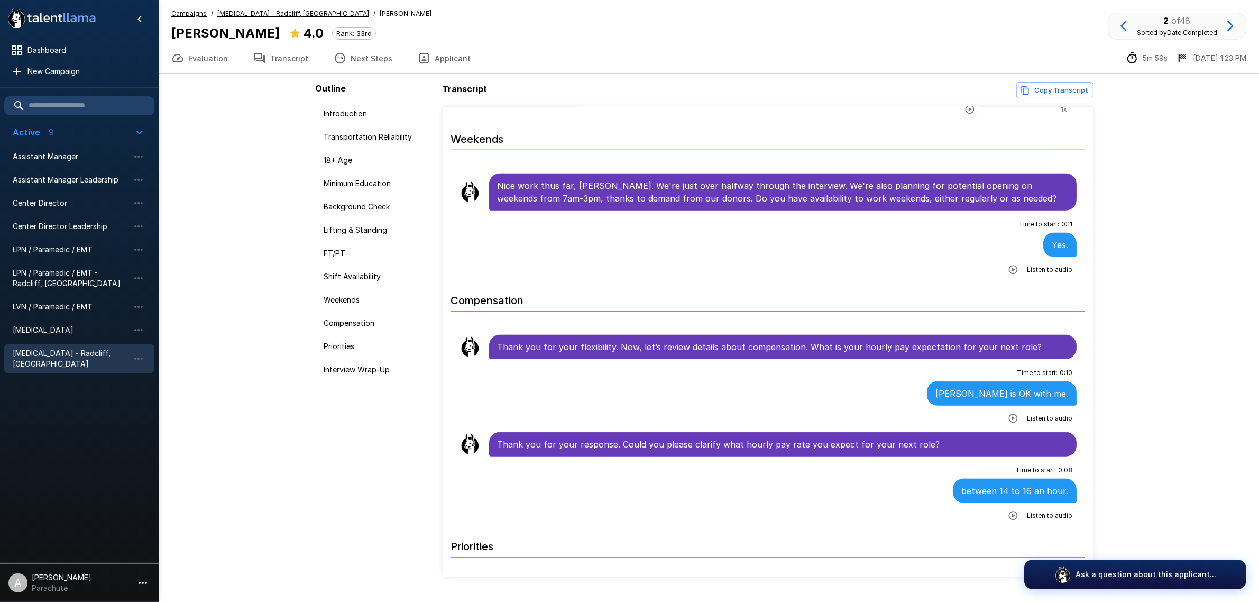
click at [993, 407] on div "Time to start : 0 : 10 Annie is OK with me. Listen to audio" at bounding box center [769, 395] width 618 height 62
click at [1008, 413] on icon "button" at bounding box center [1013, 418] width 11 height 11
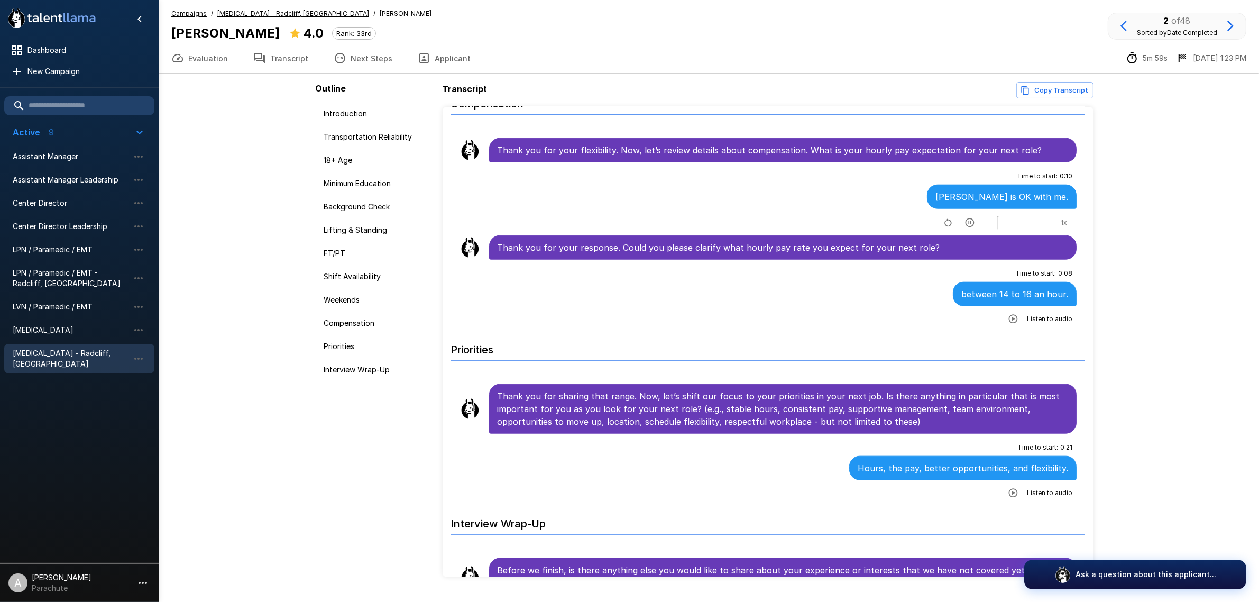
scroll to position [1454, 0]
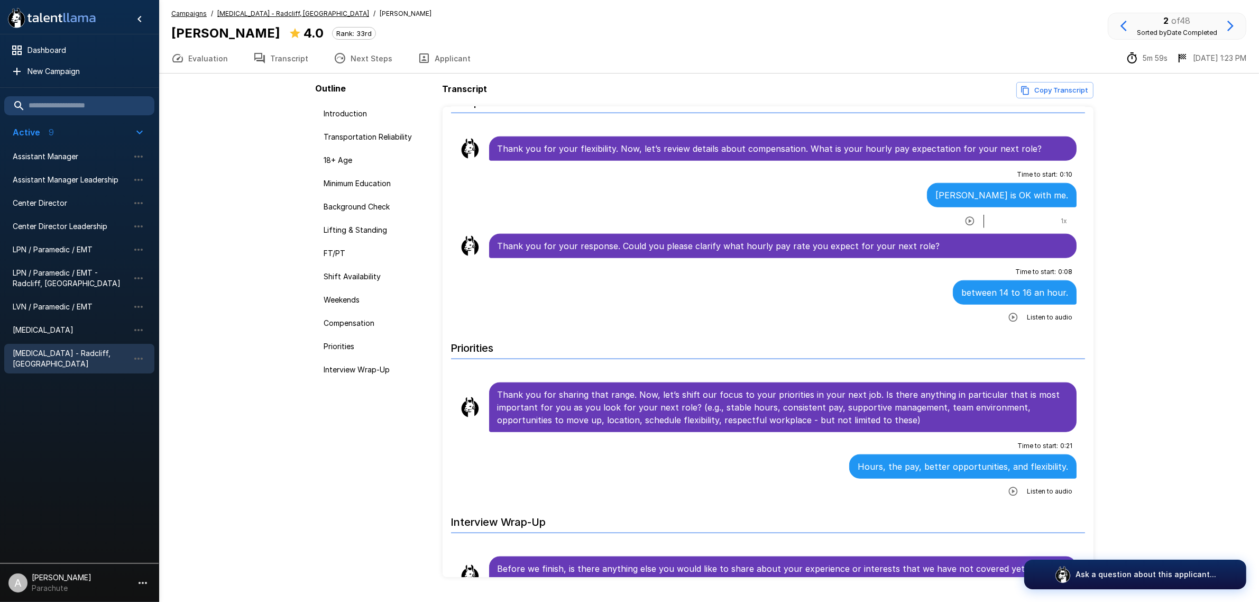
click at [1008, 316] on icon "button" at bounding box center [1013, 317] width 11 height 11
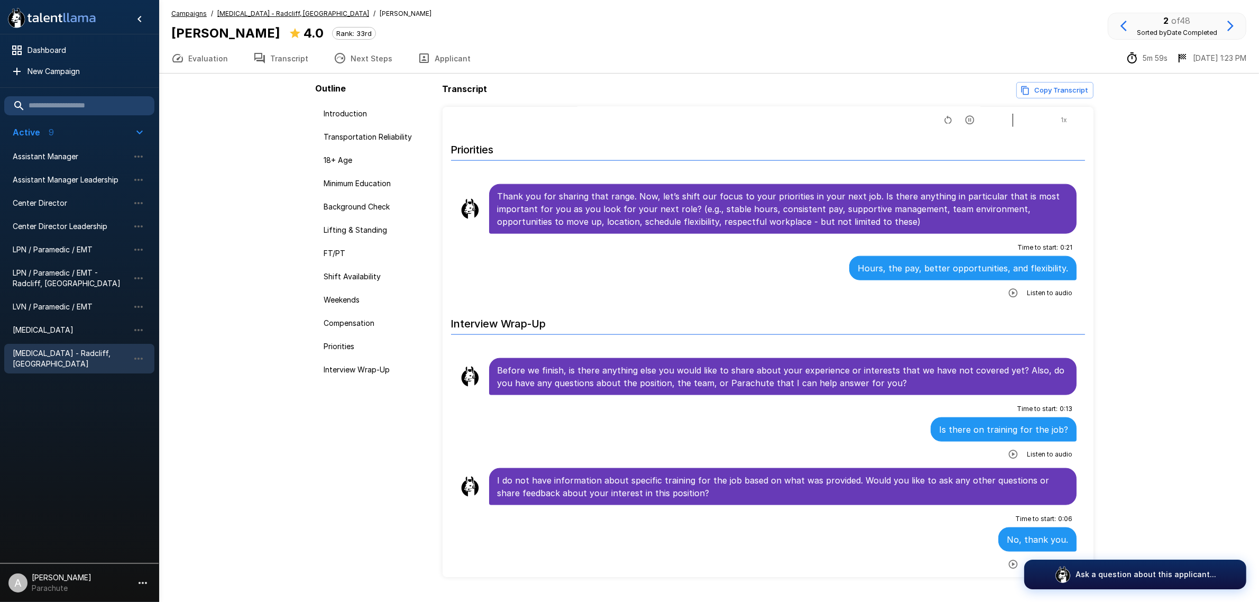
scroll to position [1692, 0]
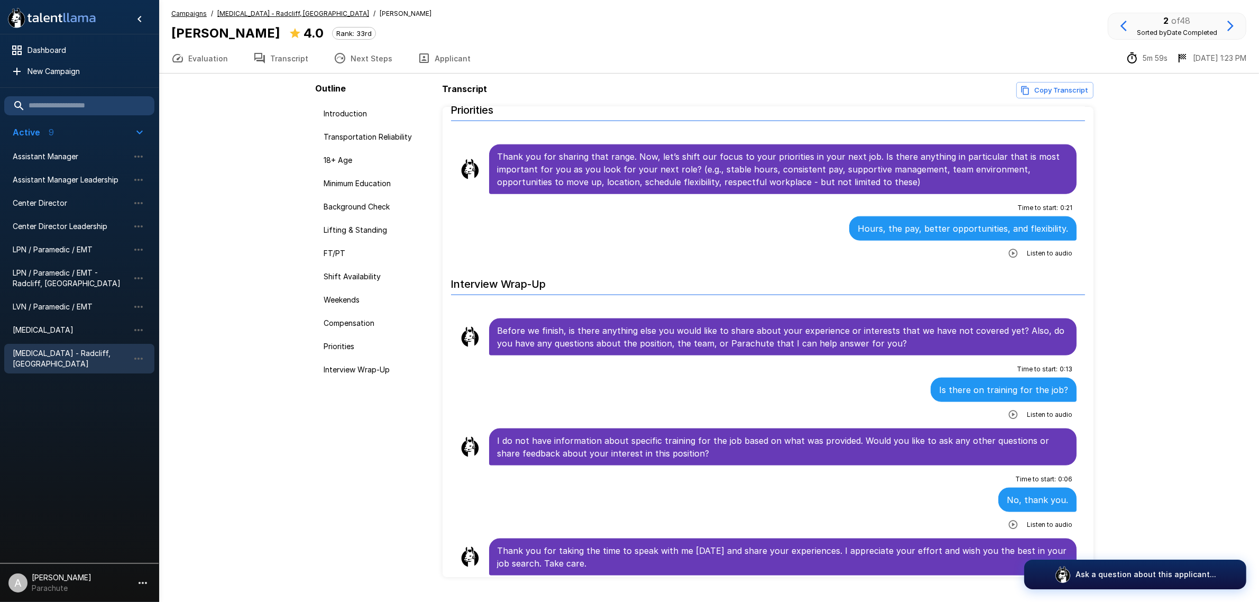
click at [1118, 28] on button "button" at bounding box center [1124, 26] width 18 height 18
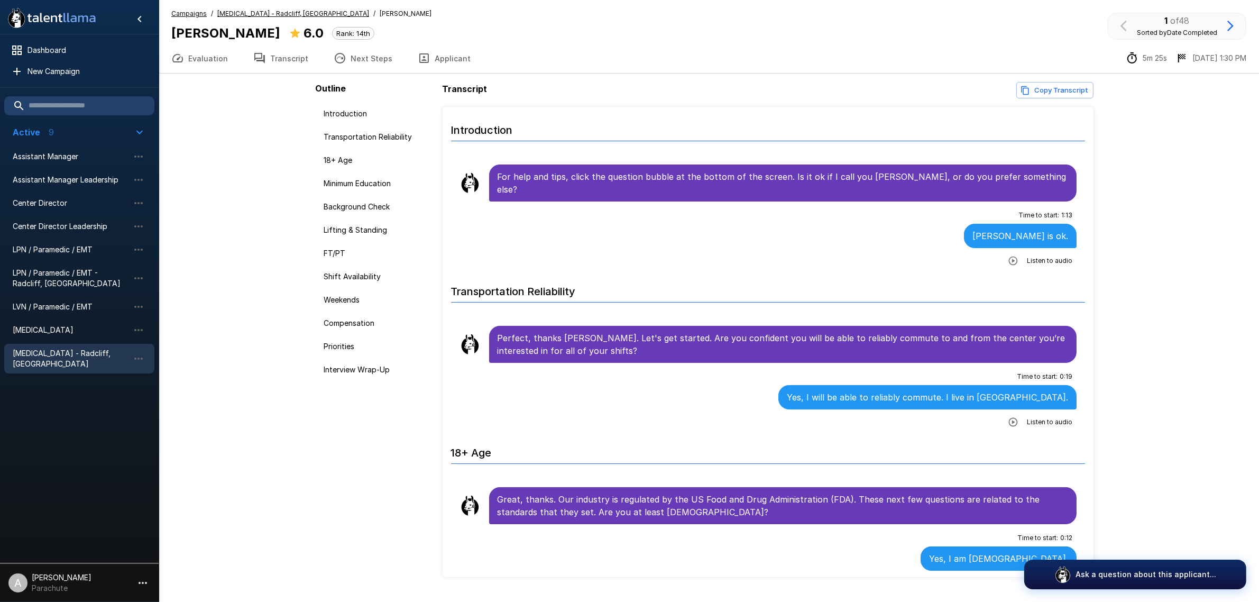
click at [193, 32] on b "[PERSON_NAME]" at bounding box center [225, 32] width 109 height 15
copy div "[PERSON_NAME]"
click at [1009, 255] on icon "button" at bounding box center [1013, 260] width 11 height 11
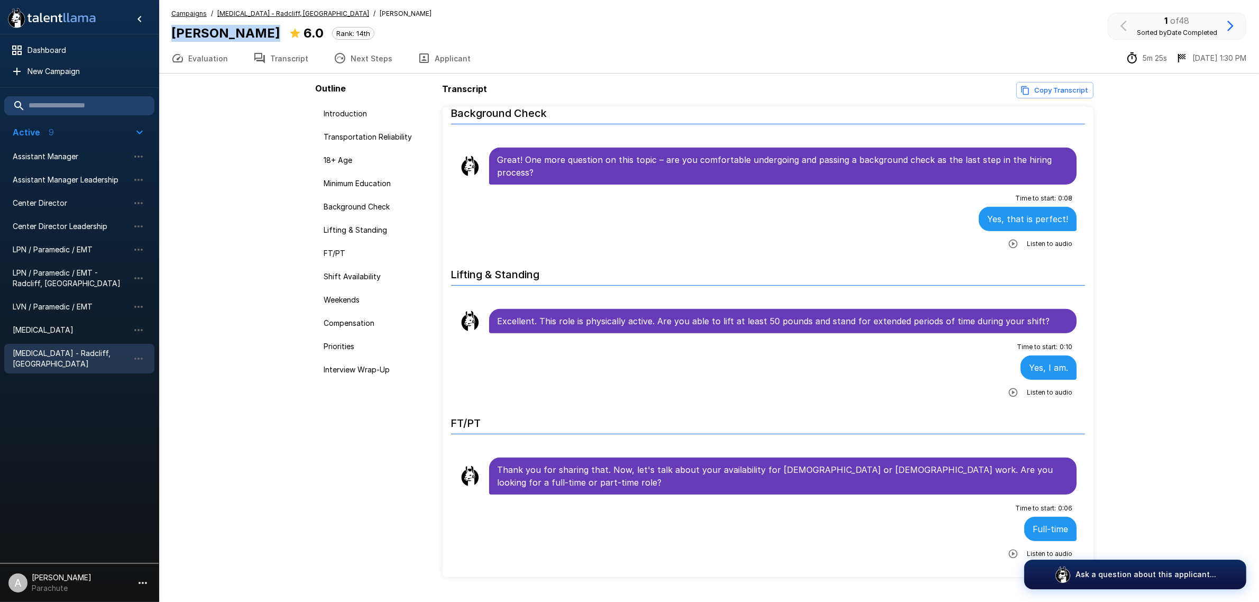
scroll to position [727, 0]
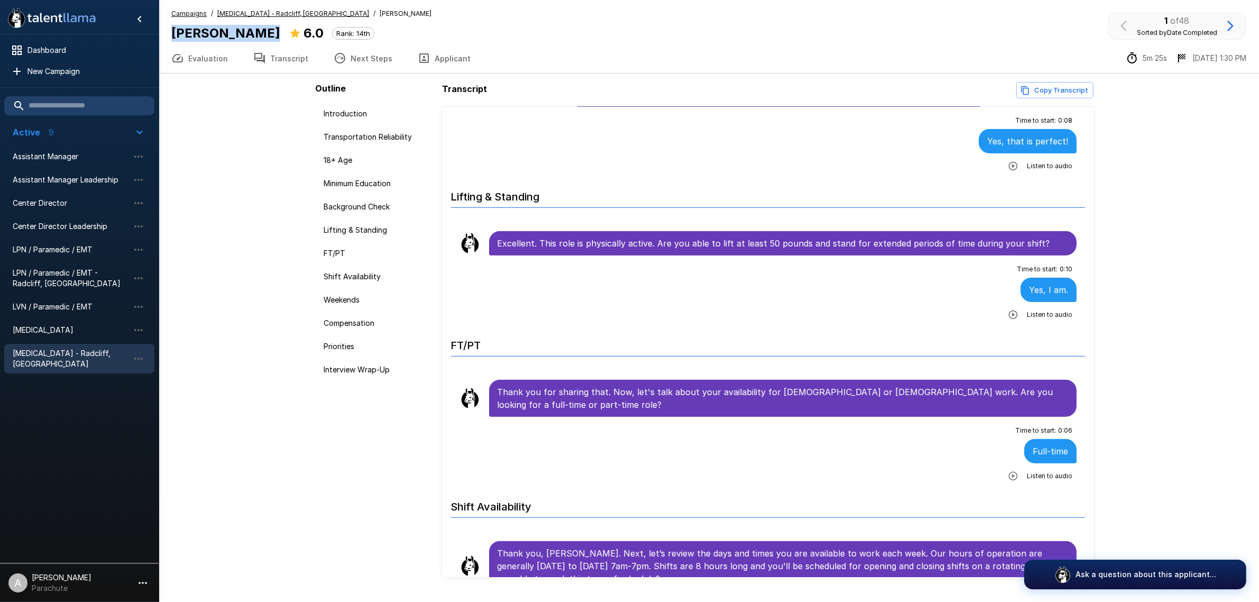
click at [1008, 161] on icon "button" at bounding box center [1013, 166] width 11 height 11
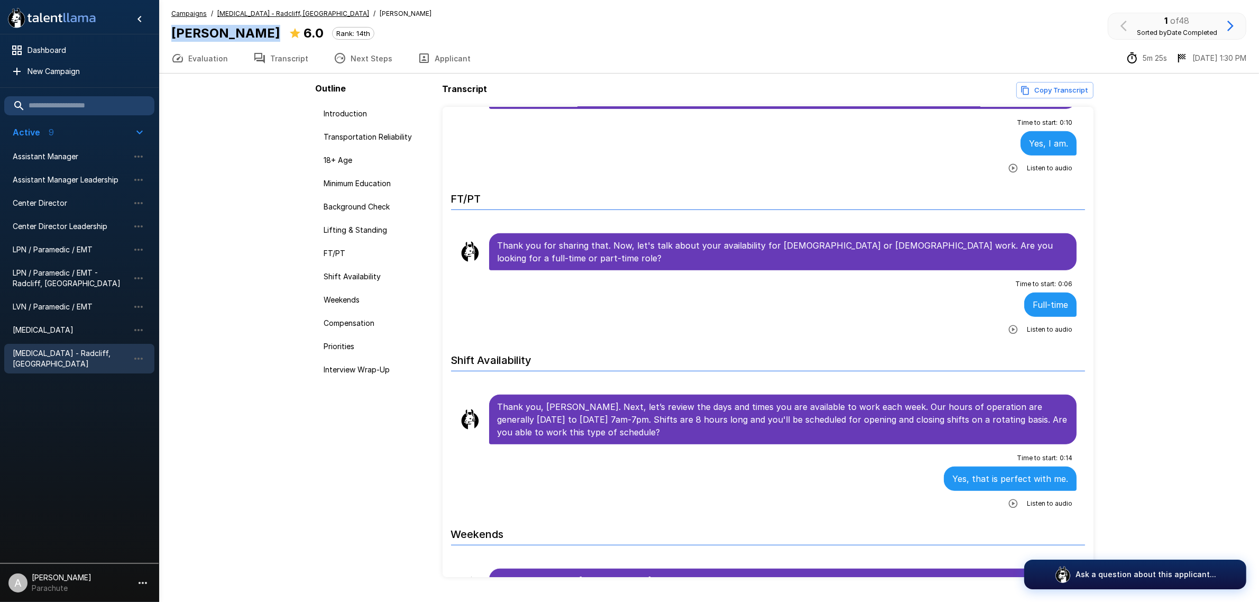
scroll to position [926, 0]
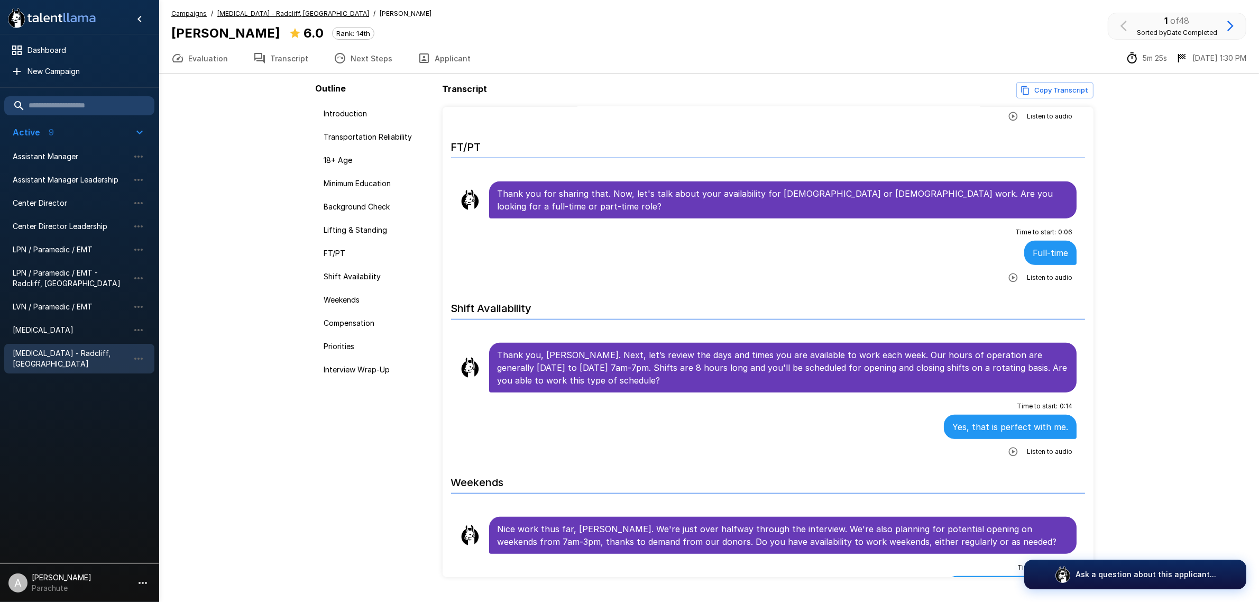
click at [1008, 268] on div "Listen to audio" at bounding box center [1038, 277] width 69 height 19
click at [1009, 268] on button "button" at bounding box center [1013, 277] width 19 height 19
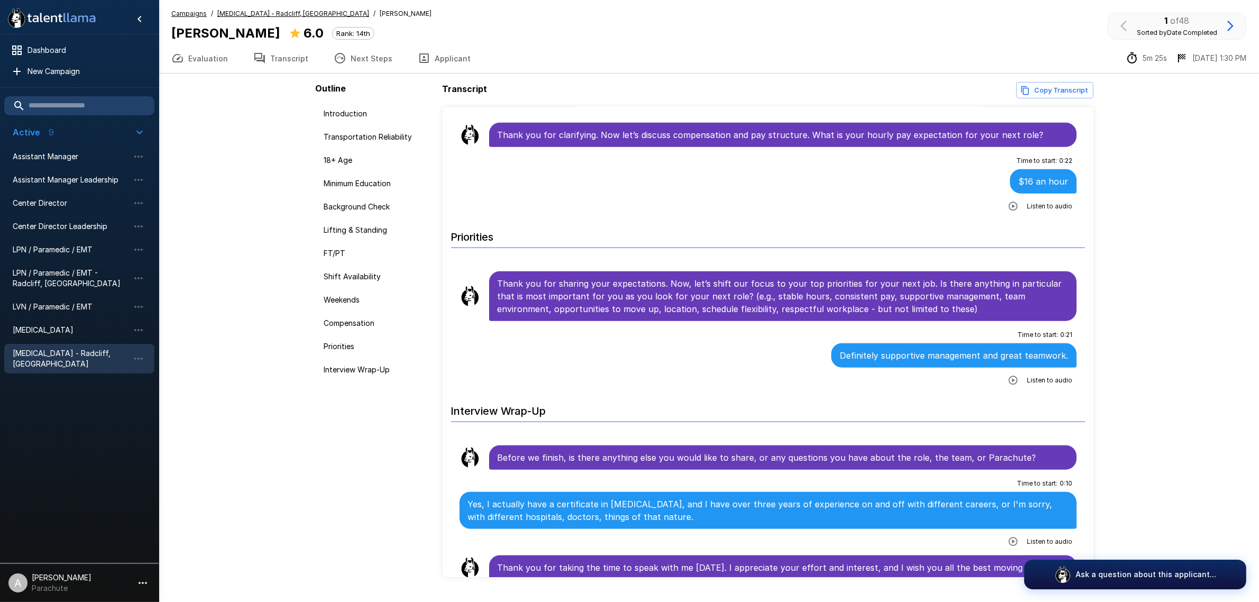
scroll to position [1484, 0]
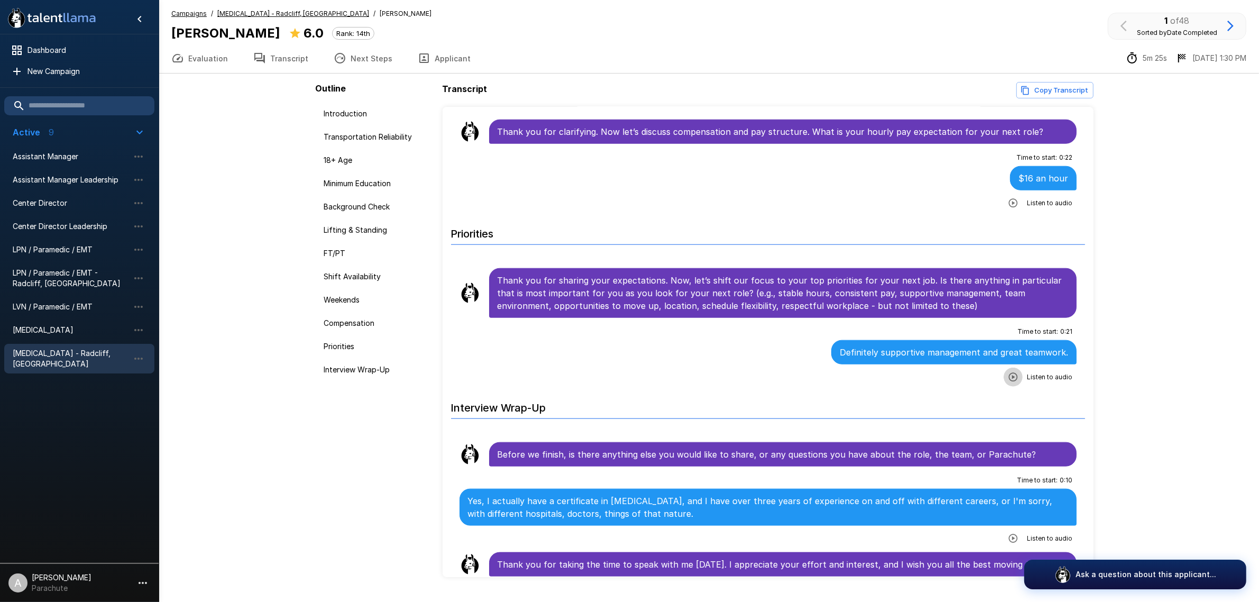
click at [1008, 372] on icon "button" at bounding box center [1013, 377] width 11 height 11
click at [1009, 199] on icon "button" at bounding box center [1013, 203] width 9 height 9
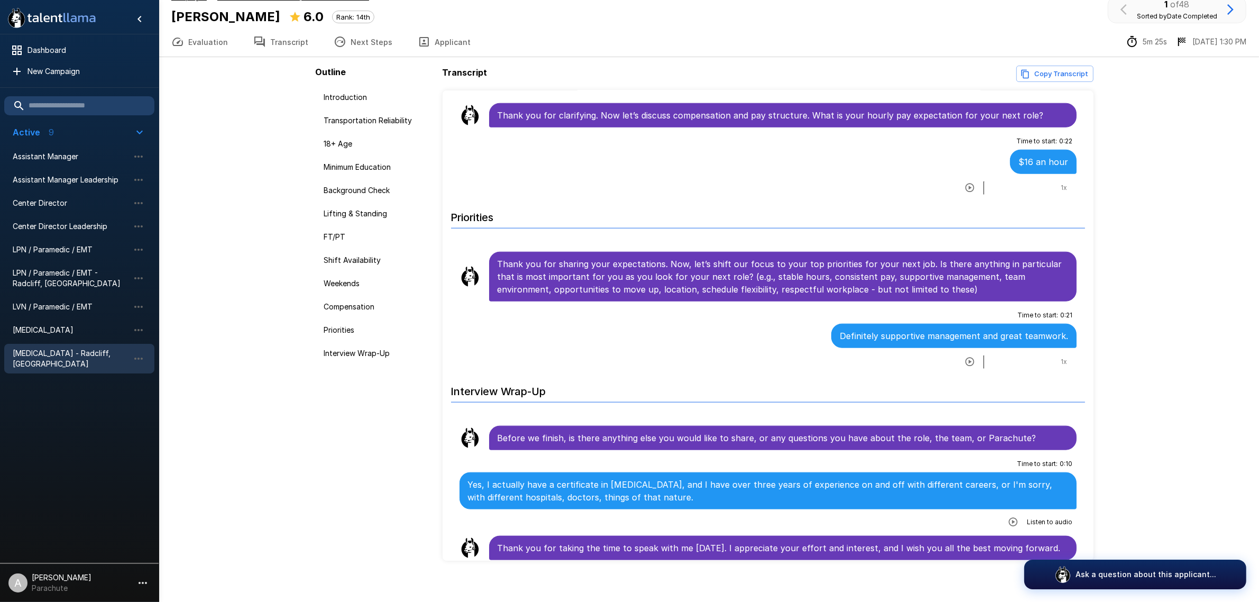
scroll to position [25, 0]
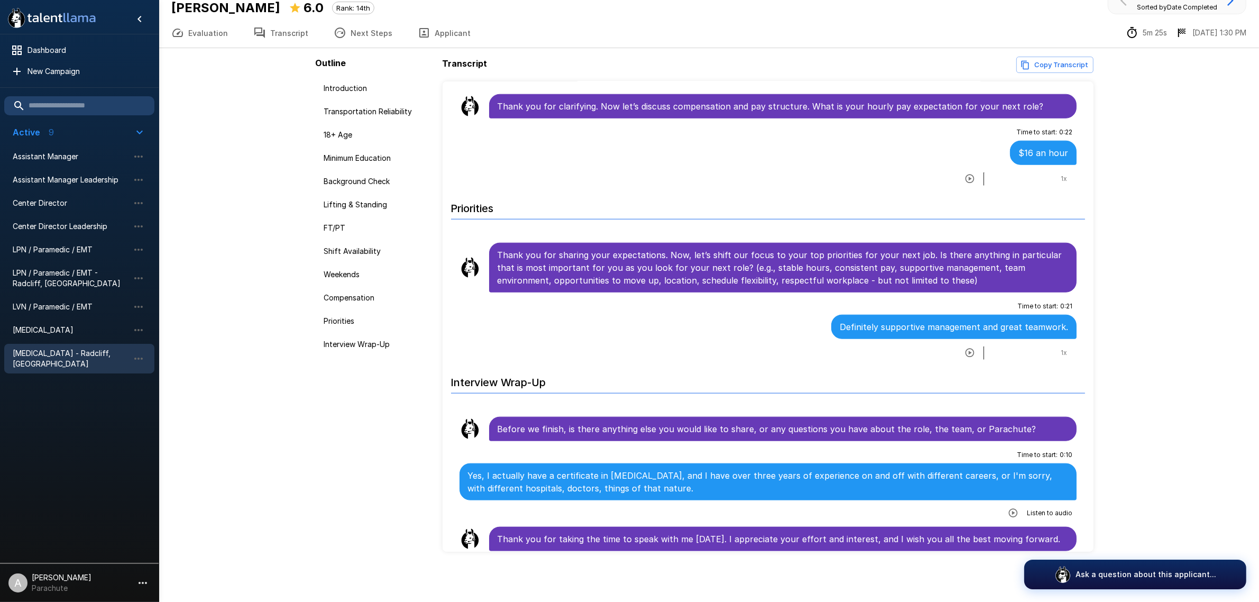
click at [1004, 508] on button "button" at bounding box center [1013, 512] width 19 height 19
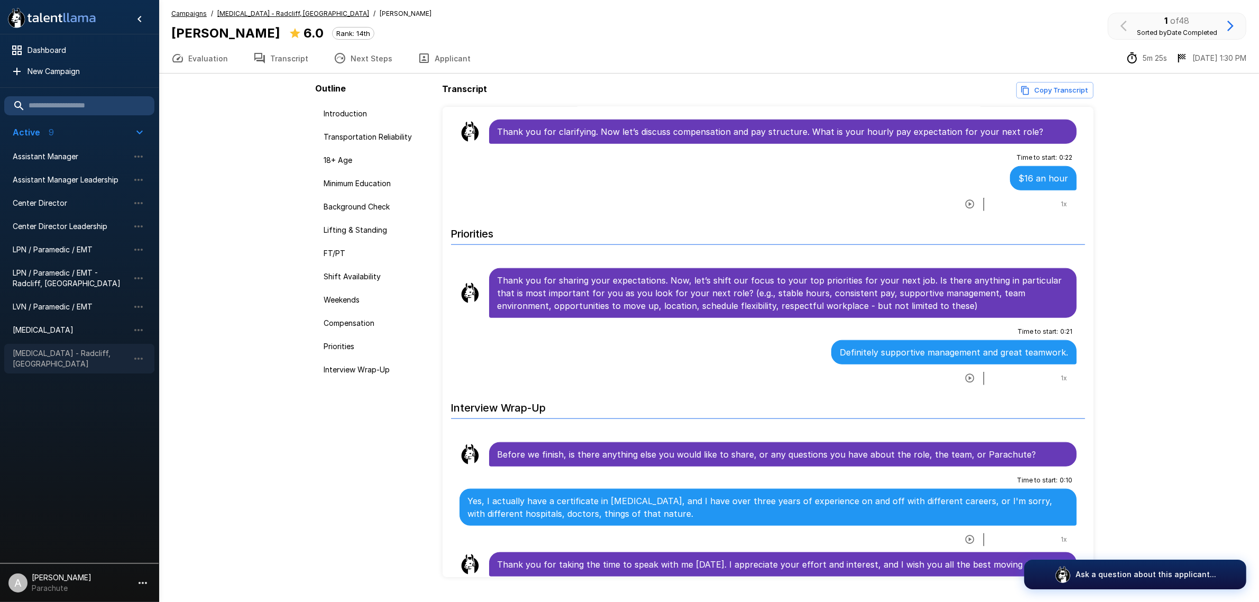
click at [43, 352] on span "[MEDICAL_DATA] - Radcliff, [GEOGRAPHIC_DATA]" at bounding box center [71, 358] width 116 height 21
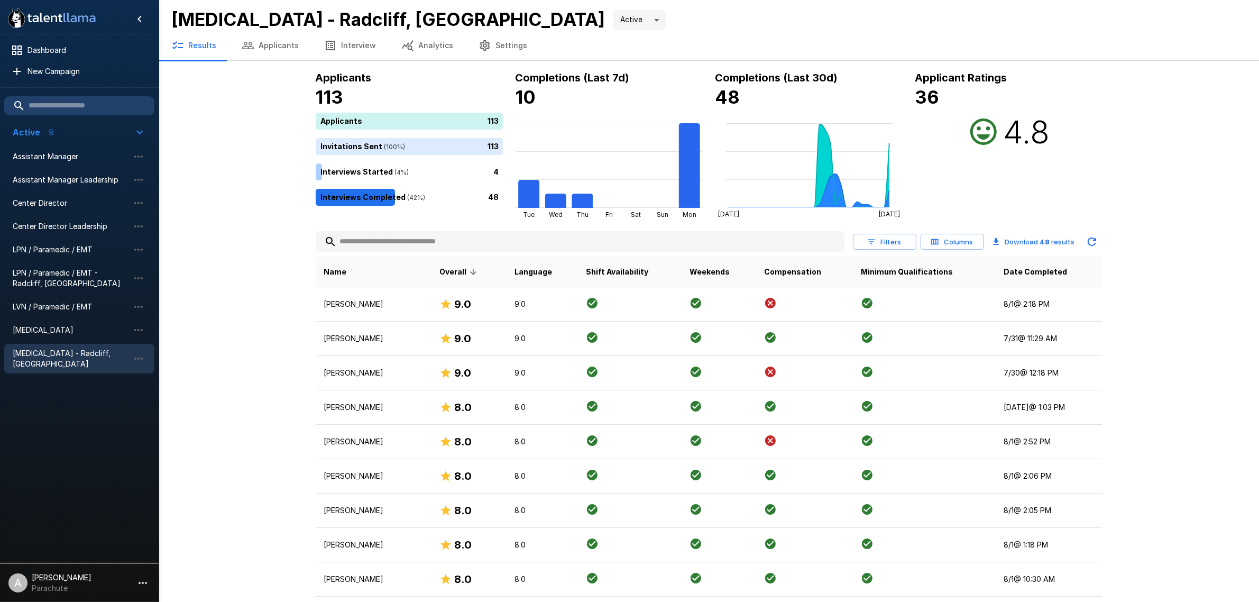
click at [1060, 276] on th "Date Completed" at bounding box center [1048, 272] width 107 height 31
click at [1053, 272] on span "Date Completed" at bounding box center [1035, 271] width 63 height 13
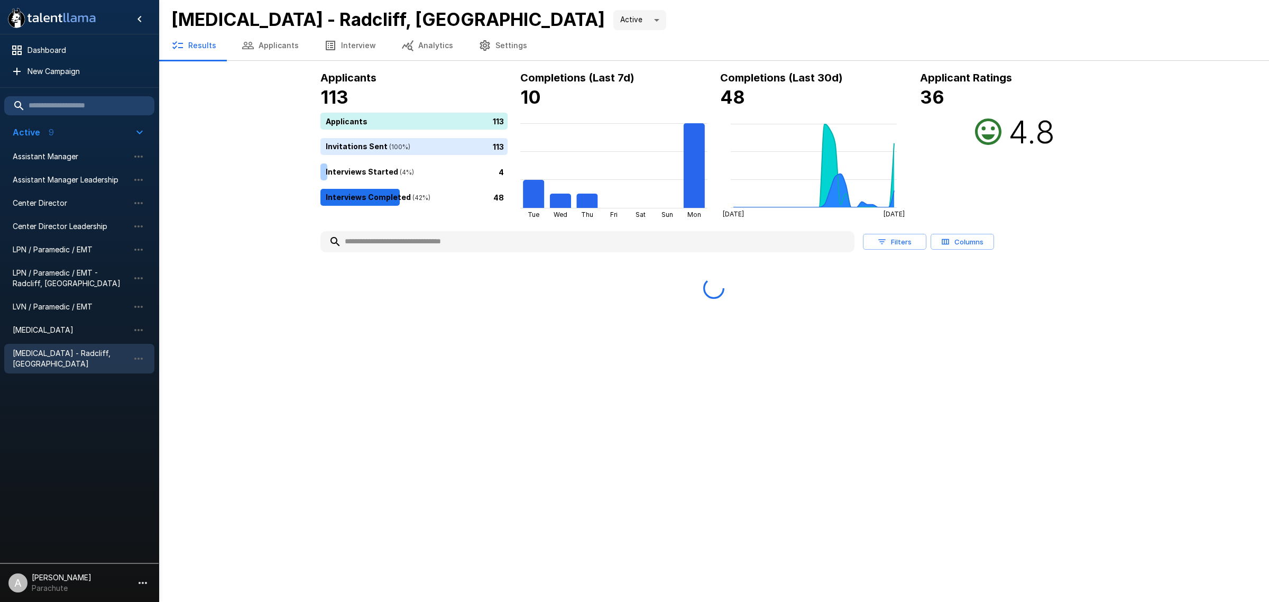
click at [1053, 272] on div "Filters Columns" at bounding box center [714, 263] width 787 height 72
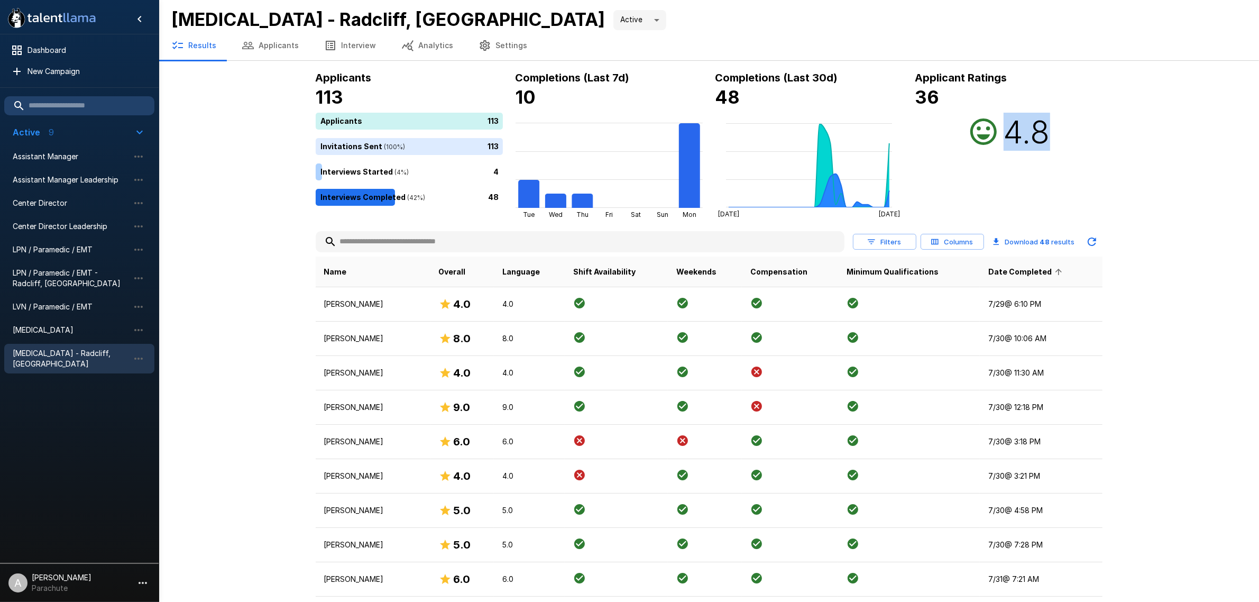
click at [1054, 272] on icon at bounding box center [1059, 272] width 10 height 10
click at [73, 278] on span "LPN / Paramedic / EMT - Radcliff, [GEOGRAPHIC_DATA]" at bounding box center [71, 278] width 116 height 21
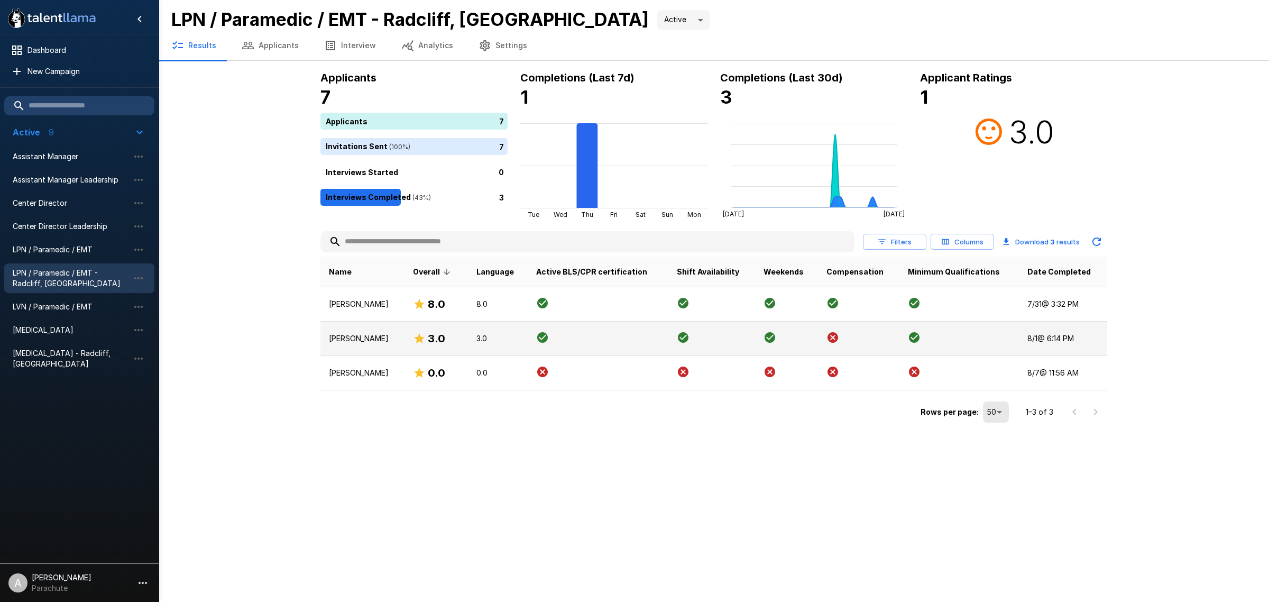
click at [381, 335] on p "Cora Goodman" at bounding box center [362, 338] width 67 height 11
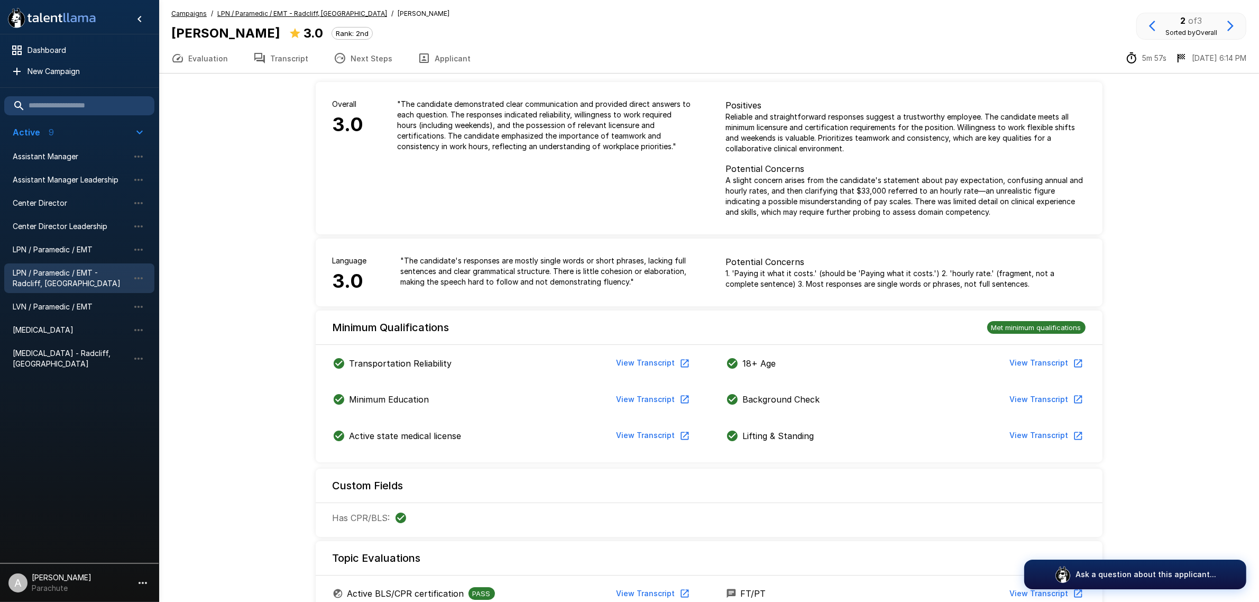
click at [279, 63] on button "Transcript" at bounding box center [281, 58] width 80 height 30
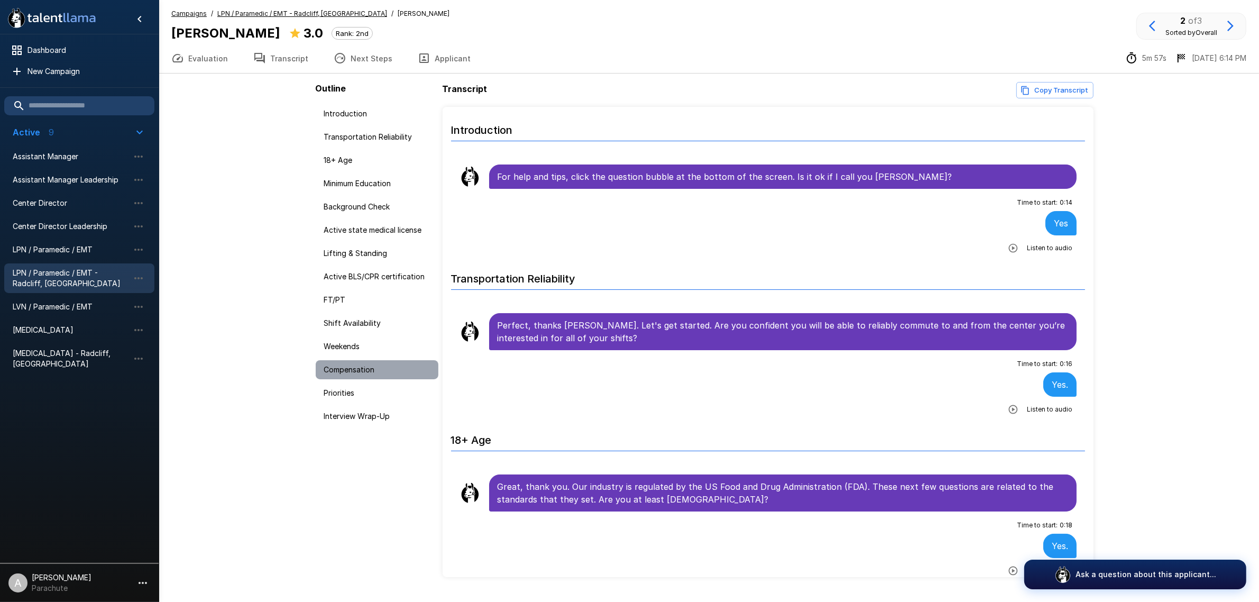
click at [354, 365] on span "Compensation" at bounding box center [377, 369] width 106 height 11
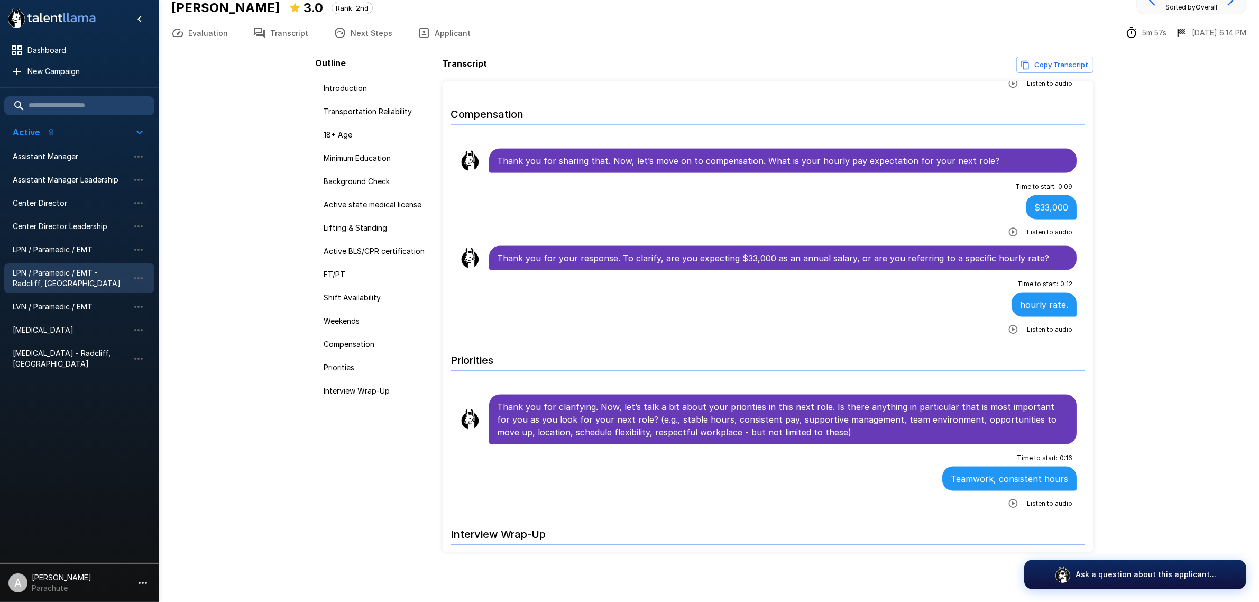
scroll to position [1864, 0]
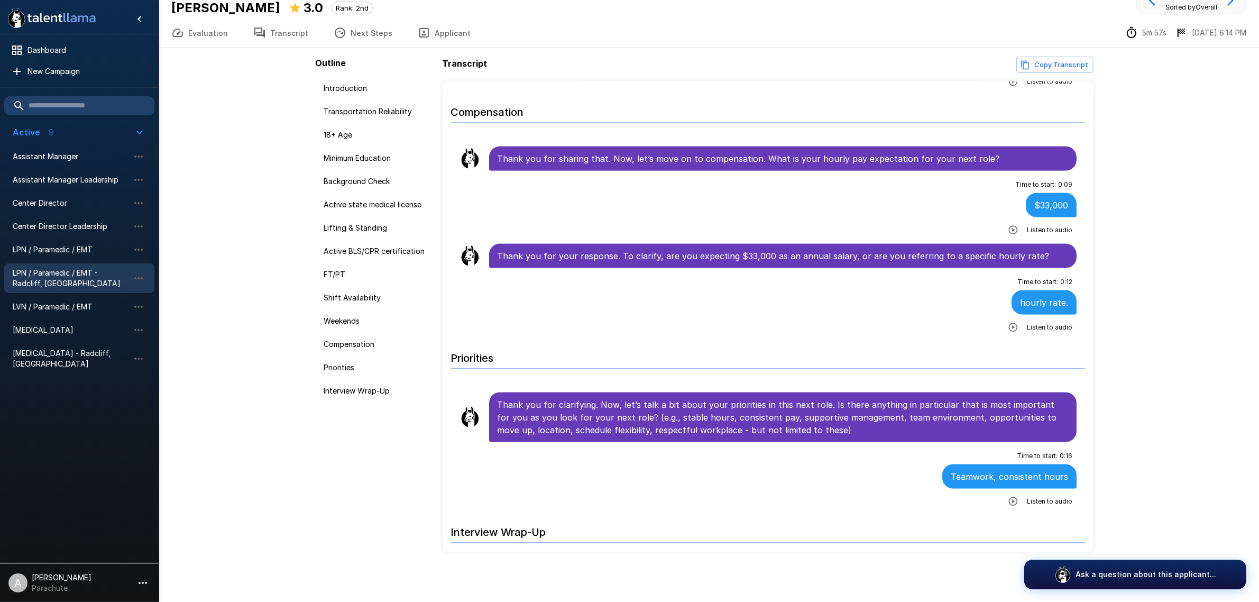
click at [1008, 227] on icon "button" at bounding box center [1013, 230] width 11 height 11
click at [74, 275] on span "LPN / Paramedic / EMT - Radcliff, [GEOGRAPHIC_DATA]" at bounding box center [71, 278] width 116 height 21
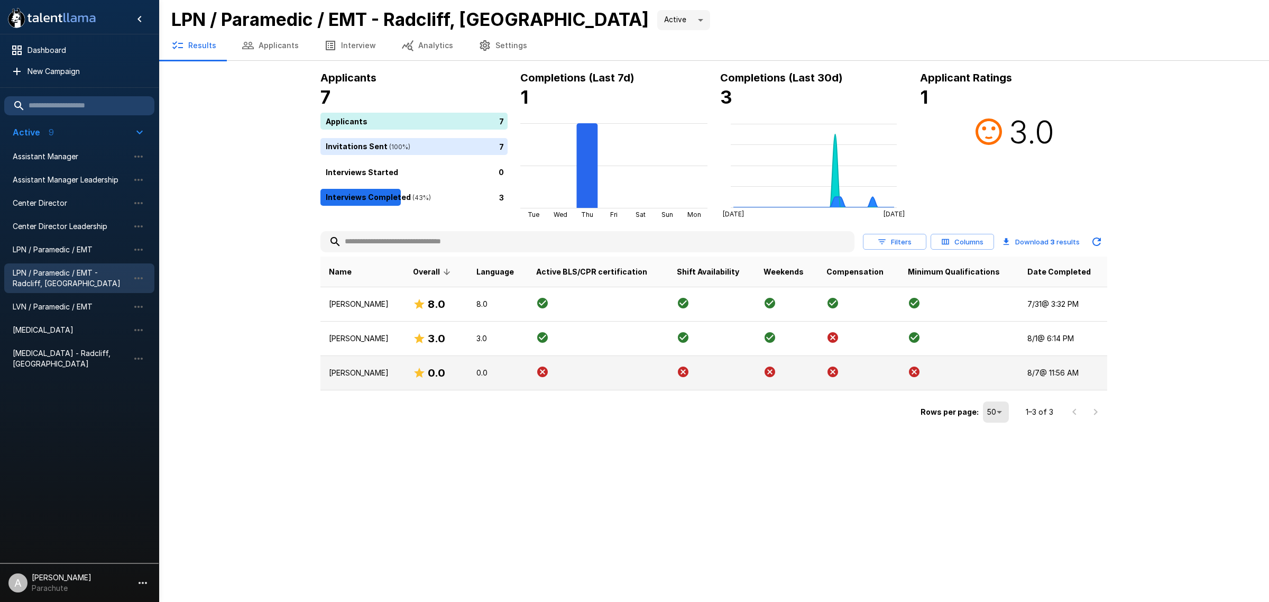
click at [380, 381] on td "James Poeling" at bounding box center [363, 373] width 84 height 34
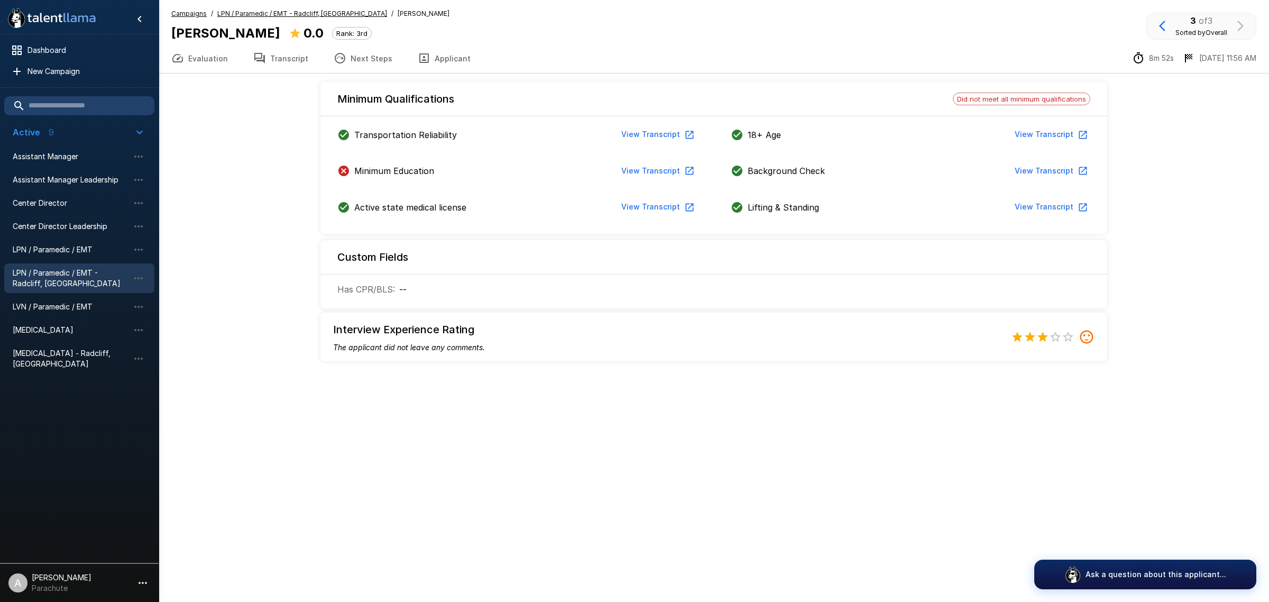
click at [289, 56] on button "Transcript" at bounding box center [281, 58] width 80 height 30
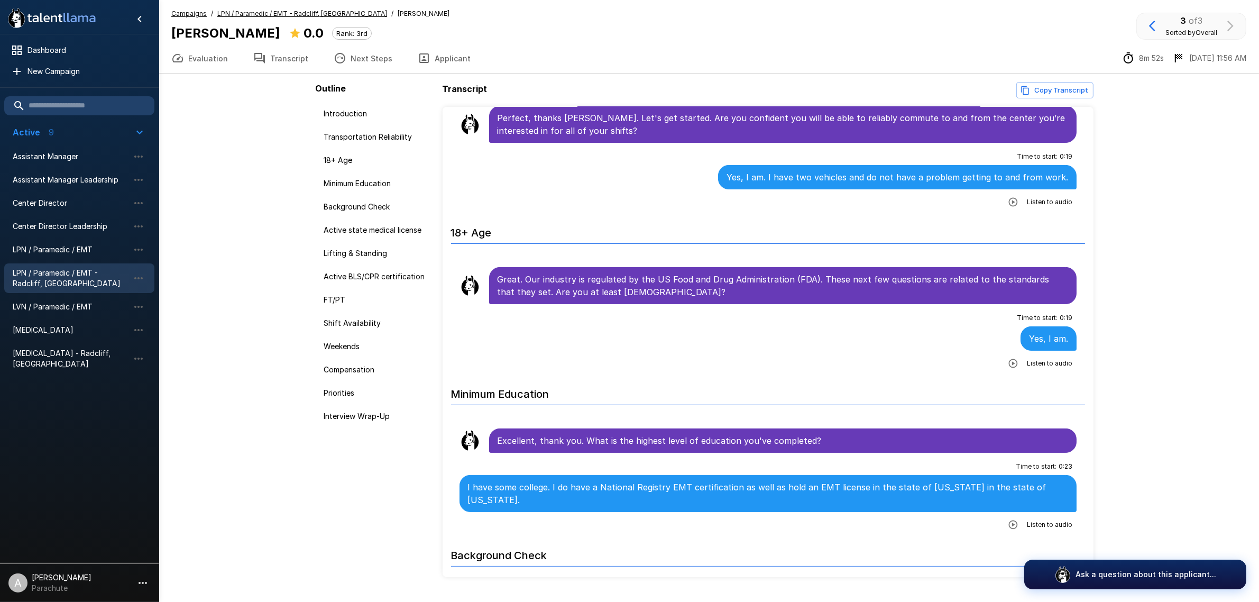
scroll to position [264, 0]
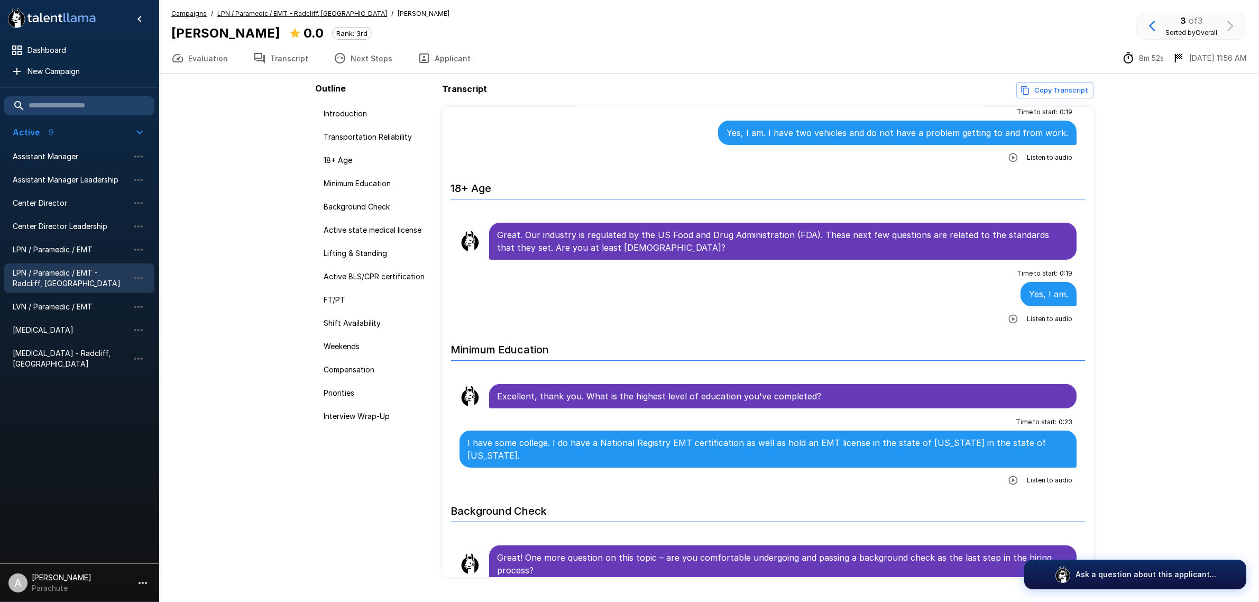
click at [1004, 471] on button "button" at bounding box center [1013, 480] width 19 height 19
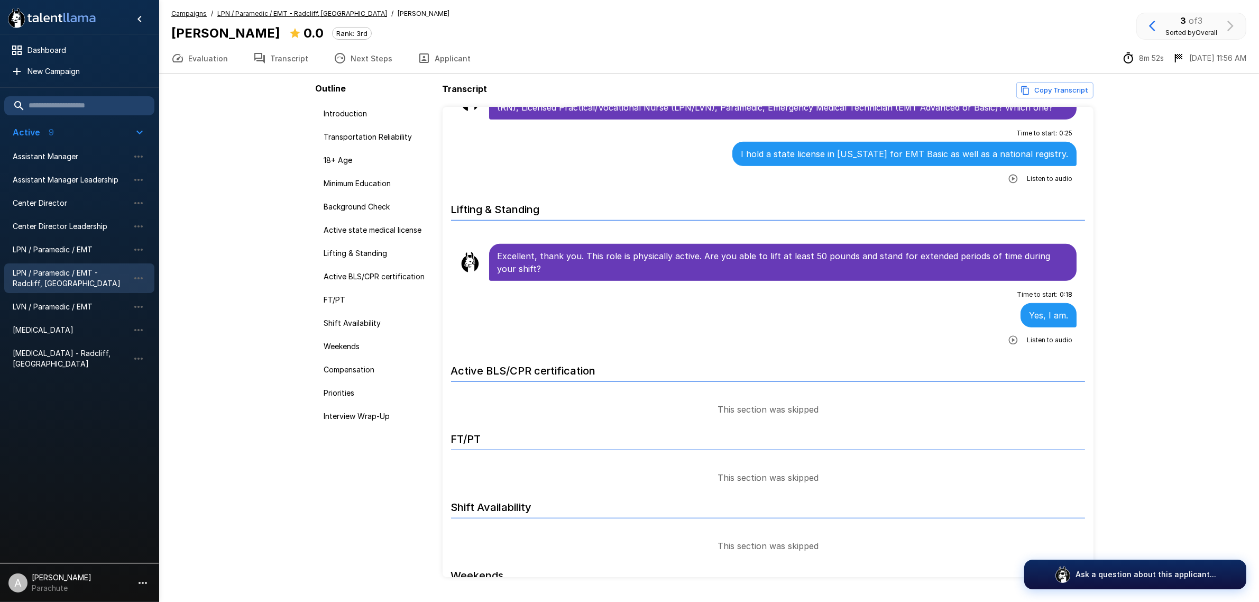
scroll to position [926, 0]
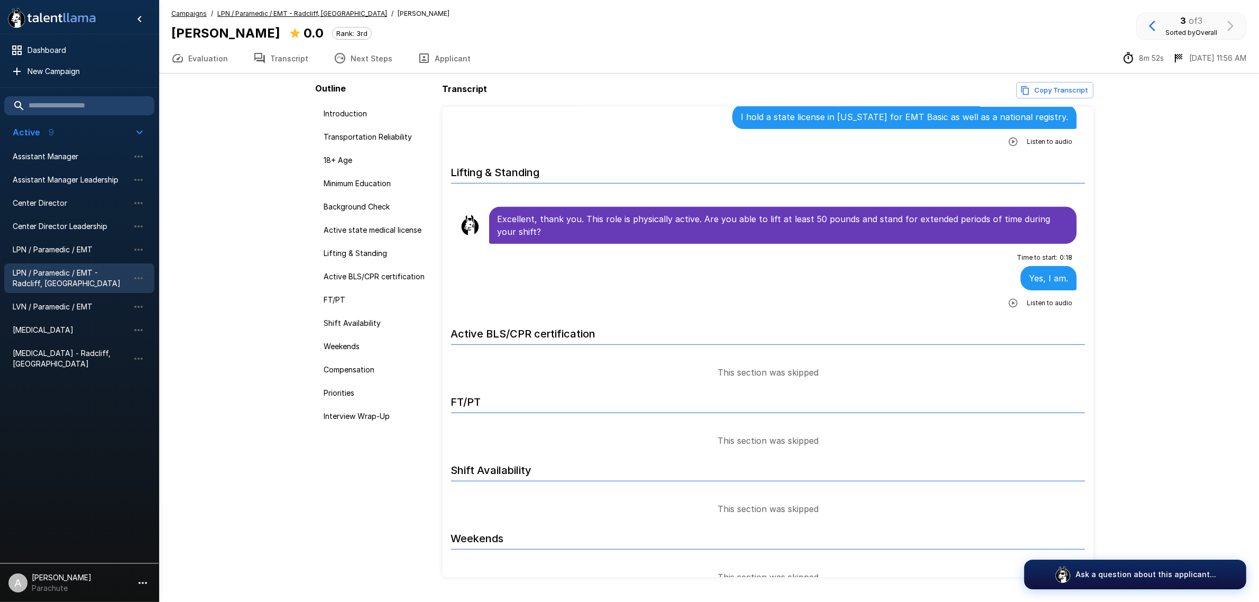
click at [196, 53] on button "Evaluation" at bounding box center [200, 58] width 82 height 30
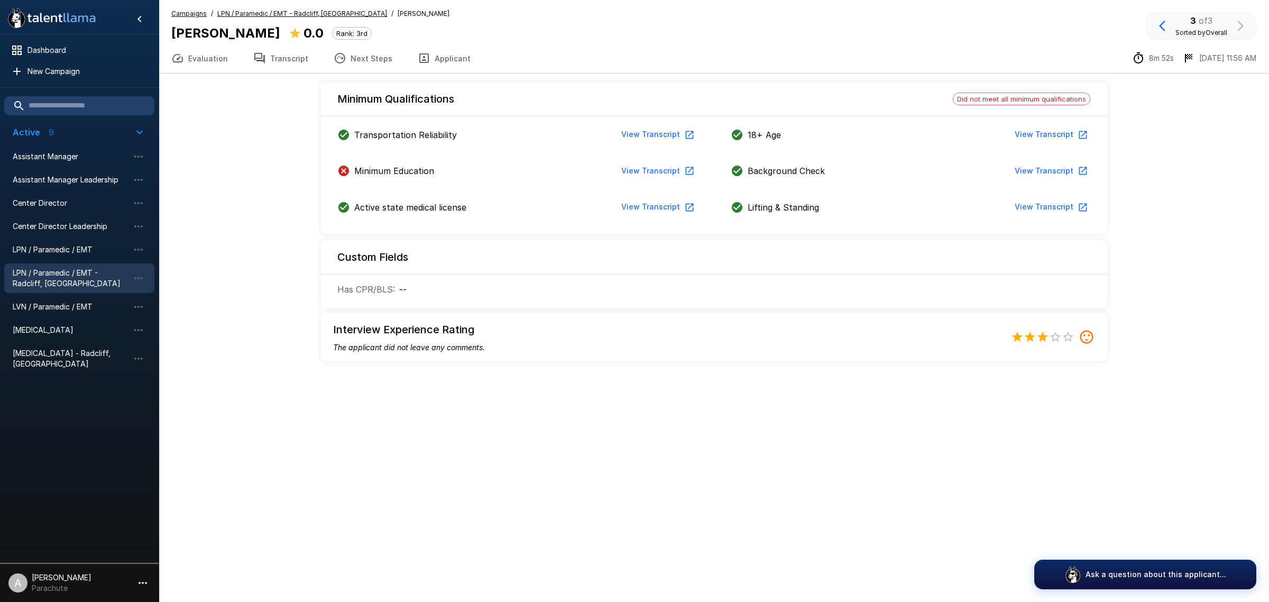
click at [982, 95] on span "Did not meet all minimum qualifications" at bounding box center [1022, 99] width 136 height 8
click at [1037, 94] on div "Did not meet all minimum qualifications" at bounding box center [1022, 99] width 138 height 13
click at [1085, 106] on div "Minimum Qualifications Did not meet all minimum qualifications" at bounding box center [714, 94] width 787 height 25
click at [271, 62] on button "Transcript" at bounding box center [281, 58] width 80 height 30
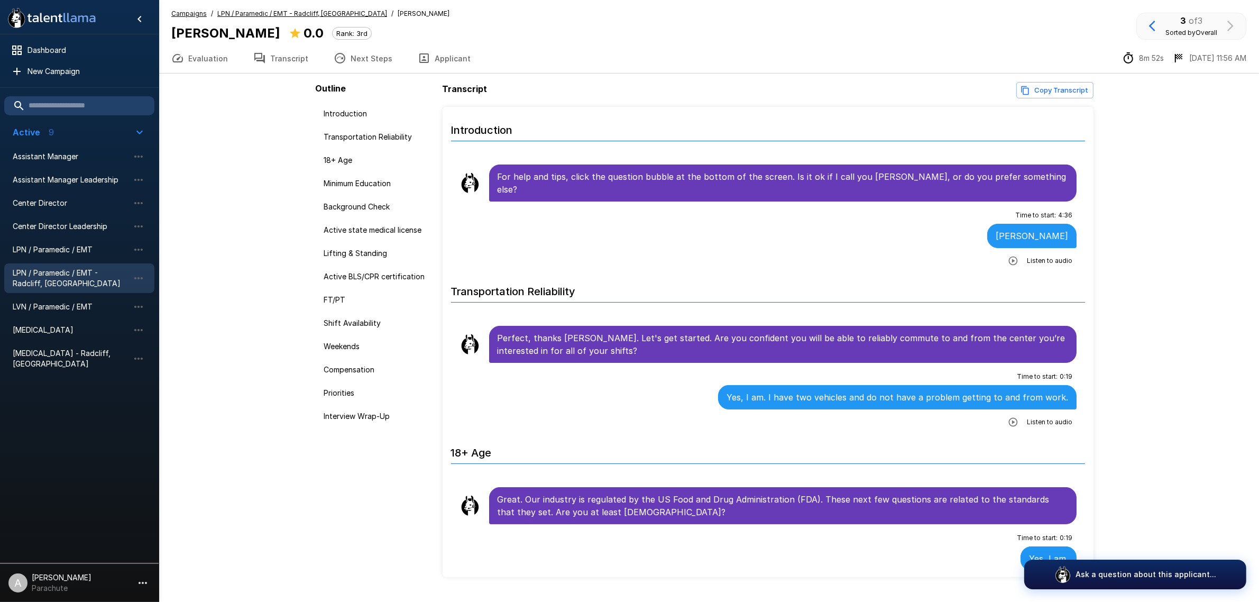
click at [373, 48] on button "Next Steps" at bounding box center [363, 58] width 84 height 30
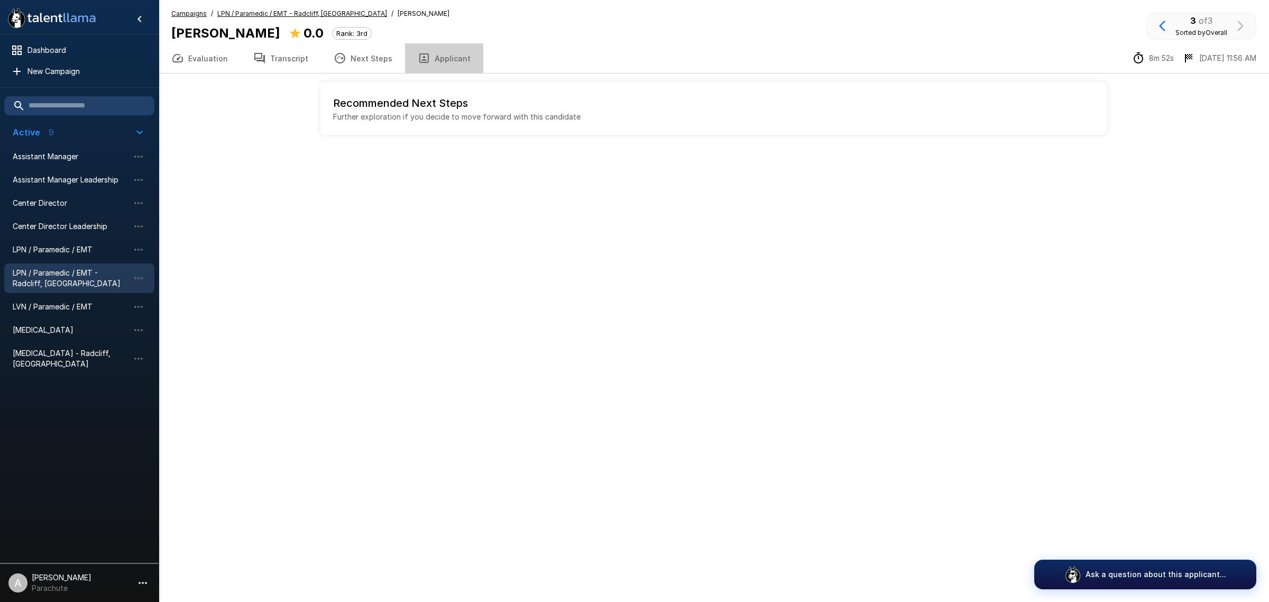
click at [465, 59] on button "Applicant" at bounding box center [444, 58] width 78 height 30
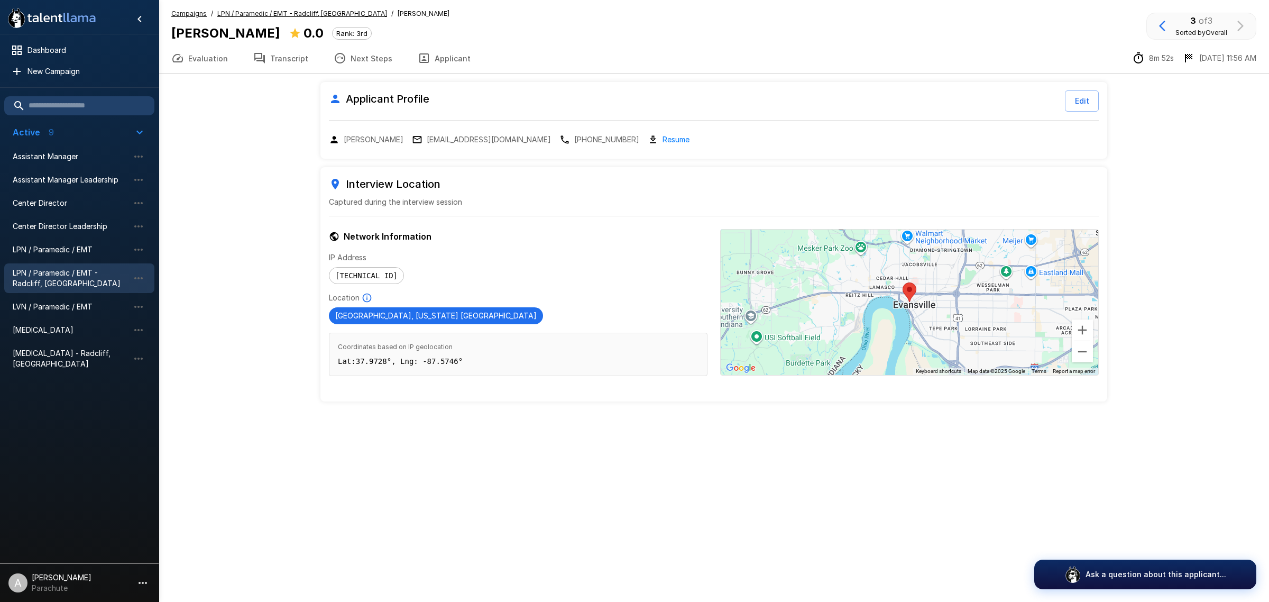
click at [190, 62] on button "Evaluation" at bounding box center [200, 58] width 82 height 30
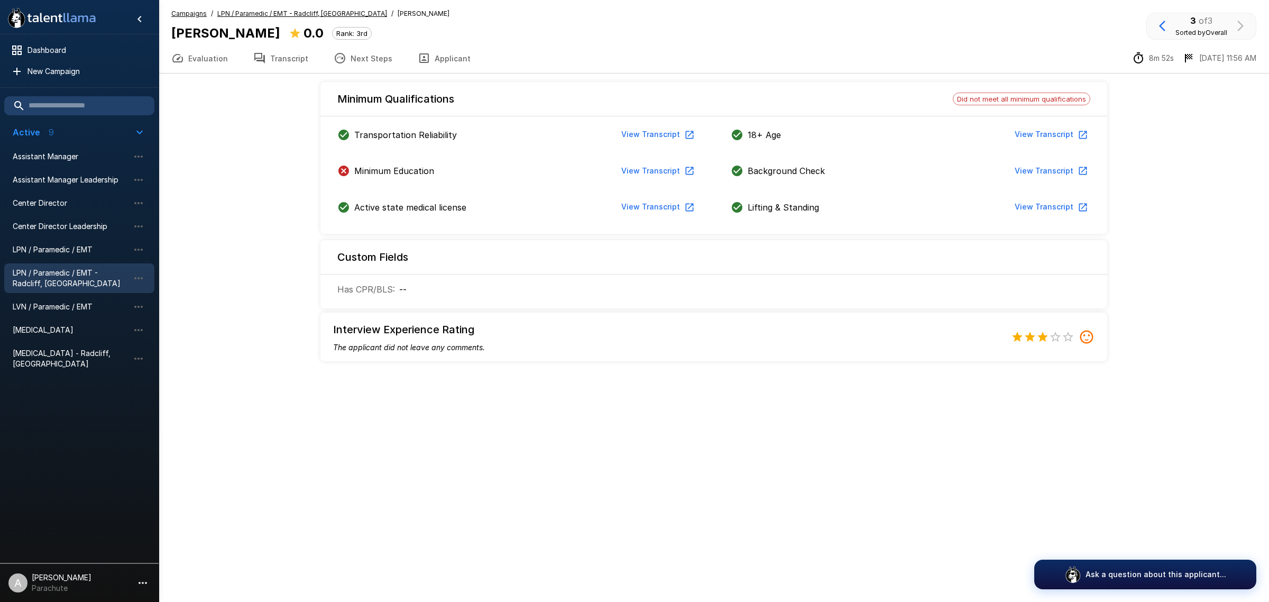
click at [279, 56] on button "Transcript" at bounding box center [281, 58] width 80 height 30
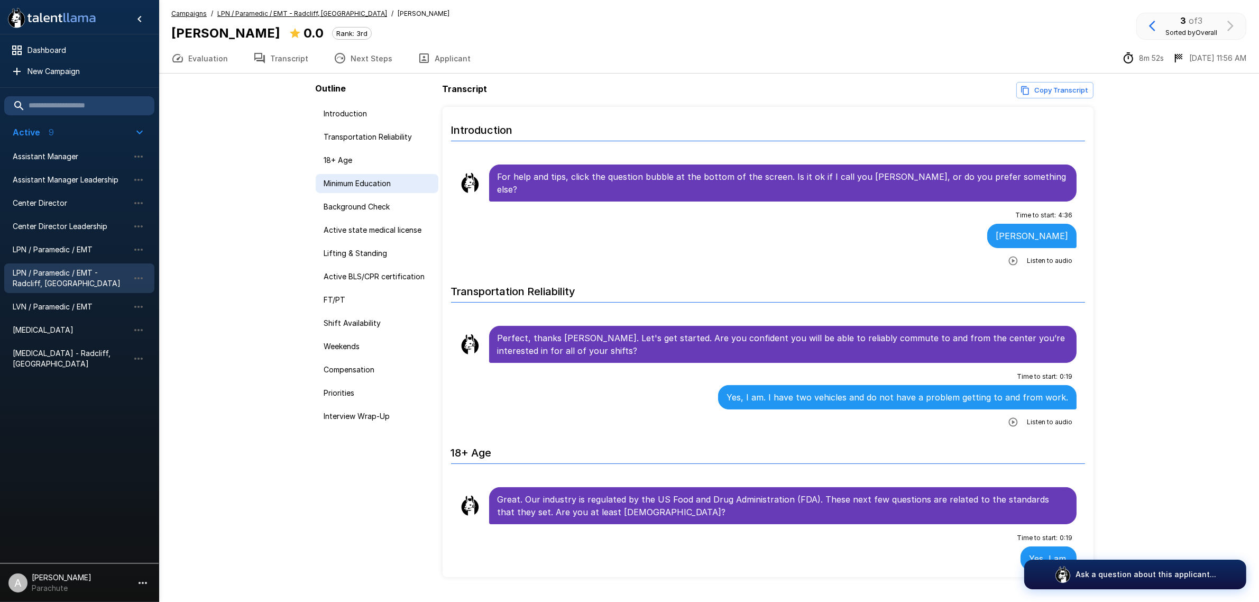
click at [380, 178] on span "Minimum Education" at bounding box center [377, 183] width 106 height 11
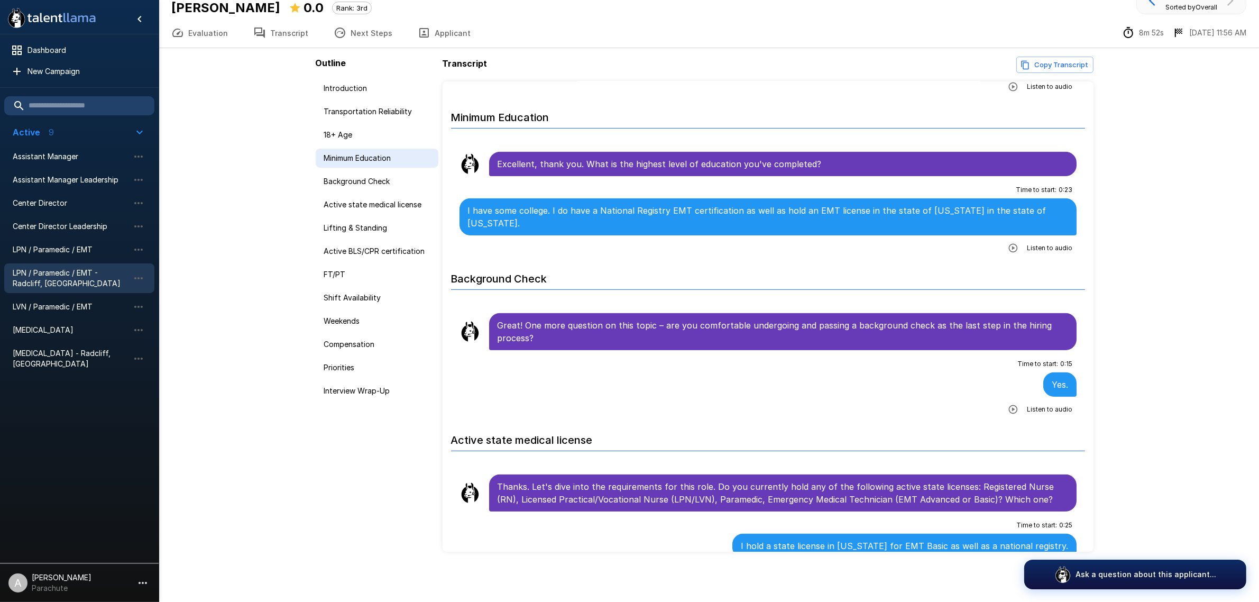
scroll to position [472, 0]
drag, startPoint x: 235, startPoint y: 241, endPoint x: 217, endPoint y: 250, distance: 20.3
click at [235, 241] on div ".st0{fill:#FFFFFF;} .st1{fill:#76a4ed;} Dashboard New Campaign Active 9 Assista…" at bounding box center [709, 289] width 1101 height 628
click at [69, 299] on div "LVN / Paramedic / EMT" at bounding box center [79, 306] width 150 height 19
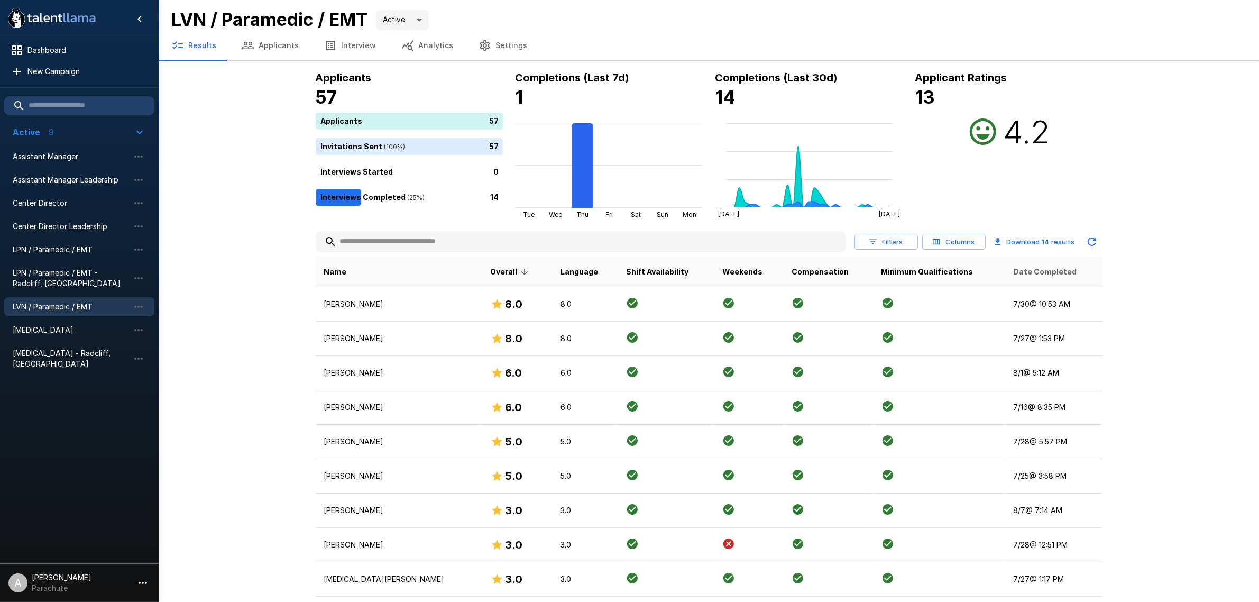
click at [1033, 273] on span "Date Completed" at bounding box center [1044, 271] width 63 height 13
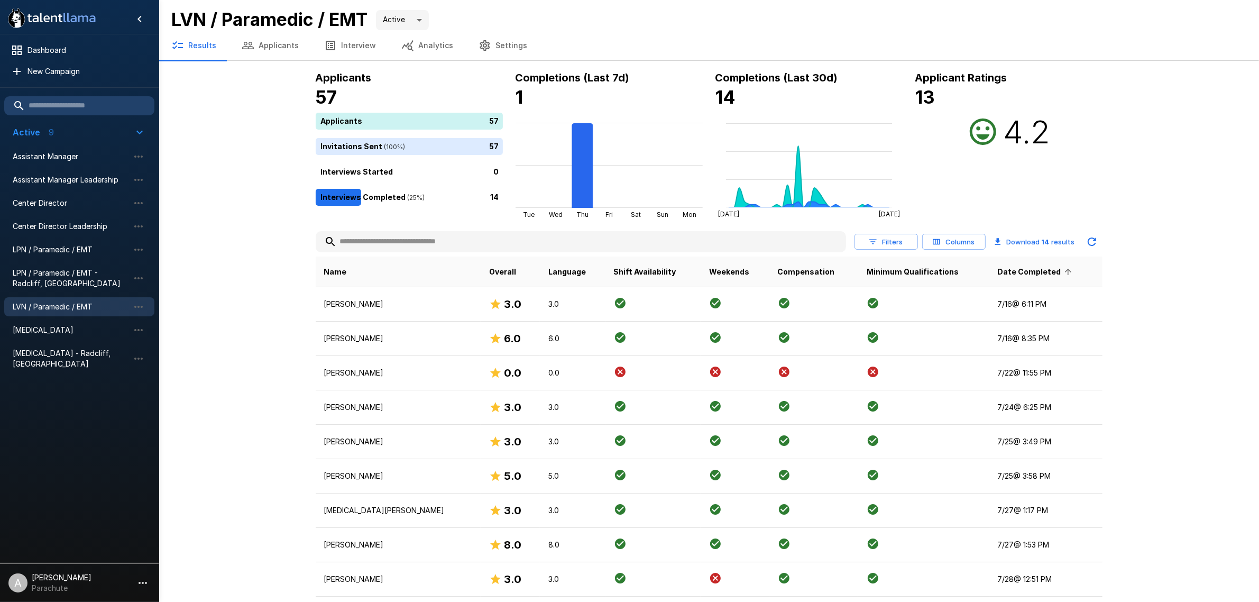
click at [1033, 273] on span "Date Completed" at bounding box center [1036, 271] width 77 height 13
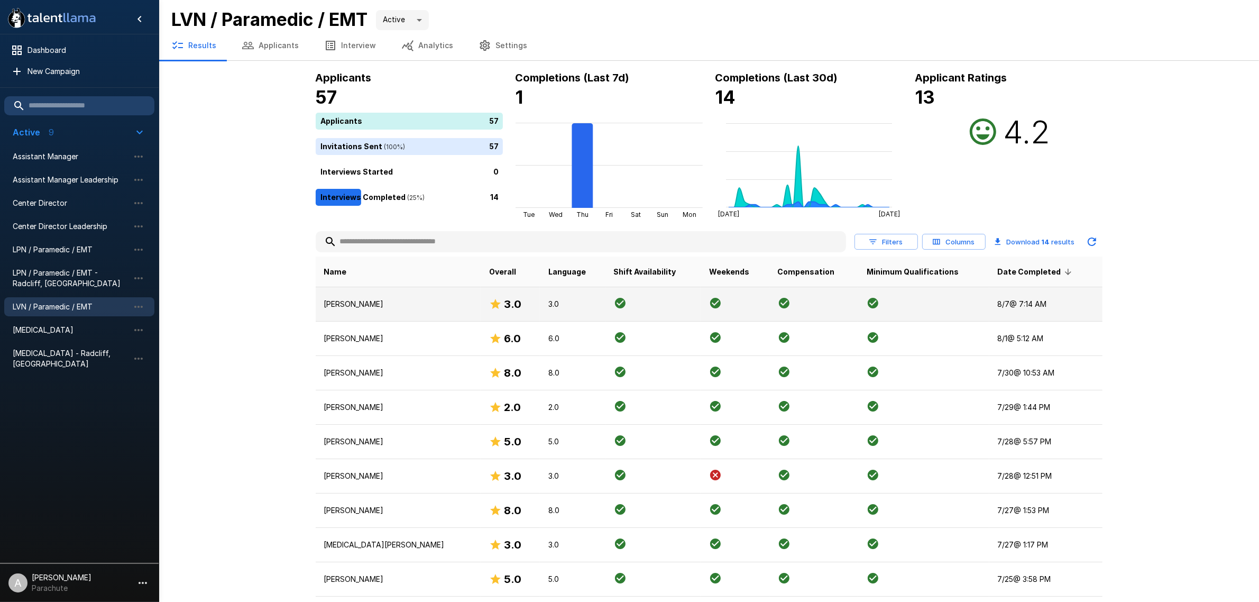
click at [371, 303] on p "Hannah Hurd" at bounding box center [398, 304] width 149 height 11
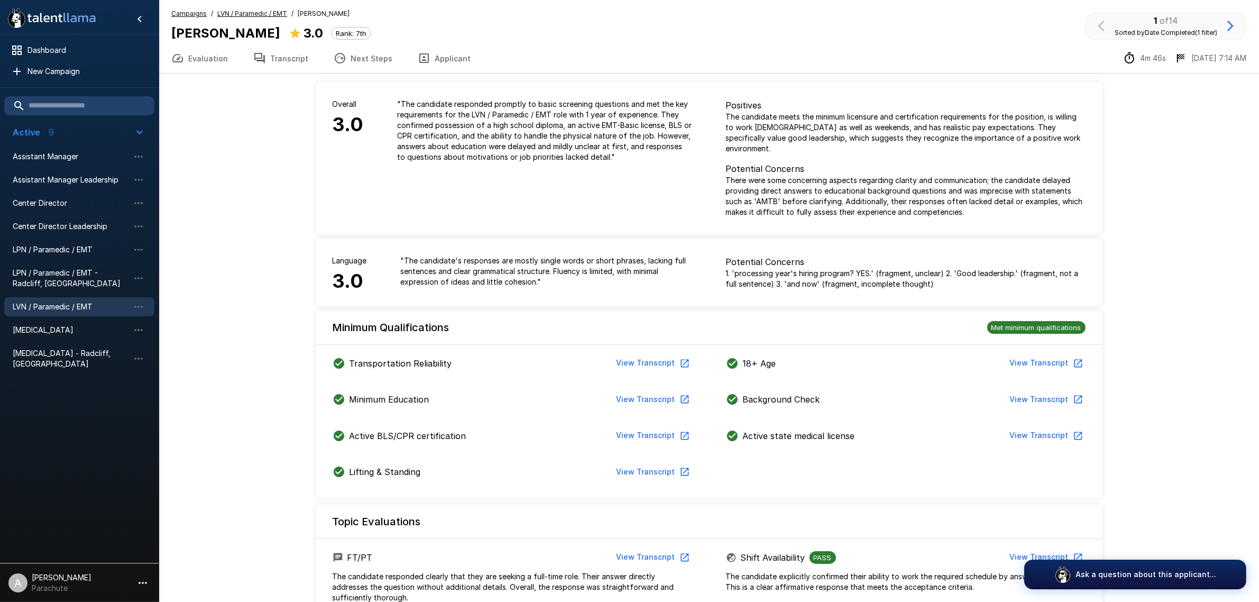
click at [270, 67] on button "Transcript" at bounding box center [281, 58] width 80 height 30
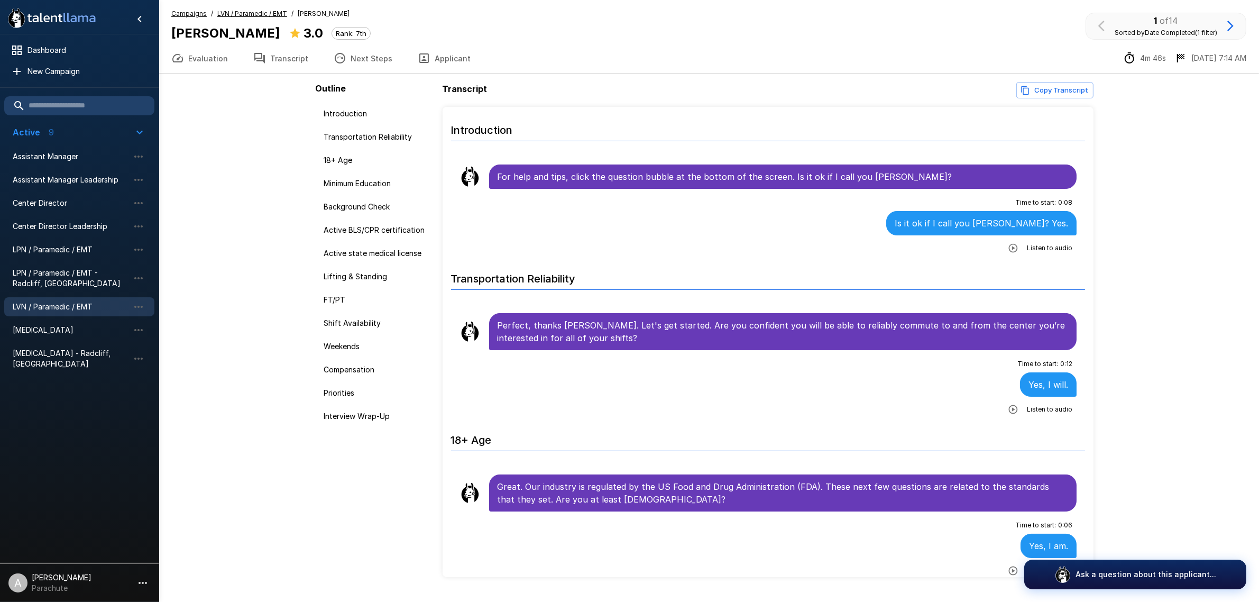
click at [1008, 249] on icon "button" at bounding box center [1013, 248] width 11 height 11
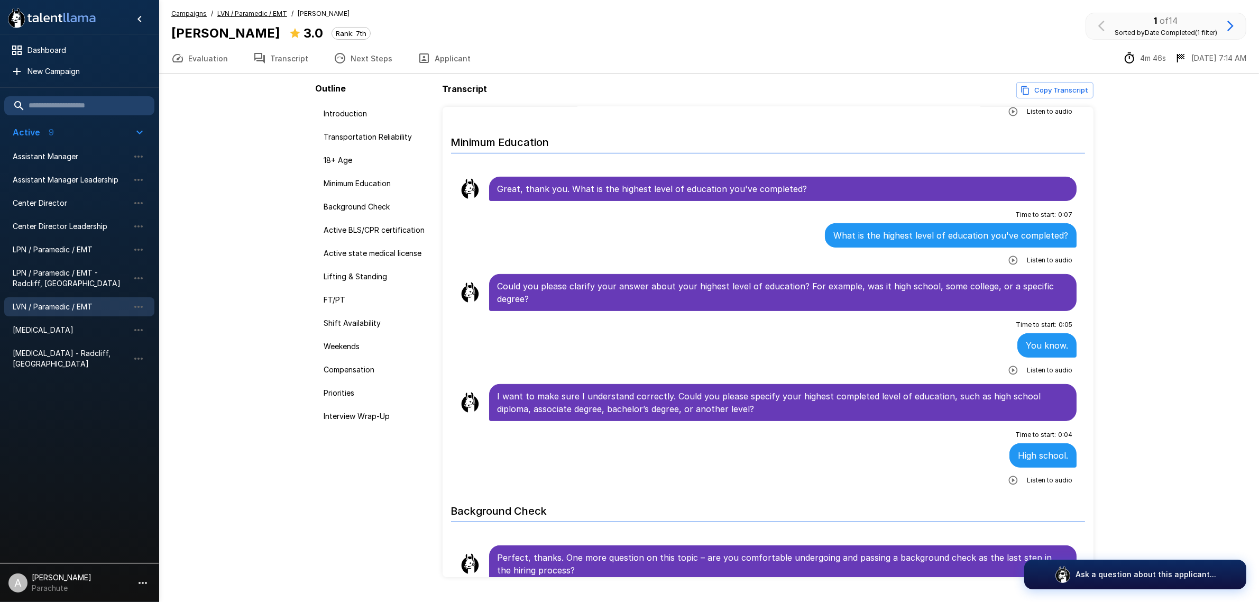
scroll to position [463, 0]
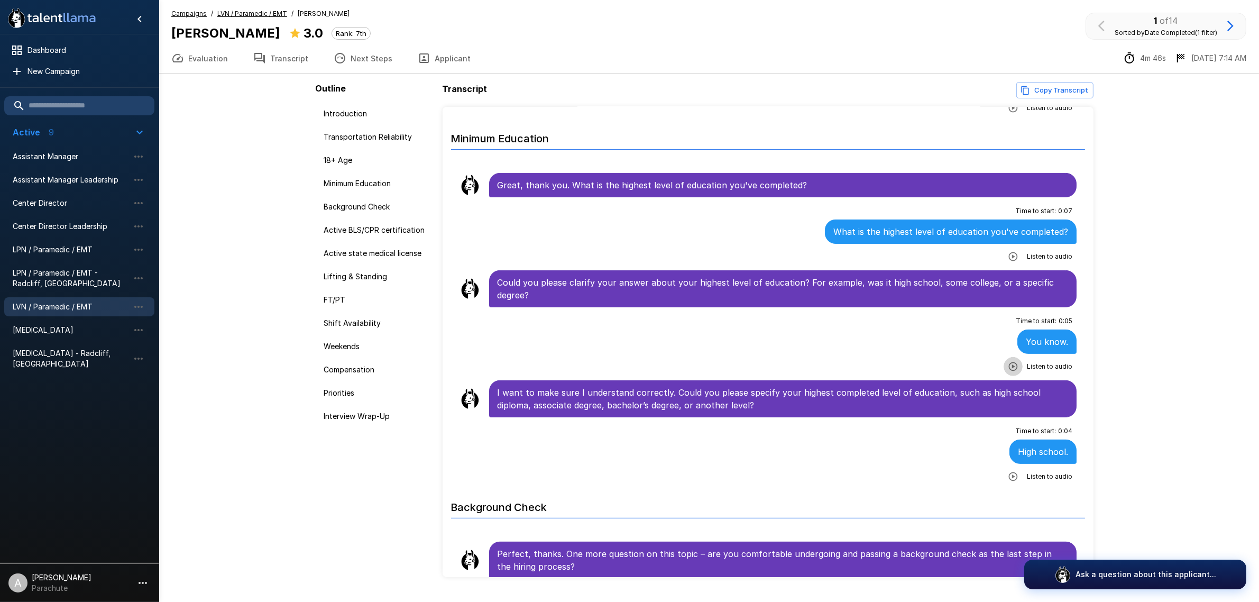
click at [1010, 370] on icon "button" at bounding box center [1013, 366] width 11 height 11
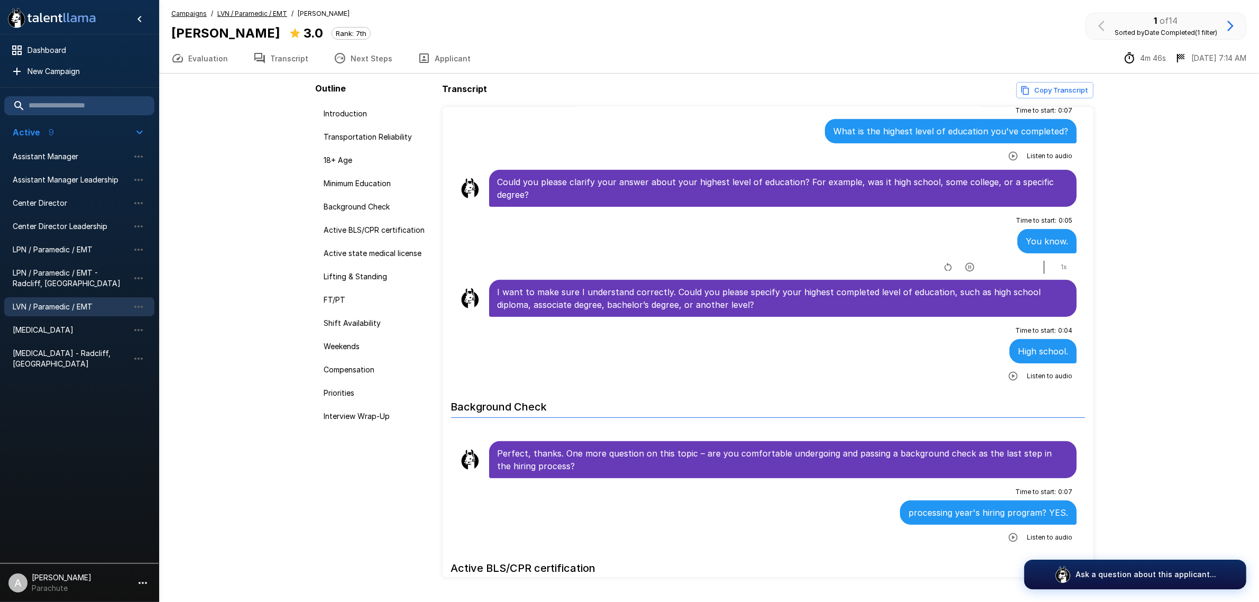
scroll to position [595, 0]
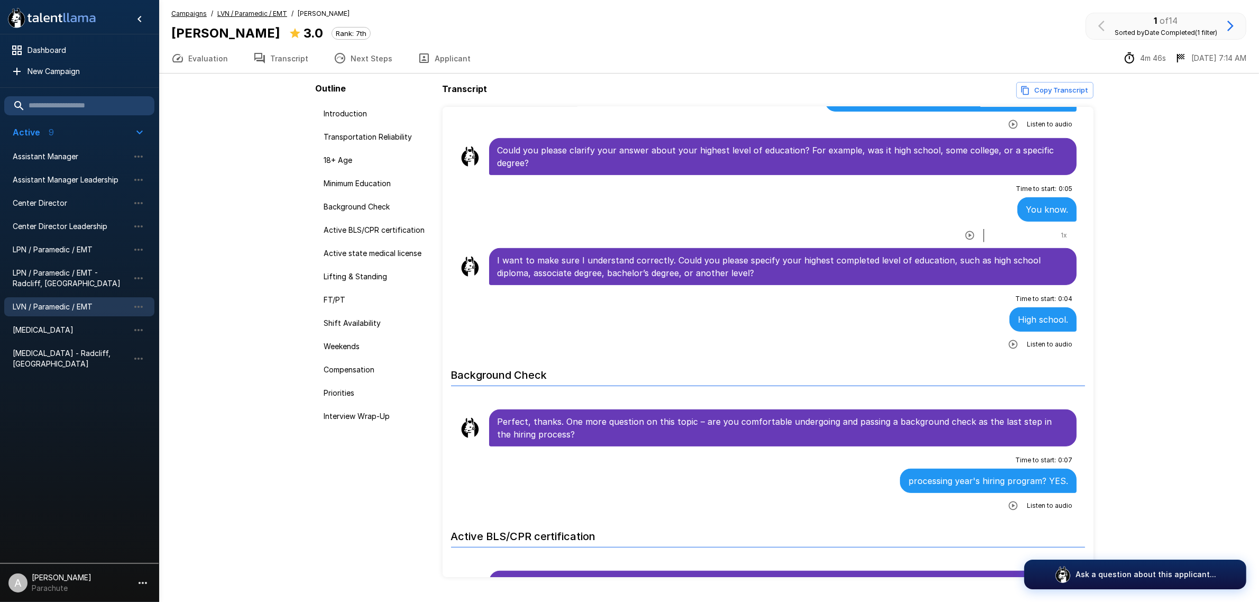
click at [1014, 347] on div "Listen to audio" at bounding box center [1038, 344] width 69 height 19
click at [1009, 344] on icon "button" at bounding box center [1013, 344] width 9 height 9
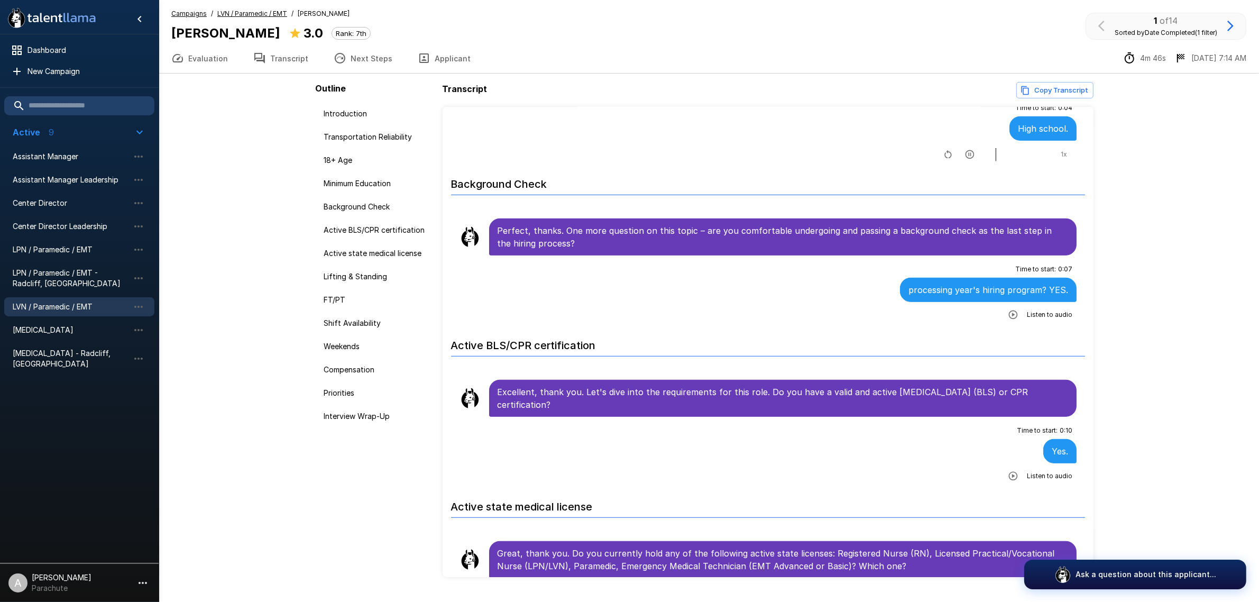
scroll to position [793, 0]
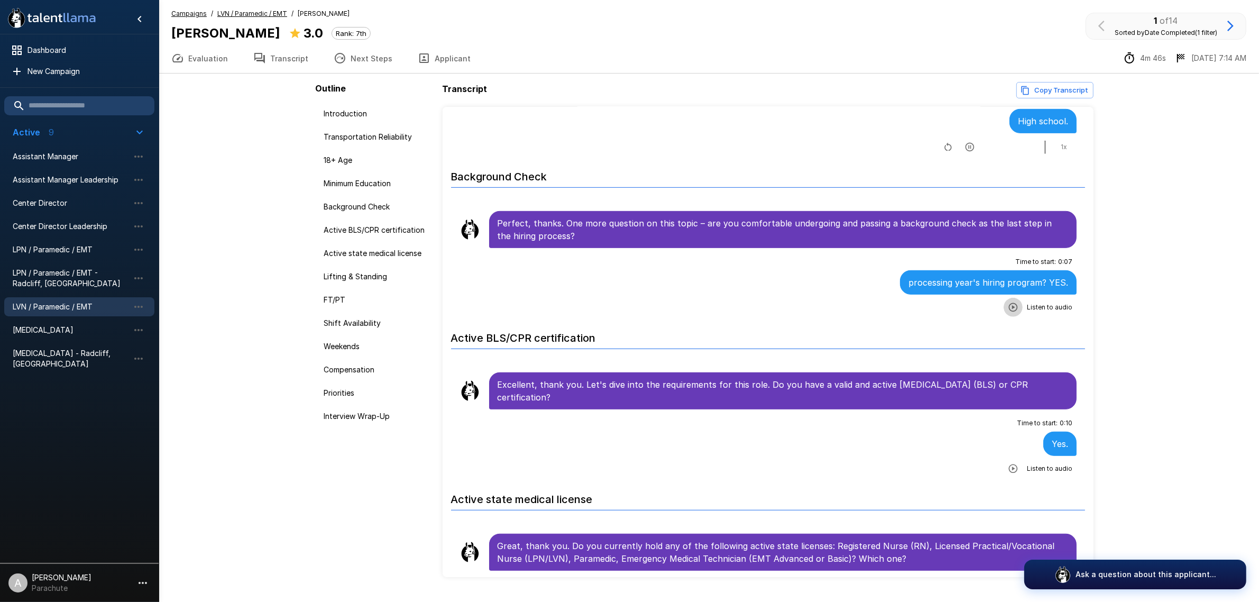
click at [1009, 312] on icon "button" at bounding box center [1013, 307] width 9 height 9
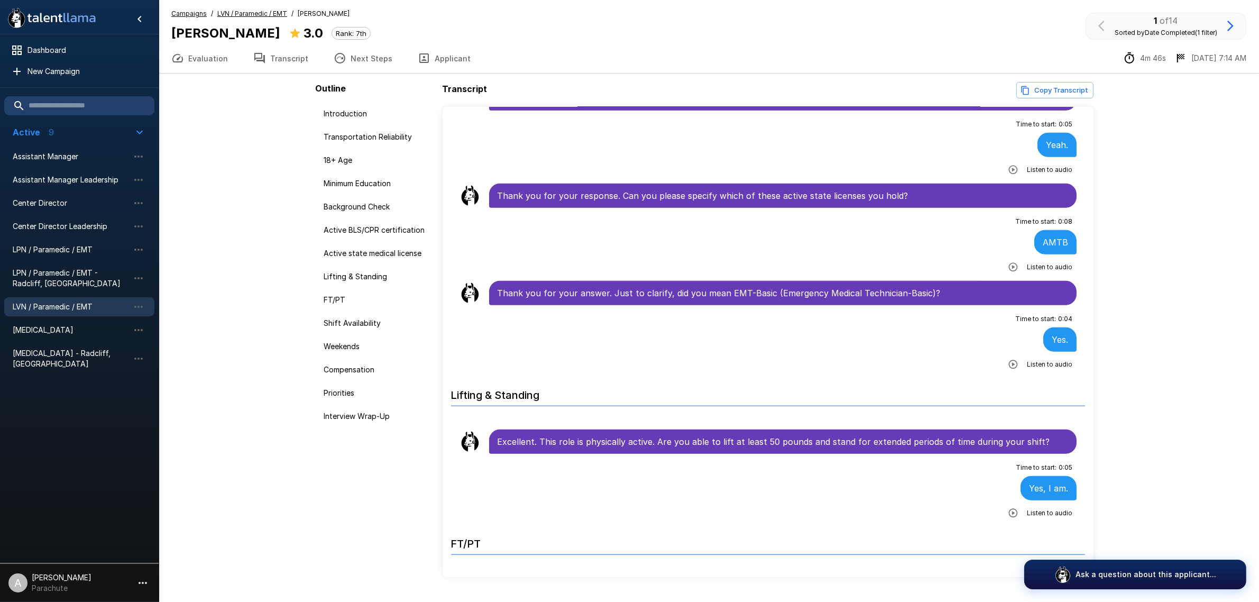
scroll to position [1256, 0]
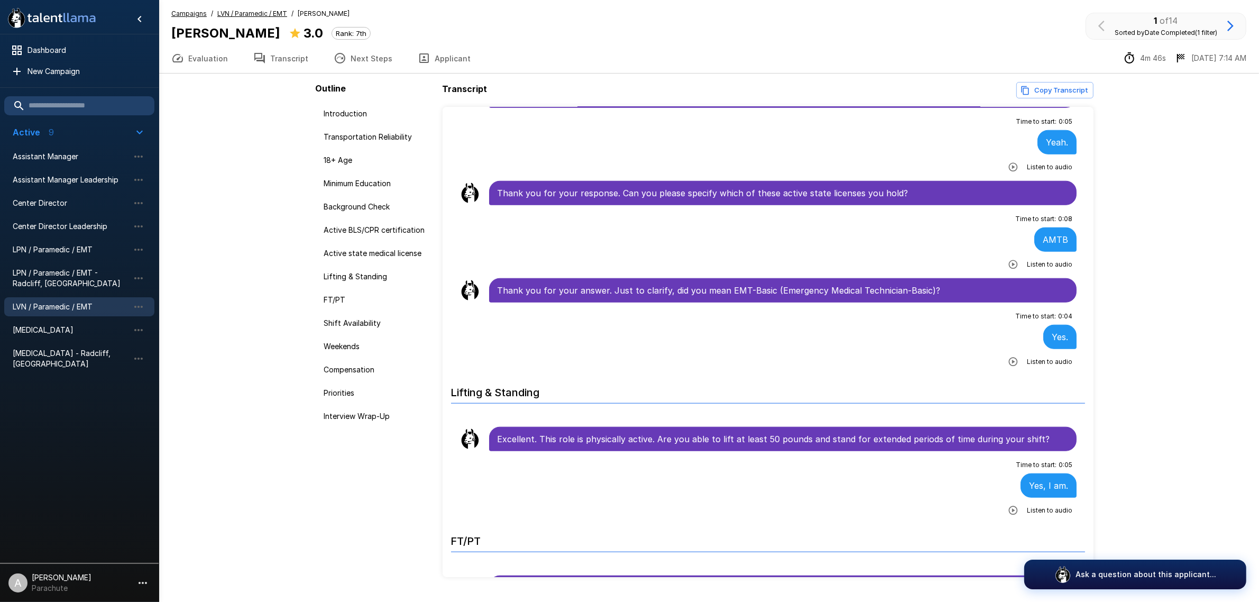
click at [1009, 270] on icon "button" at bounding box center [1013, 264] width 11 height 11
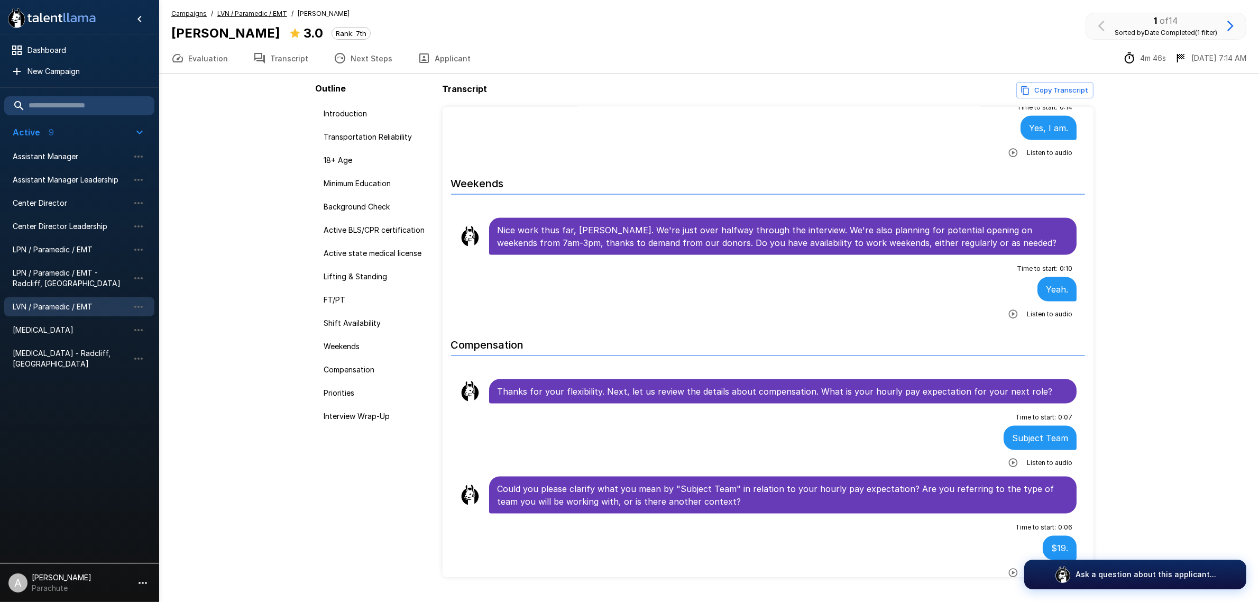
scroll to position [1983, 0]
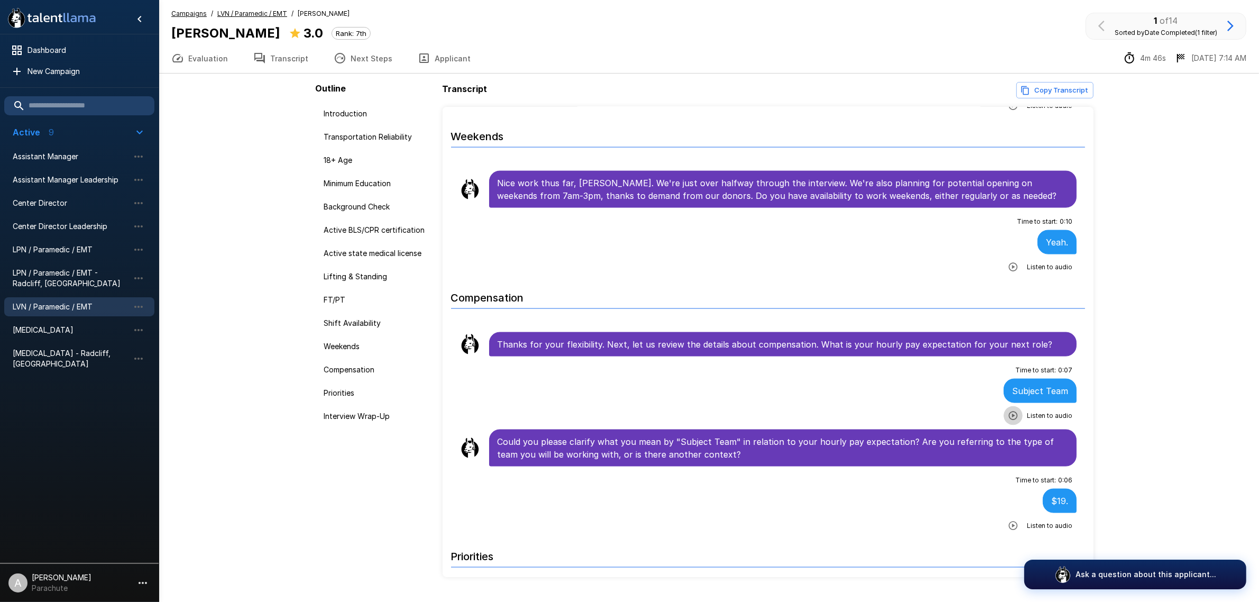
click at [1008, 421] on icon "button" at bounding box center [1013, 415] width 11 height 11
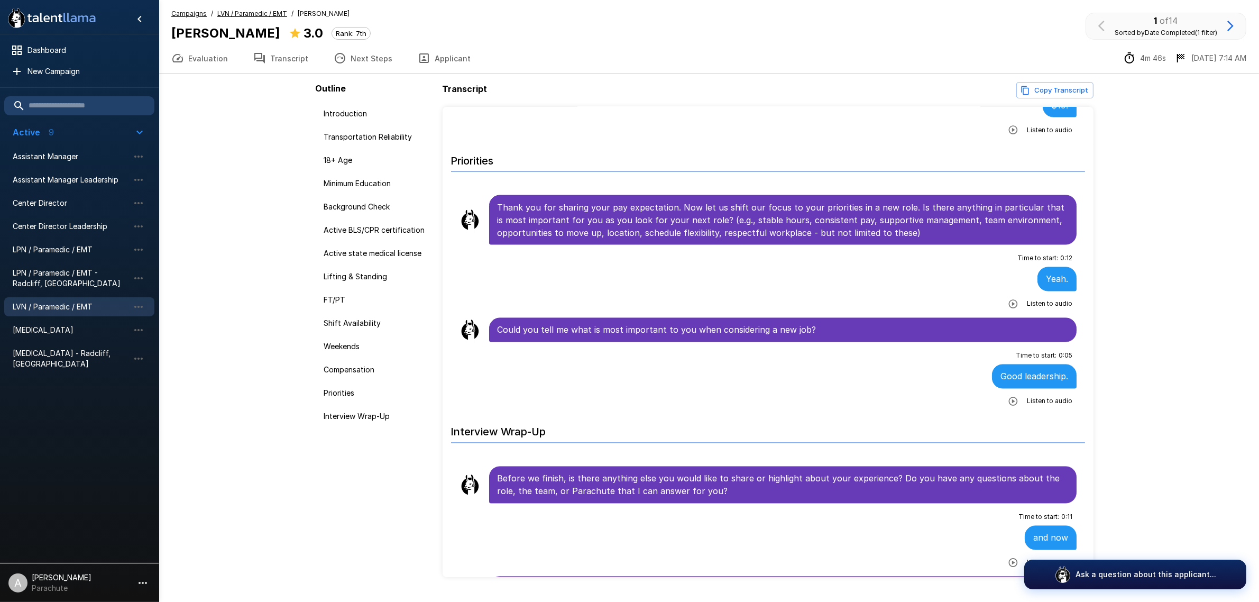
scroll to position [2380, 0]
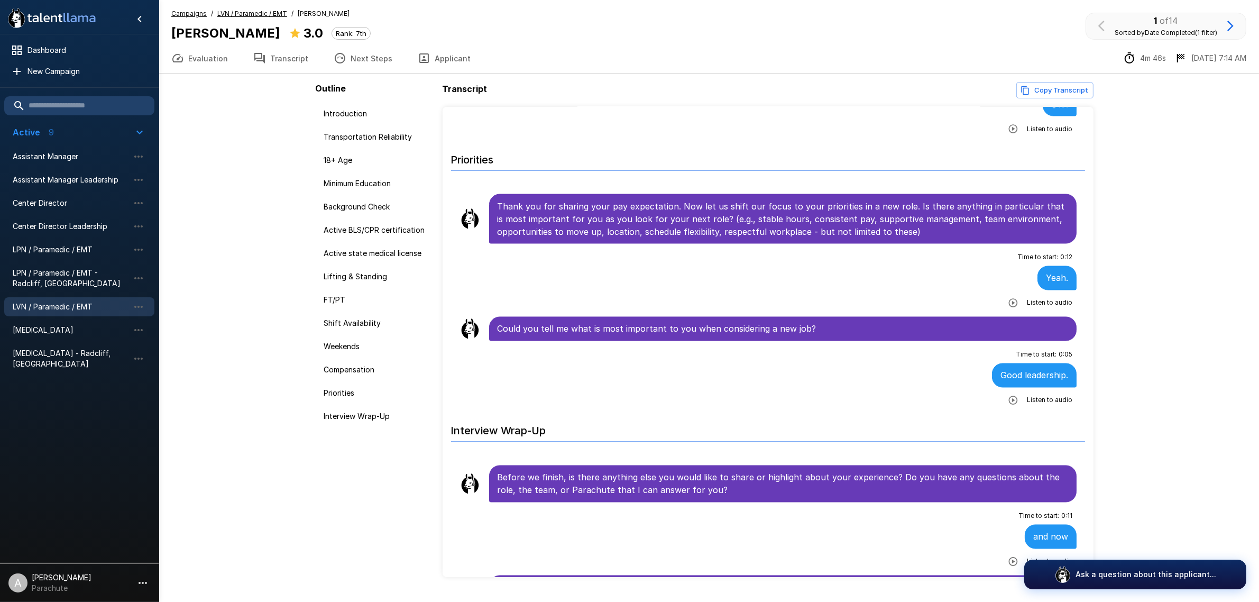
click at [1013, 308] on button "button" at bounding box center [1013, 303] width 19 height 19
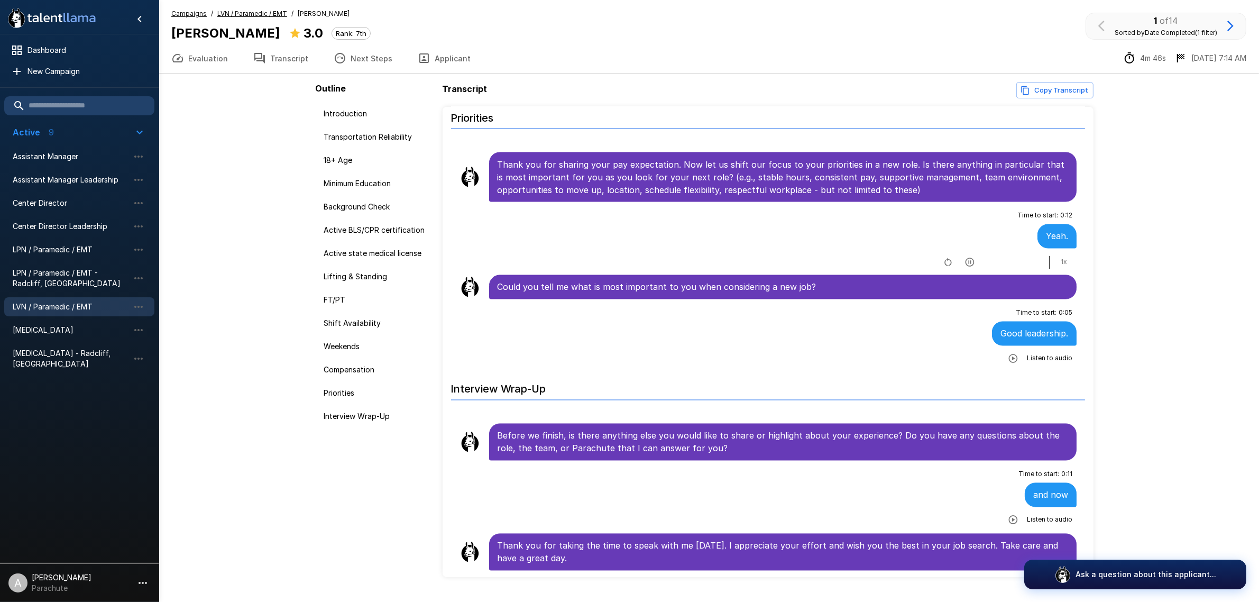
scroll to position [25, 0]
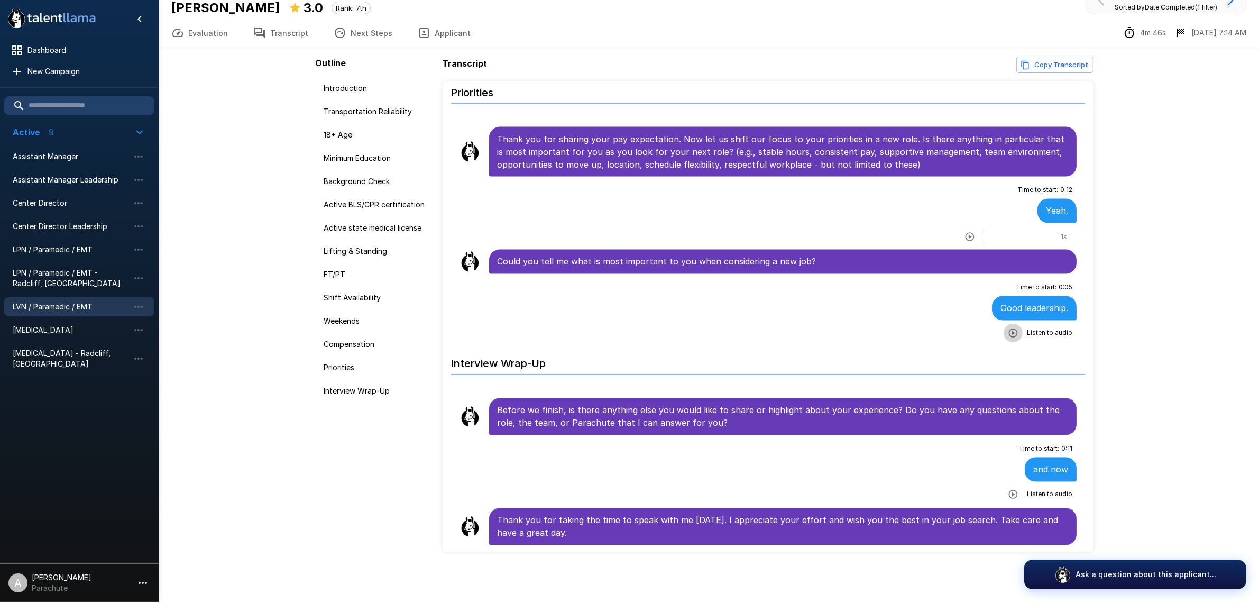
click at [1004, 334] on button "button" at bounding box center [1013, 333] width 19 height 19
click at [290, 257] on div ".st0{fill:#FFFFFF;} .st1{fill:#76a4ed;} Dashboard New Campaign Active 9 Assista…" at bounding box center [709, 289] width 1101 height 628
click at [72, 299] on div "LVN / Paramedic / EMT" at bounding box center [79, 306] width 150 height 19
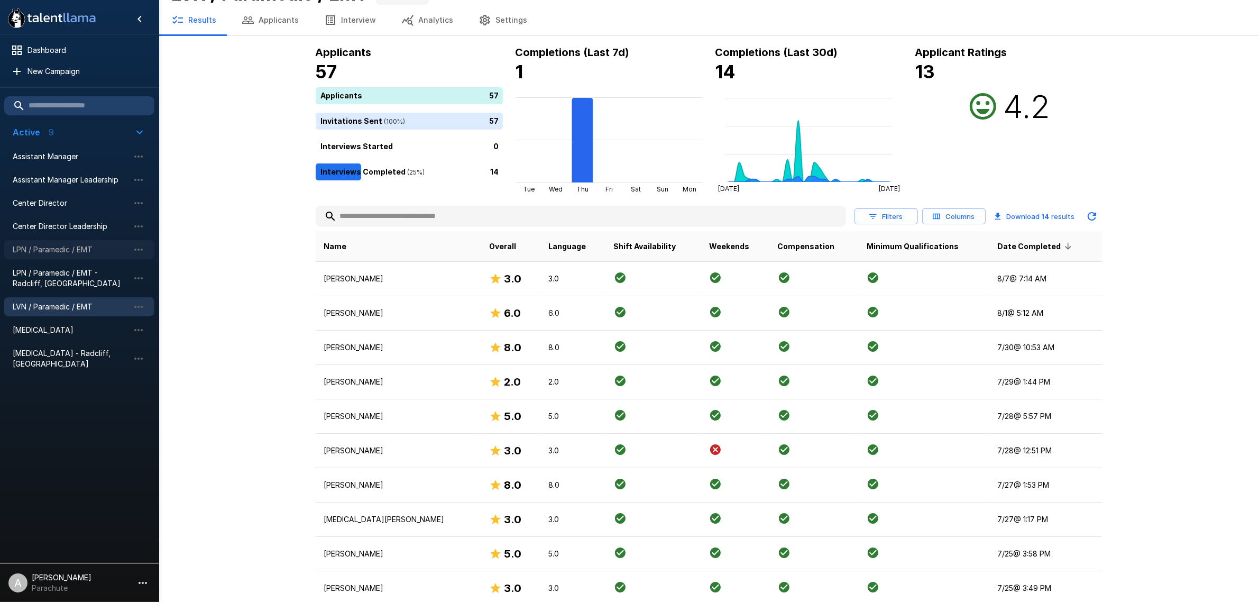
click at [76, 245] on span "LPN / Paramedic / EMT" at bounding box center [71, 249] width 116 height 11
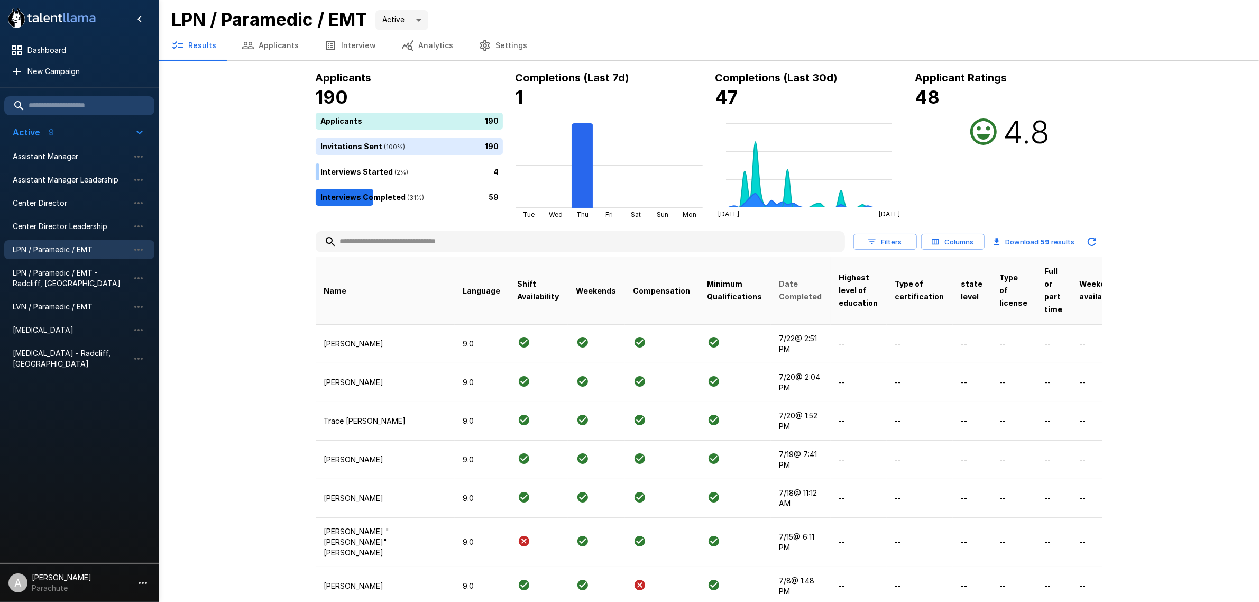
click at [780, 300] on span "Date Completed" at bounding box center [801, 290] width 43 height 25
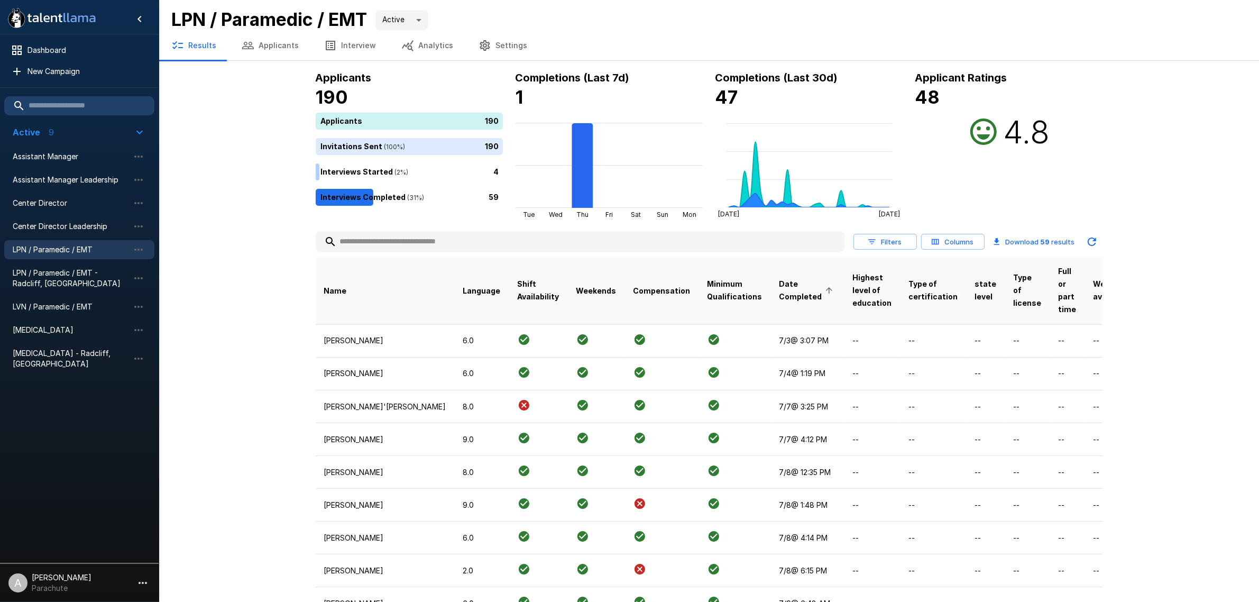
click at [780, 299] on span "Date Completed" at bounding box center [808, 290] width 57 height 25
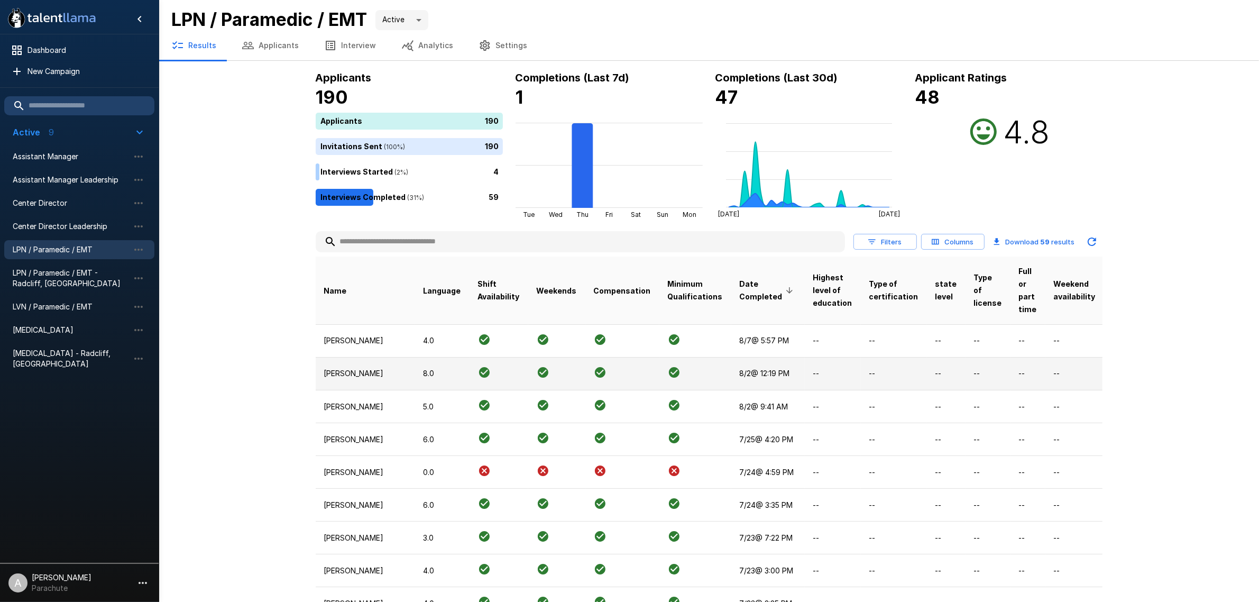
click at [328, 377] on p "[PERSON_NAME]" at bounding box center [365, 373] width 83 height 11
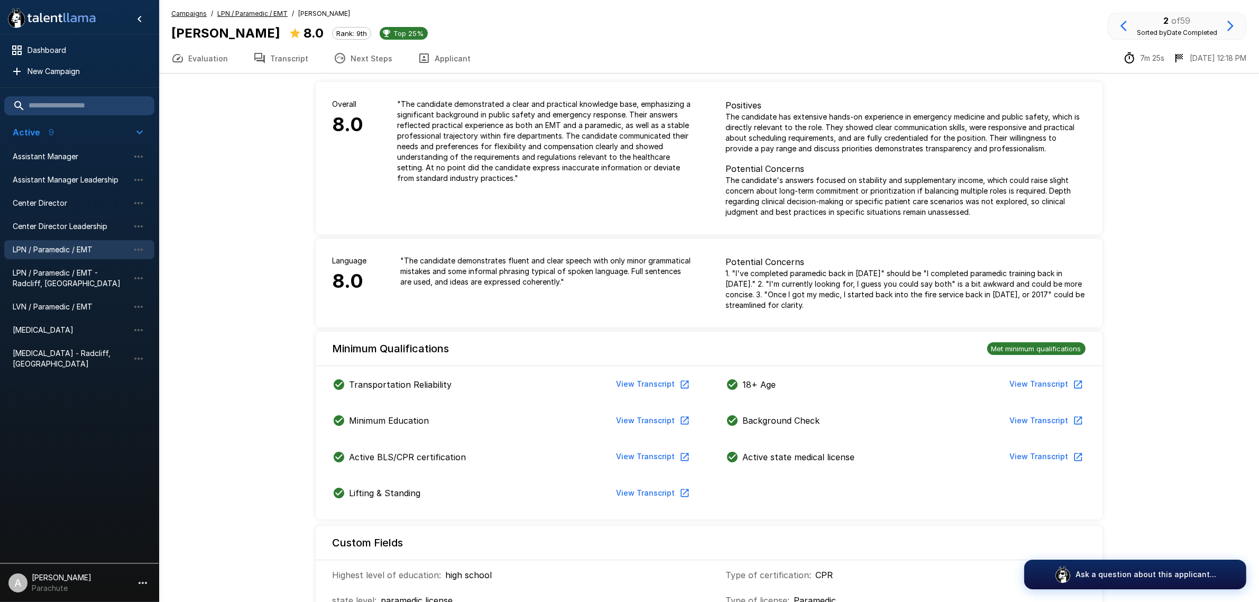
click at [255, 56] on icon "button" at bounding box center [259, 58] width 13 height 13
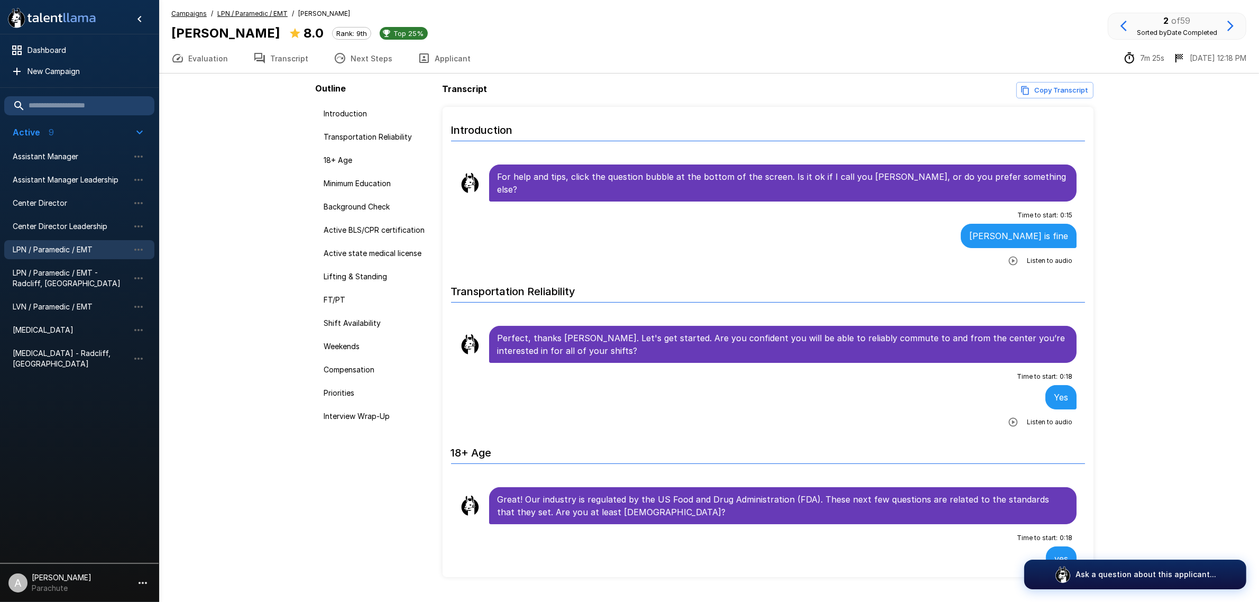
click at [1009, 255] on icon "button" at bounding box center [1013, 260] width 11 height 11
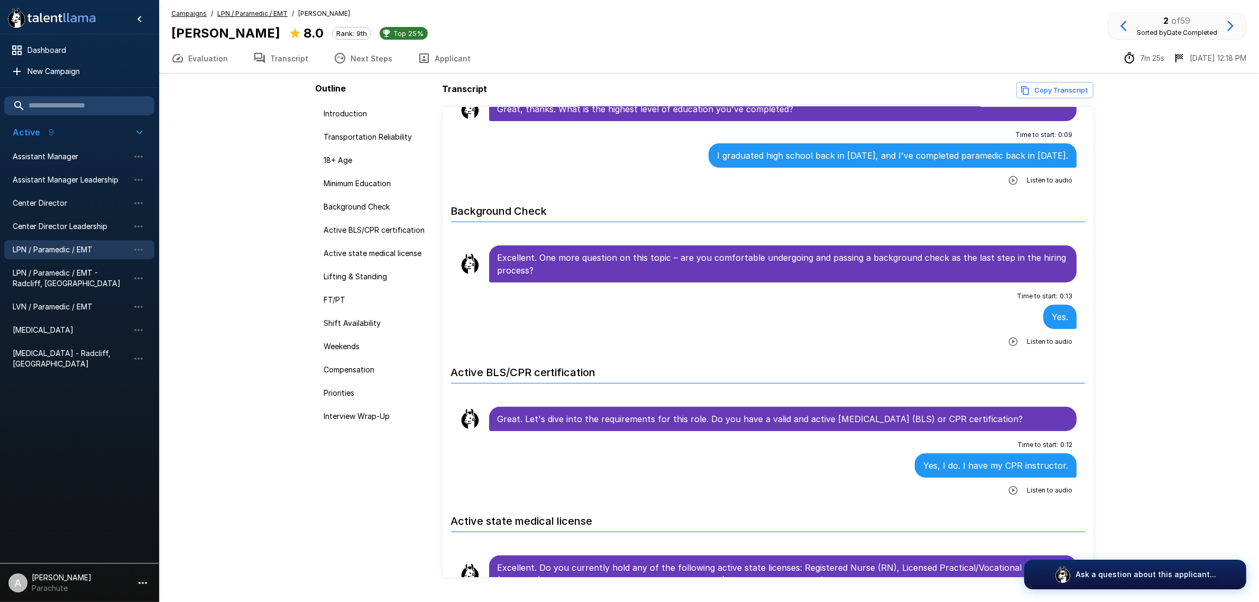
scroll to position [529, 0]
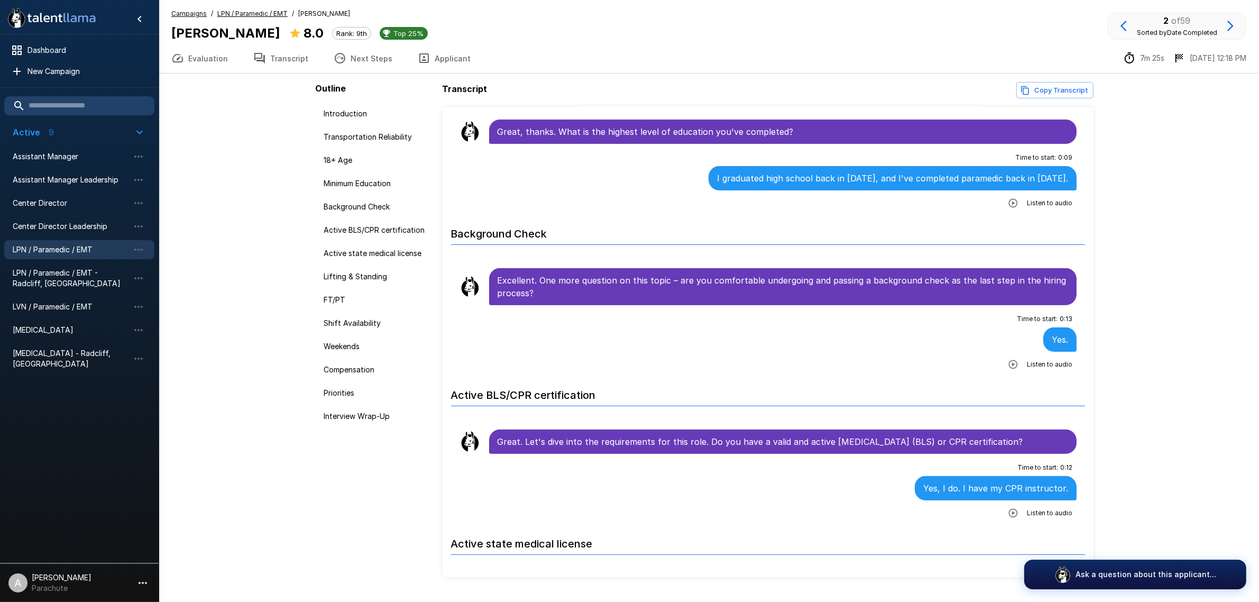
click at [1008, 198] on icon "button" at bounding box center [1013, 203] width 11 height 11
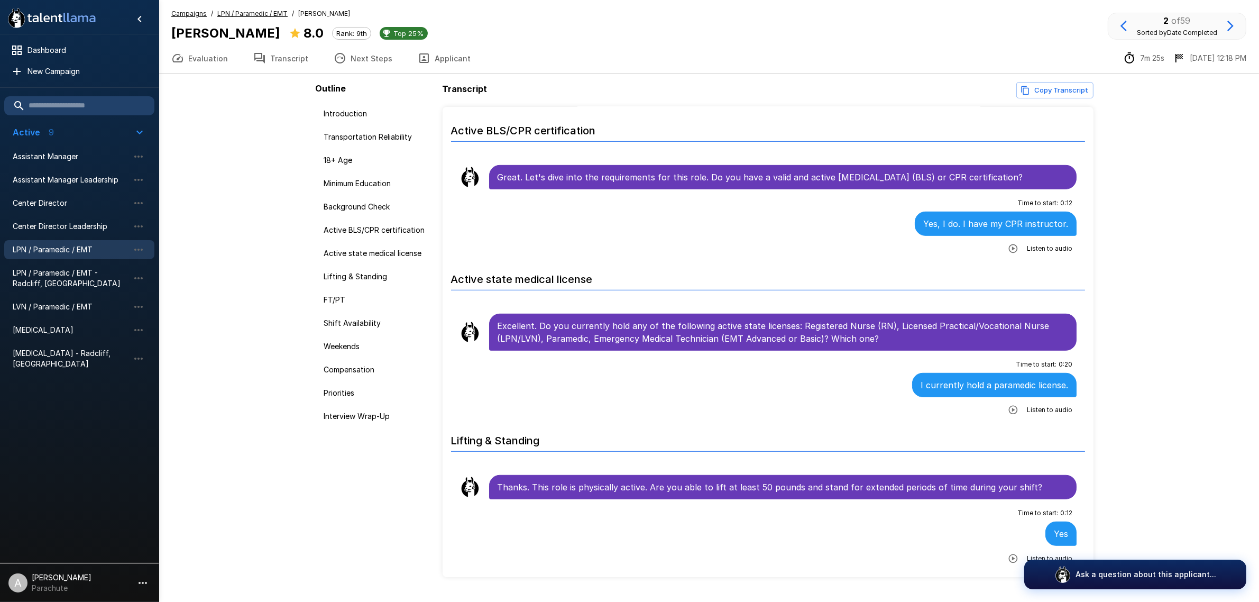
scroll to position [859, 0]
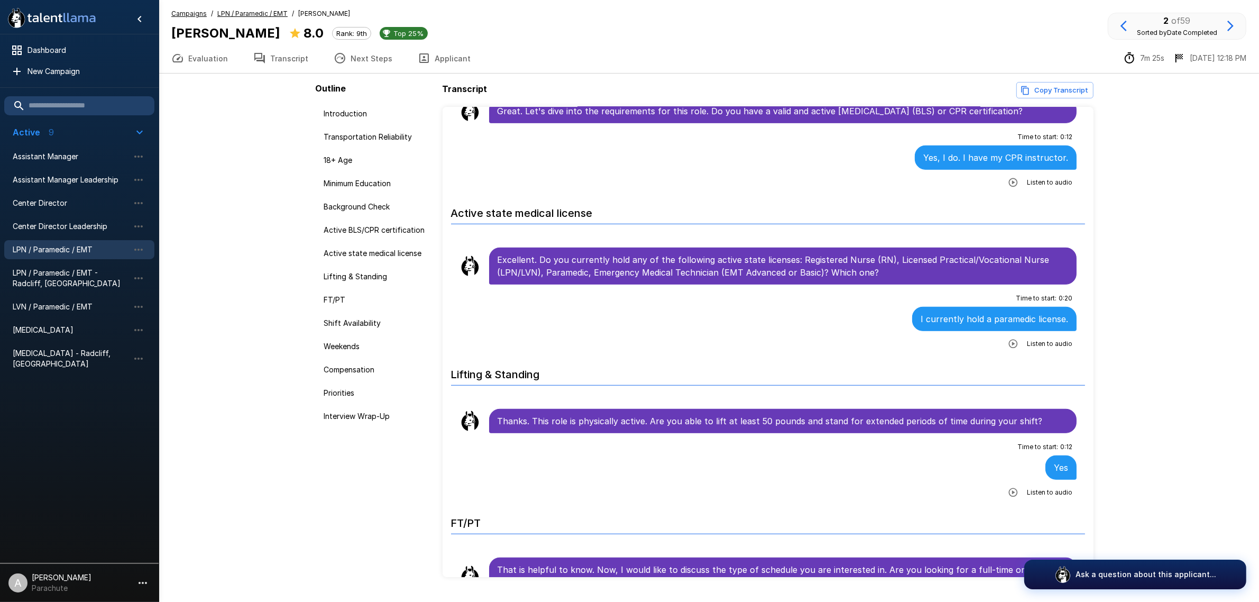
click at [1008, 338] on icon "button" at bounding box center [1013, 343] width 11 height 11
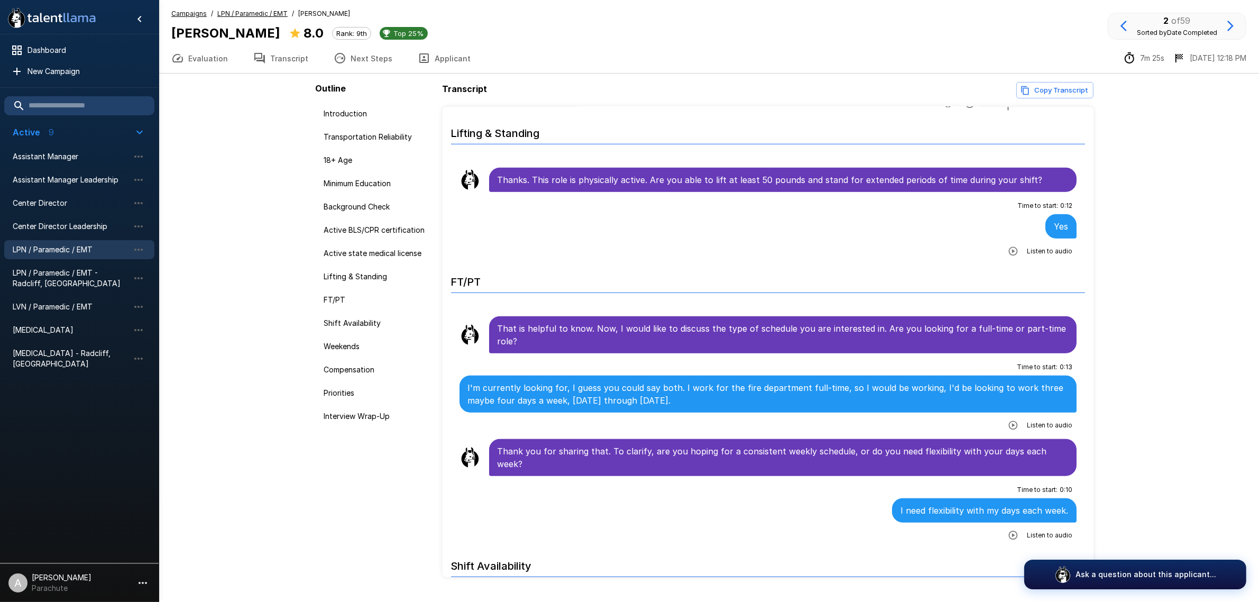
scroll to position [1124, 0]
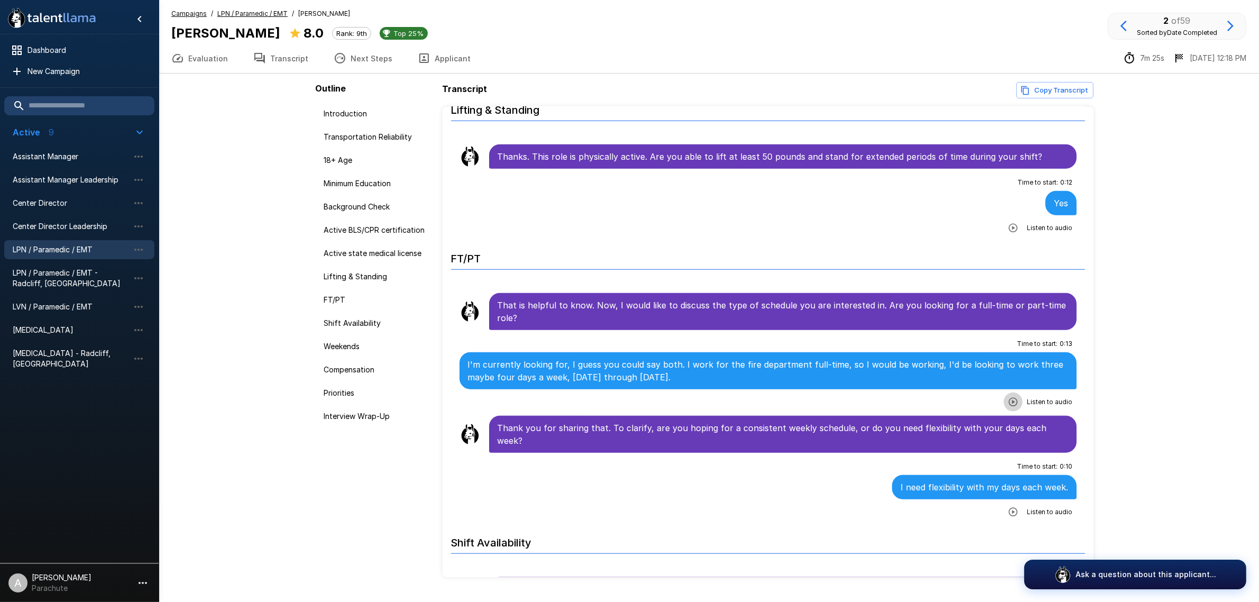
click at [1009, 398] on icon "button" at bounding box center [1013, 402] width 9 height 9
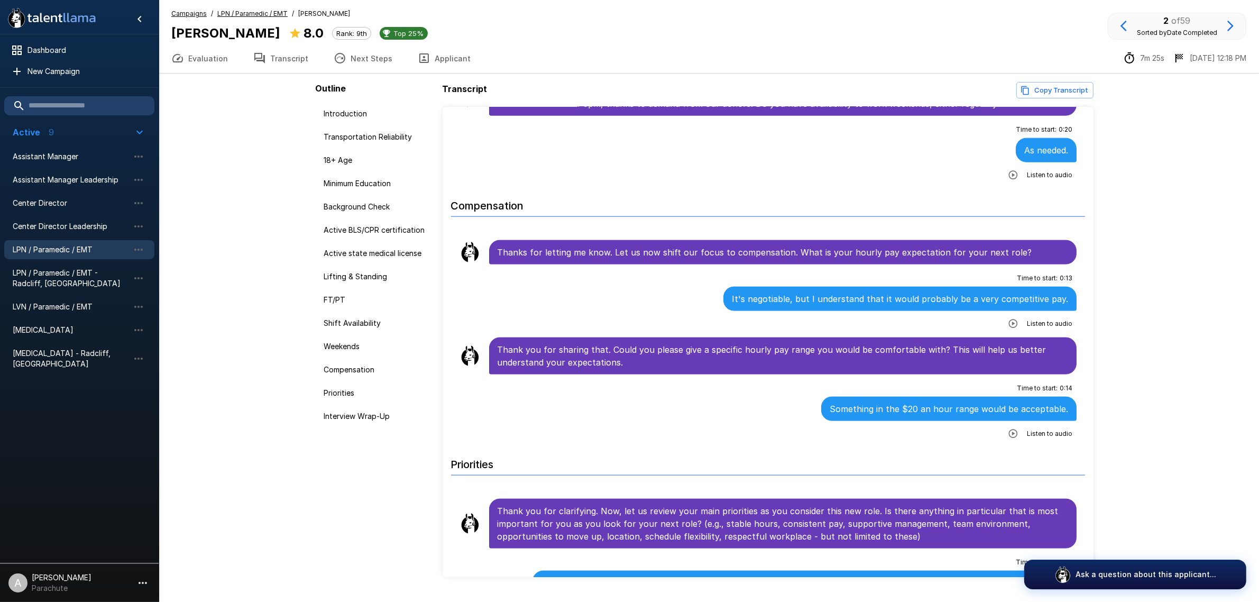
scroll to position [1785, 0]
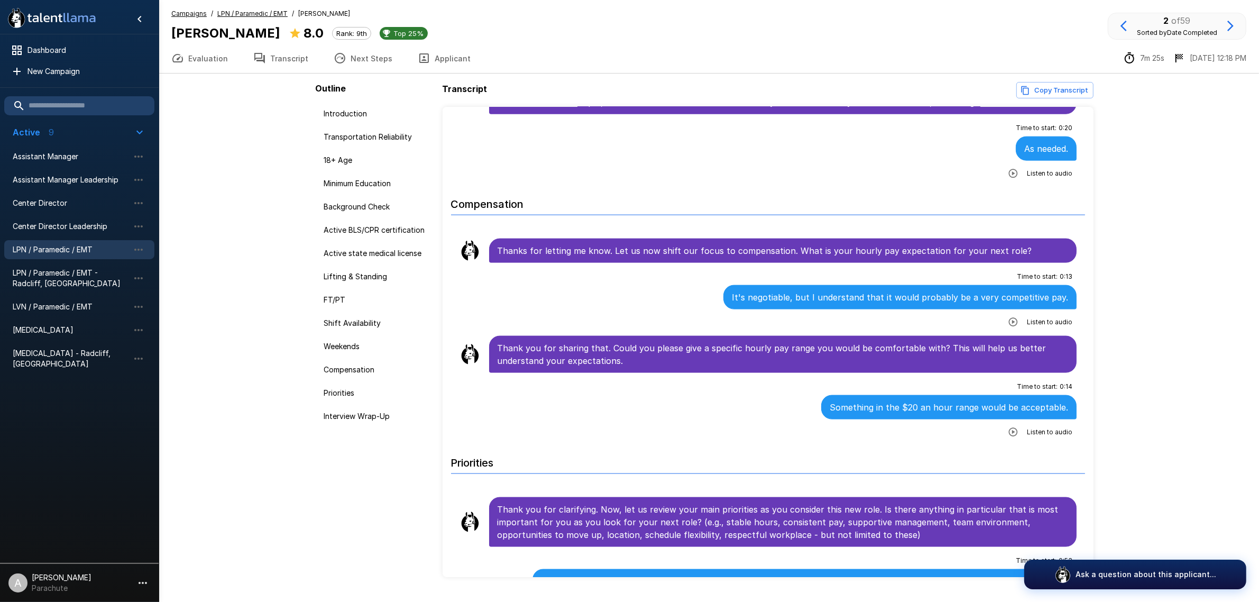
click at [1008, 427] on icon "button" at bounding box center [1013, 432] width 11 height 11
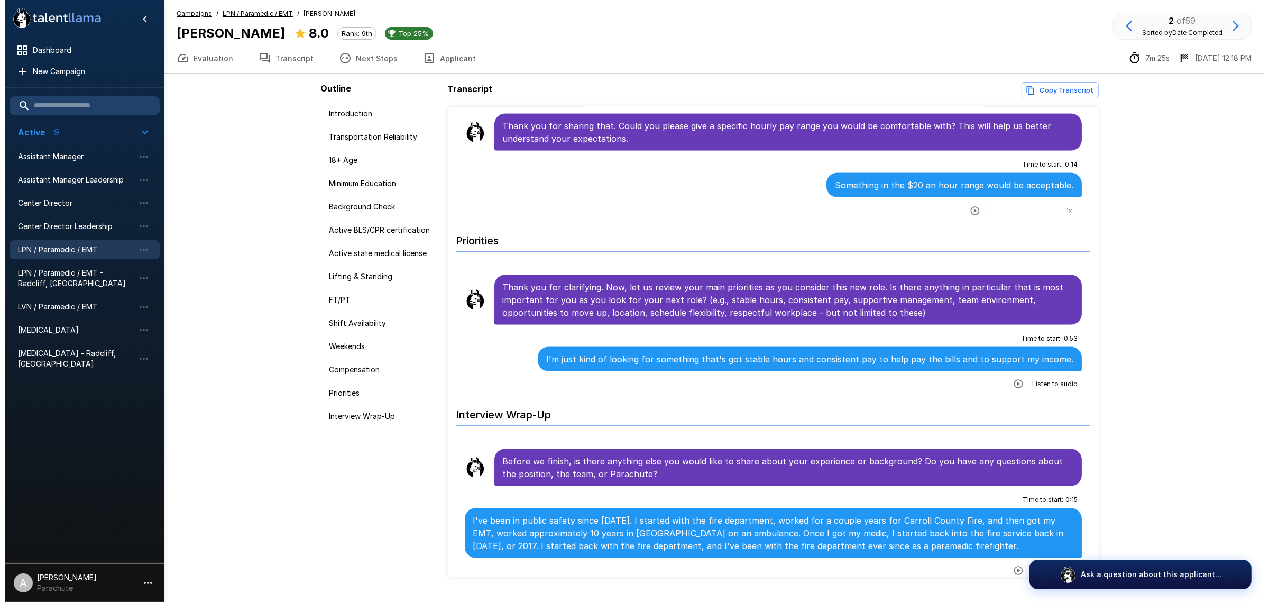
scroll to position [2029, 0]
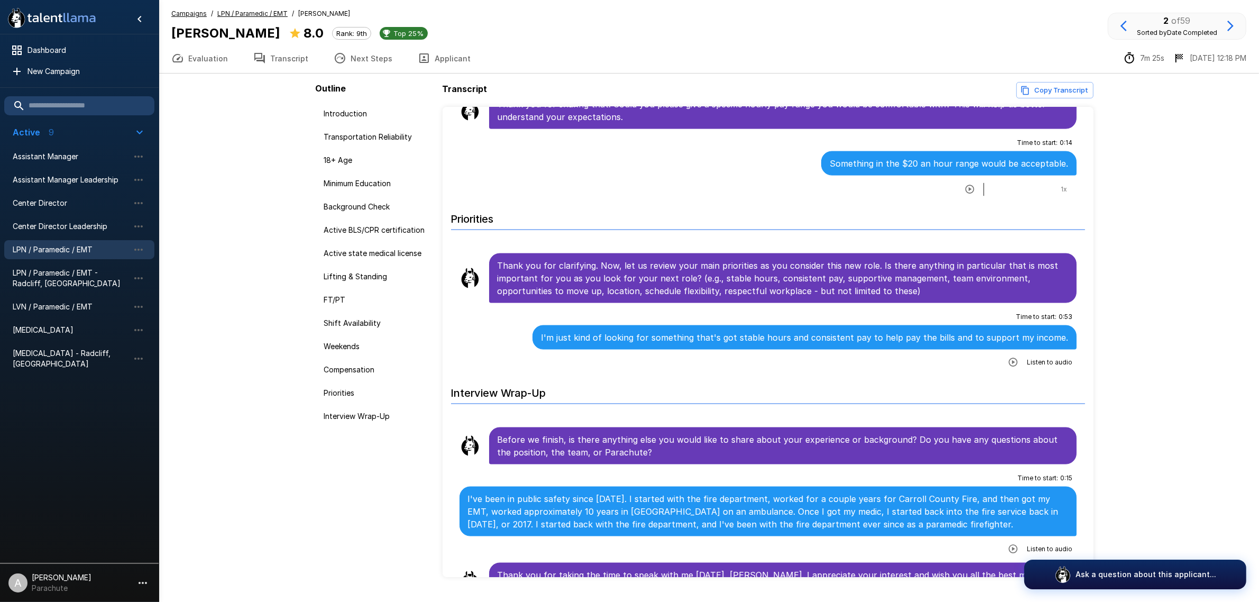
click at [1010, 544] on icon "button" at bounding box center [1013, 549] width 11 height 11
click at [77, 348] on span "[MEDICAL_DATA] - Radcliff, [GEOGRAPHIC_DATA]" at bounding box center [71, 358] width 116 height 21
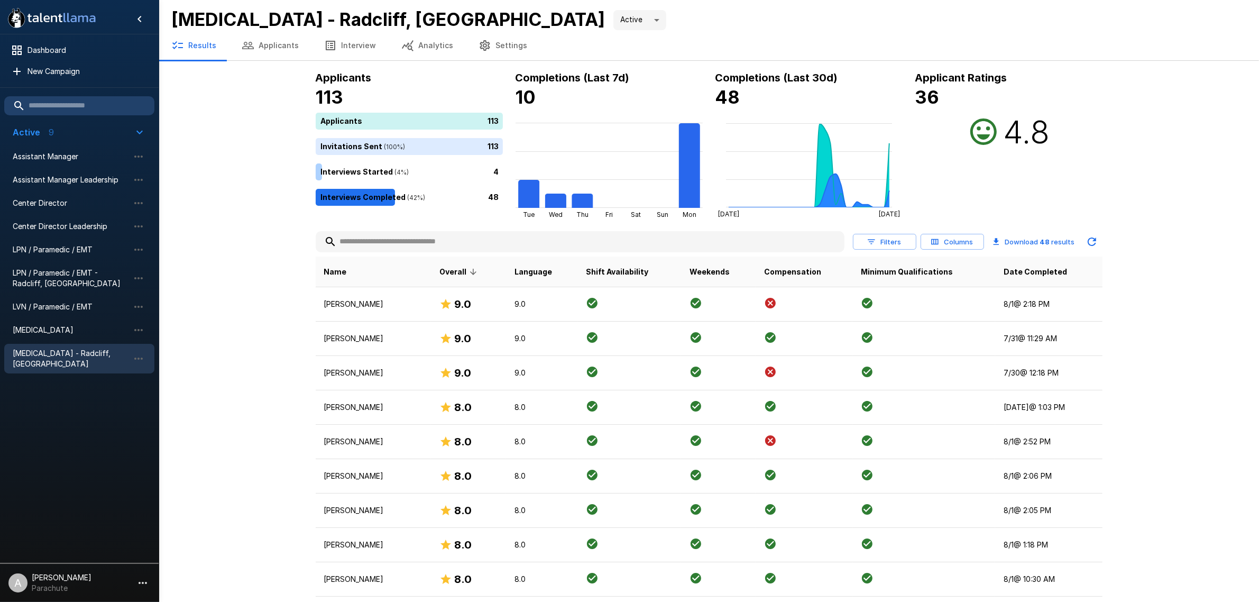
click at [444, 242] on input "text" at bounding box center [580, 241] width 529 height 19
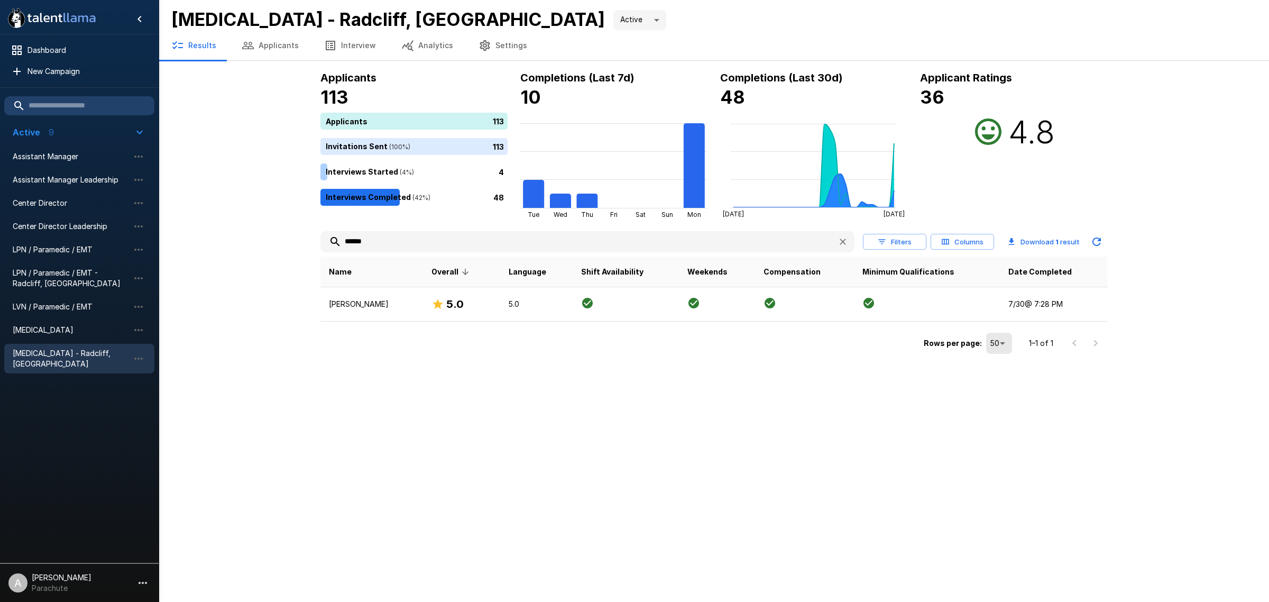
type input "******"
click at [286, 54] on button "Applicants" at bounding box center [270, 46] width 83 height 30
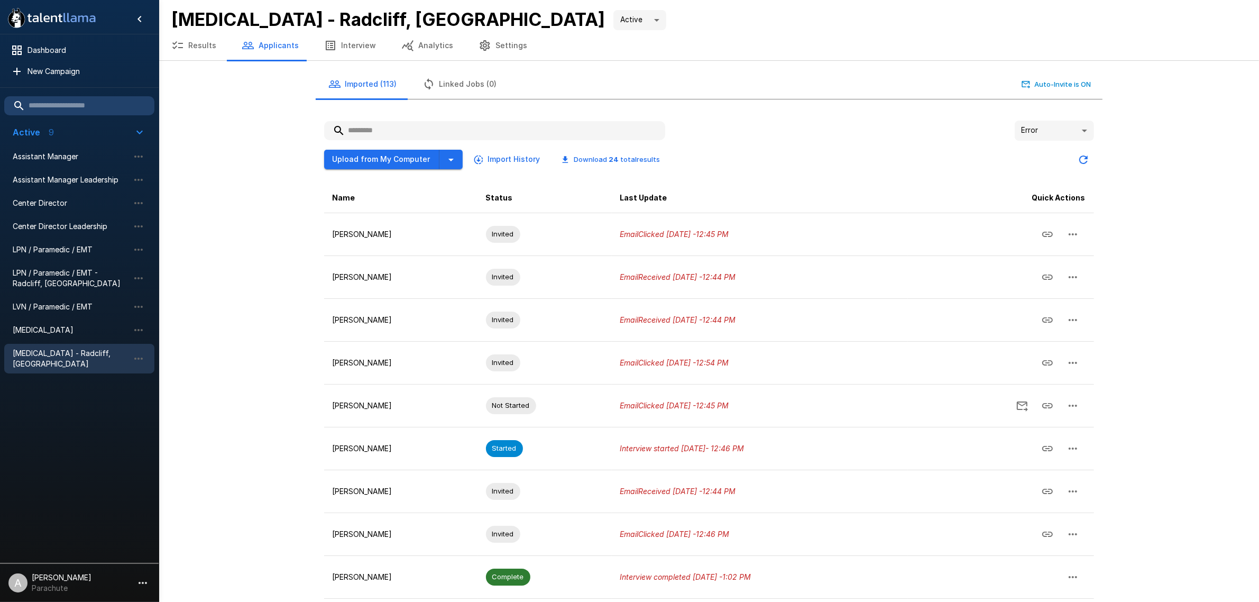
click at [473, 122] on input "text" at bounding box center [494, 130] width 341 height 19
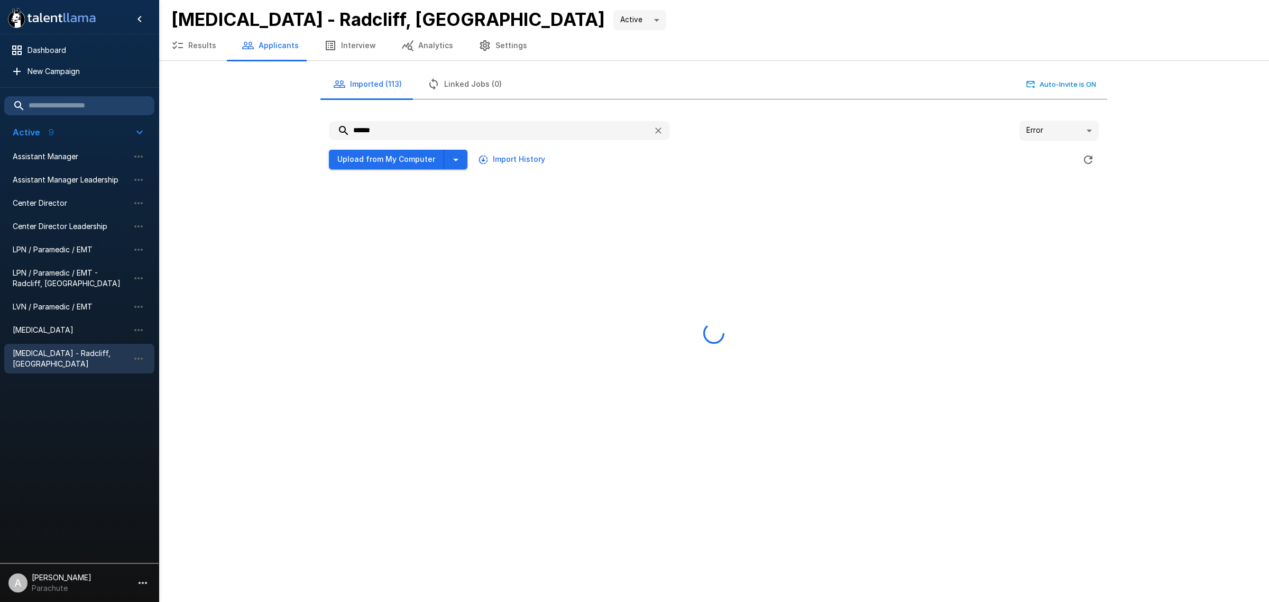
type input "******"
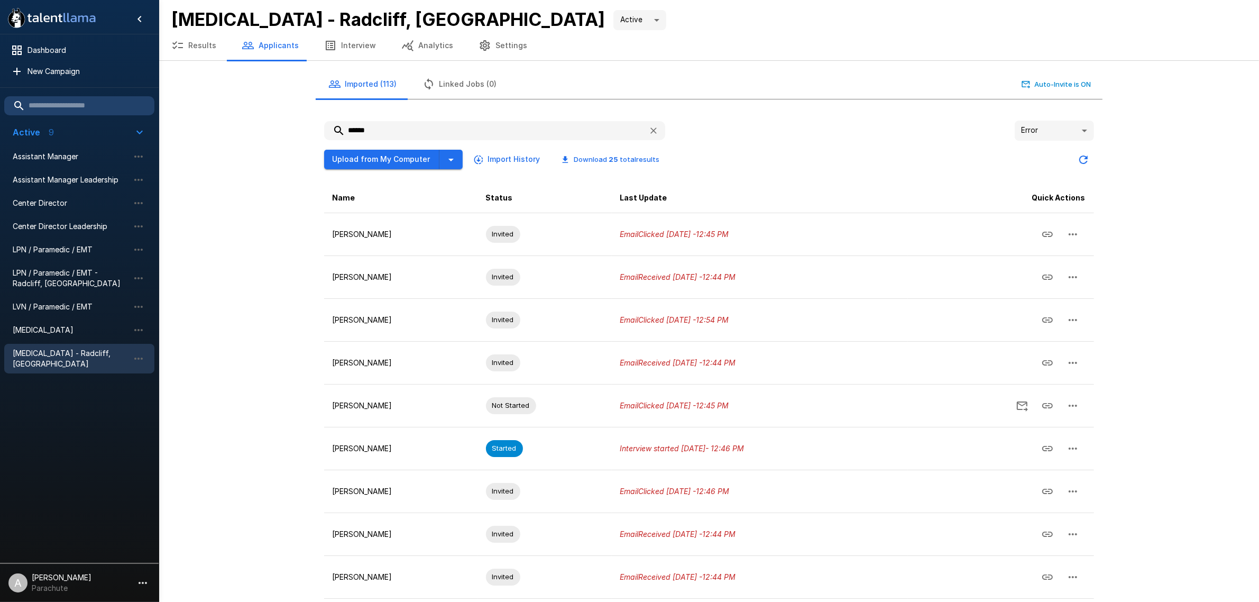
click at [1048, 123] on body ".st0{fill:#FFFFFF;} .st1{fill:#76a4ed;} Dashboard New Campaign Active 9 Assista…" at bounding box center [629, 301] width 1259 height 602
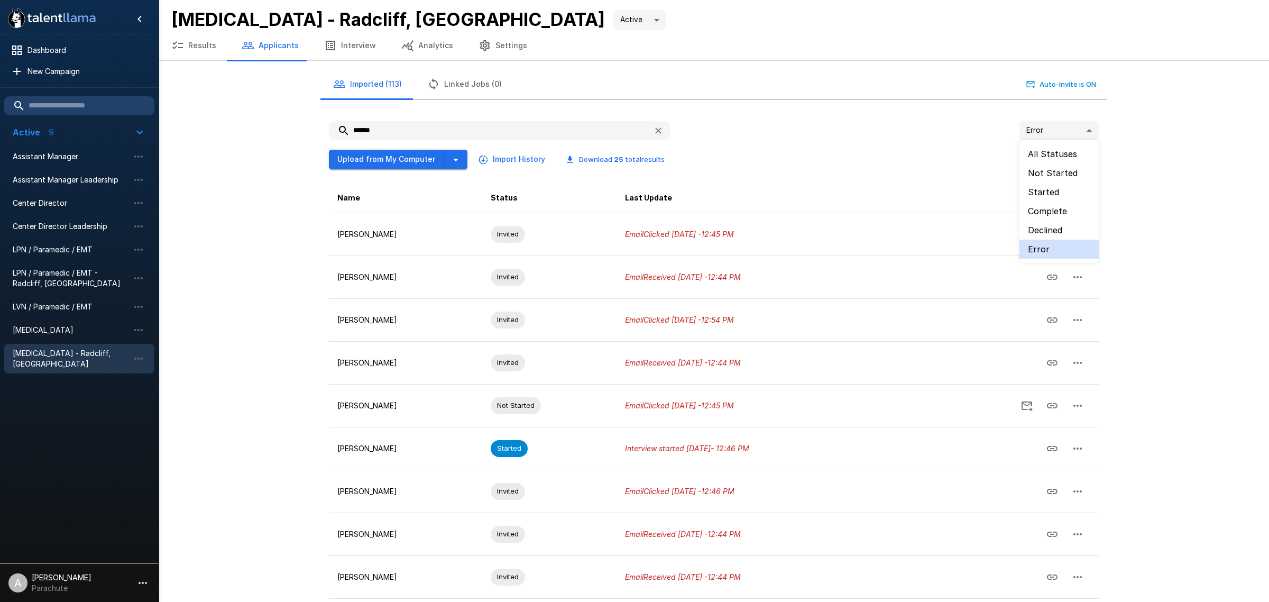
click at [1050, 159] on li "All Statuses" at bounding box center [1059, 153] width 79 height 19
type input "**"
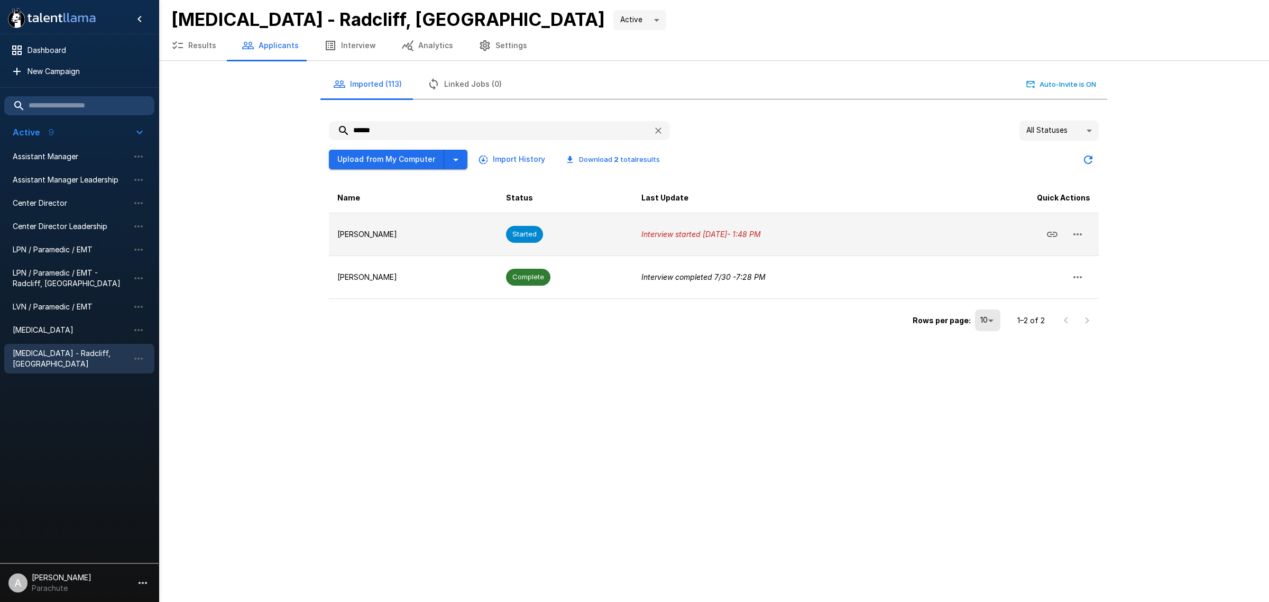
click at [1075, 236] on icon "button" at bounding box center [1078, 234] width 13 height 13
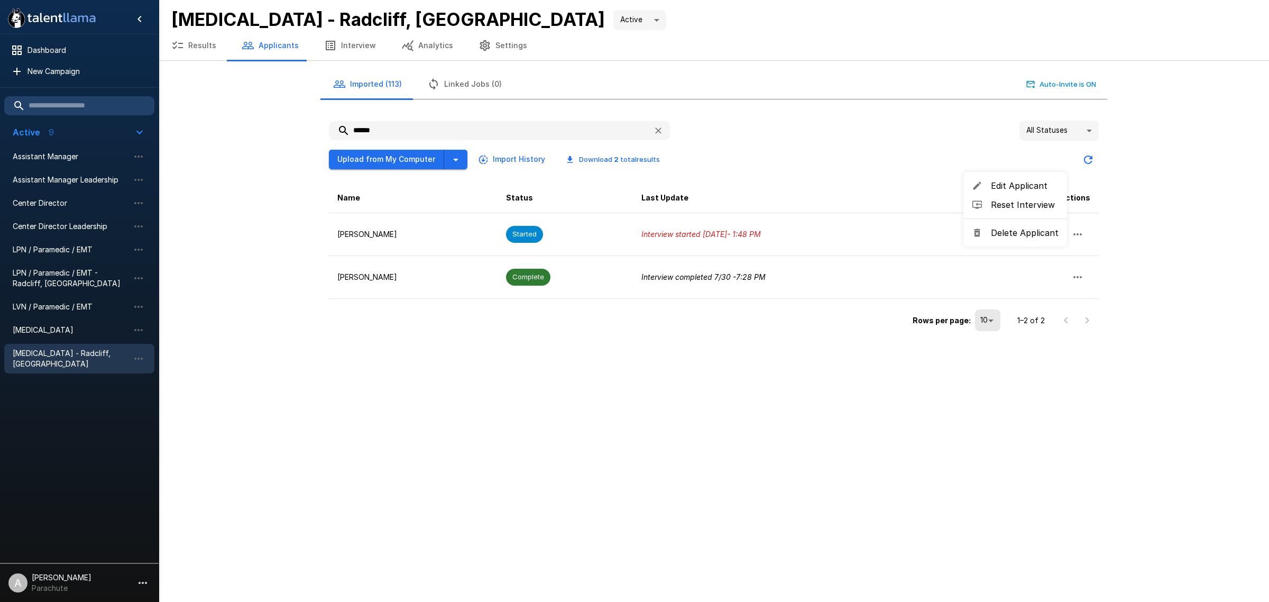
click at [1029, 207] on span "Reset Interview" at bounding box center [1025, 204] width 68 height 13
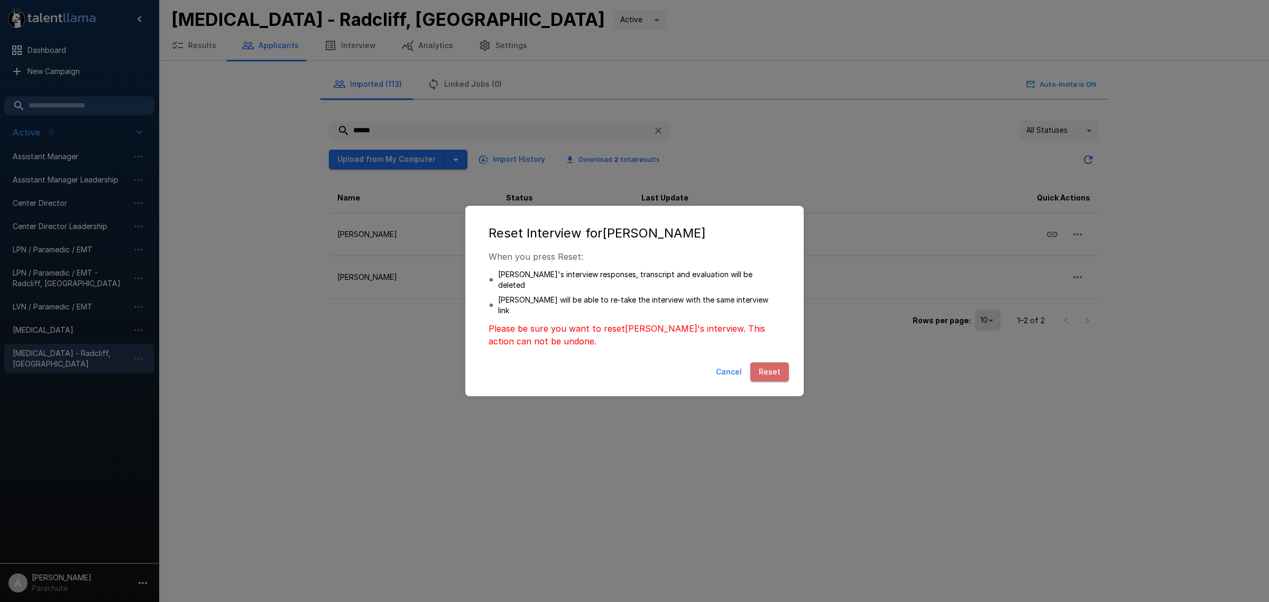
click at [776, 362] on button "Reset" at bounding box center [769, 372] width 39 height 20
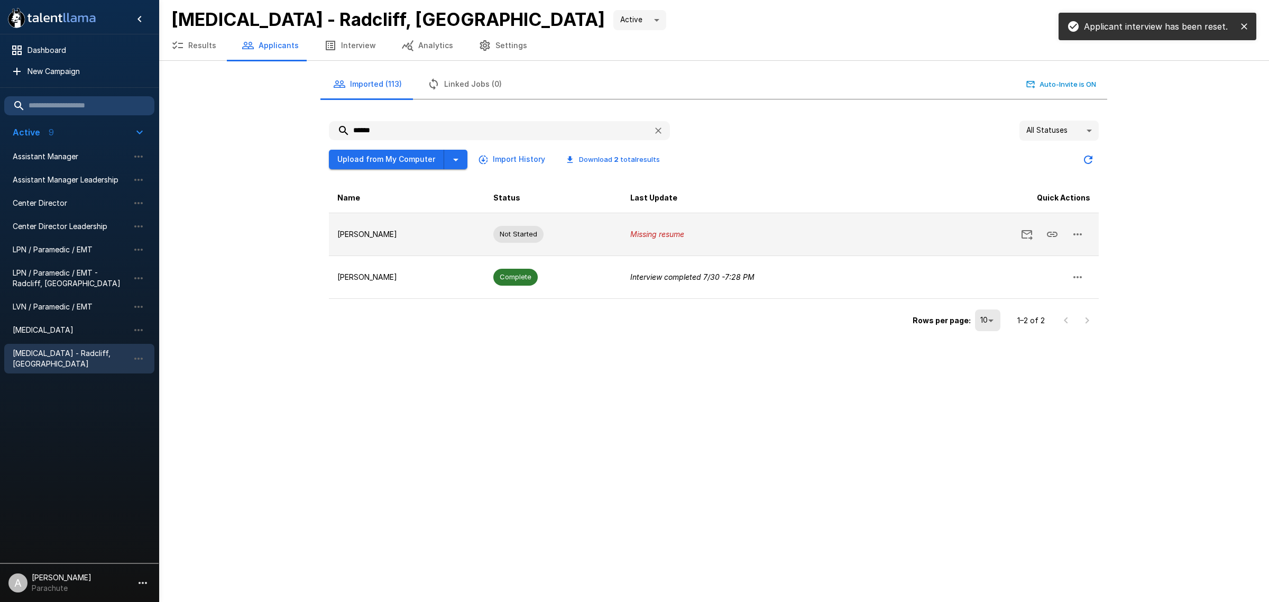
click at [1082, 233] on icon "button" at bounding box center [1078, 234] width 8 height 2
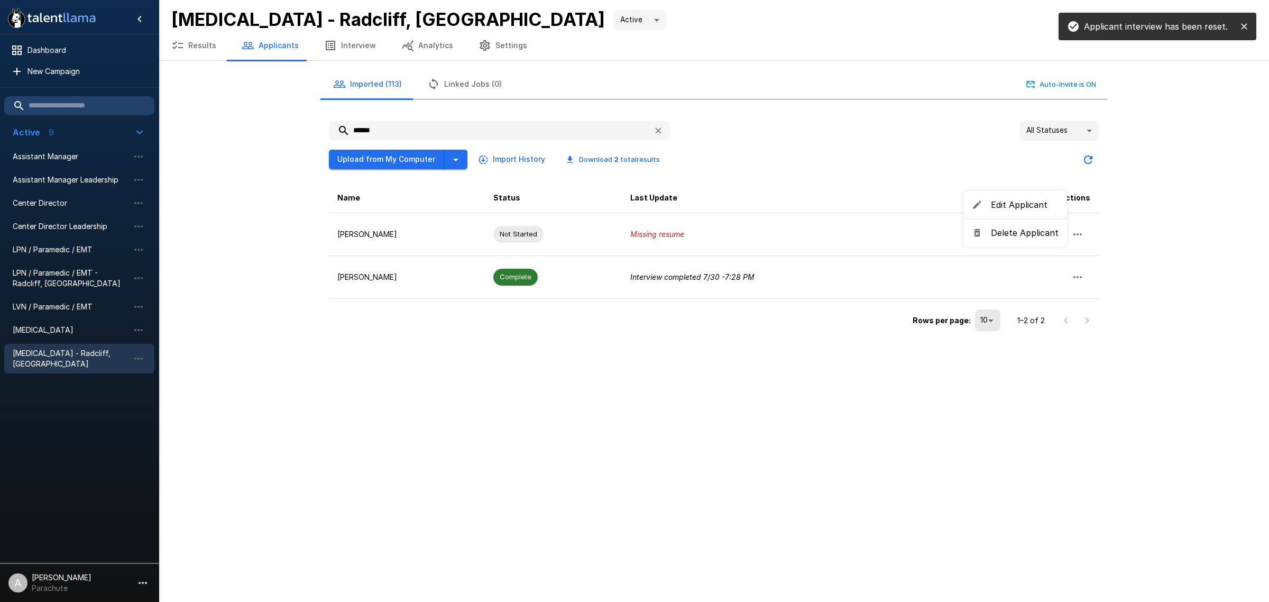
click at [1136, 226] on div at bounding box center [634, 301] width 1269 height 602
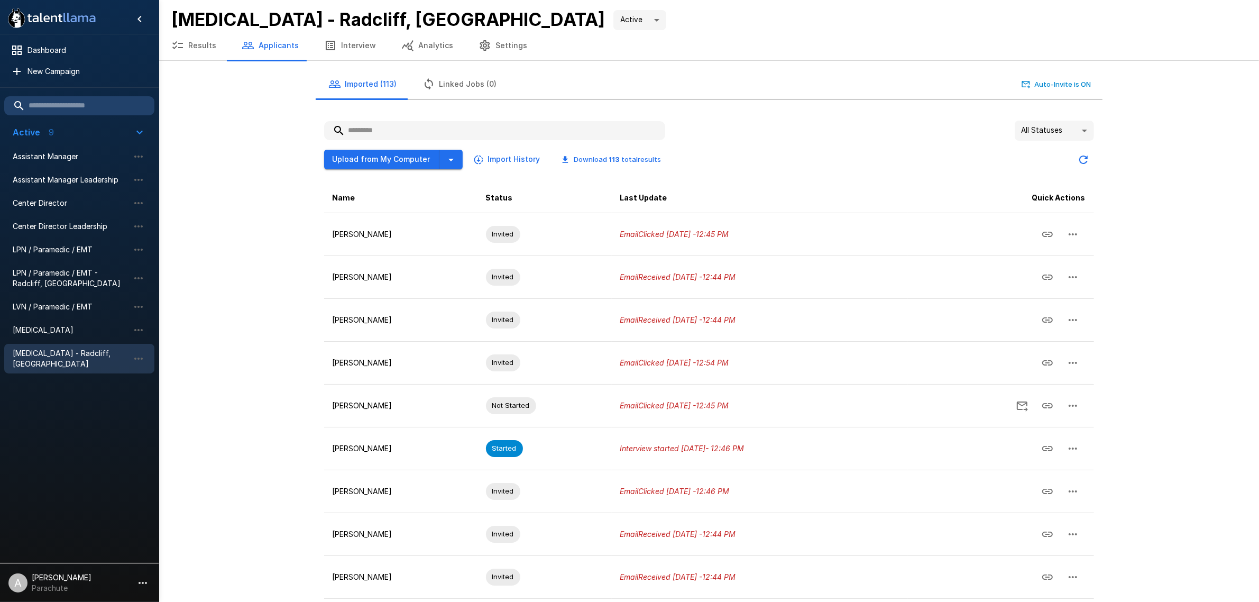
click at [447, 121] on input "text" at bounding box center [494, 130] width 341 height 19
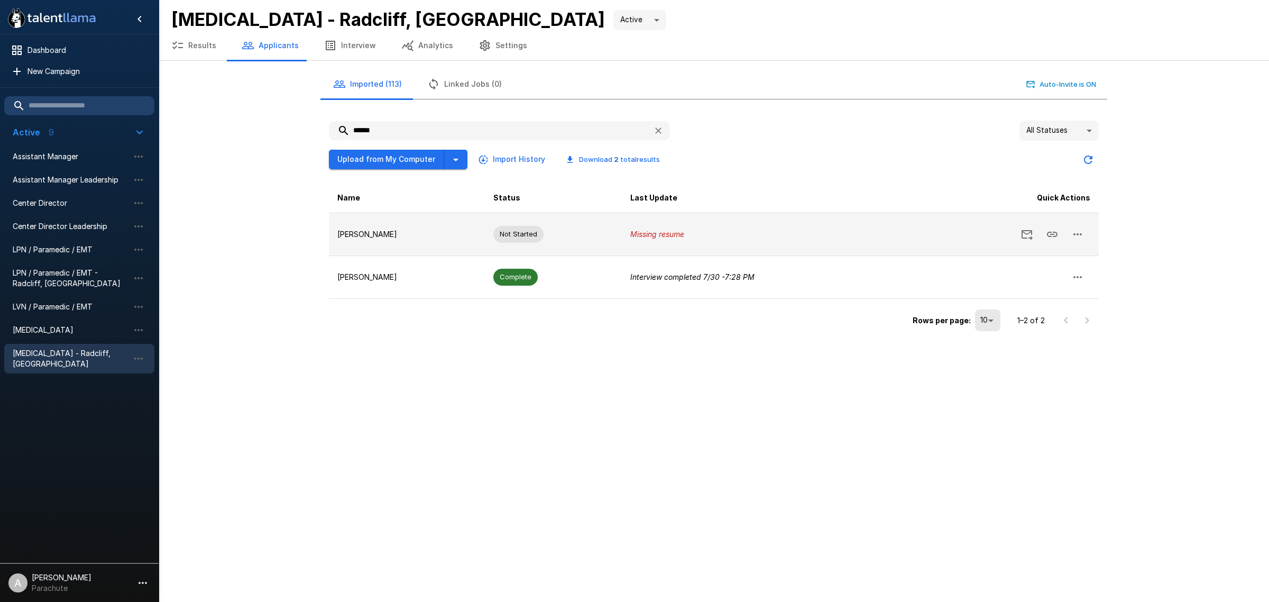
type input "******"
click at [1075, 232] on icon "button" at bounding box center [1078, 234] width 13 height 13
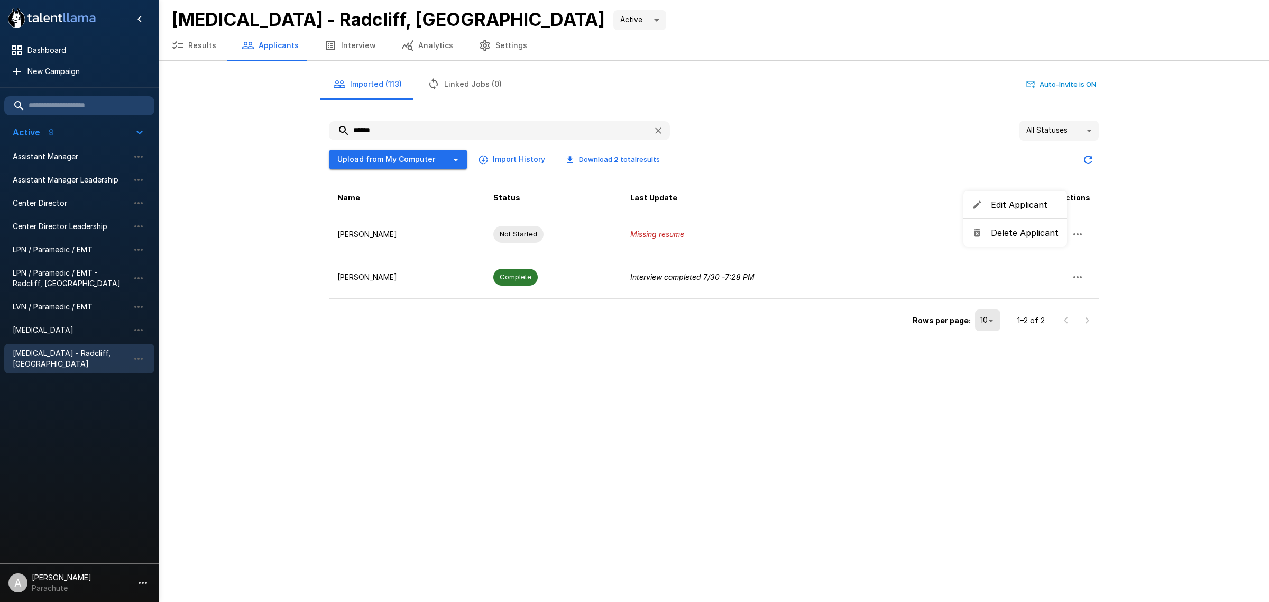
click at [1170, 223] on div at bounding box center [634, 301] width 1269 height 602
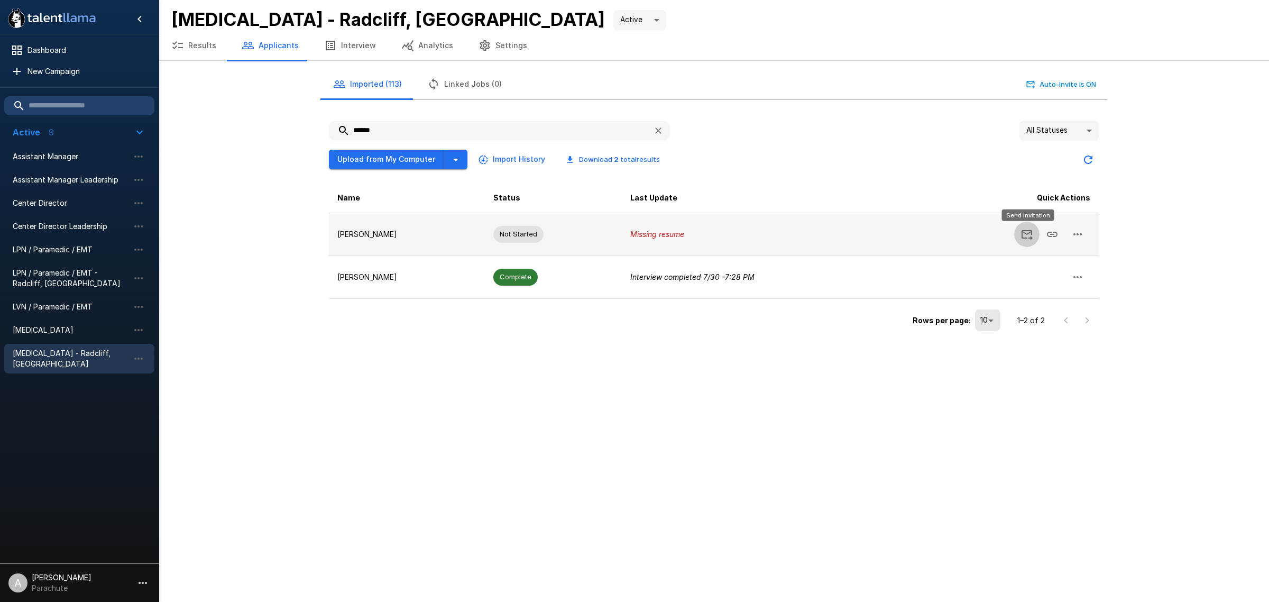
click at [1029, 235] on icon "Send Invitation" at bounding box center [1027, 234] width 13 height 13
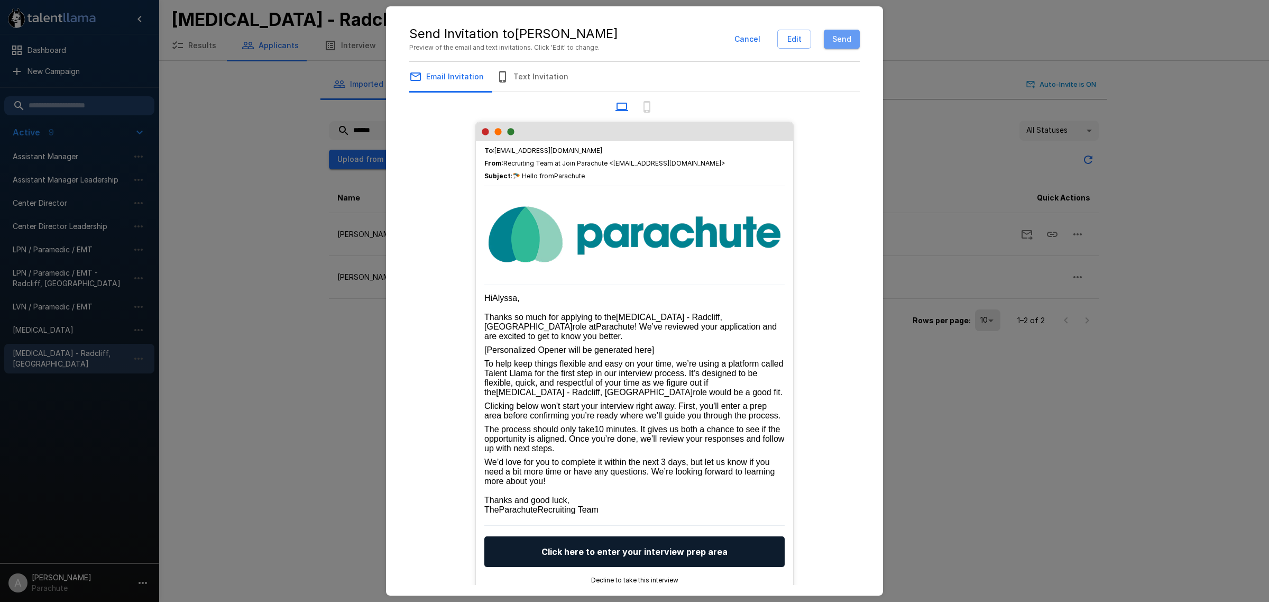
click at [848, 41] on button "Send" at bounding box center [842, 40] width 36 height 20
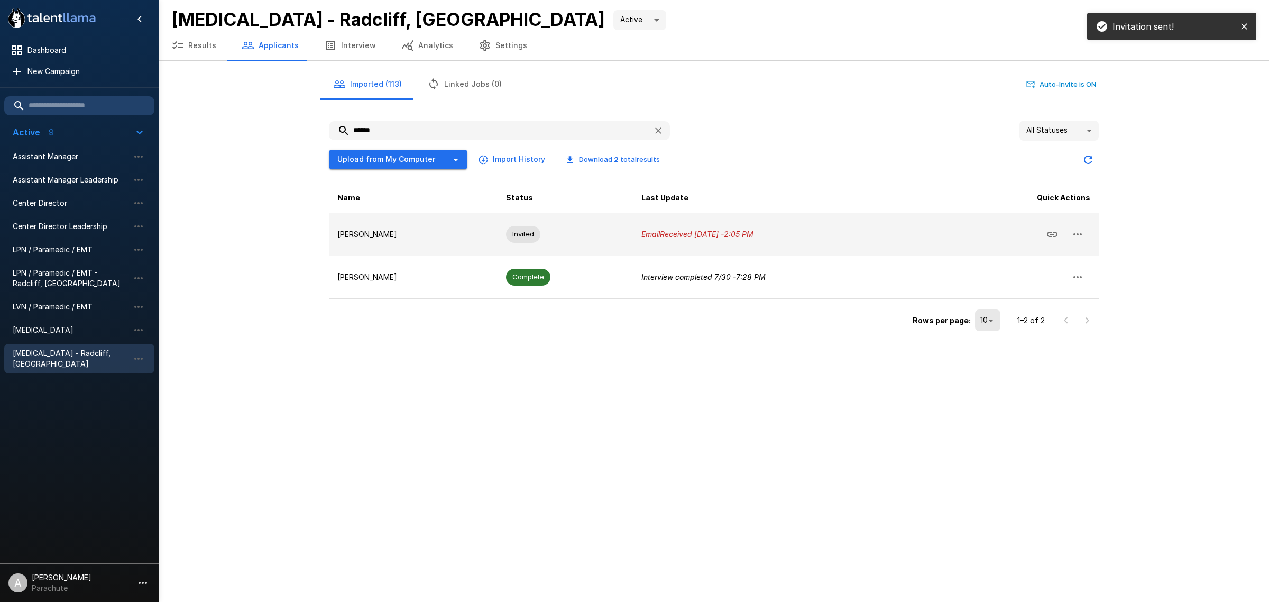
click at [1054, 232] on icon "Copy Interview Link" at bounding box center [1052, 234] width 11 height 5
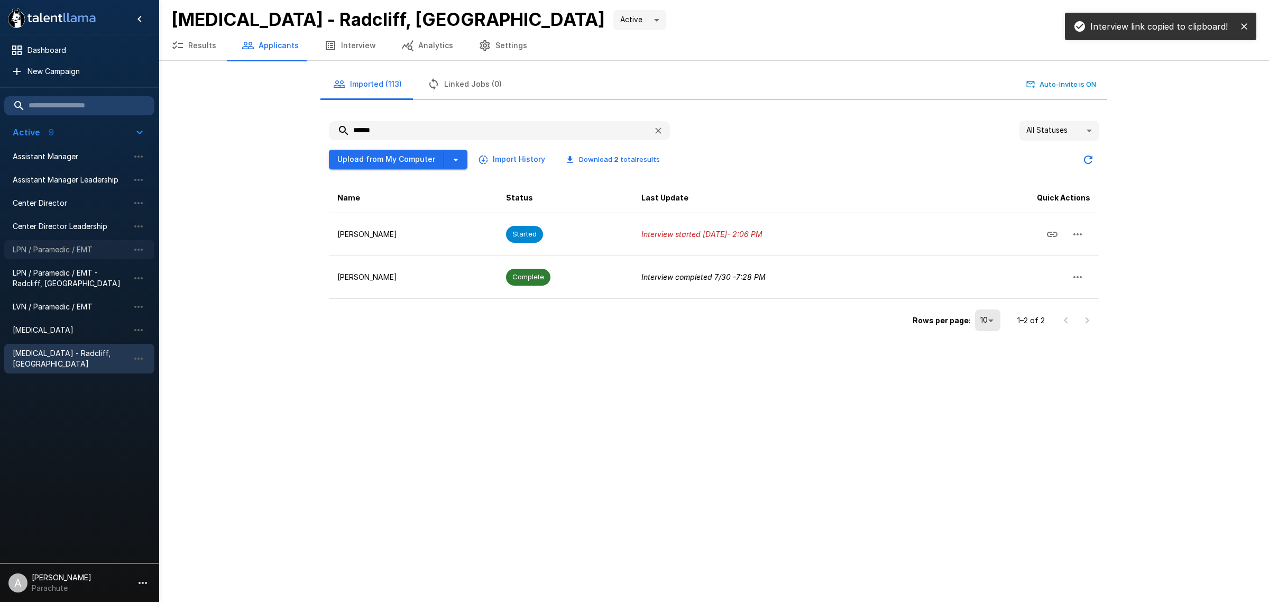
click at [57, 254] on span "LPN / Paramedic / EMT" at bounding box center [71, 249] width 116 height 11
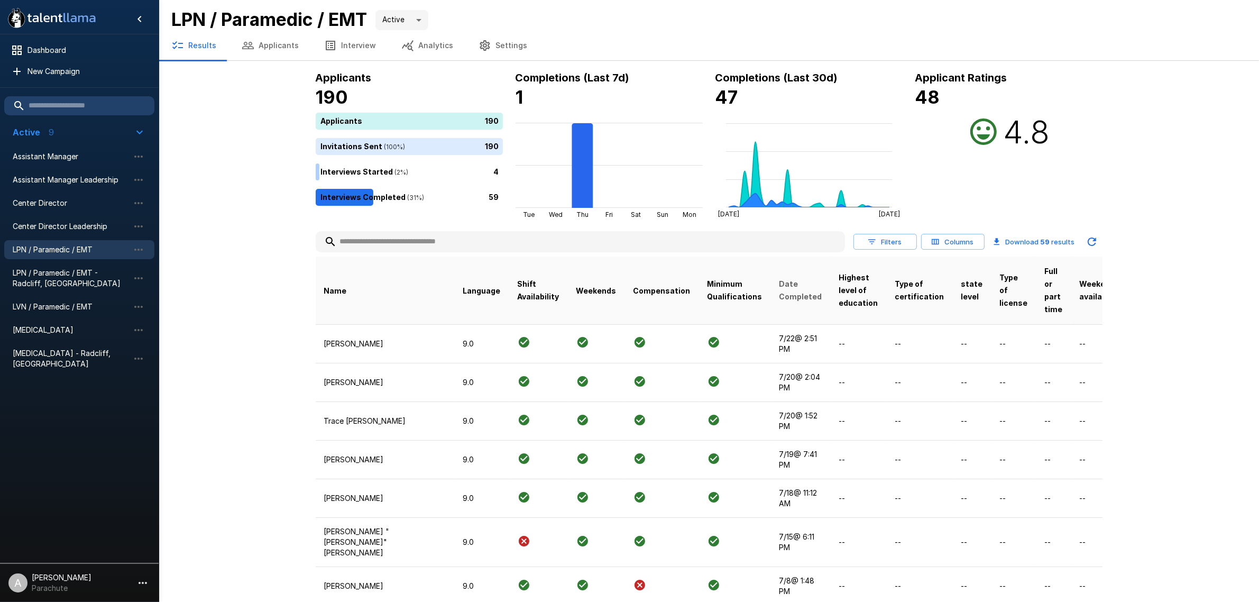
click at [780, 294] on span "Date Completed" at bounding box center [801, 290] width 43 height 25
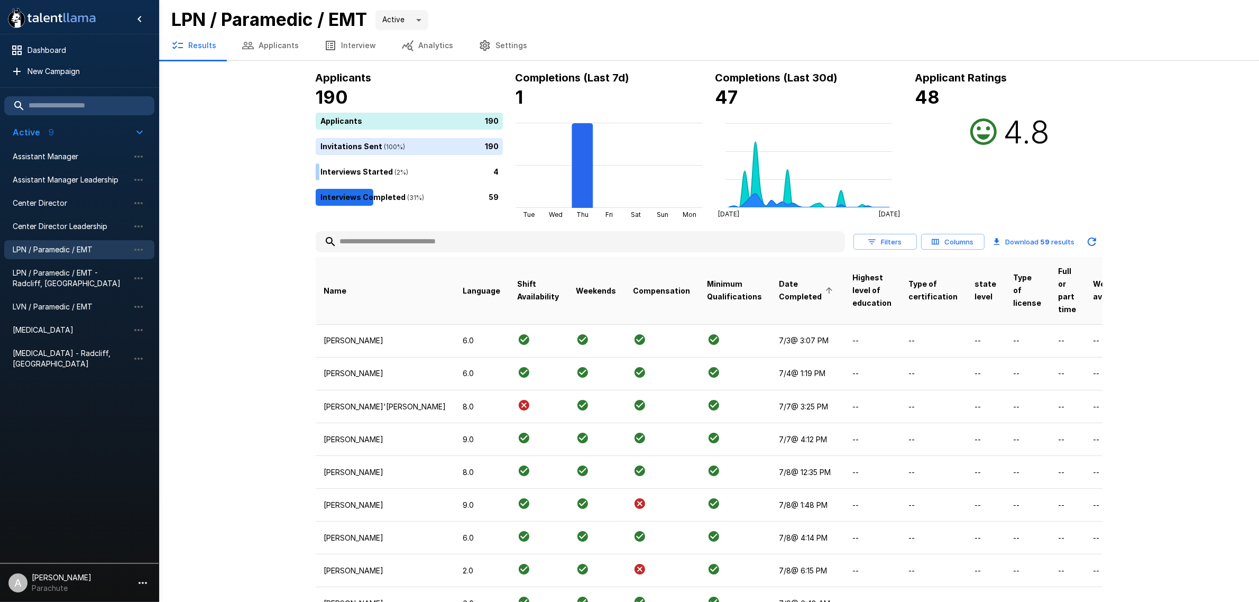
click at [771, 299] on th "Date Completed" at bounding box center [808, 291] width 74 height 68
click at [780, 281] on span "Date Completed" at bounding box center [808, 290] width 57 height 25
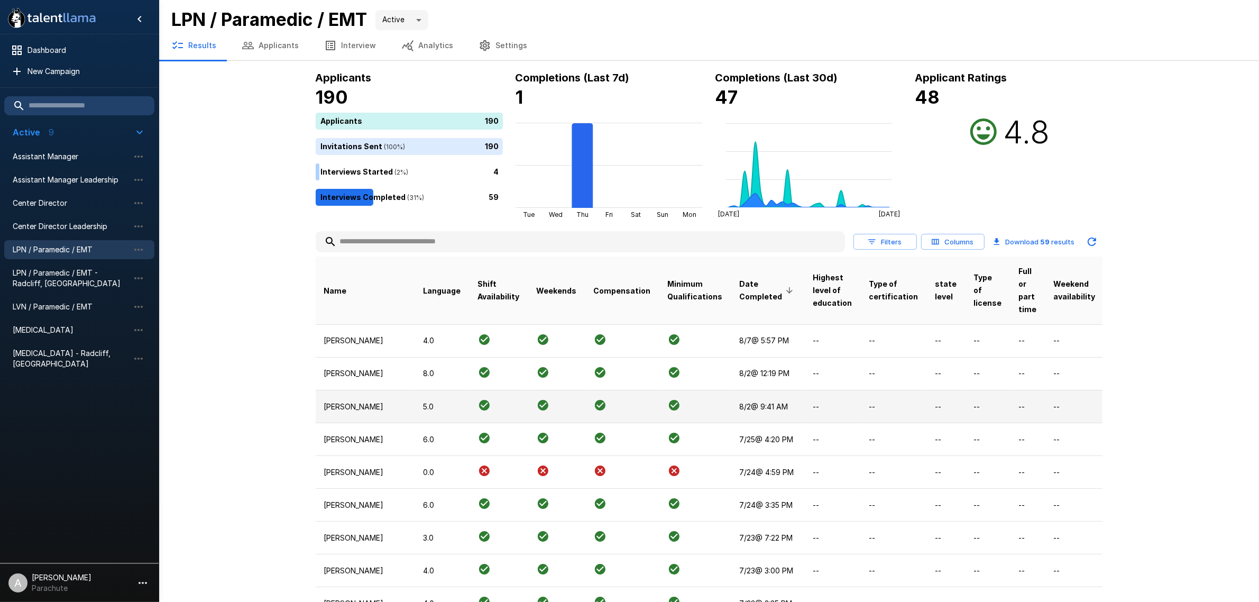
click at [359, 412] on p "[PERSON_NAME]" at bounding box center [365, 406] width 83 height 11
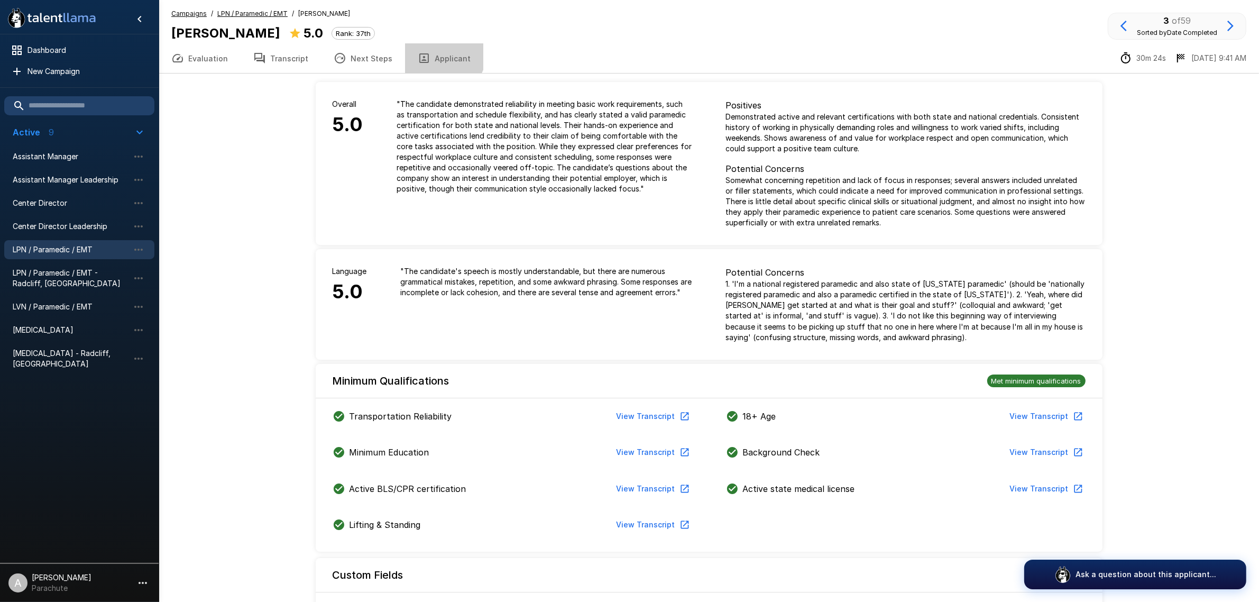
click at [432, 53] on button "Applicant" at bounding box center [444, 58] width 78 height 30
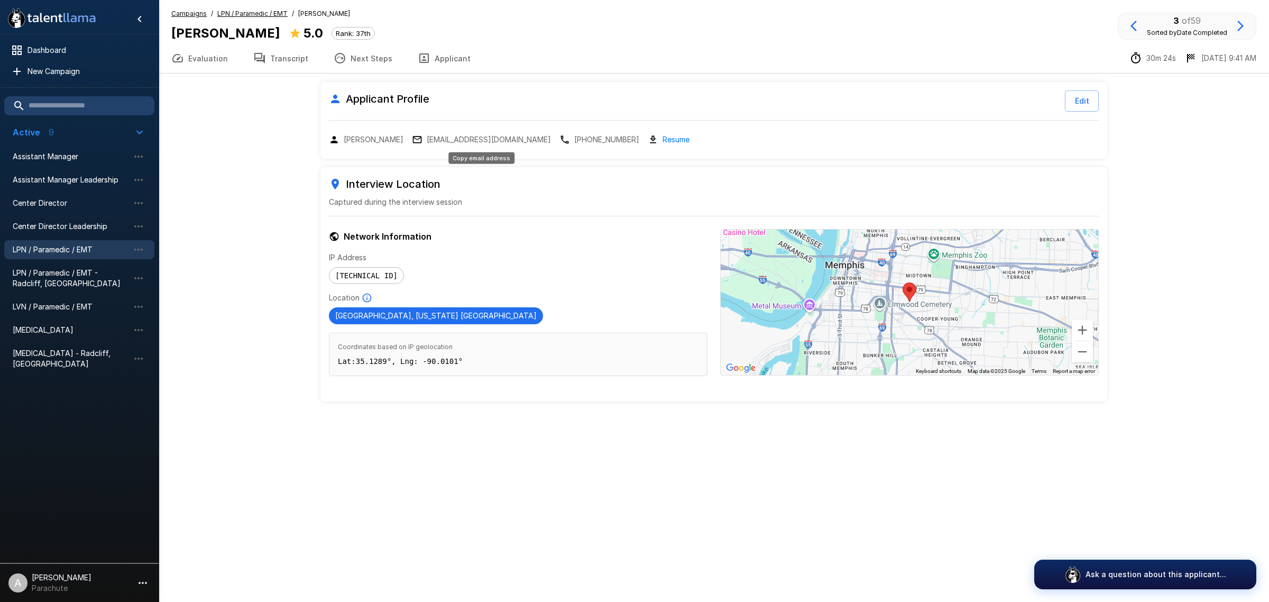
click at [525, 139] on p "[EMAIL_ADDRESS][DOMAIN_NAME]" at bounding box center [489, 139] width 124 height 11
click at [280, 66] on button "Transcript" at bounding box center [281, 58] width 80 height 30
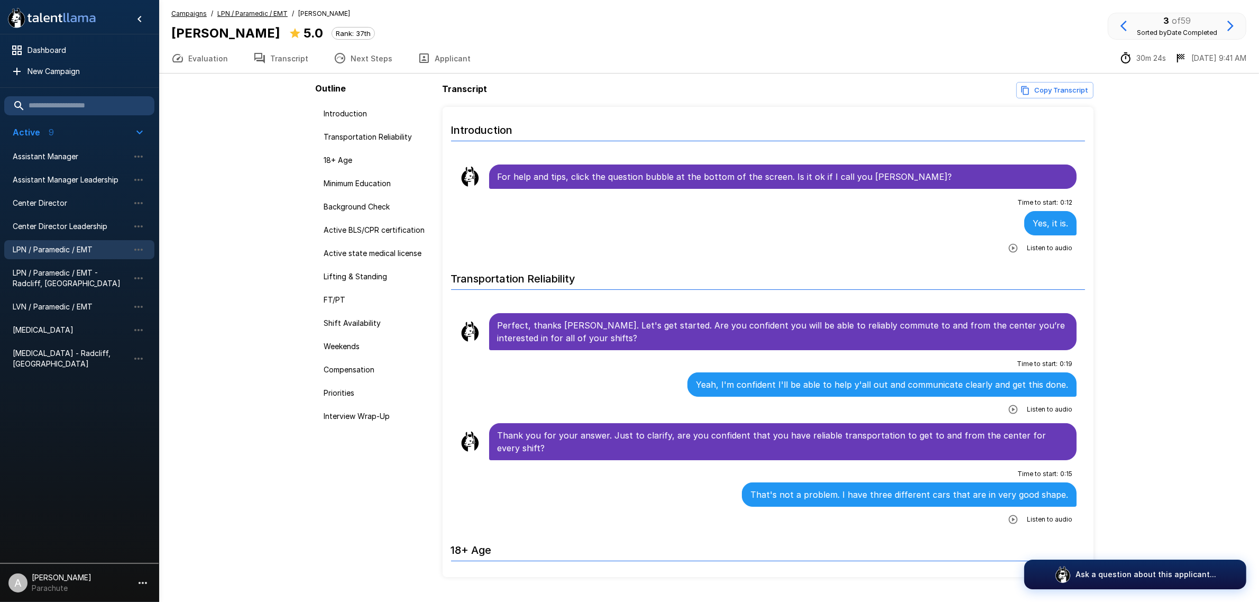
click at [1004, 418] on button "button" at bounding box center [1013, 409] width 19 height 19
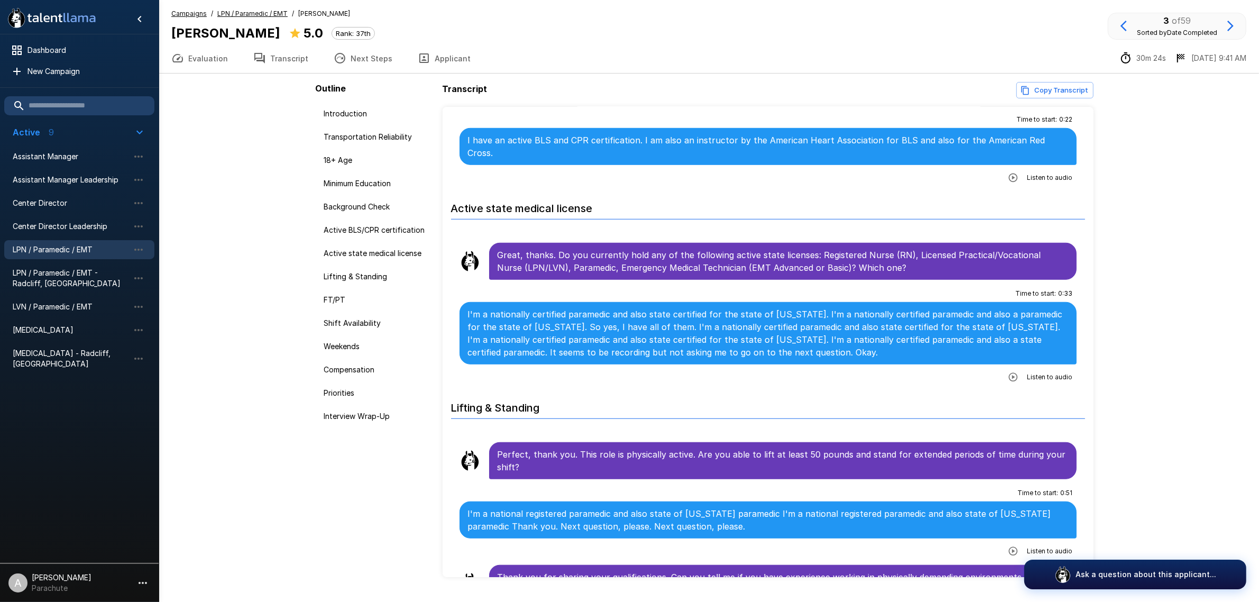
scroll to position [992, 0]
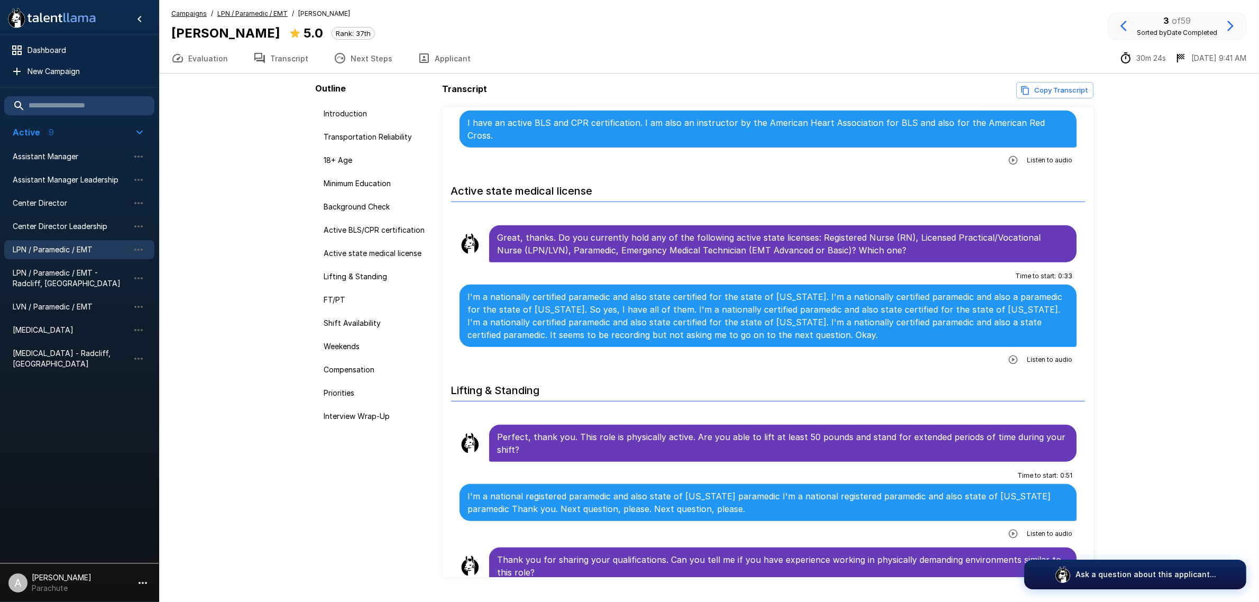
click at [1008, 355] on icon "button" at bounding box center [1013, 359] width 11 height 11
click at [965, 355] on icon "button" at bounding box center [970, 360] width 11 height 11
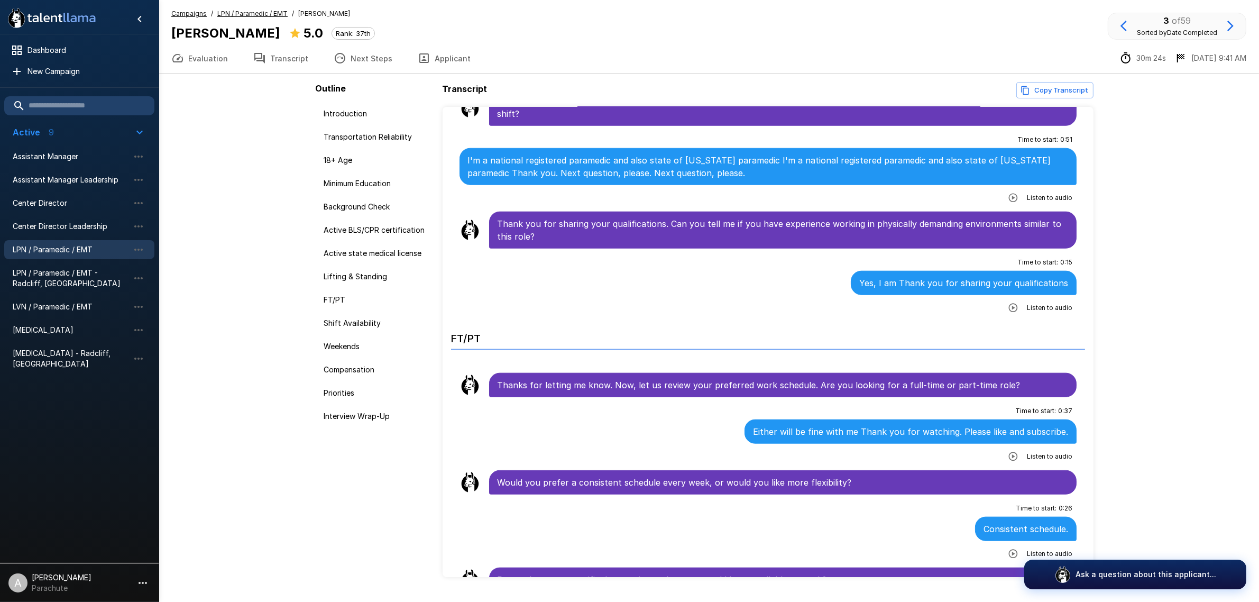
scroll to position [1322, 0]
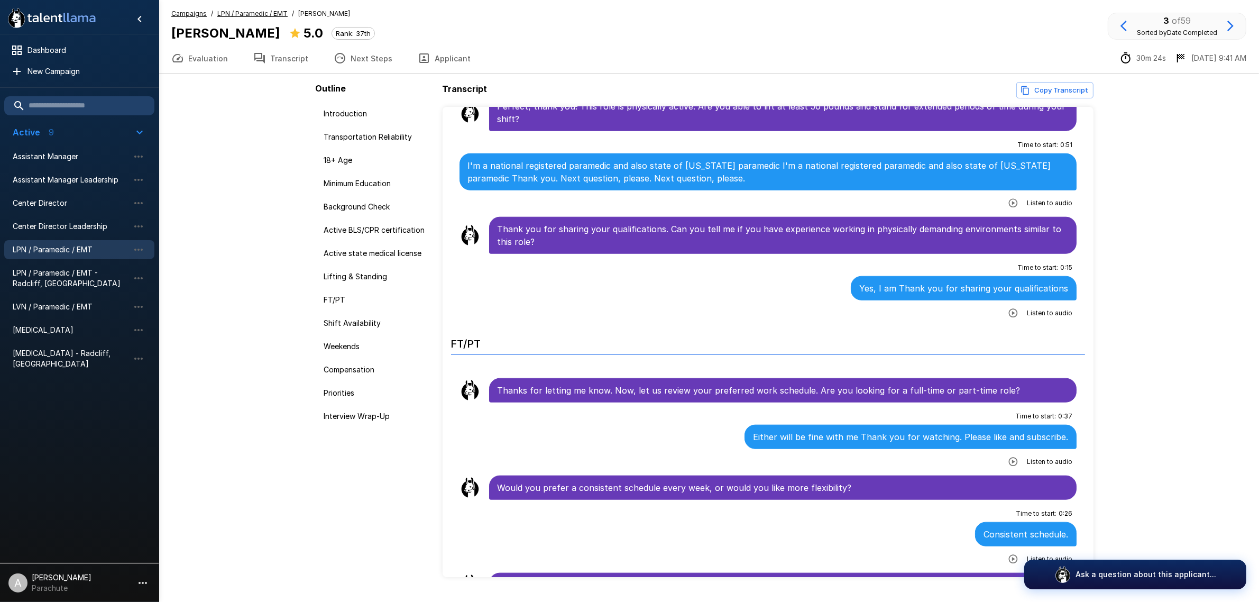
click at [1004, 304] on button "button" at bounding box center [1013, 313] width 19 height 19
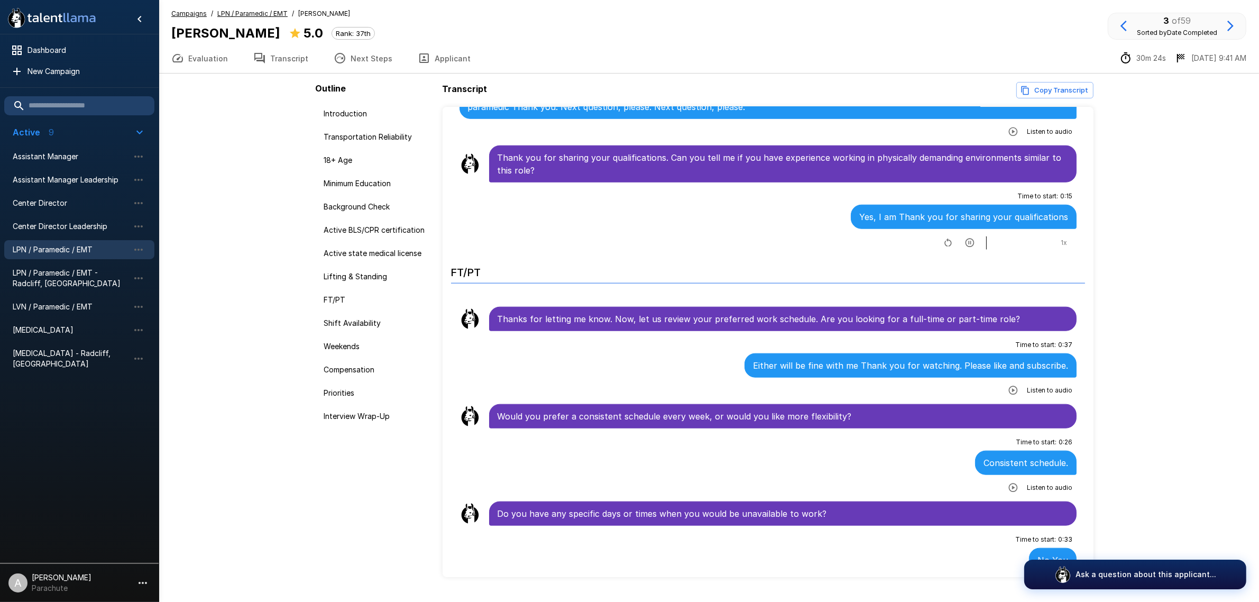
scroll to position [1388, 0]
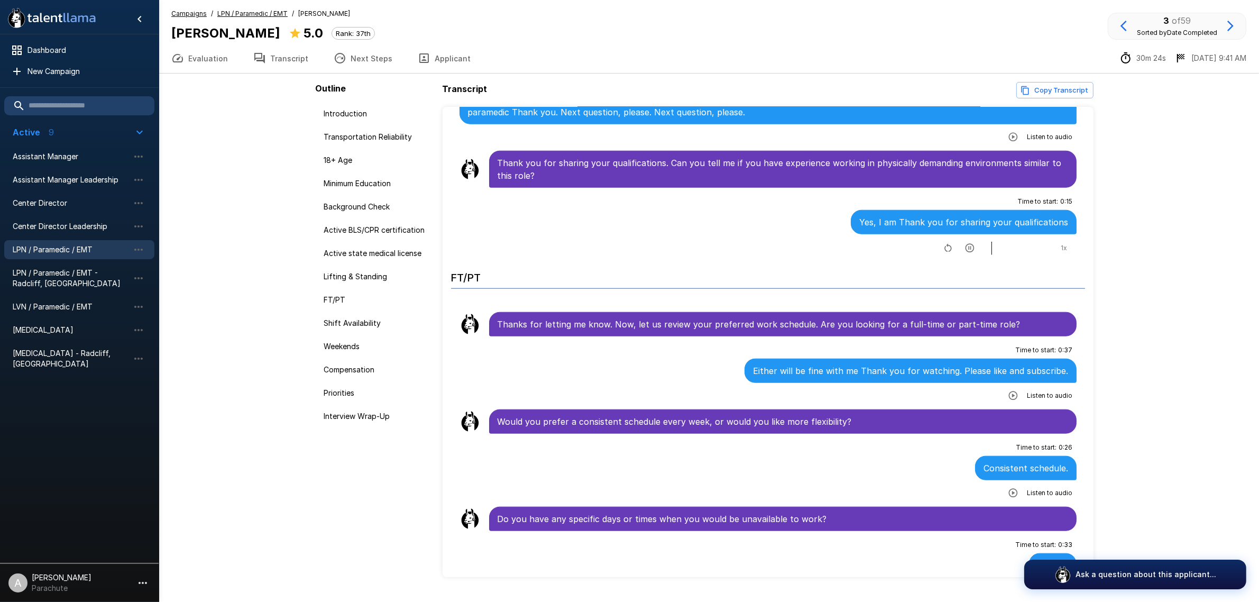
click at [1060, 242] on button "1 x" at bounding box center [1064, 248] width 17 height 17
click at [1060, 242] on button "1.1 x" at bounding box center [1064, 248] width 17 height 17
click at [1060, 242] on button "1.2 x" at bounding box center [1064, 248] width 17 height 17
click at [1060, 242] on button "1.3 x" at bounding box center [1064, 248] width 17 height 17
click at [1060, 242] on button "1.4 x" at bounding box center [1064, 248] width 17 height 17
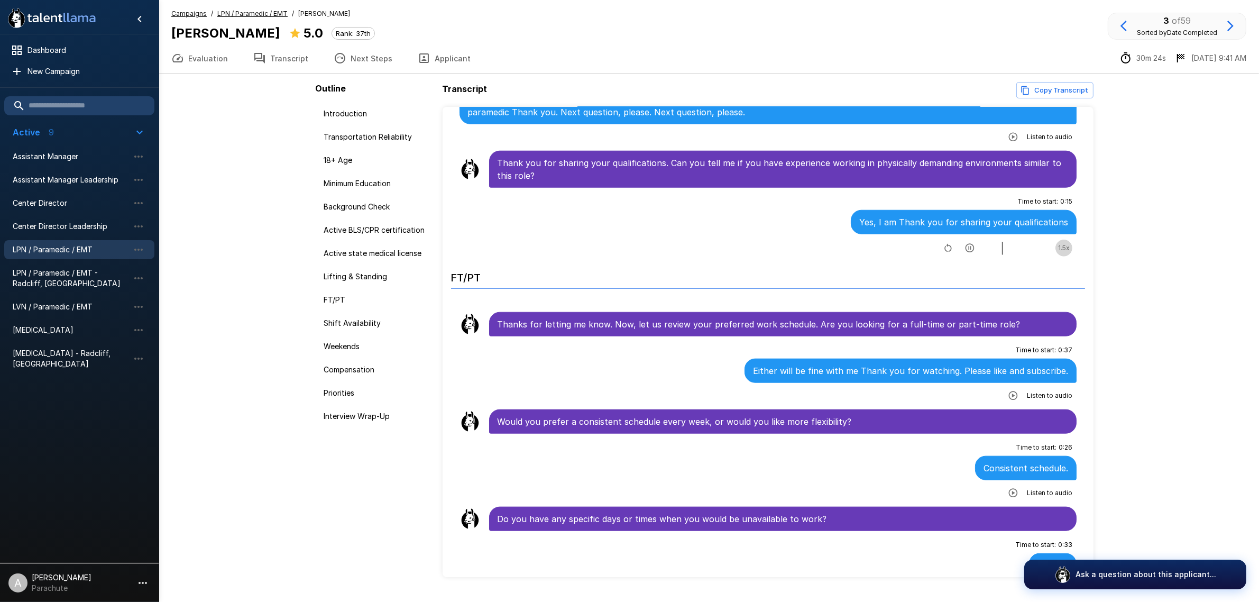
click at [1060, 242] on button "1.5 x" at bounding box center [1064, 248] width 17 height 17
click at [1060, 243] on button "1 x" at bounding box center [1064, 248] width 17 height 17
click at [1060, 243] on button "1.1 x" at bounding box center [1064, 248] width 17 height 17
click at [1059, 244] on button "1.2 x" at bounding box center [1064, 248] width 17 height 17
click at [1059, 244] on span "1.3 x" at bounding box center [1064, 248] width 12 height 11
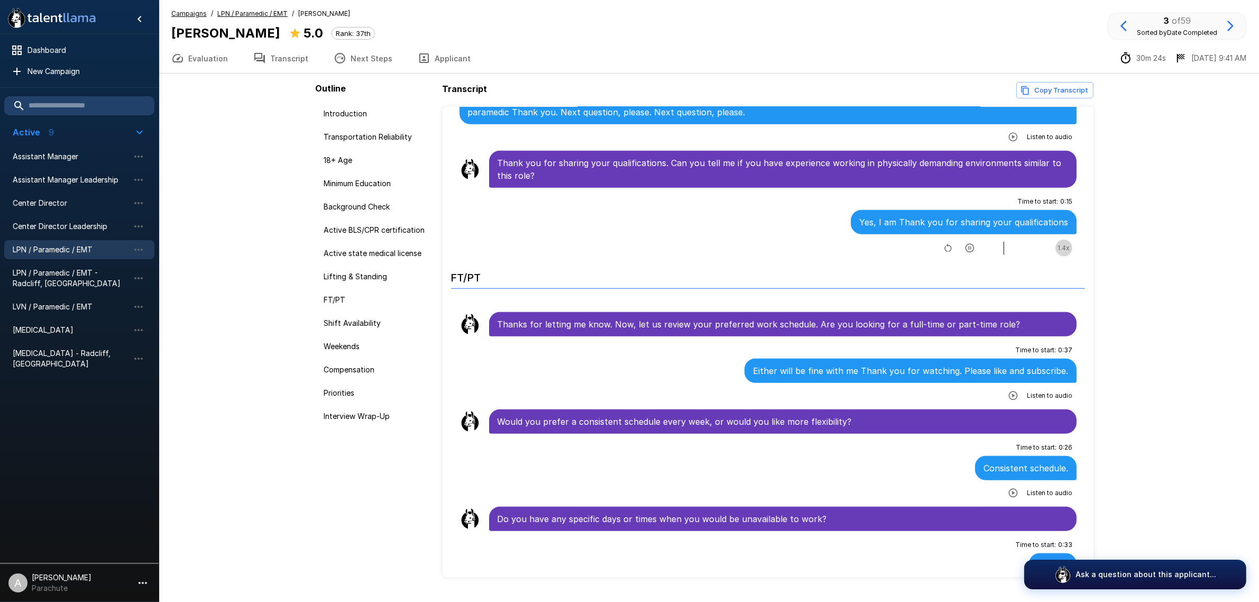
click at [1059, 244] on span "1.4 x" at bounding box center [1064, 248] width 12 height 11
click at [1011, 390] on button "button" at bounding box center [1013, 395] width 19 height 19
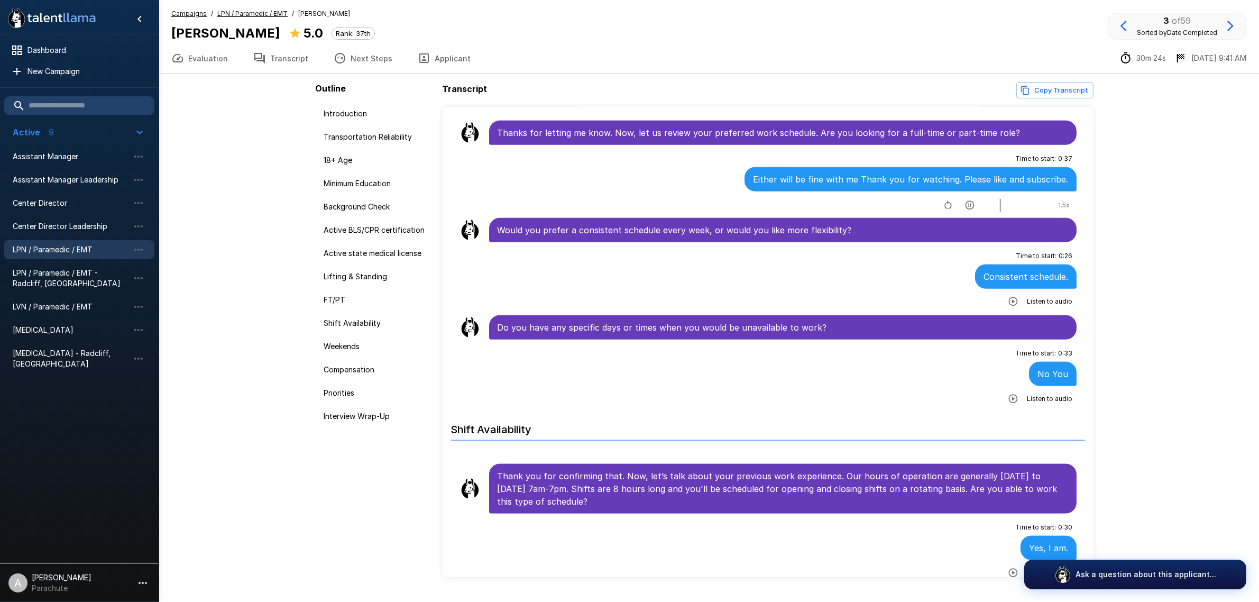
scroll to position [1587, 0]
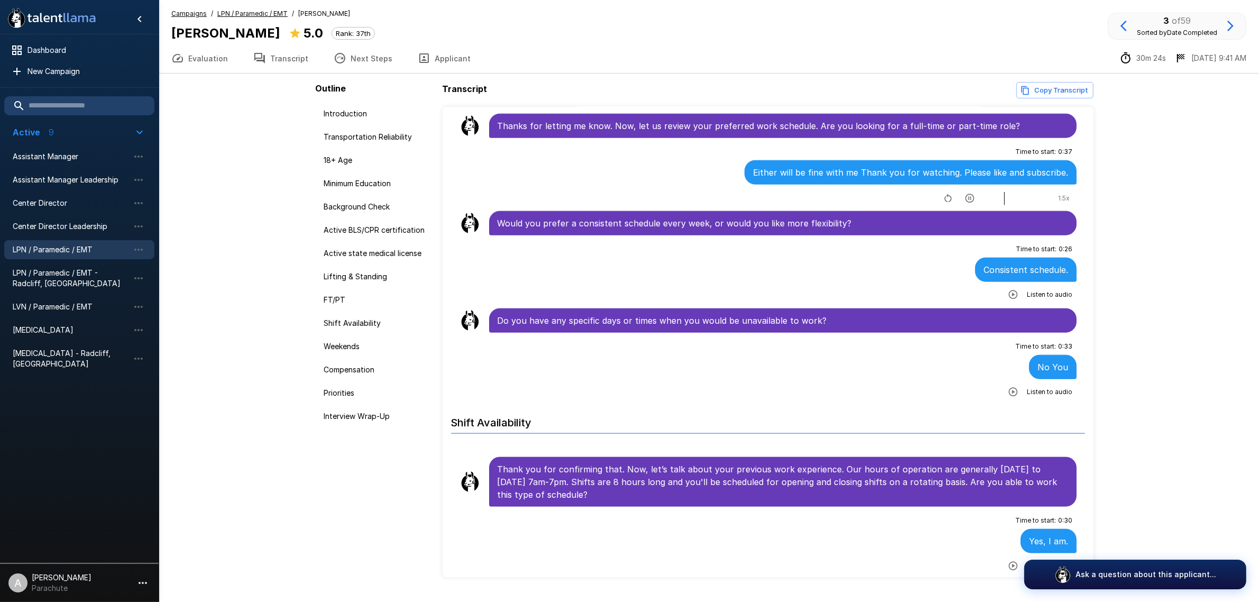
click at [1058, 193] on span "1.5 x" at bounding box center [1064, 198] width 12 height 11
click at [1005, 294] on button "button" at bounding box center [1013, 294] width 19 height 19
click at [1008, 387] on icon "button" at bounding box center [1013, 392] width 11 height 11
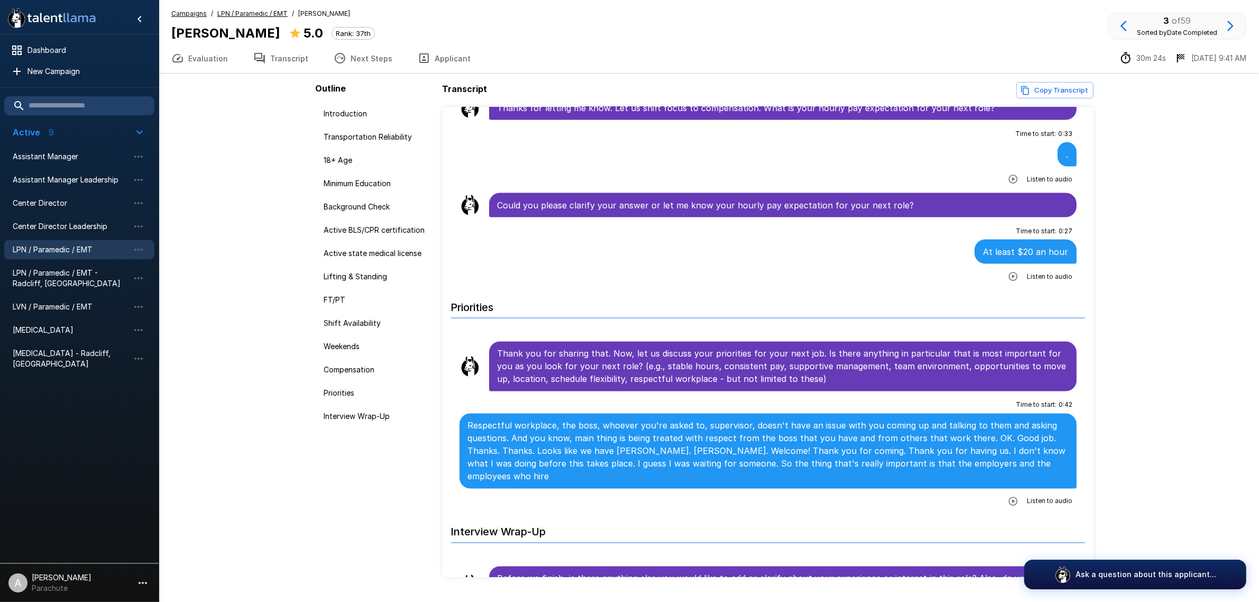
scroll to position [2314, 0]
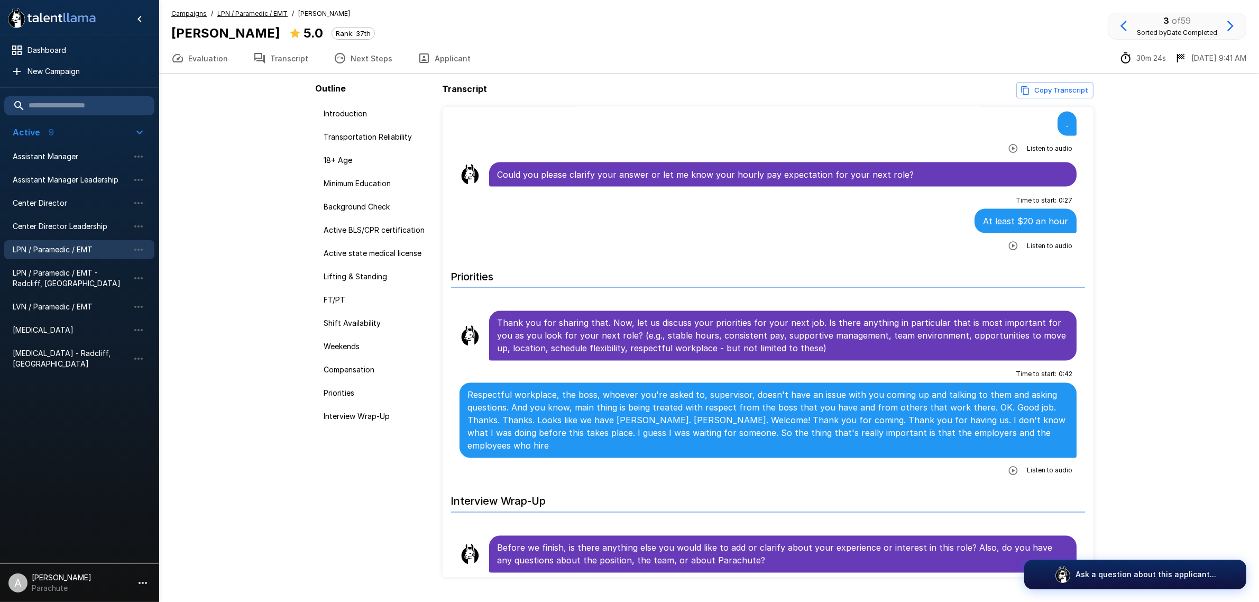
click at [1008, 465] on icon "button" at bounding box center [1013, 470] width 11 height 11
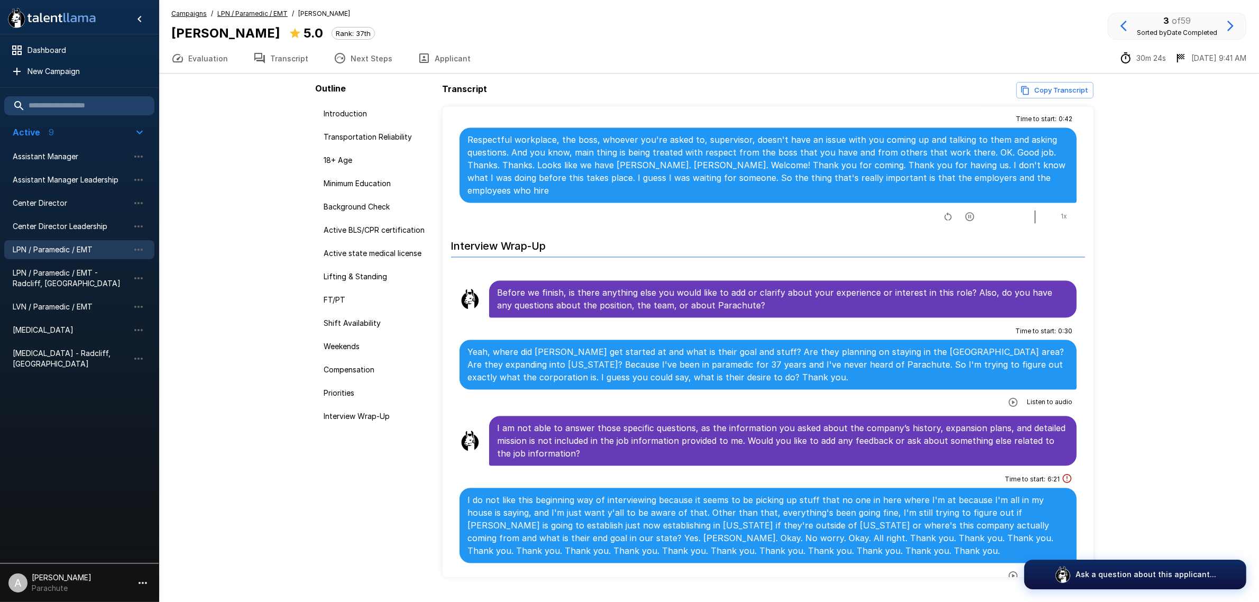
scroll to position [2578, 0]
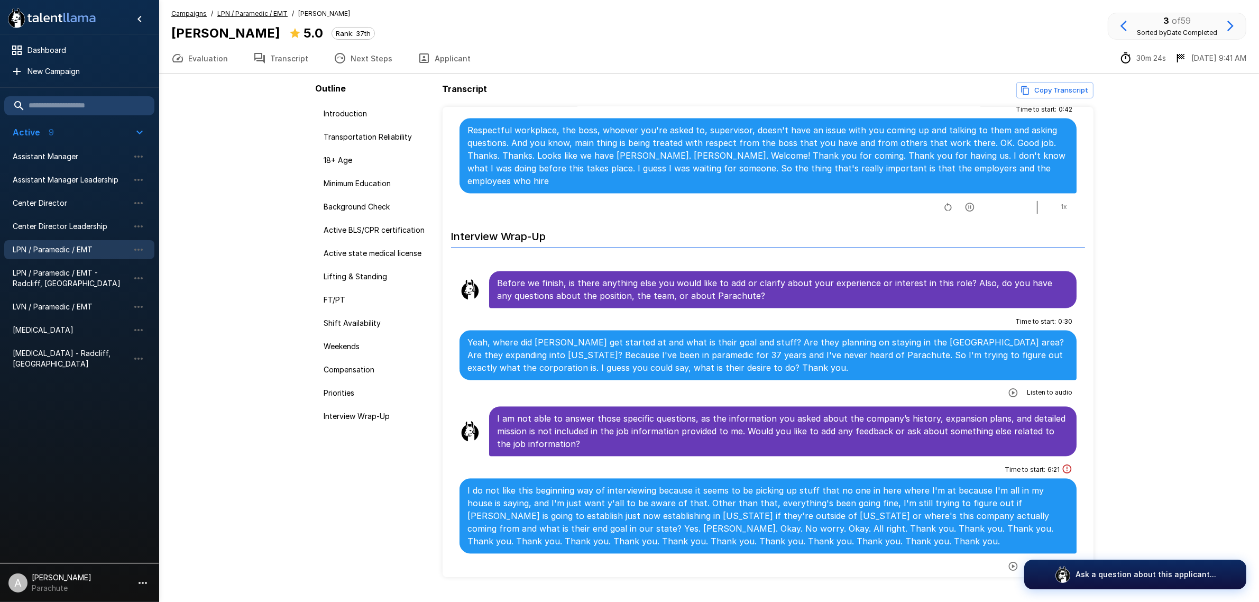
click at [1009, 390] on icon "button" at bounding box center [1013, 393] width 9 height 9
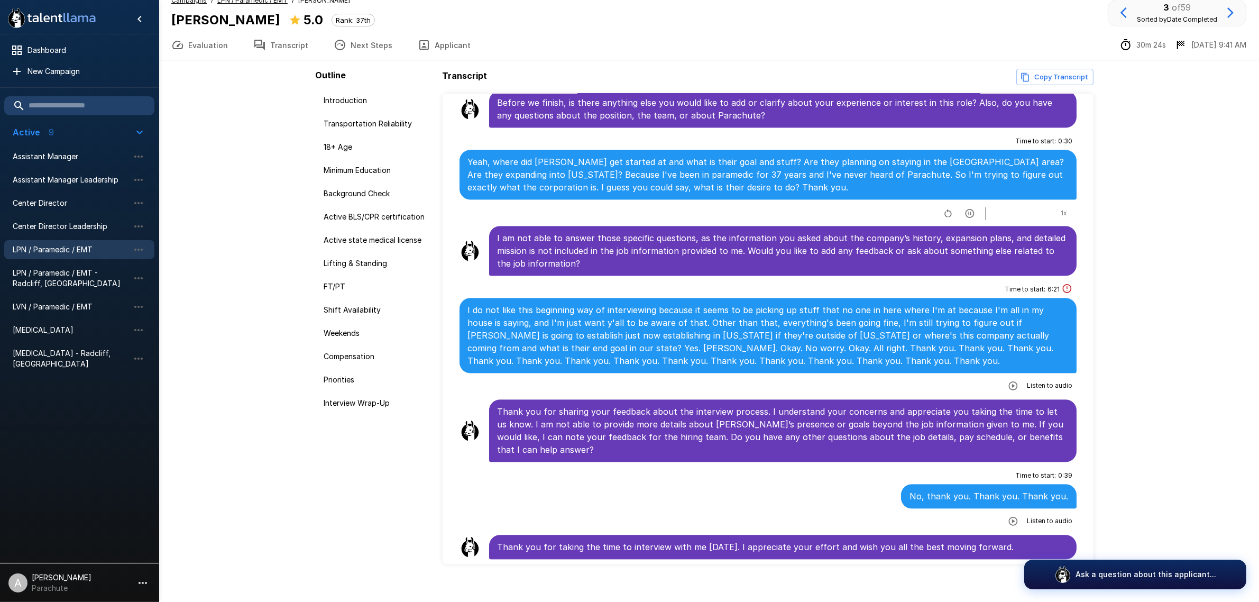
scroll to position [25, 0]
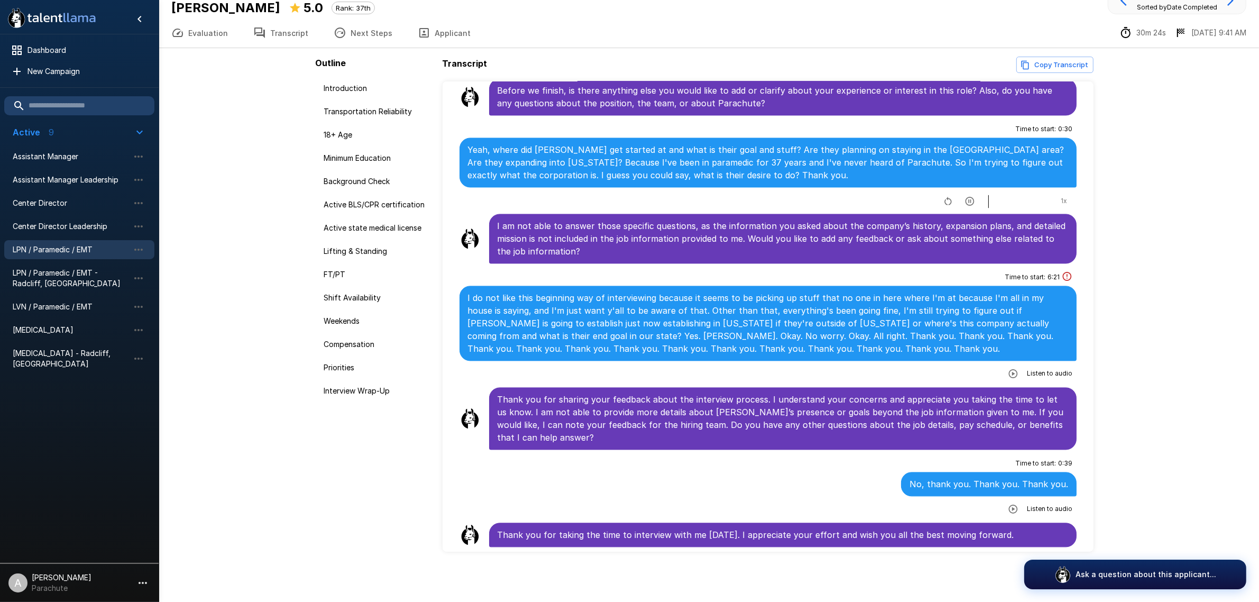
click at [1004, 364] on button "button" at bounding box center [1013, 373] width 19 height 19
click at [91, 246] on span "LPN / Paramedic / EMT" at bounding box center [71, 249] width 116 height 11
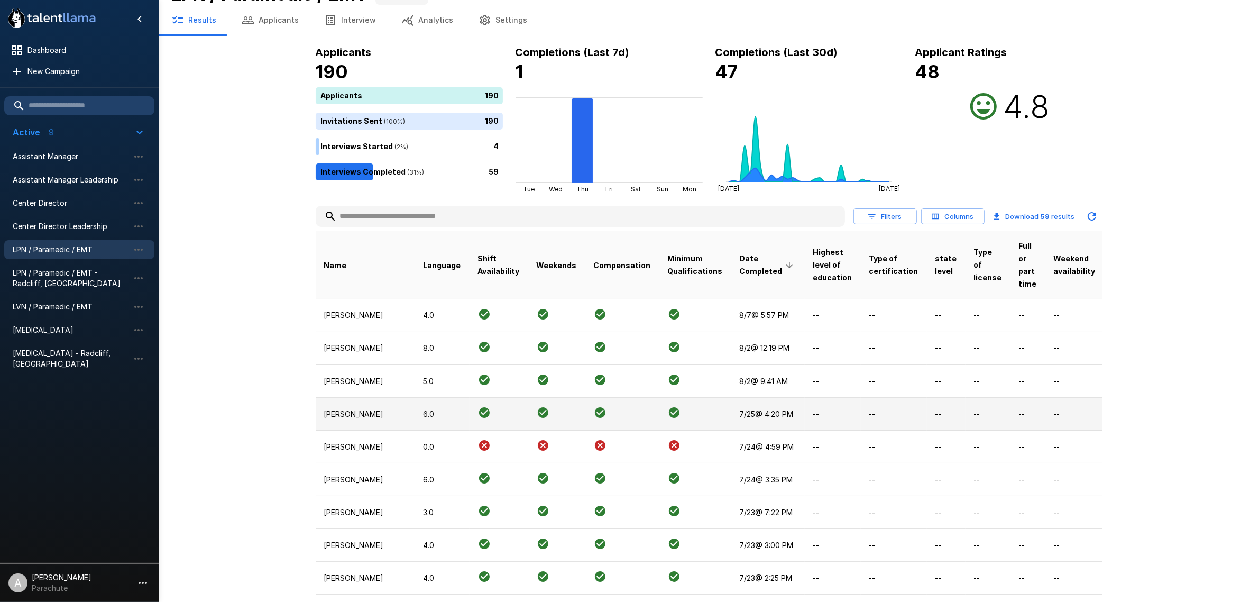
click at [332, 424] on td "[PERSON_NAME]" at bounding box center [365, 414] width 99 height 33
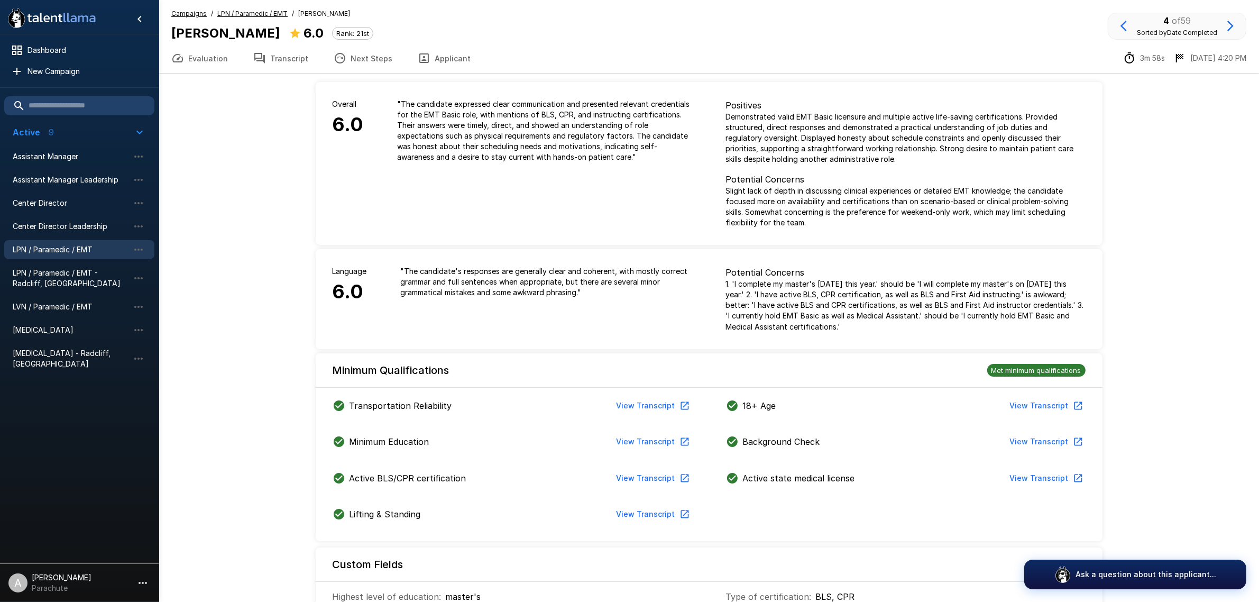
click at [436, 59] on button "Applicant" at bounding box center [444, 58] width 78 height 30
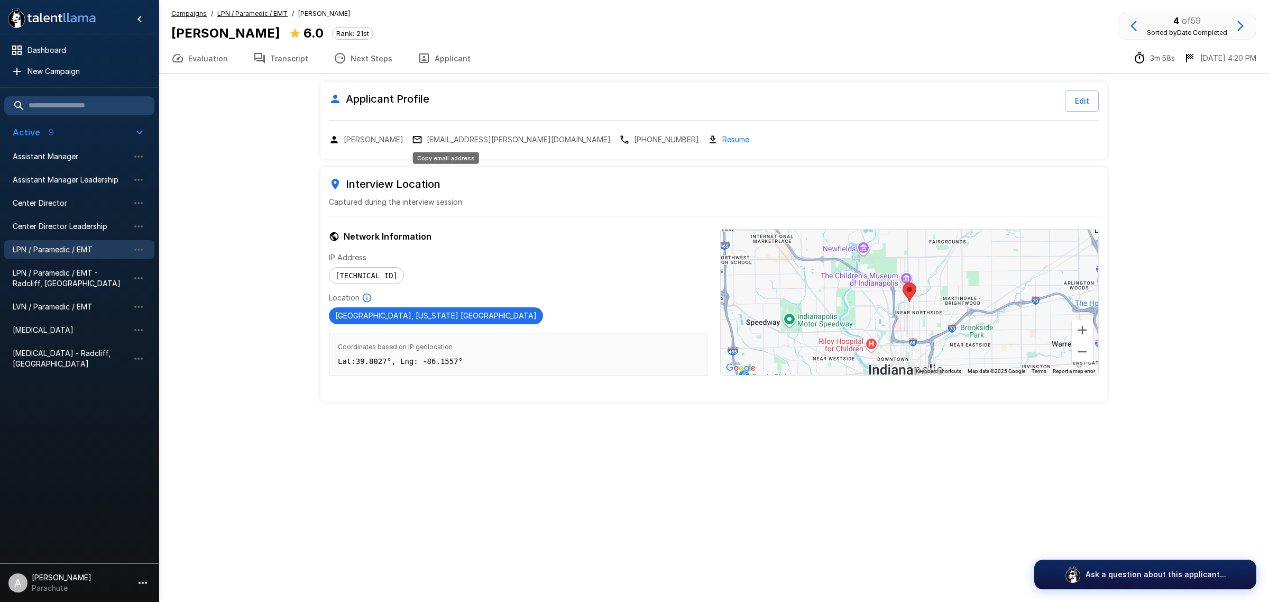
click at [427, 134] on p "[EMAIL_ADDRESS][PERSON_NAME][DOMAIN_NAME]" at bounding box center [519, 139] width 184 height 11
click at [480, 136] on p "[EMAIL_ADDRESS][PERSON_NAME][DOMAIN_NAME]" at bounding box center [519, 139] width 184 height 11
click at [288, 42] on div "Campaigns / LPN / Paramedic / EMT / [PERSON_NAME] [PERSON_NAME] 6.0 Rank: 21st …" at bounding box center [714, 37] width 1111 height 74
click at [285, 53] on button "Transcript" at bounding box center [281, 58] width 80 height 30
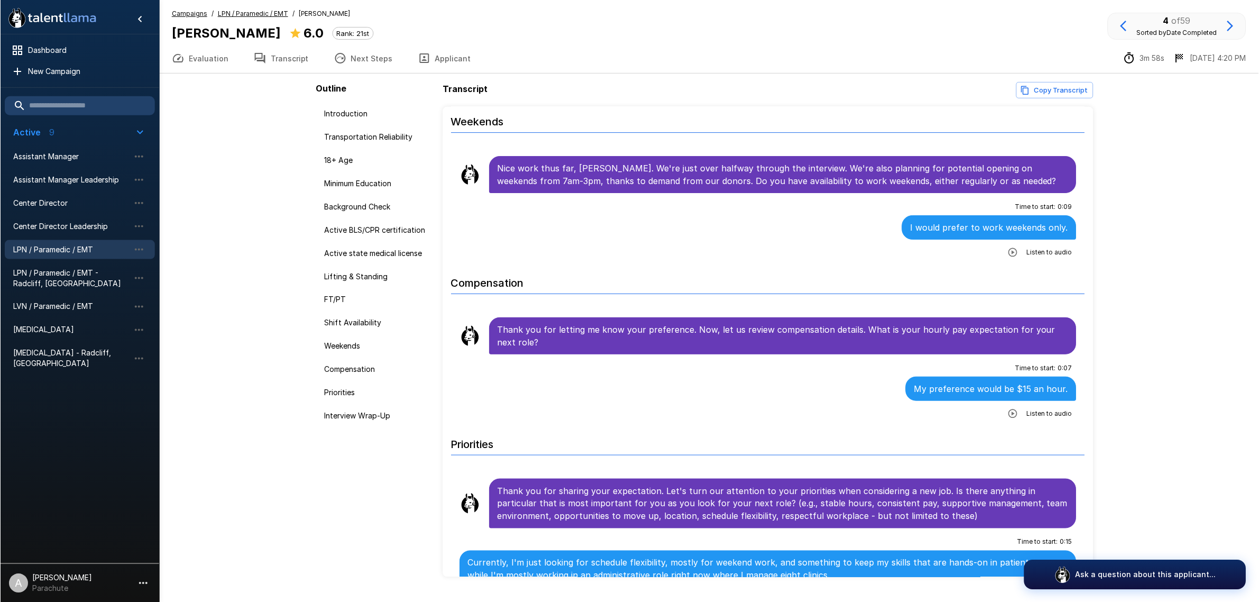
scroll to position [1719, 0]
click at [44, 352] on span "[MEDICAL_DATA] - Radcliff, [GEOGRAPHIC_DATA]" at bounding box center [71, 358] width 116 height 21
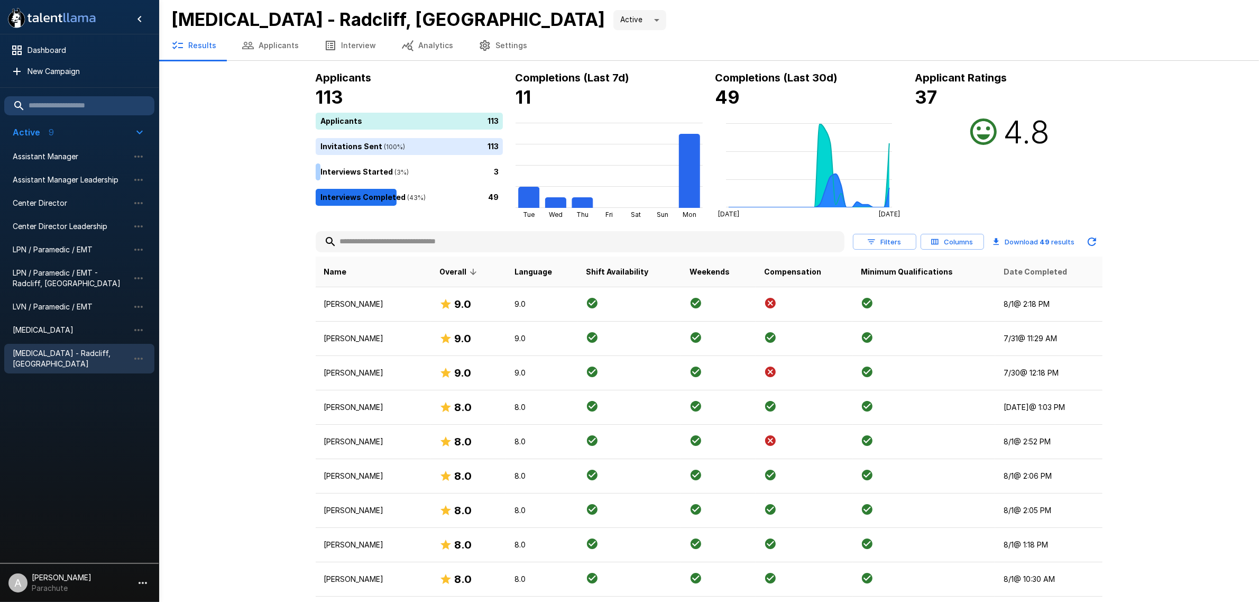
click at [1016, 272] on span "Date Completed" at bounding box center [1035, 271] width 63 height 13
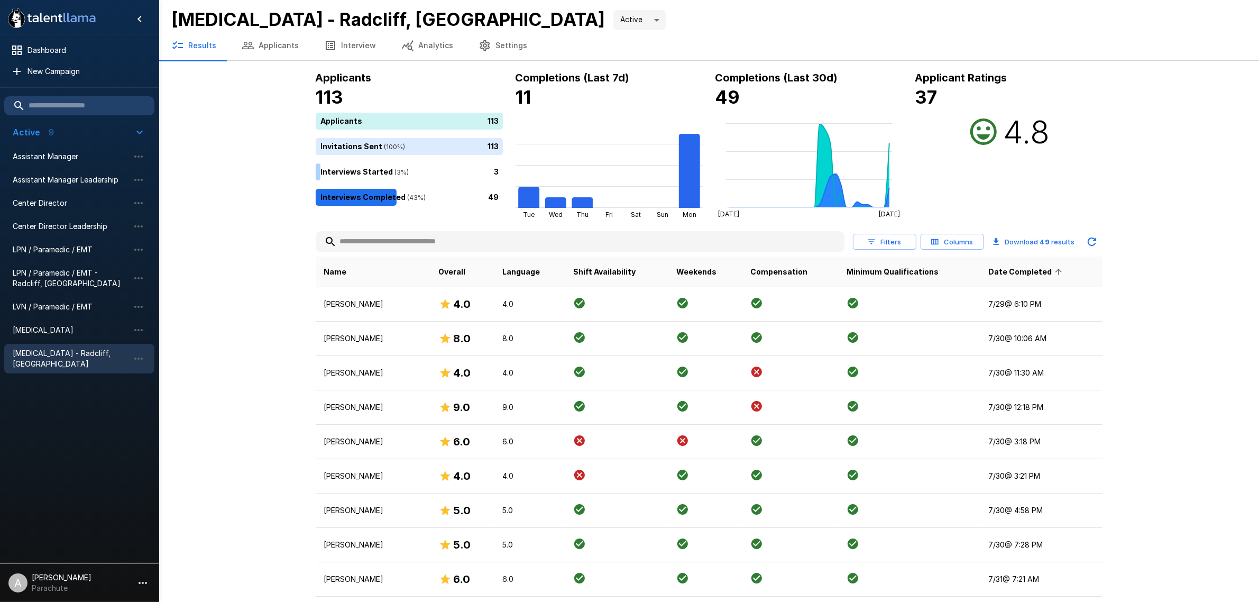
click at [1016, 272] on span "Date Completed" at bounding box center [1026, 271] width 77 height 13
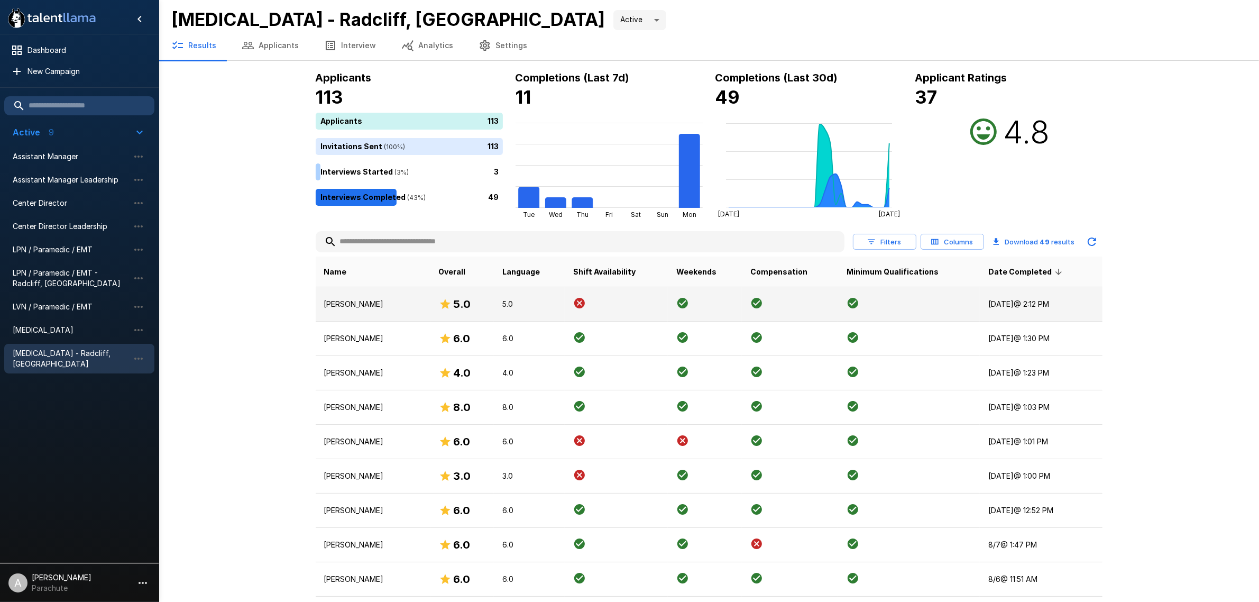
click at [416, 307] on p "[PERSON_NAME]" at bounding box center [373, 304] width 98 height 11
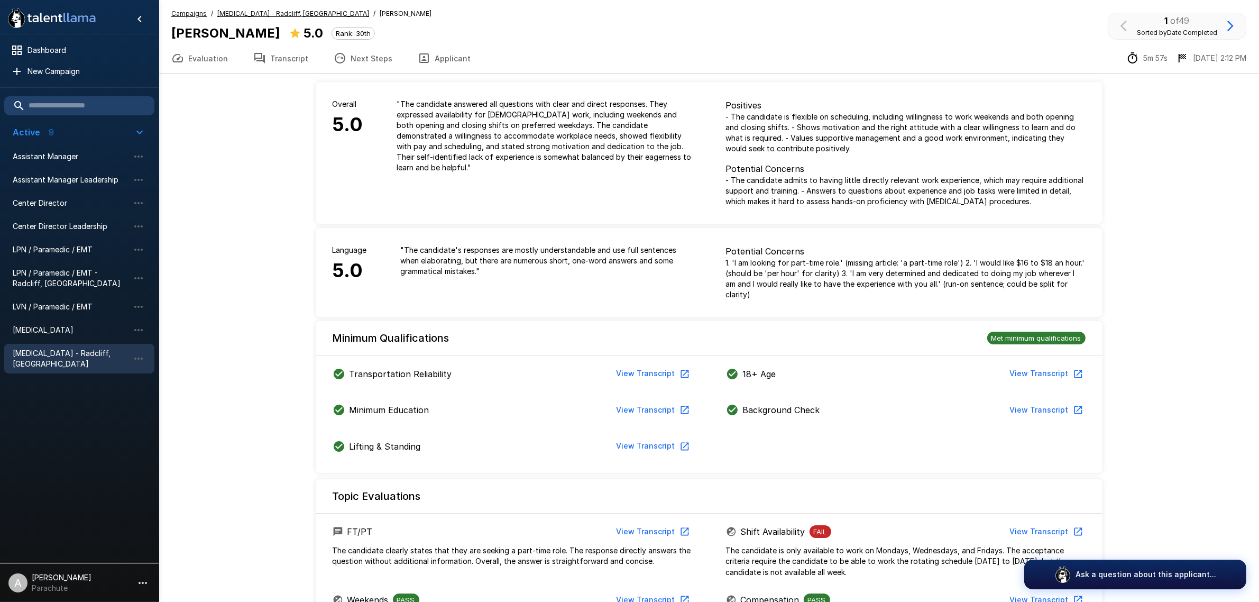
click at [285, 63] on button "Transcript" at bounding box center [281, 58] width 80 height 30
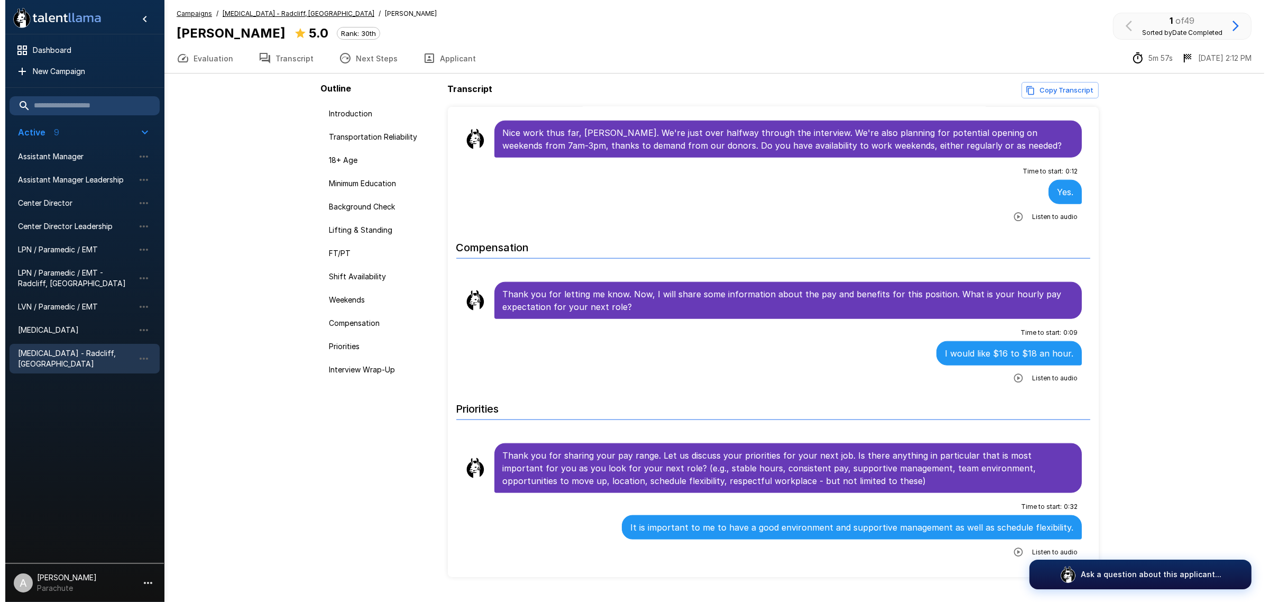
scroll to position [1519, 0]
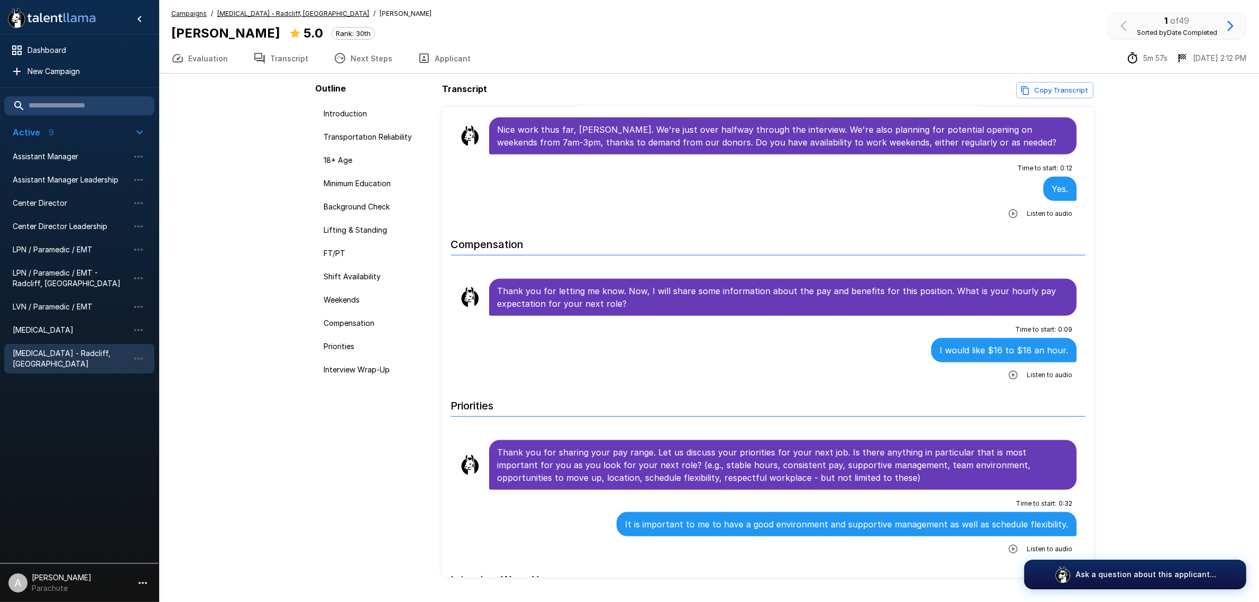
click at [57, 349] on span "[MEDICAL_DATA] - Radcliff, [GEOGRAPHIC_DATA]" at bounding box center [71, 358] width 116 height 21
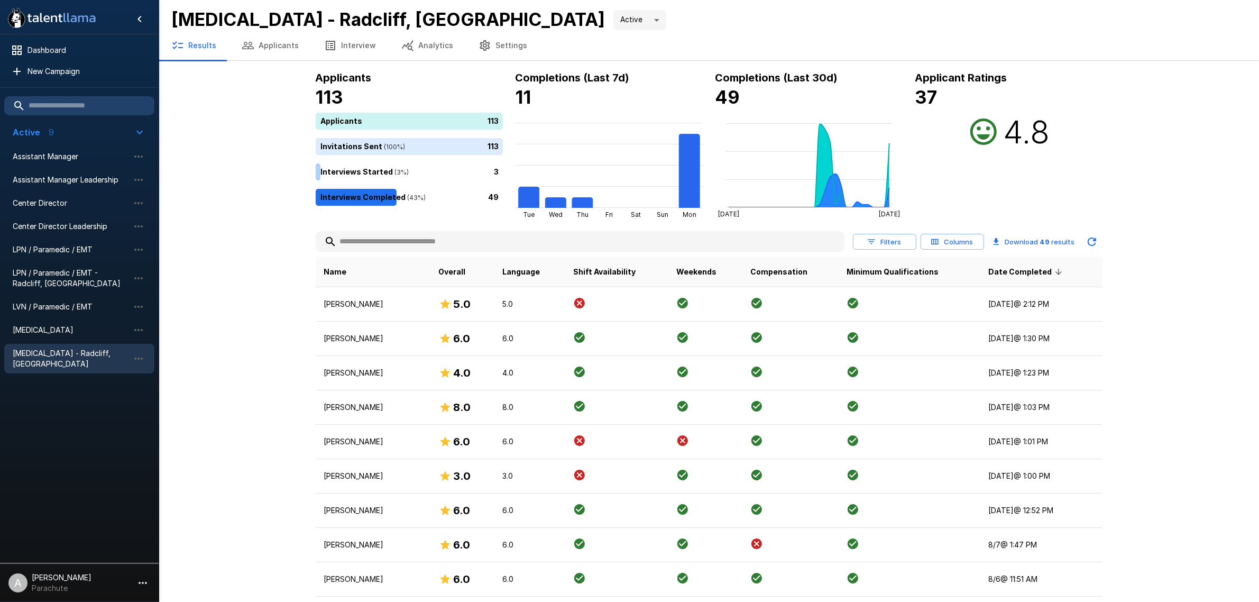
click at [423, 249] on input "text" at bounding box center [580, 241] width 529 height 19
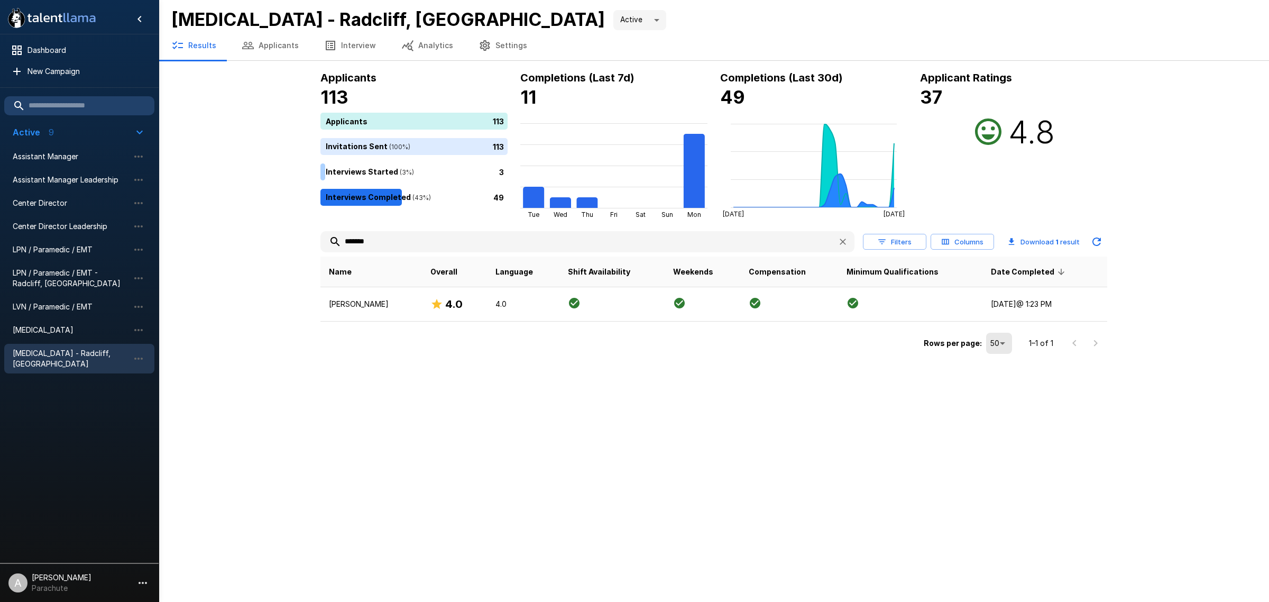
click at [393, 244] on input "*******" at bounding box center [575, 241] width 509 height 19
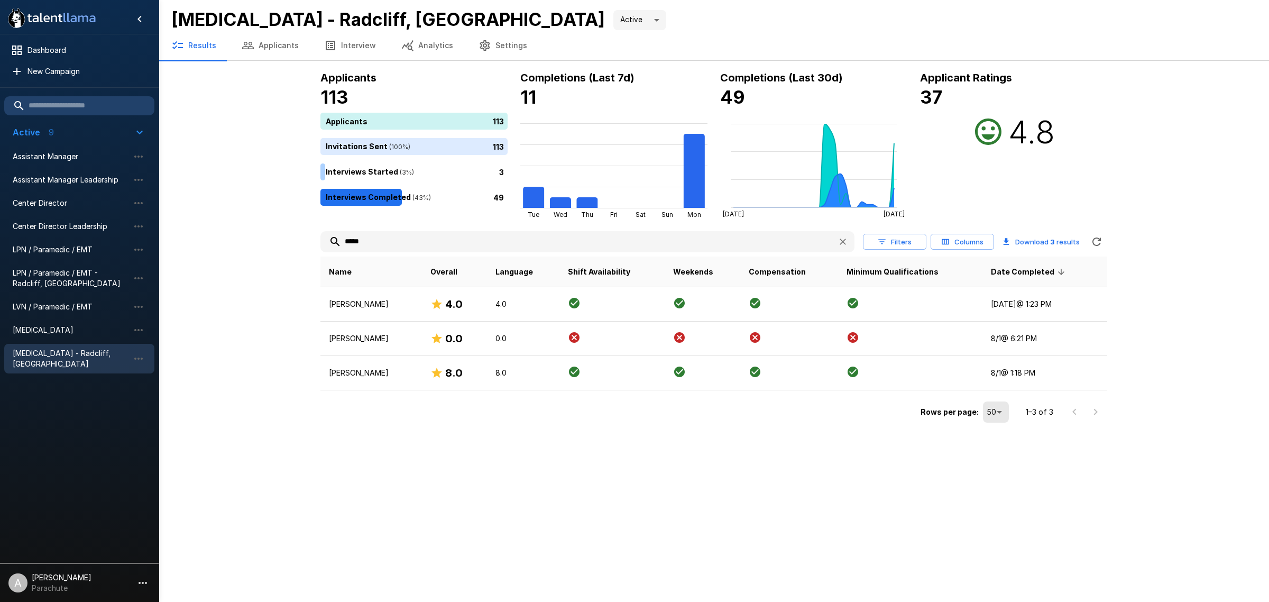
type input "*****"
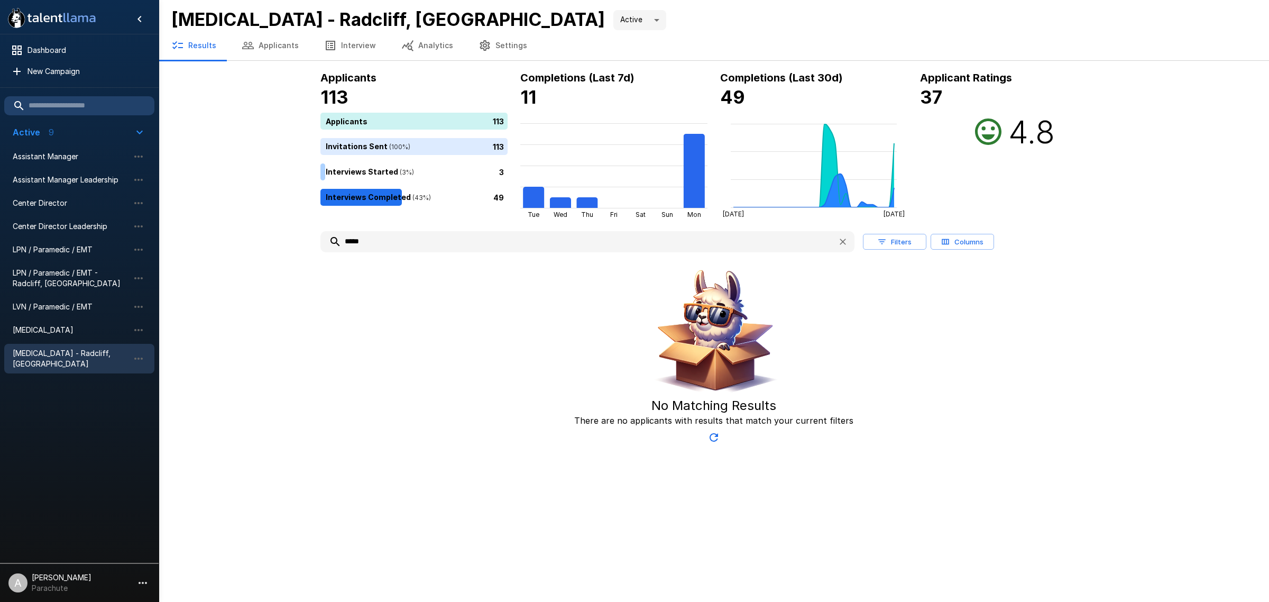
click at [266, 42] on button "Applicants" at bounding box center [270, 46] width 83 height 30
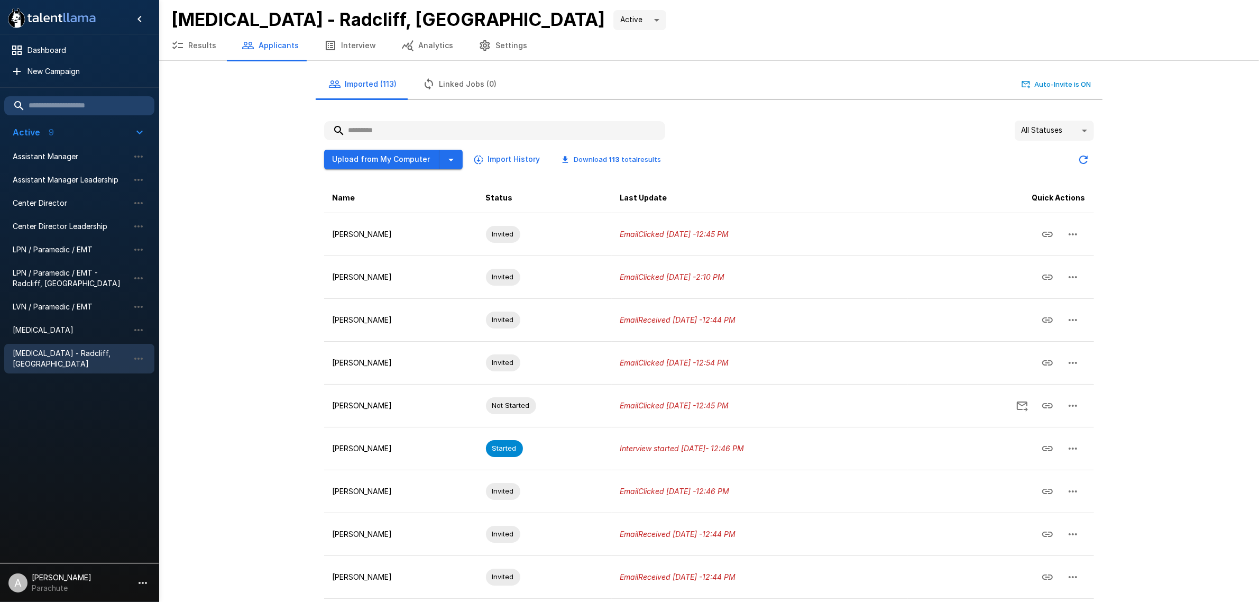
click at [374, 127] on input "text" at bounding box center [494, 130] width 341 height 19
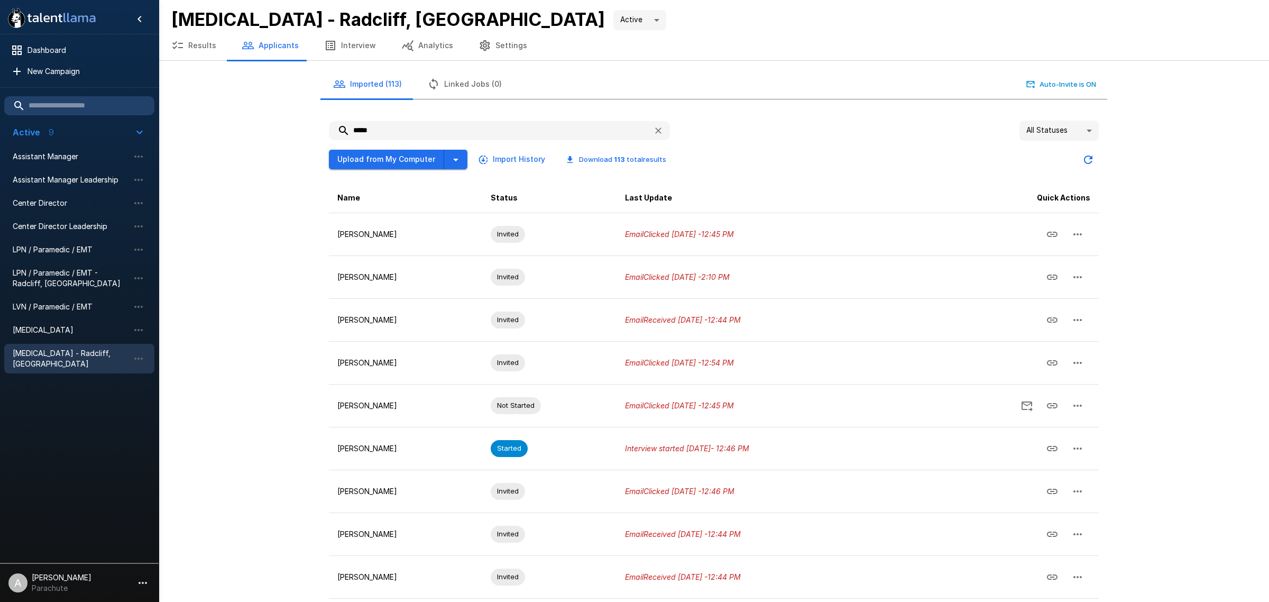
type input "*****"
